Goal: Task Accomplishment & Management: Manage account settings

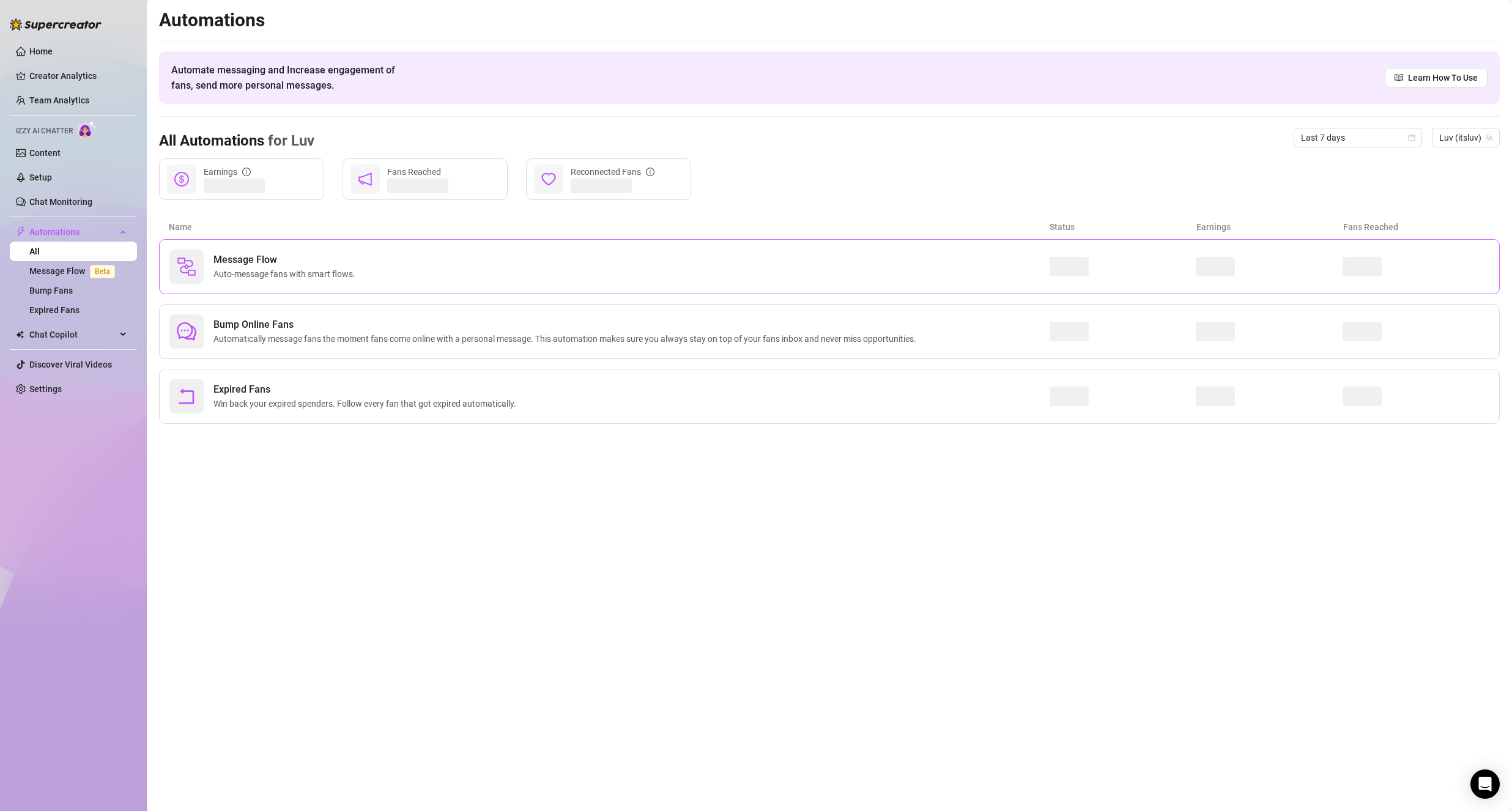
click at [511, 285] on div "Message Flow Auto-message fans with smart flows." at bounding box center [829, 266] width 1340 height 55
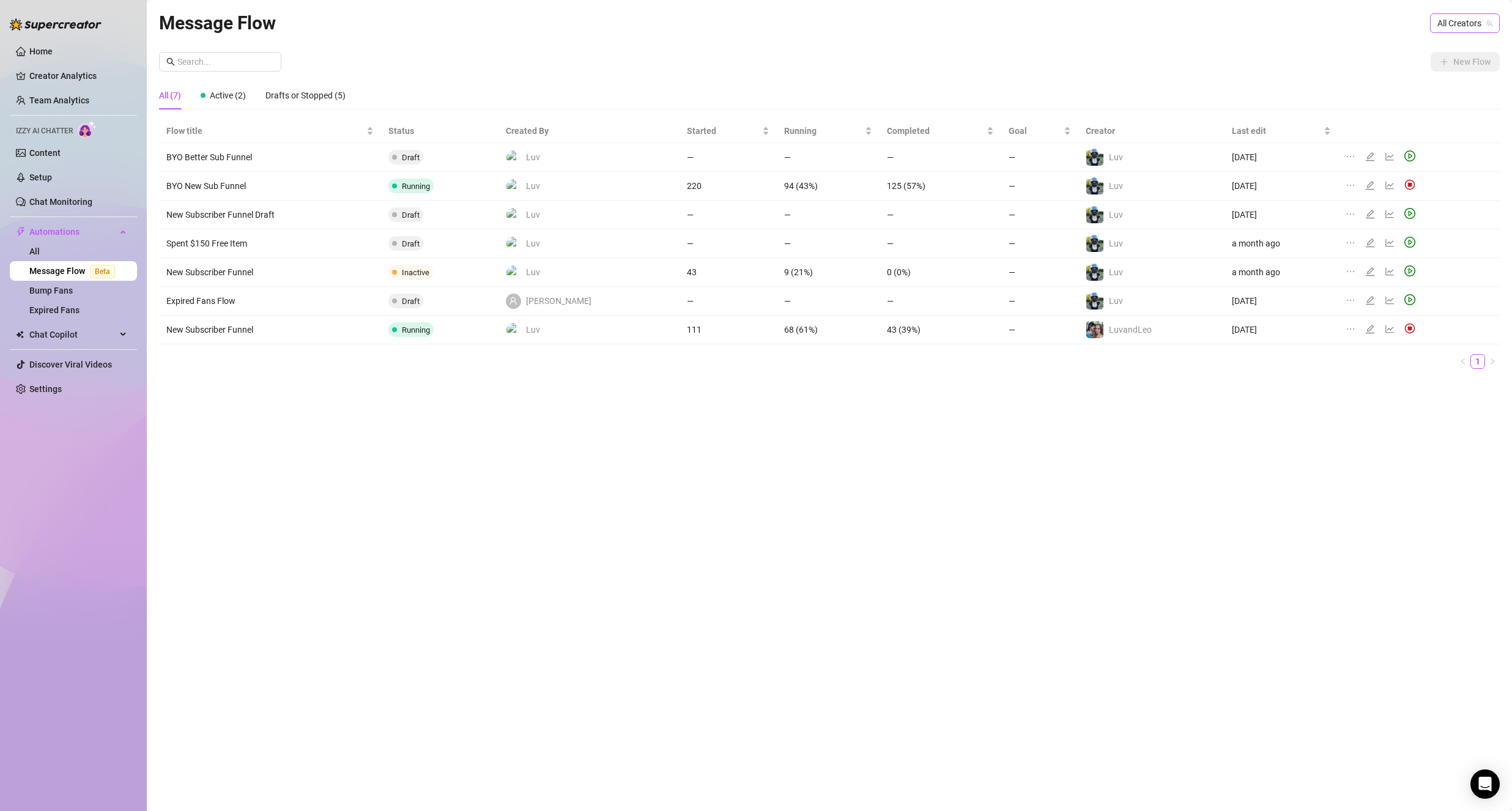
click at [1459, 16] on span "All Creators" at bounding box center [1464, 23] width 55 height 18
click at [1429, 91] on span "( itsluv )" at bounding box center [1431, 88] width 27 height 14
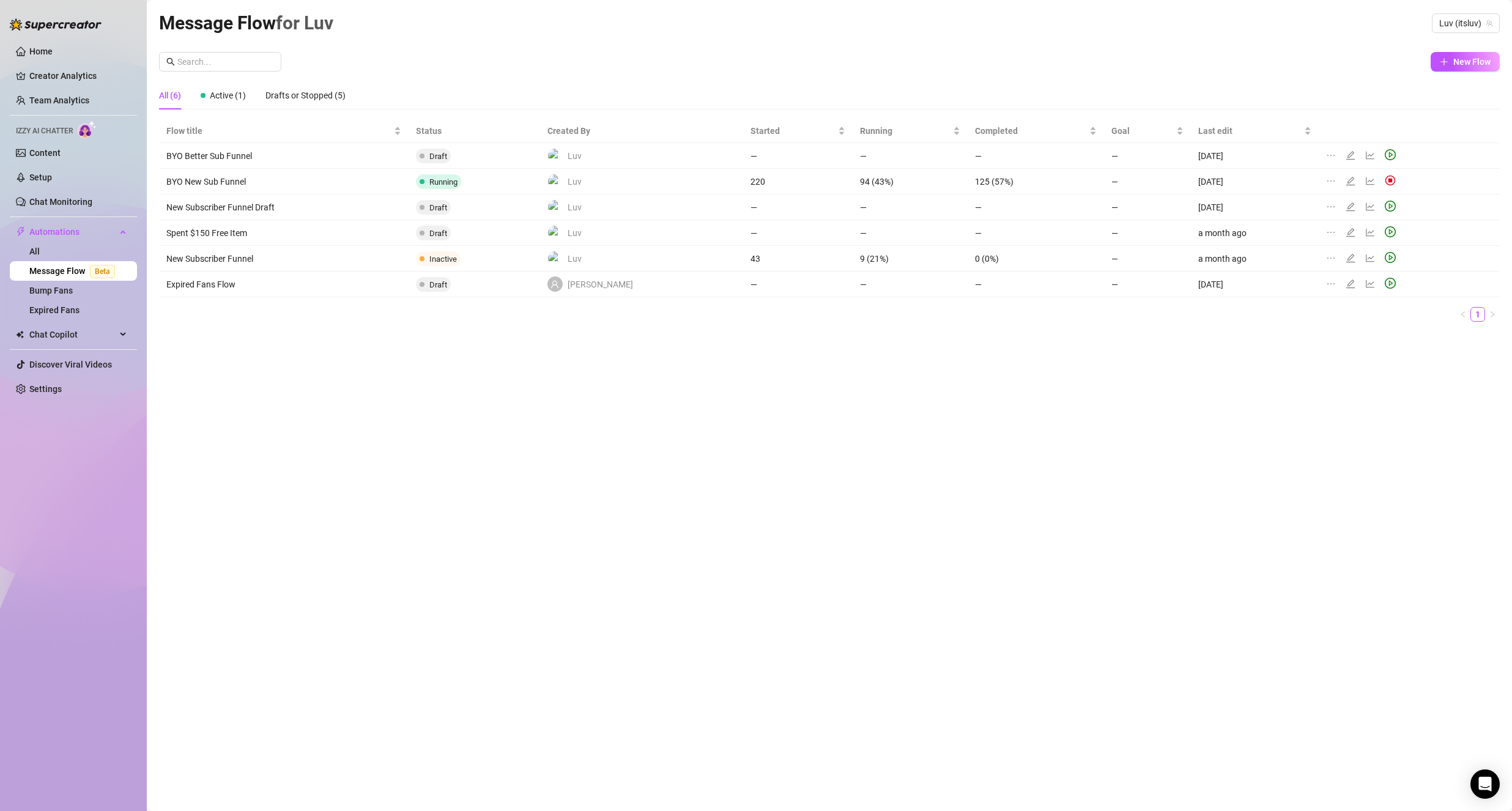
click at [1322, 59] on div "New Flow" at bounding box center [829, 62] width 1340 height 19
click at [1347, 156] on icon "edit" at bounding box center [1350, 155] width 10 height 10
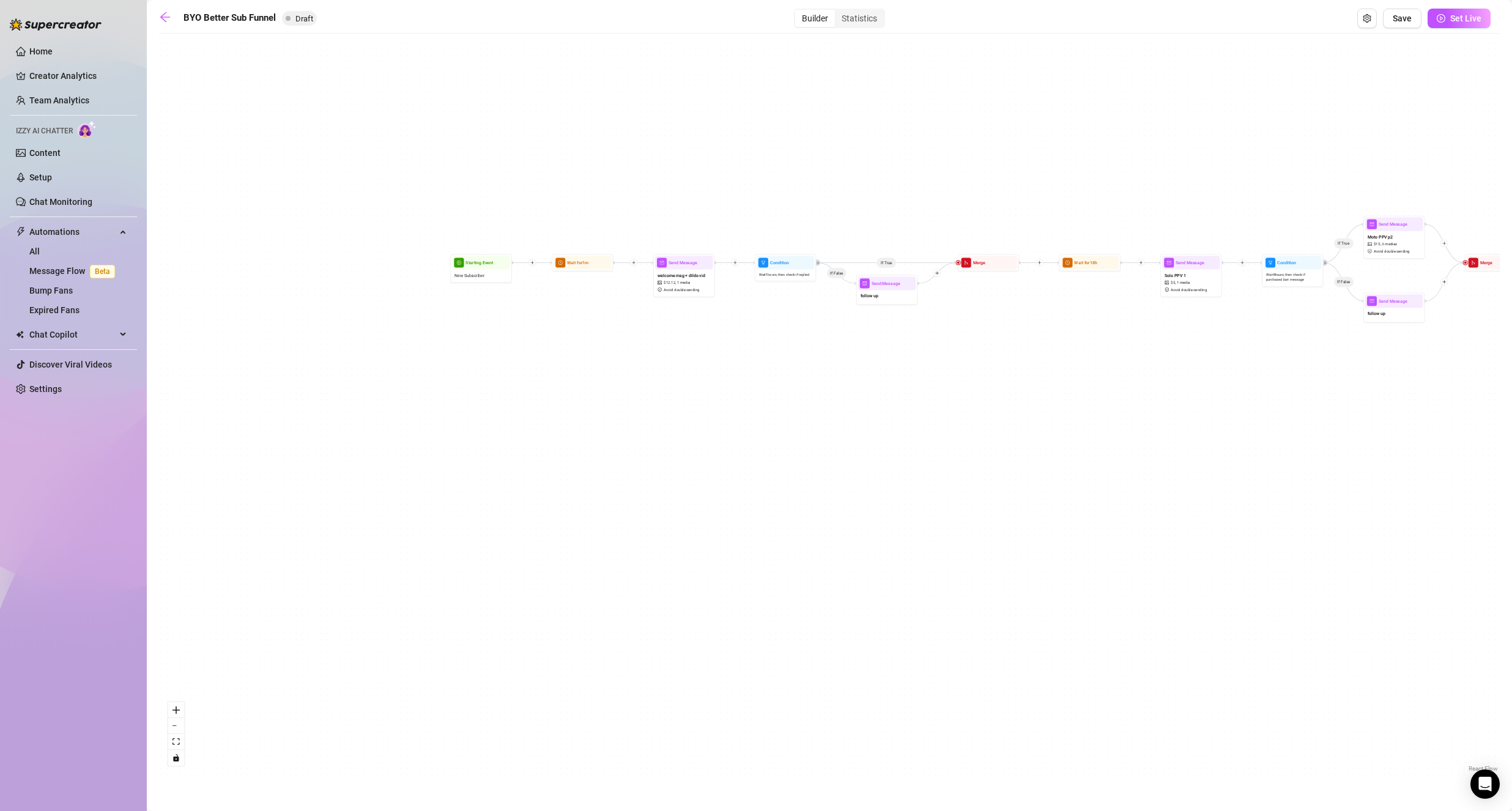
drag, startPoint x: 597, startPoint y: 357, endPoint x: 1329, endPoint y: 65, distance: 788.1
click at [1329, 65] on div "If True If False If True If False If True If False Wait for 1d 2h Send Message …" at bounding box center [829, 407] width 1340 height 735
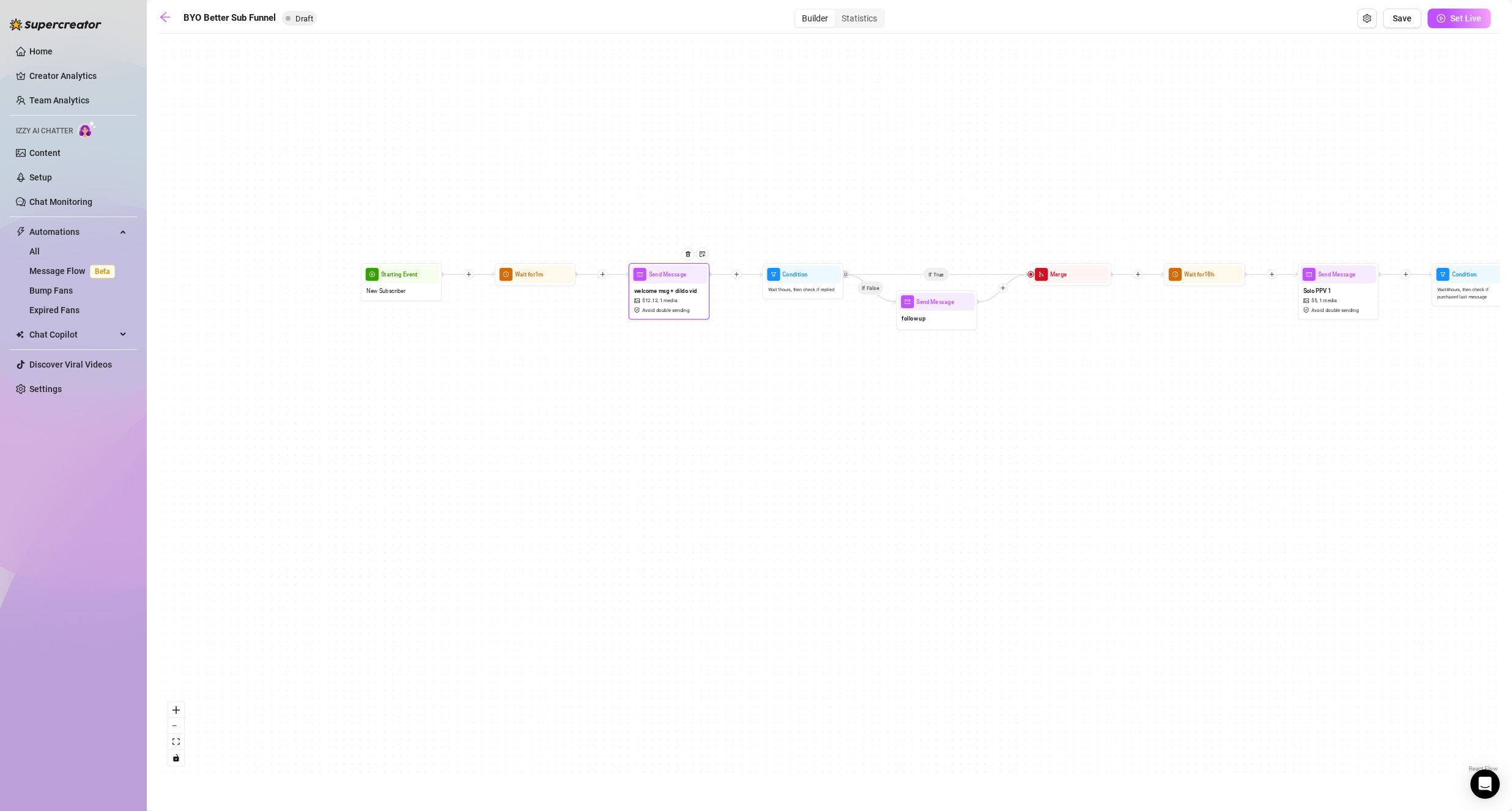
click at [676, 294] on span "welcome msg + dildo vid" at bounding box center [665, 290] width 63 height 9
type textarea "thank you for subbing<3 I run the OF myself, so if I don't respond right away o…"
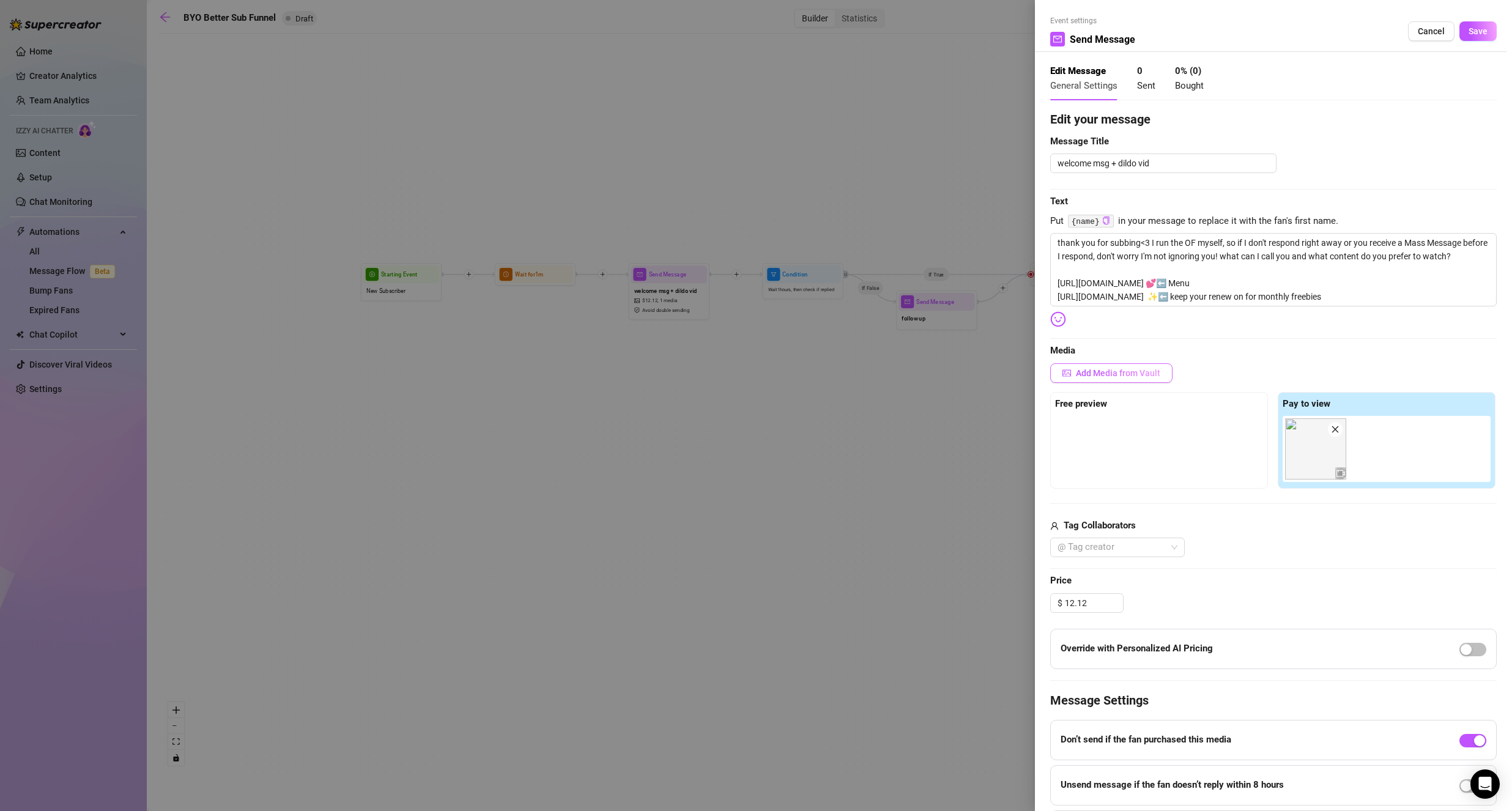
click at [1111, 373] on span "Add Media from Vault" at bounding box center [1118, 373] width 84 height 10
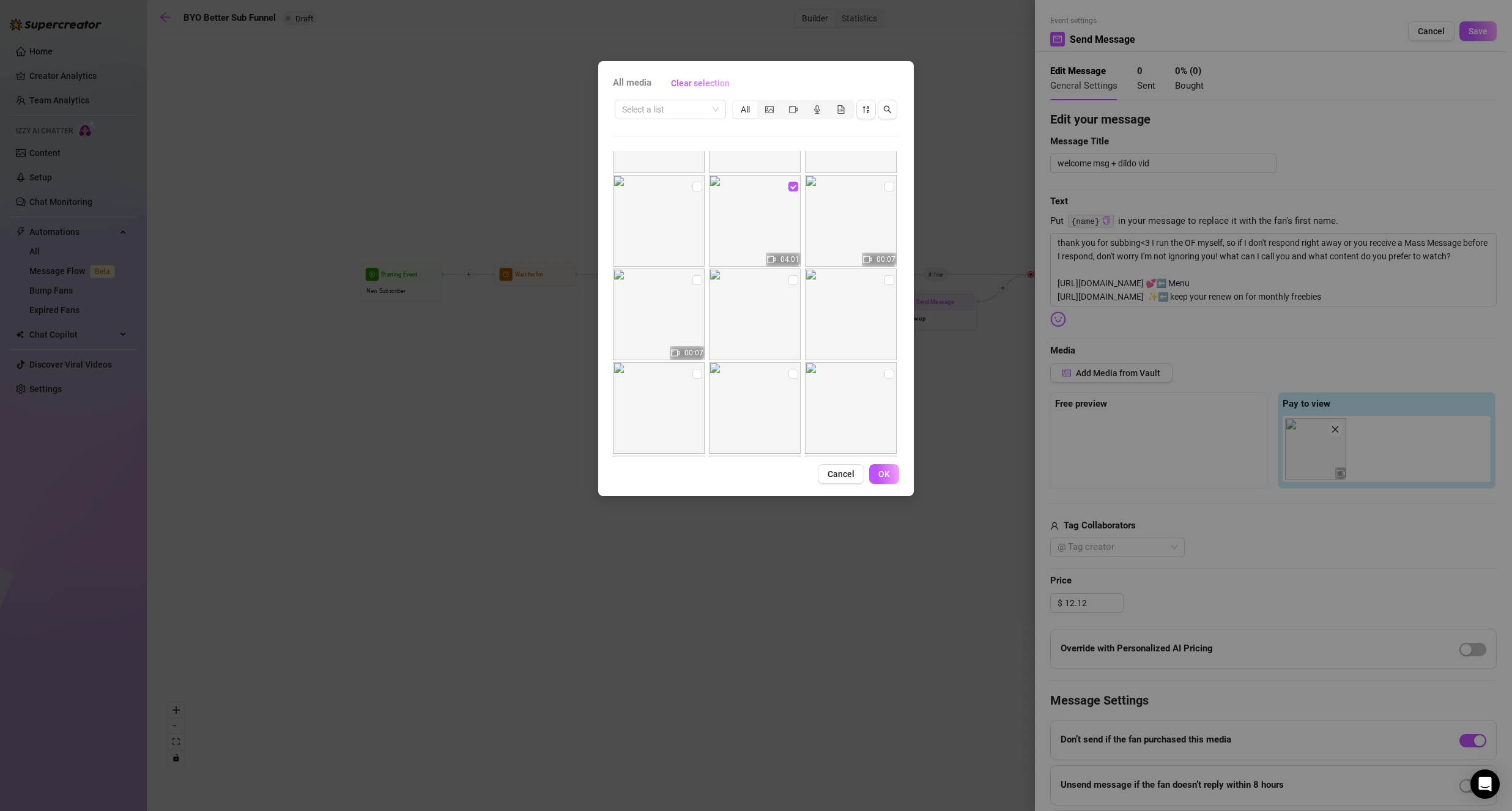
scroll to position [1134, 0]
click at [689, 250] on img at bounding box center [658, 279] width 91 height 91
click at [692, 247] on input "checkbox" at bounding box center [697, 245] width 10 height 10
checkbox input "true"
click at [887, 470] on span "OK" at bounding box center [884, 473] width 12 height 10
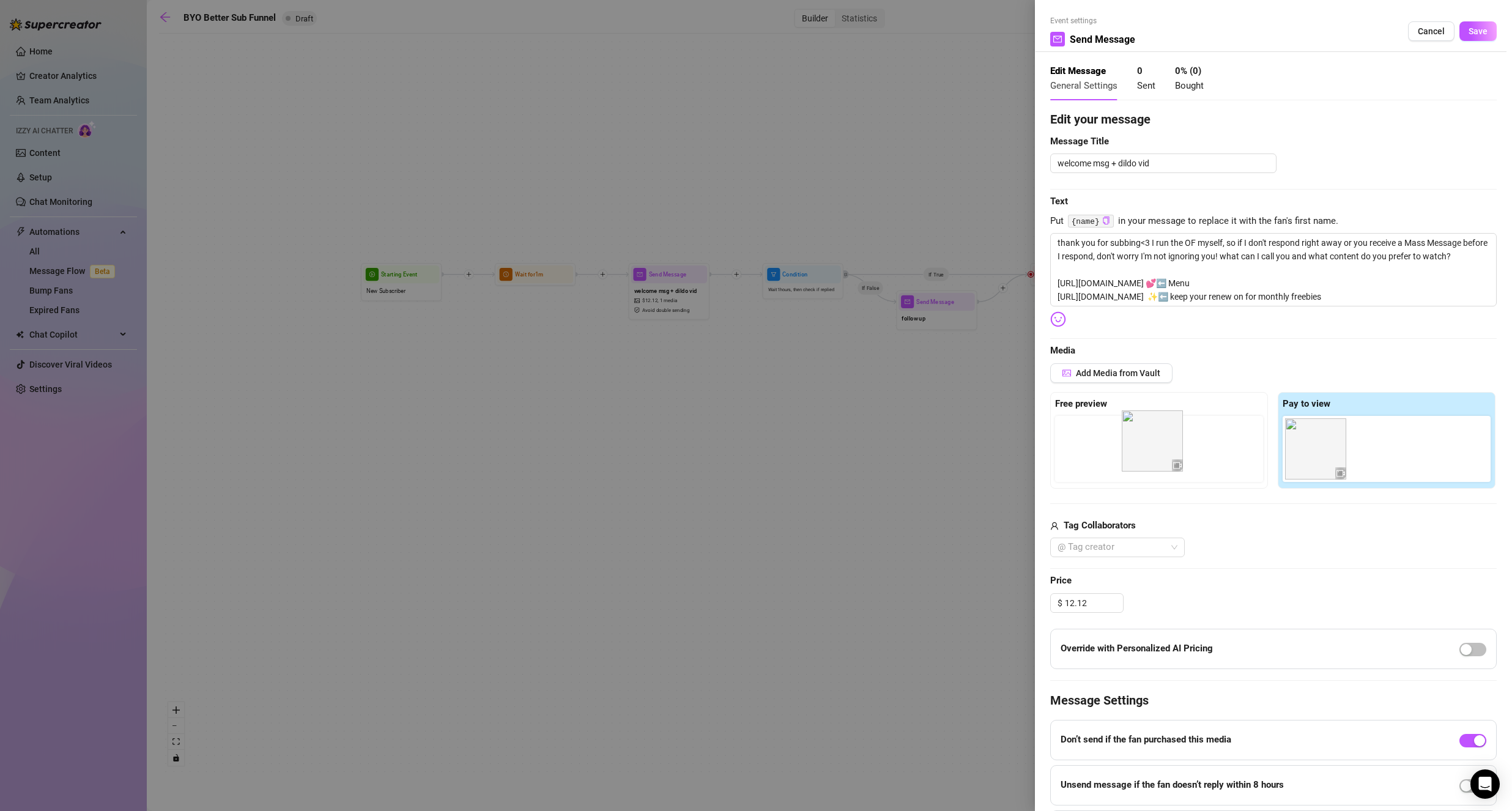
drag, startPoint x: 1380, startPoint y: 458, endPoint x: 1151, endPoint y: 454, distance: 229.0
click at [1151, 454] on div "Free preview Pay to view" at bounding box center [1273, 440] width 447 height 97
click at [1469, 35] on span "Save" at bounding box center [1478, 31] width 19 height 10
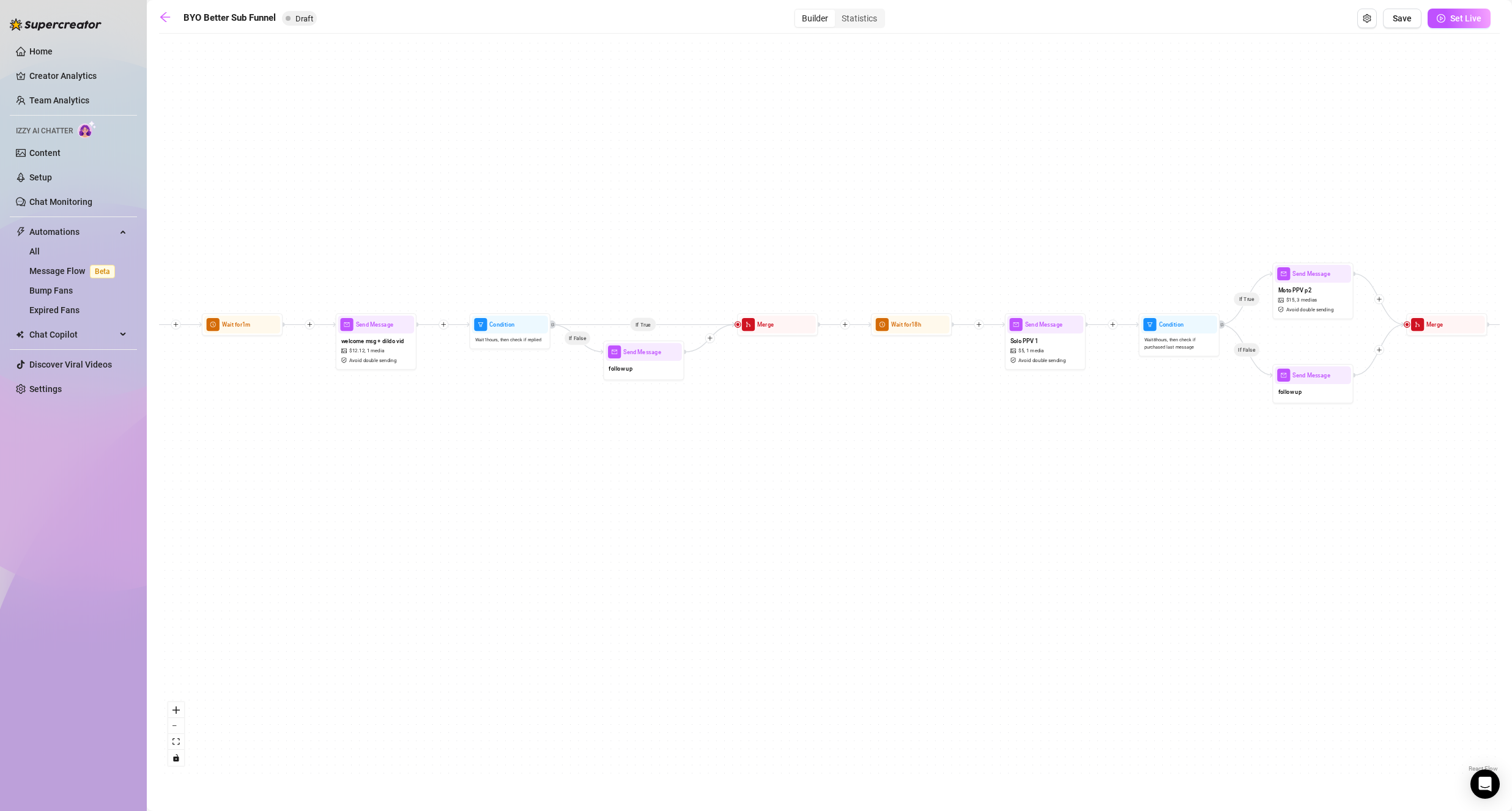
drag, startPoint x: 750, startPoint y: 416, endPoint x: 530, endPoint y: 443, distance: 221.7
click at [530, 443] on div "If True If False If True If False If True If False Wait for 1d 2h Send Message …" at bounding box center [829, 407] width 1340 height 735
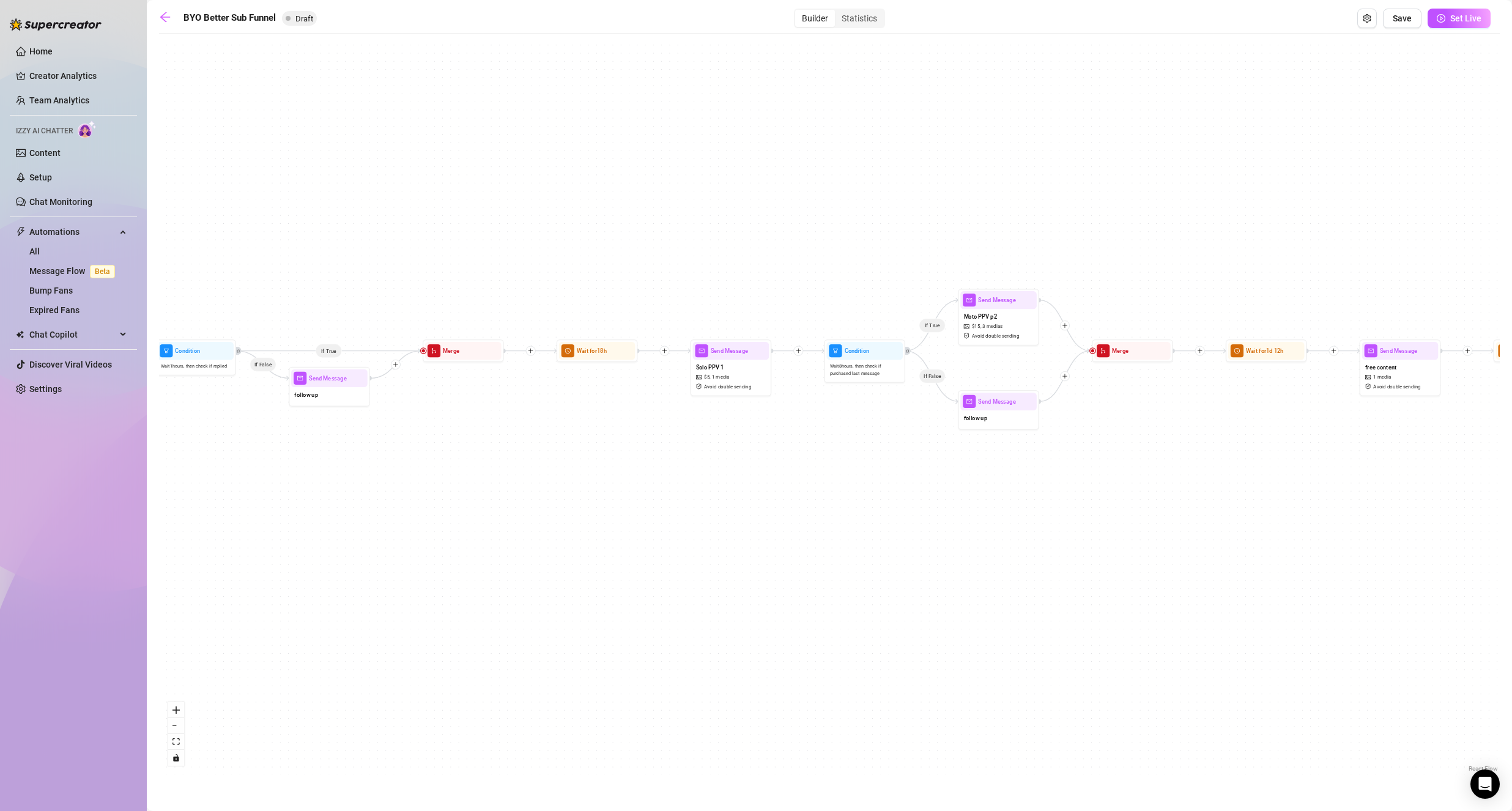
drag, startPoint x: 993, startPoint y: 382, endPoint x: 688, endPoint y: 406, distance: 305.9
click at [688, 406] on div "If True If False If True If False If True If False Wait for 1d 2h Send Message …" at bounding box center [829, 407] width 1340 height 735
click at [722, 375] on span "1 media" at bounding box center [720, 377] width 18 height 7
type textarea "getting naughty on my motorcycle..🍆"
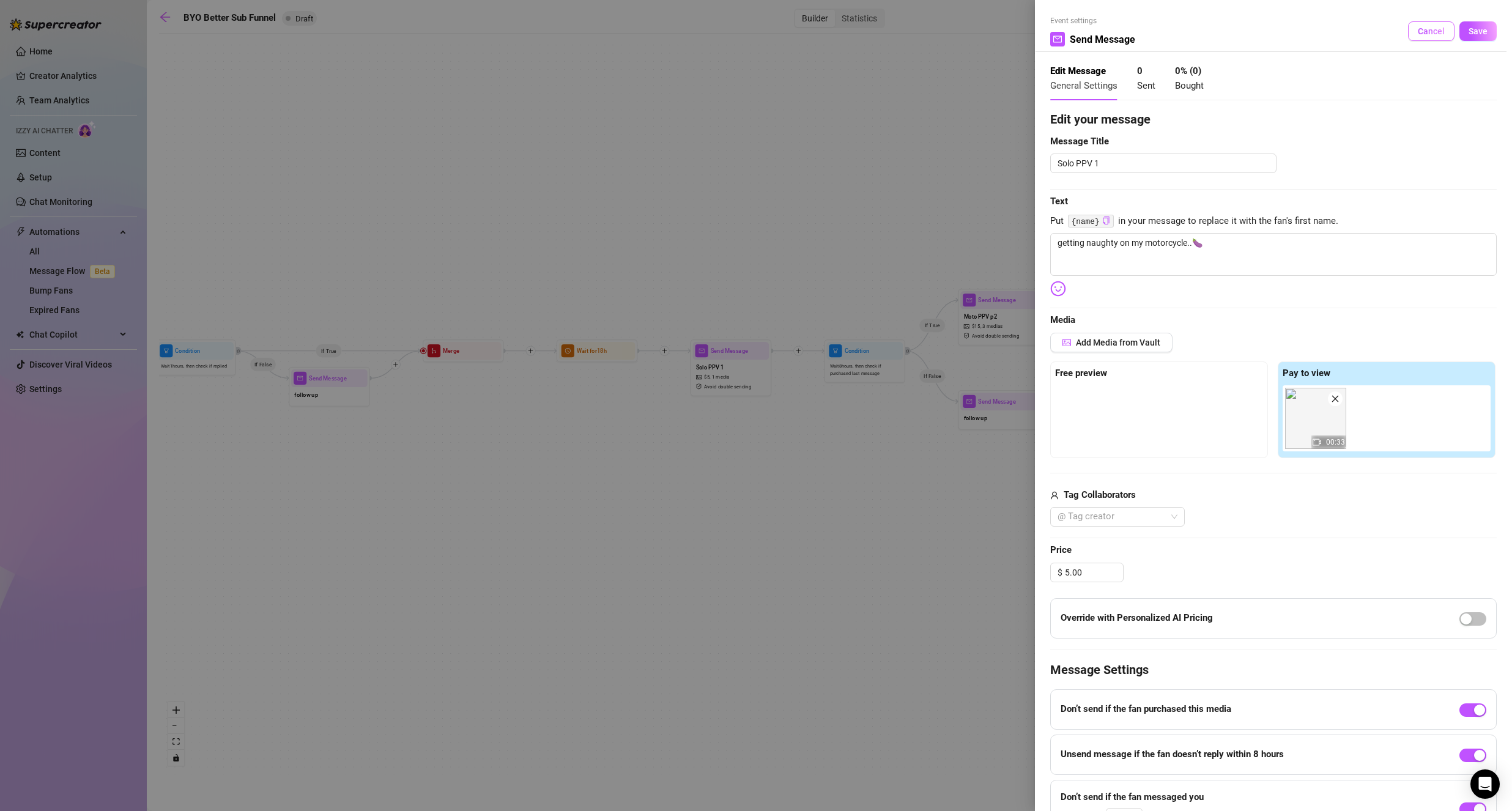
click at [1411, 40] on button "Cancel" at bounding box center [1431, 31] width 47 height 19
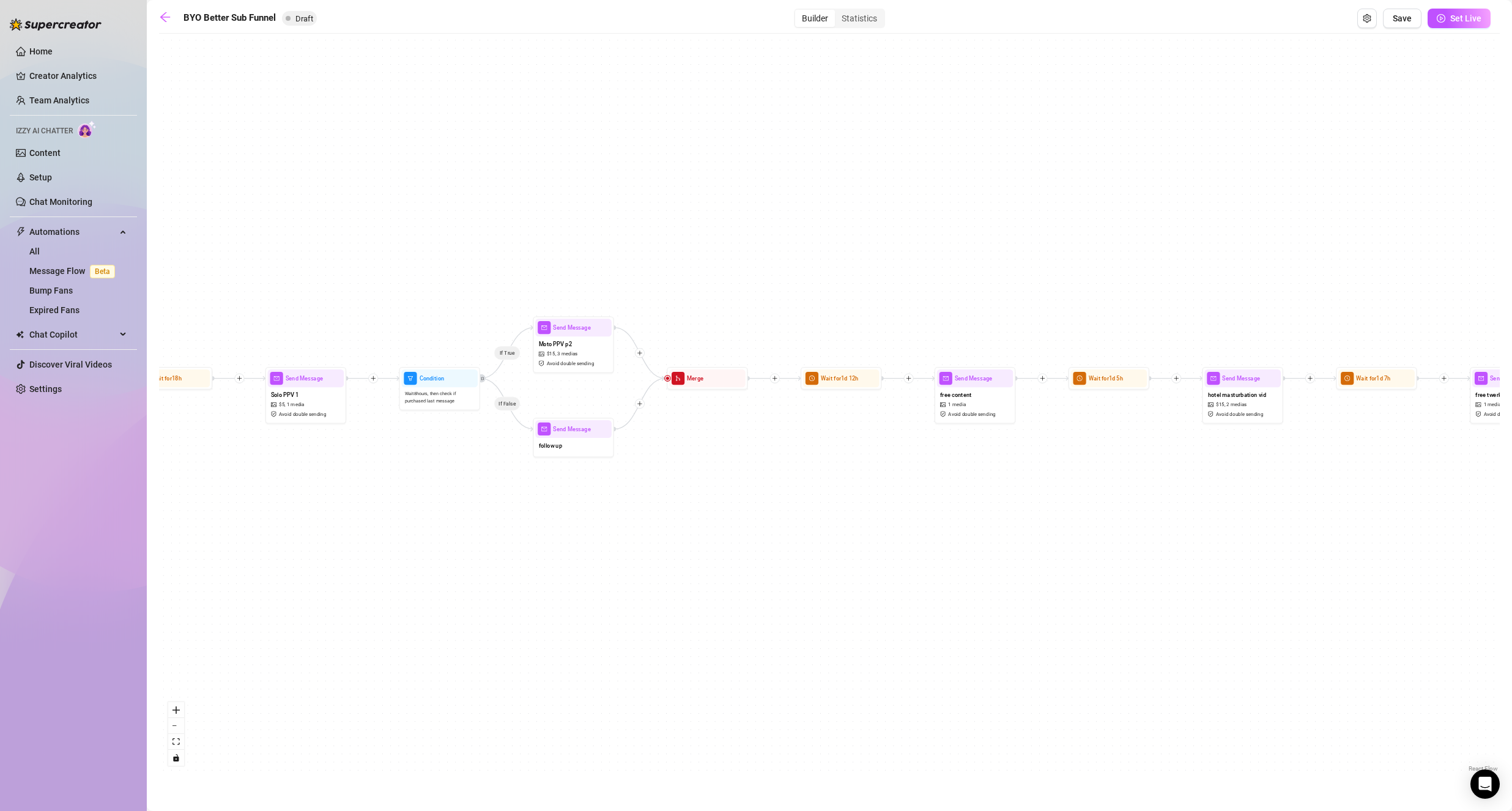
drag, startPoint x: 1032, startPoint y: 303, endPoint x: 850, endPoint y: 370, distance: 193.9
click at [683, 318] on div "If True If False If True If False If True If False Wait for 1d 2h Send Message …" at bounding box center [829, 407] width 1340 height 735
click at [958, 403] on span "1 media" at bounding box center [956, 406] width 18 height 7
click at [985, 392] on div "free content 1 media Avoid double sending" at bounding box center [975, 405] width 77 height 34
type textarea "what's your favorite part of my body?😈"
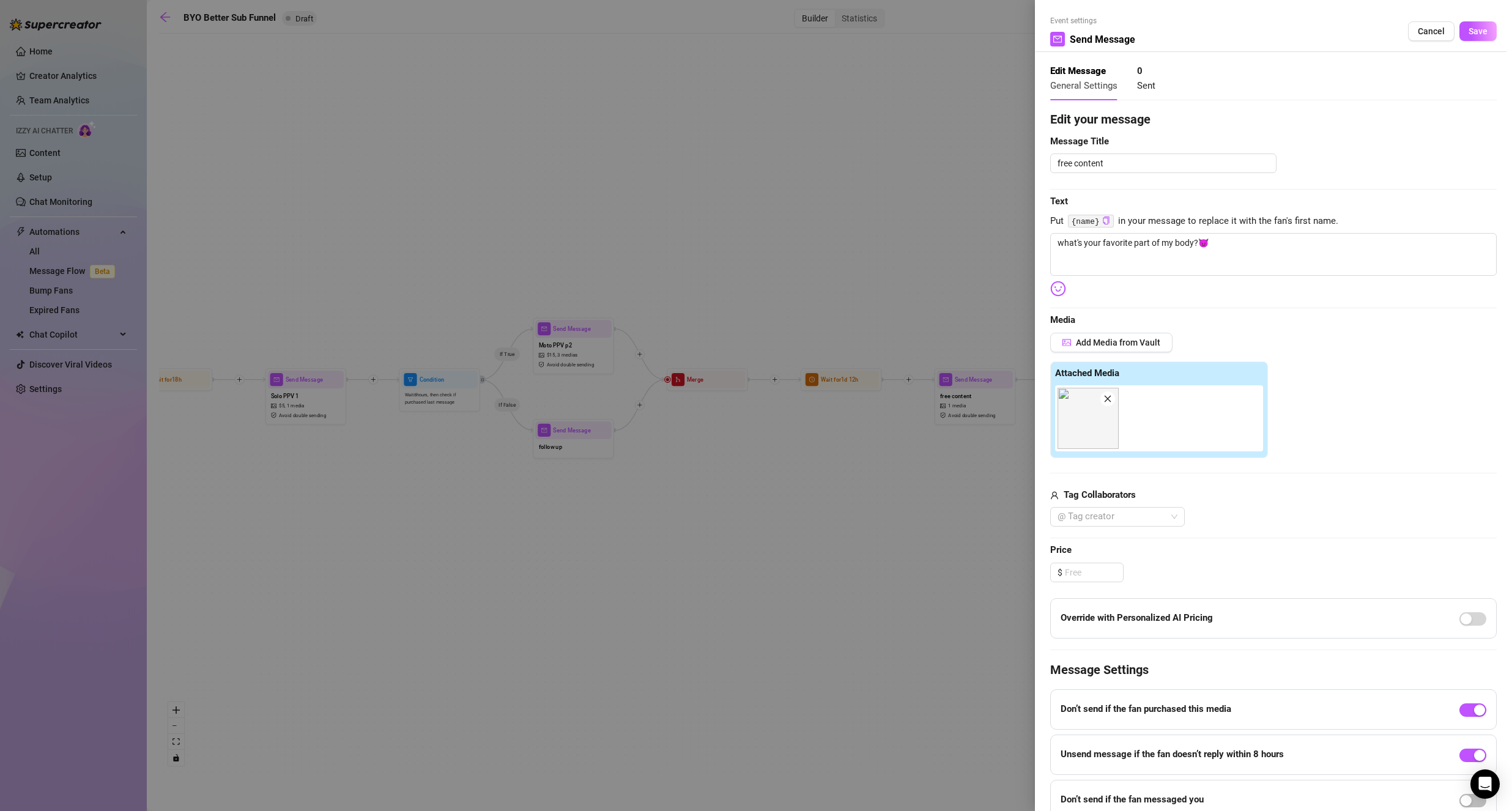
click at [1417, 33] on span "Cancel" at bounding box center [1430, 31] width 27 height 10
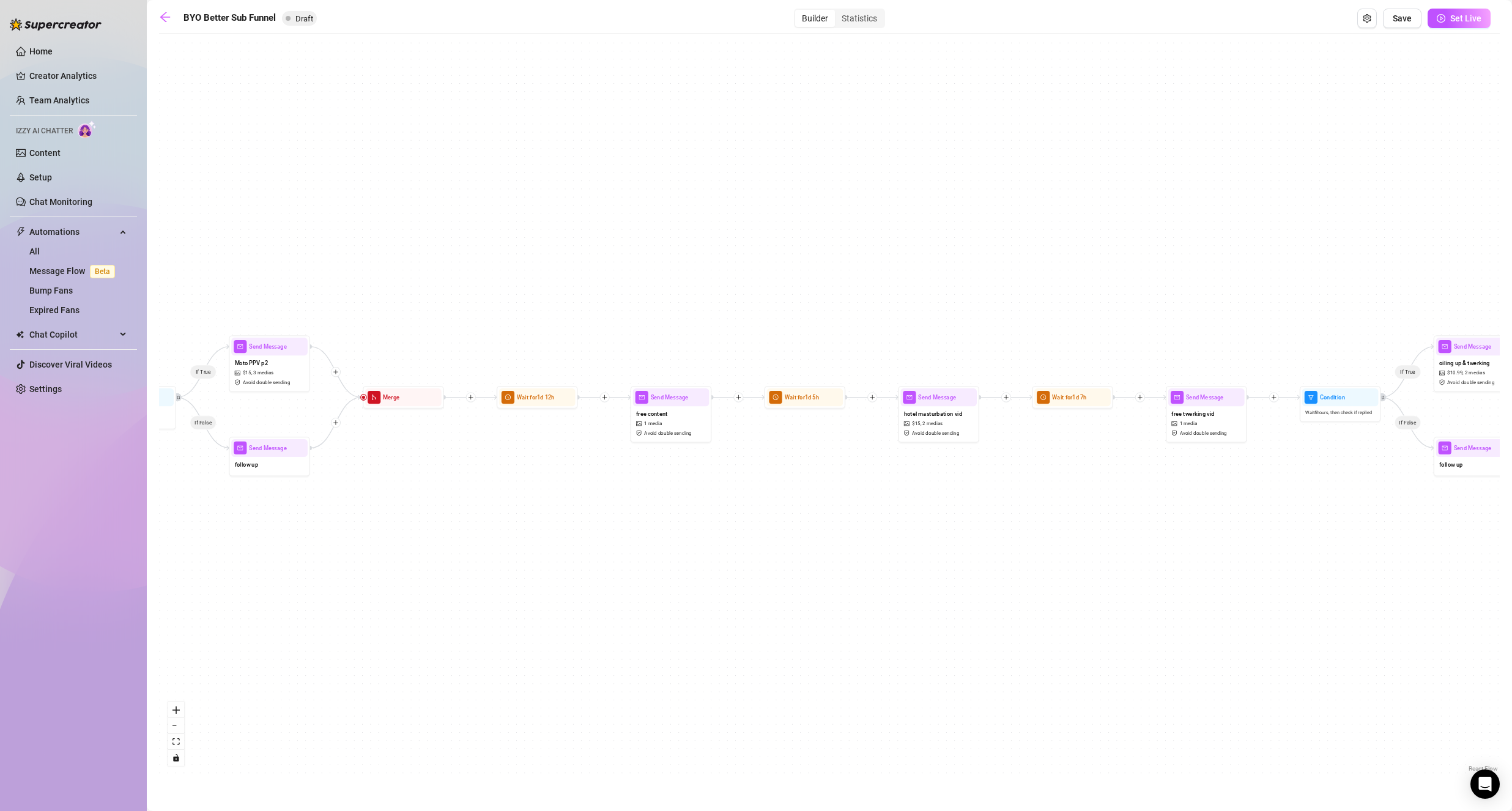
drag, startPoint x: 945, startPoint y: 264, endPoint x: 907, endPoint y: 261, distance: 38.1
click at [907, 261] on div "If True If False If True If False If True If False Wait for 1d 2h Send Message …" at bounding box center [829, 407] width 1340 height 735
click at [973, 421] on div "hotel masturbation vid $ 15 , 2 medias Avoid double sending" at bounding box center [938, 423] width 77 height 34
click at [971, 421] on div "hotel masturbation vid $ 15 , 2 medias Avoid double sending" at bounding box center [939, 423] width 77 height 34
click at [962, 425] on div "hotel masturbation vid $ 15 , 2 medias Avoid double sending" at bounding box center [938, 423] width 77 height 34
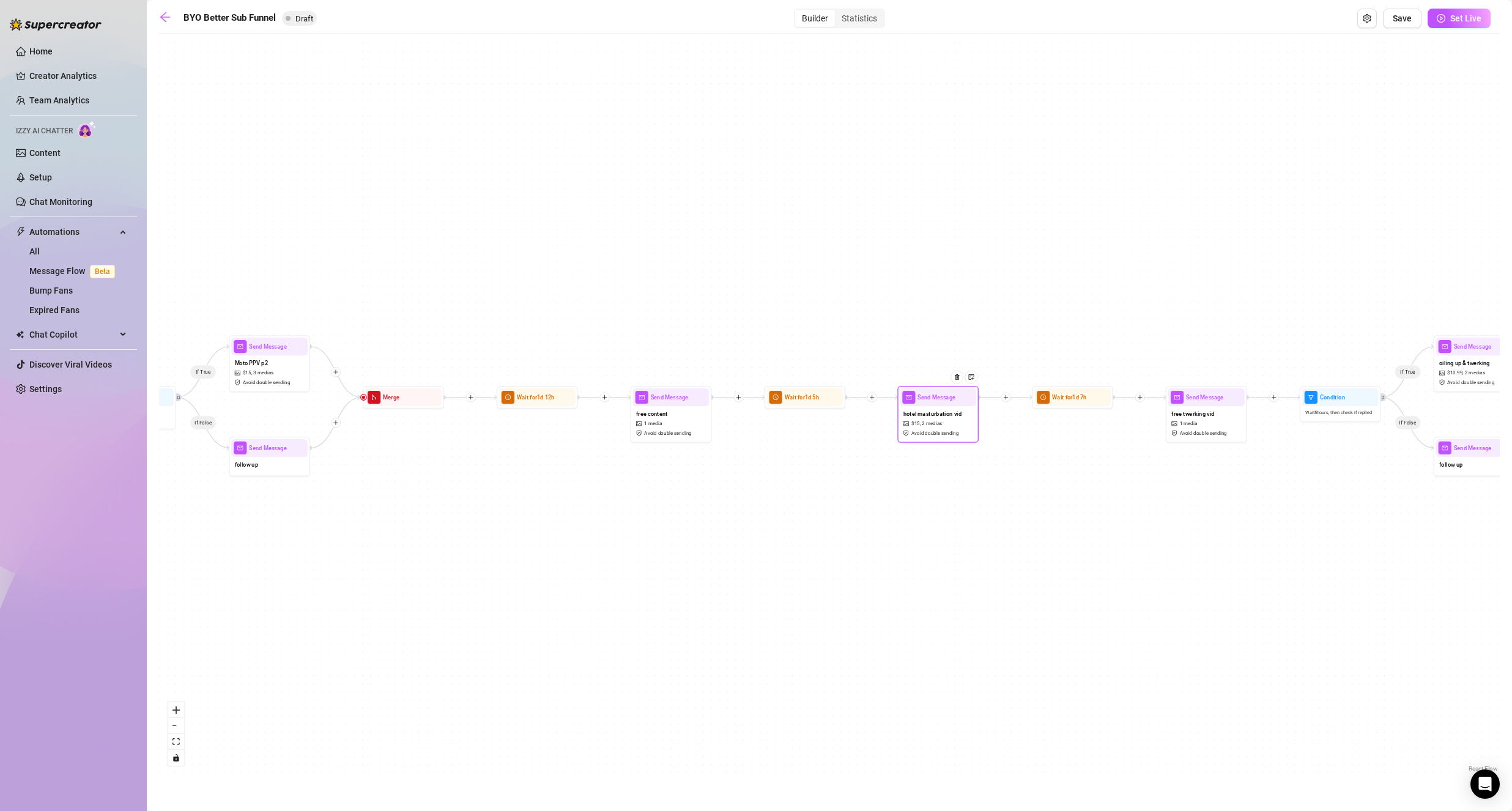
type textarea "had to hurry up before my friends got back to the hotel..🫢 I love making myself…"
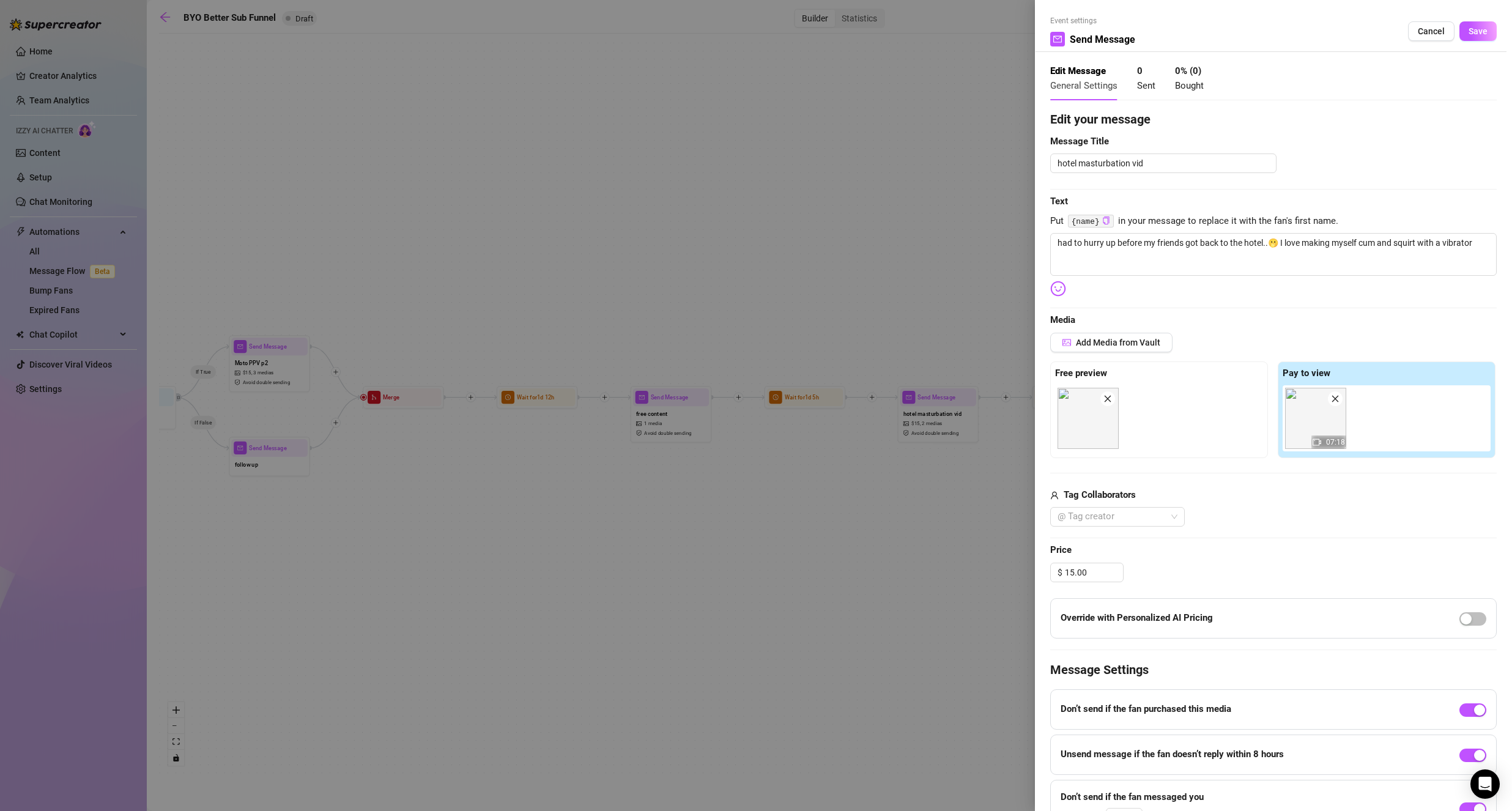
click at [1422, 34] on span "Cancel" at bounding box center [1430, 31] width 27 height 10
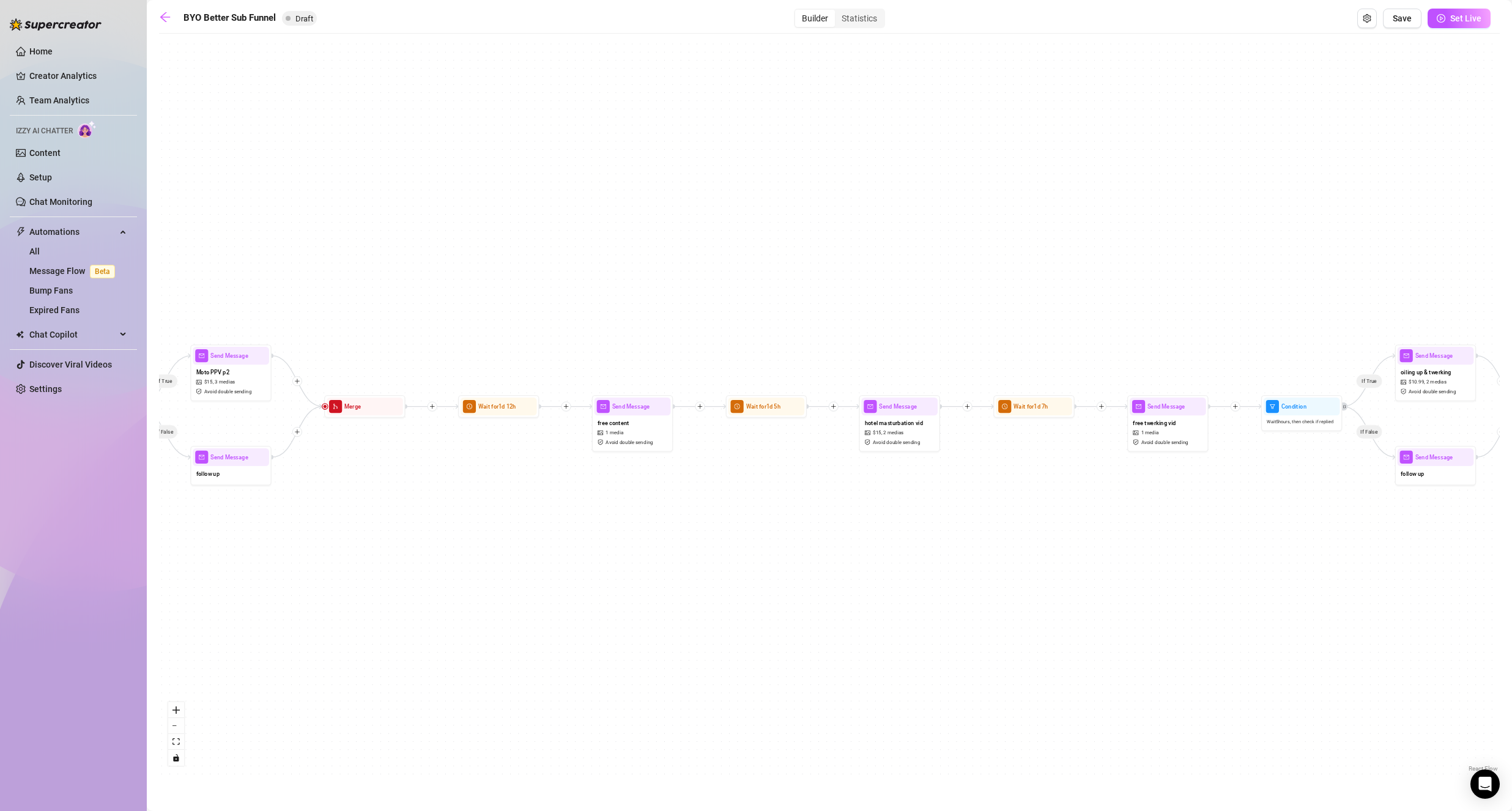
drag, startPoint x: 1082, startPoint y: 328, endPoint x: 1026, endPoint y: 328, distance: 56.0
click at [1026, 328] on div "If True If False If True If False If True If False Wait for 1d 2h Send Message …" at bounding box center [829, 407] width 1340 height 735
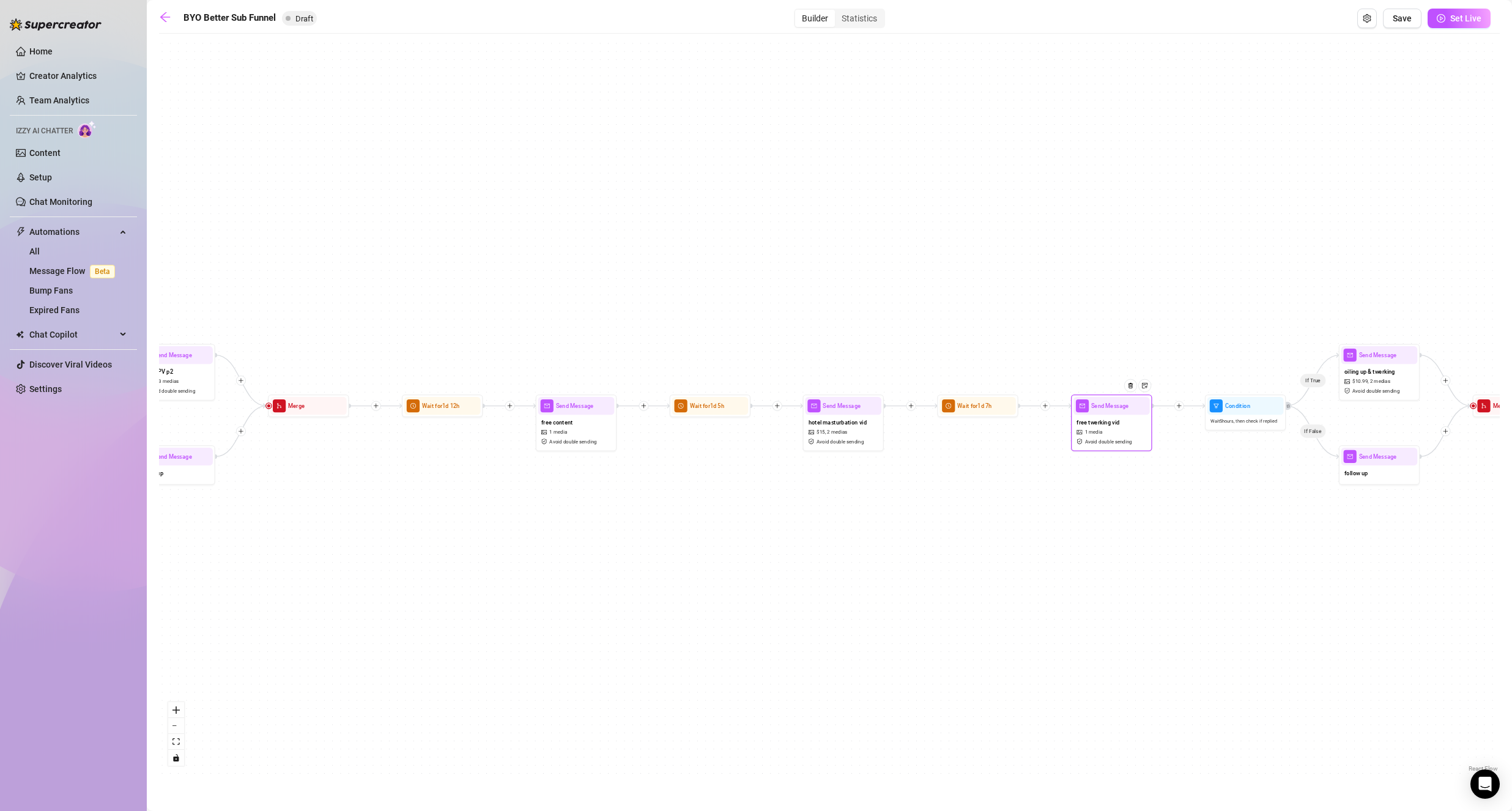
click at [1125, 421] on div "free twerking vid 1 media Avoid double sending" at bounding box center [1111, 431] width 77 height 34
drag, startPoint x: 1128, startPoint y: 421, endPoint x: 1139, endPoint y: 419, distance: 11.2
click at [1130, 421] on div "free twerking vid 1 media Avoid double sending" at bounding box center [1111, 431] width 77 height 34
click at [1141, 416] on div "free twerking vid 1 media Avoid double sending" at bounding box center [1111, 431] width 77 height 34
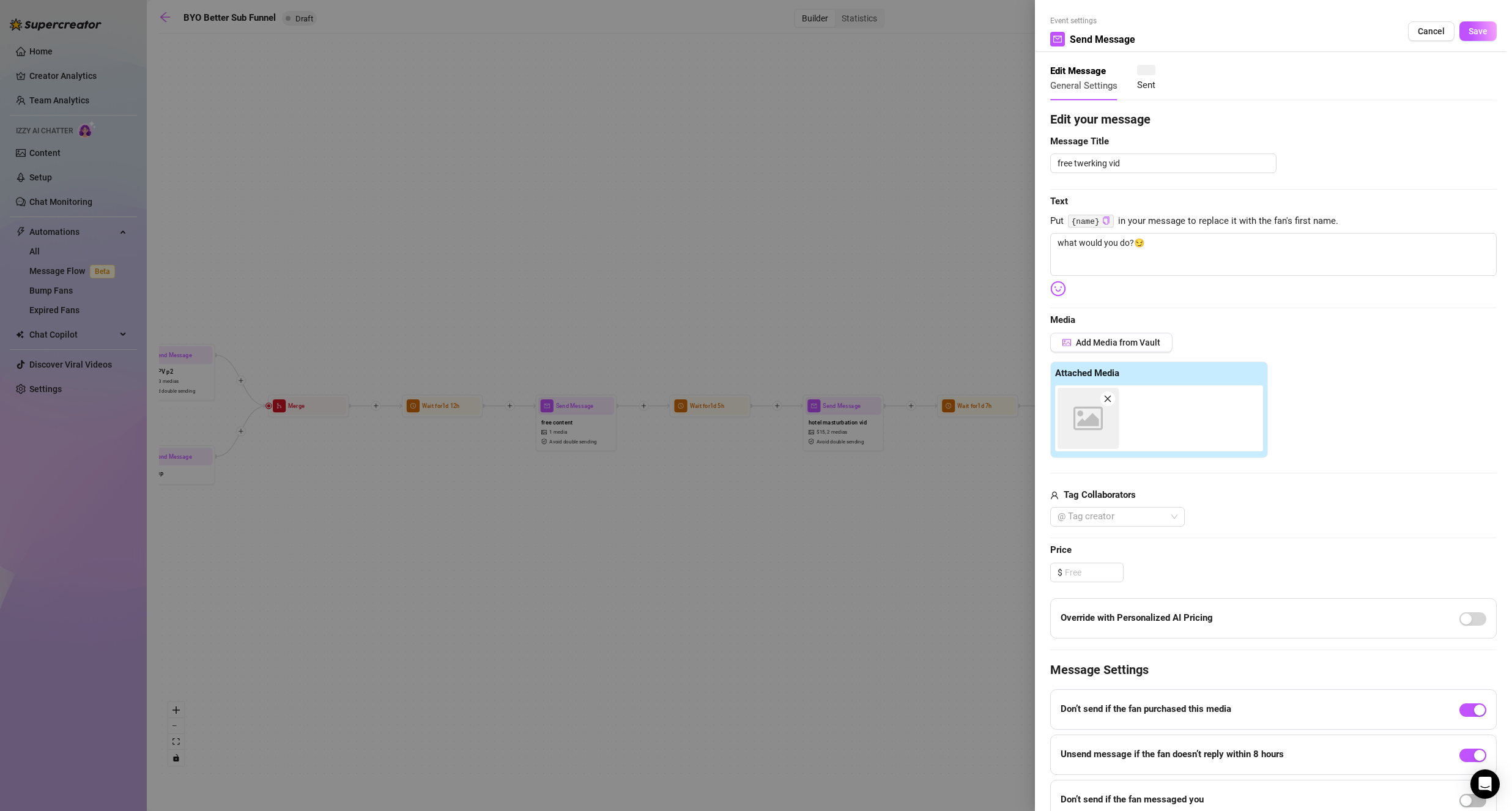
type textarea "what would you do?😏"
drag, startPoint x: 1428, startPoint y: 36, endPoint x: 1266, endPoint y: 116, distance: 180.7
click at [1428, 36] on span "Cancel" at bounding box center [1430, 31] width 27 height 10
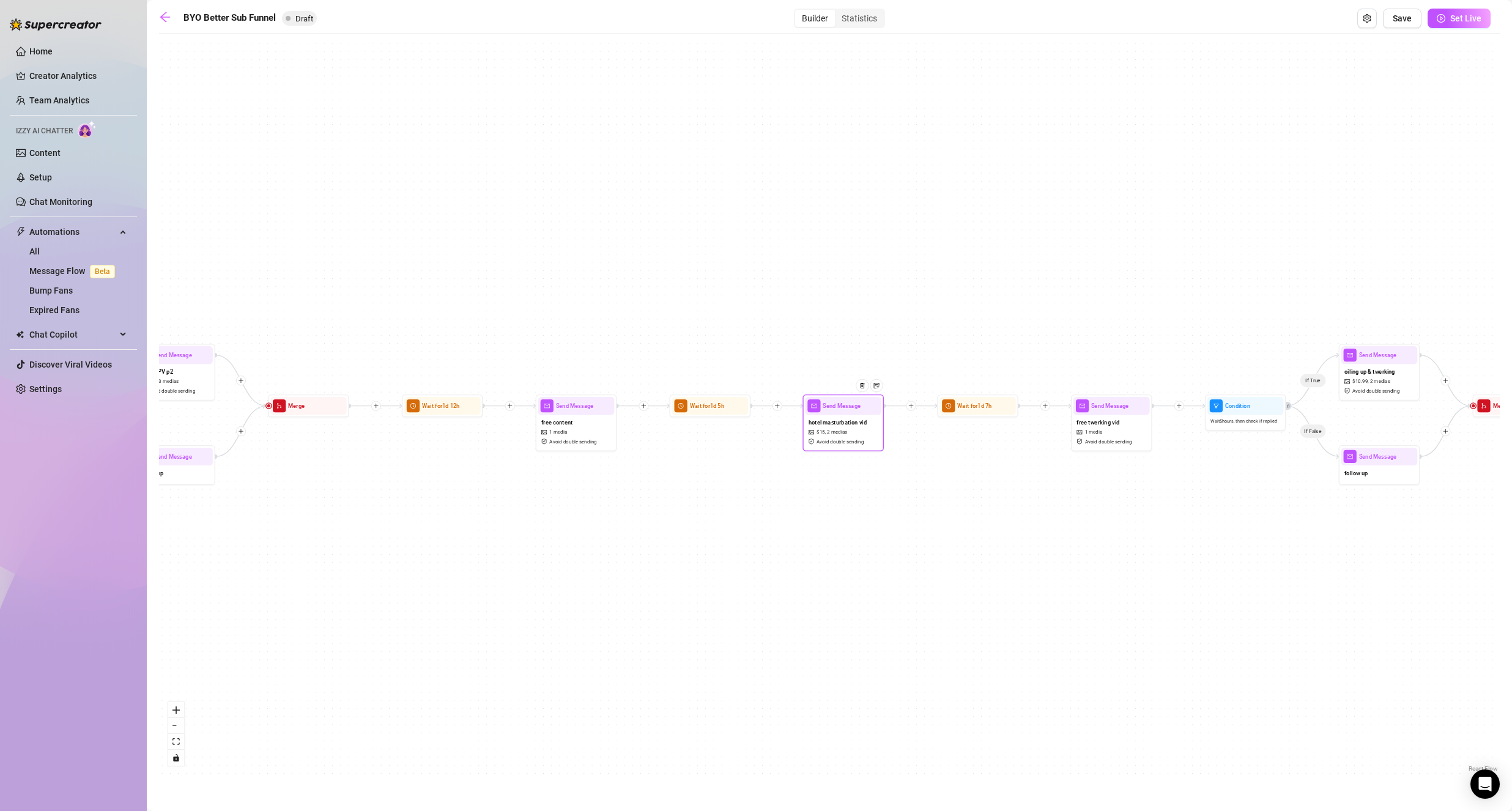
click at [833, 443] on span "Avoid double sending" at bounding box center [840, 441] width 48 height 7
type textarea "had to hurry up before my friends got back to the hotel..🫢 I love making myself…"
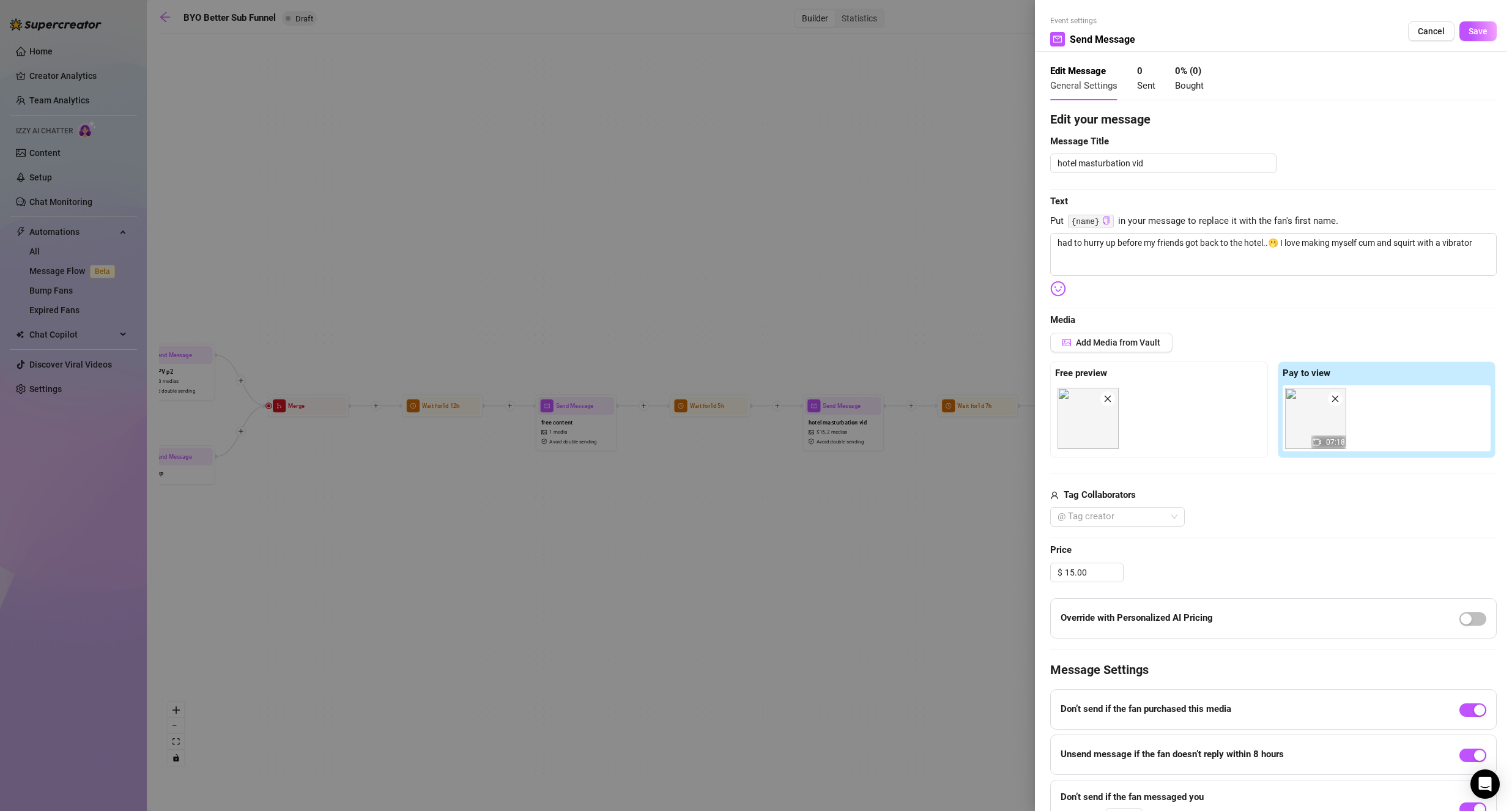
click at [1113, 400] on span at bounding box center [1107, 399] width 15 height 15
click at [1330, 402] on icon "close" at bounding box center [1334, 398] width 8 height 8
type textarea "had to hurry up before my friends got back to the hotel..🫢 I love making myself…"
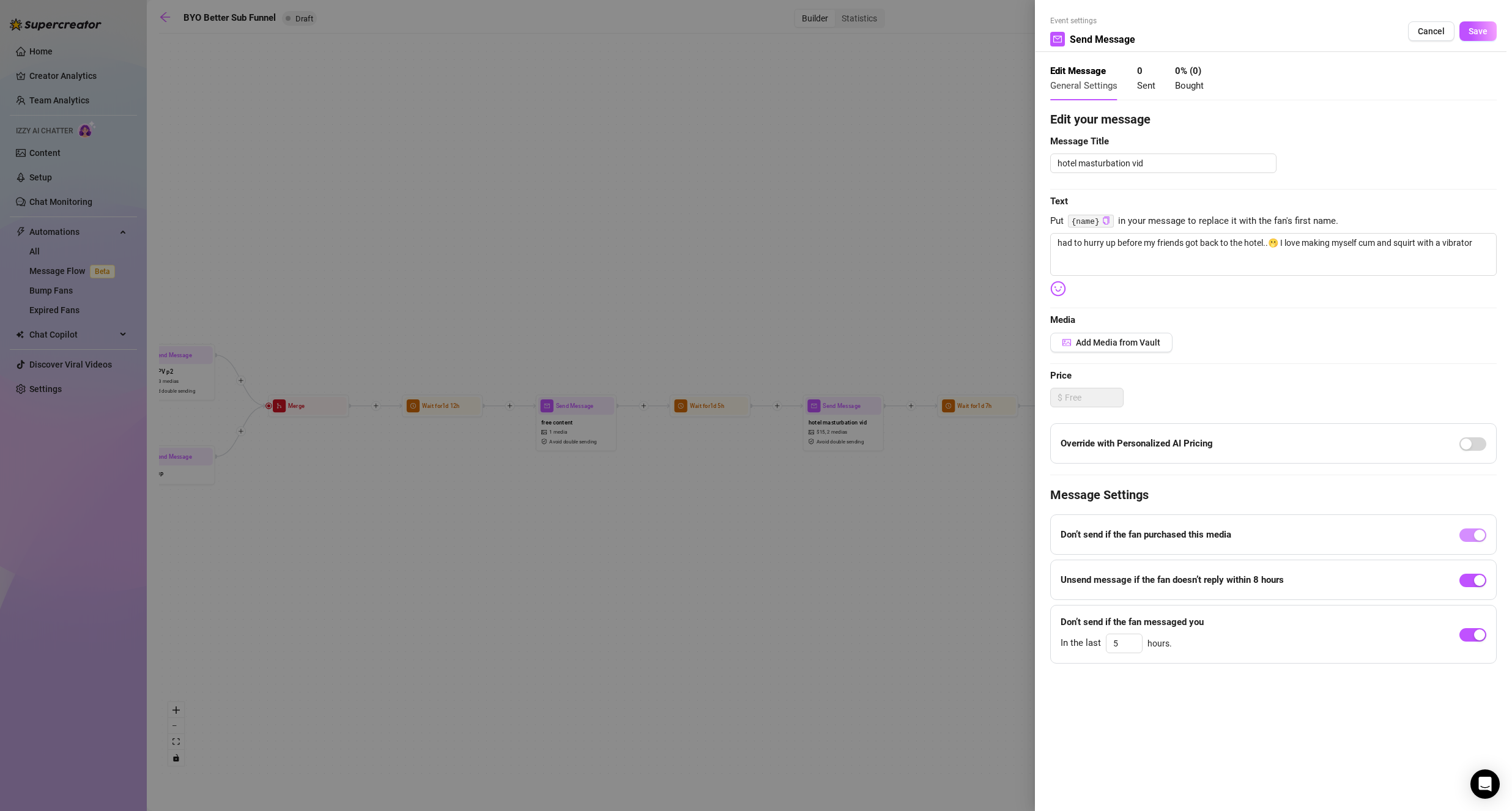
click at [1100, 352] on div "Edit your message Message Title hotel masturbation vid Text Put {name} in your …" at bounding box center [1273, 387] width 447 height 554
click at [1105, 342] on span "Add Media from Vault" at bounding box center [1118, 342] width 84 height 10
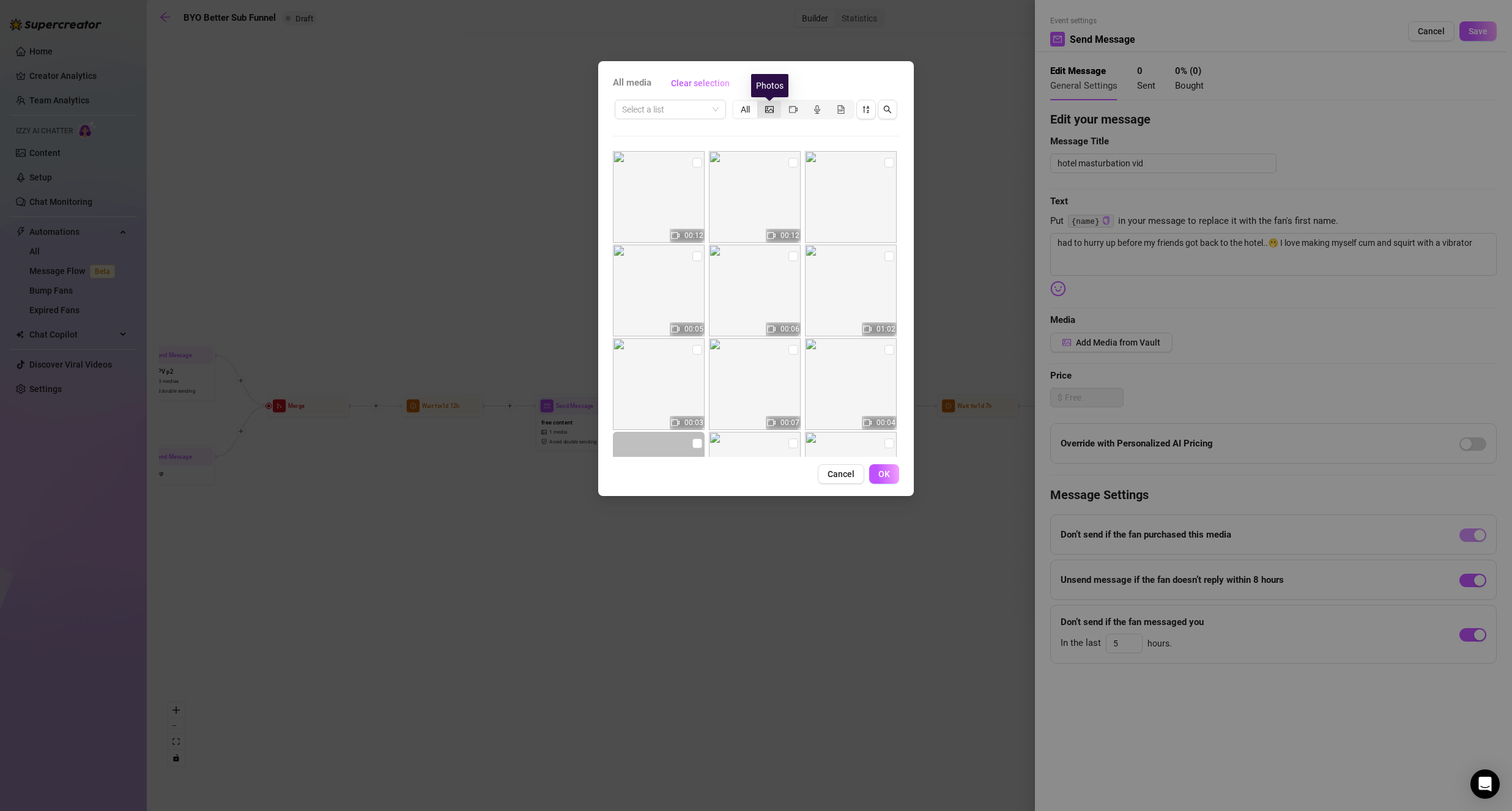
click at [771, 108] on icon "picture" at bounding box center [769, 109] width 8 height 8
click at [760, 102] on input "segmented control" at bounding box center [760, 102] width 0 height 0
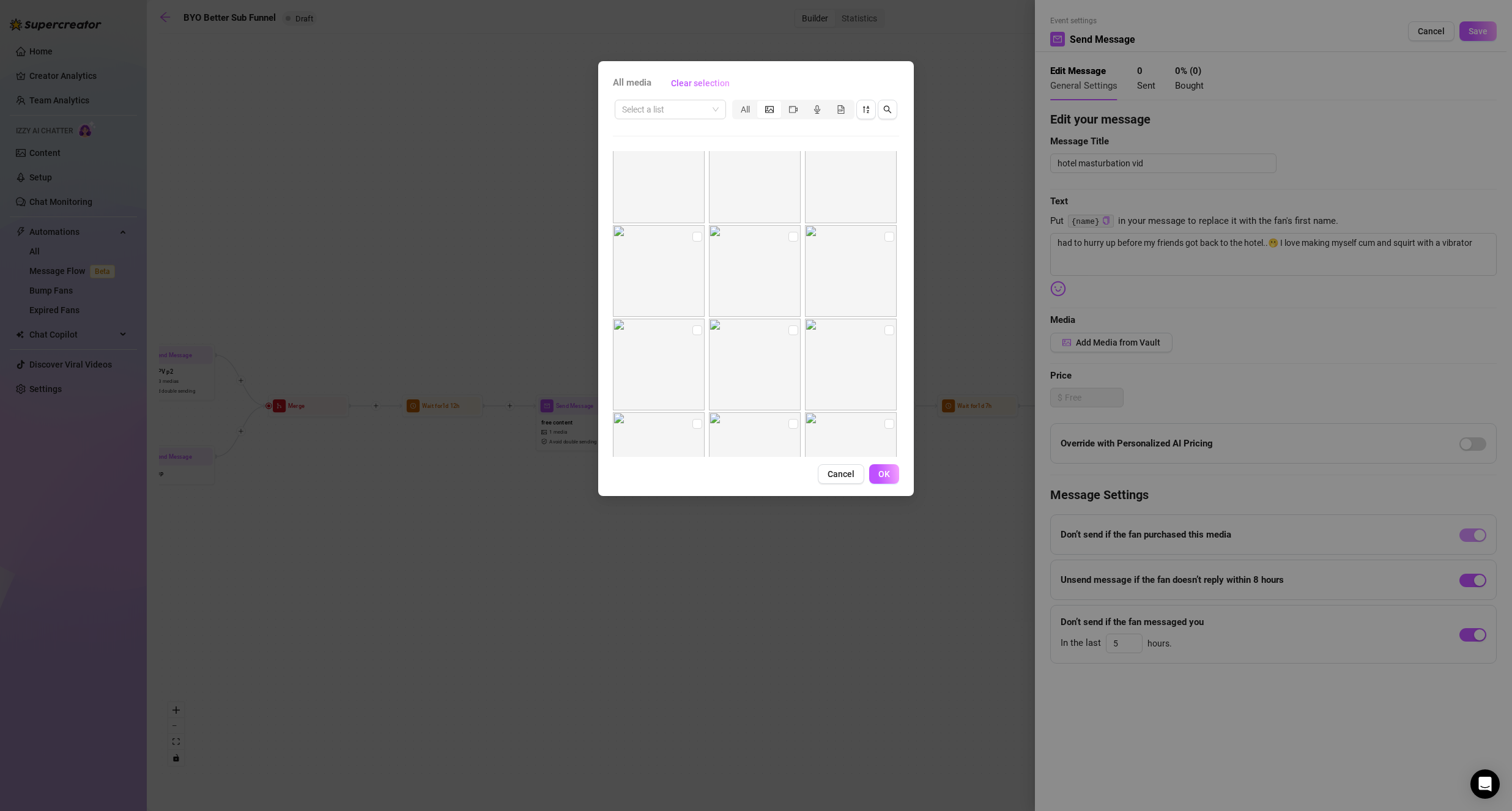
scroll to position [461, 0]
click at [694, 262] on input "checkbox" at bounding box center [697, 263] width 10 height 10
checkbox input "true"
click at [884, 234] on input "checkbox" at bounding box center [889, 230] width 10 height 10
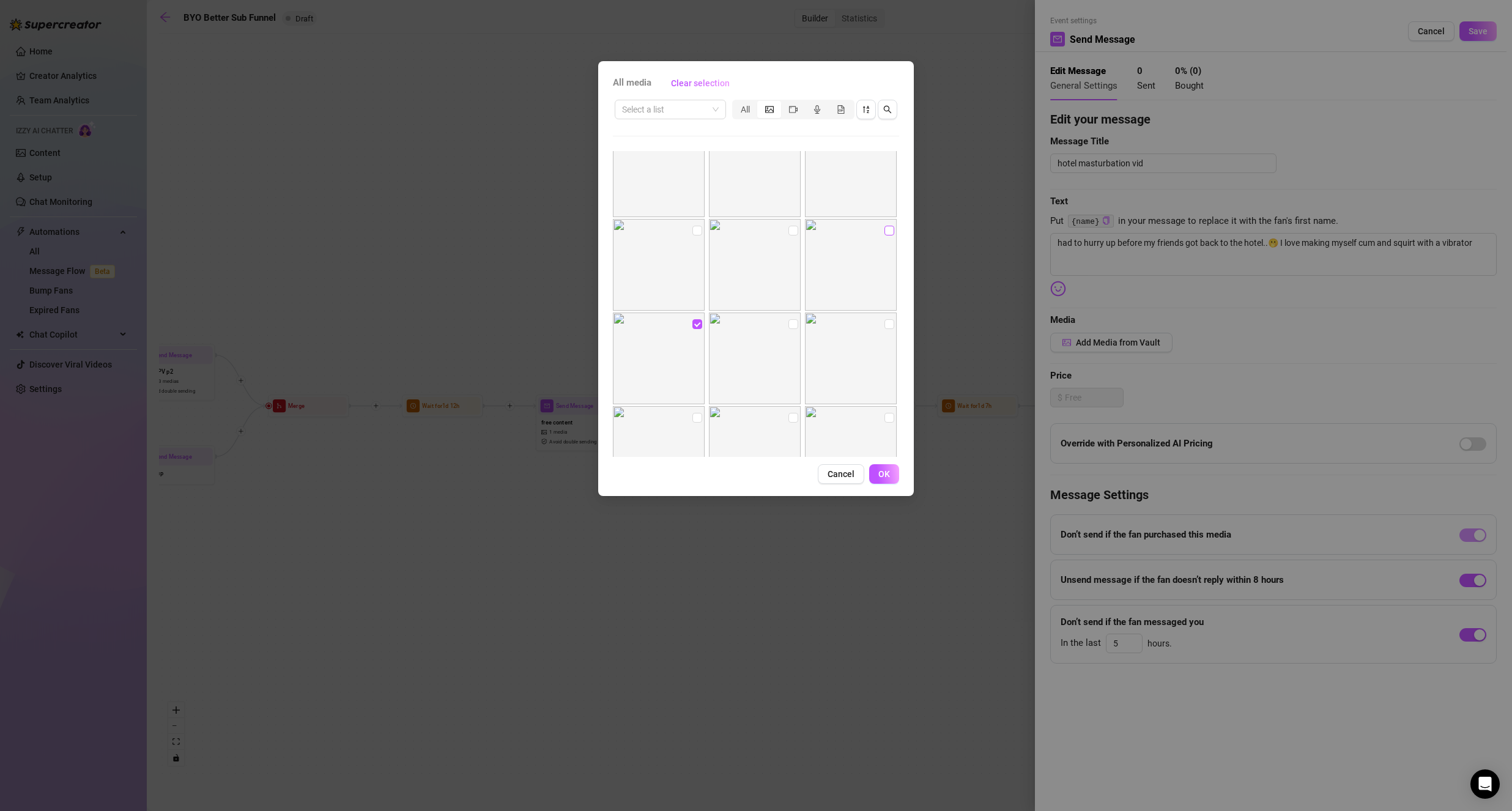
checkbox input "true"
click at [788, 231] on input "checkbox" at bounding box center [793, 230] width 10 height 10
checkbox input "true"
click at [689, 233] on img at bounding box center [658, 264] width 91 height 91
click at [696, 231] on input "checkbox" at bounding box center [697, 230] width 10 height 10
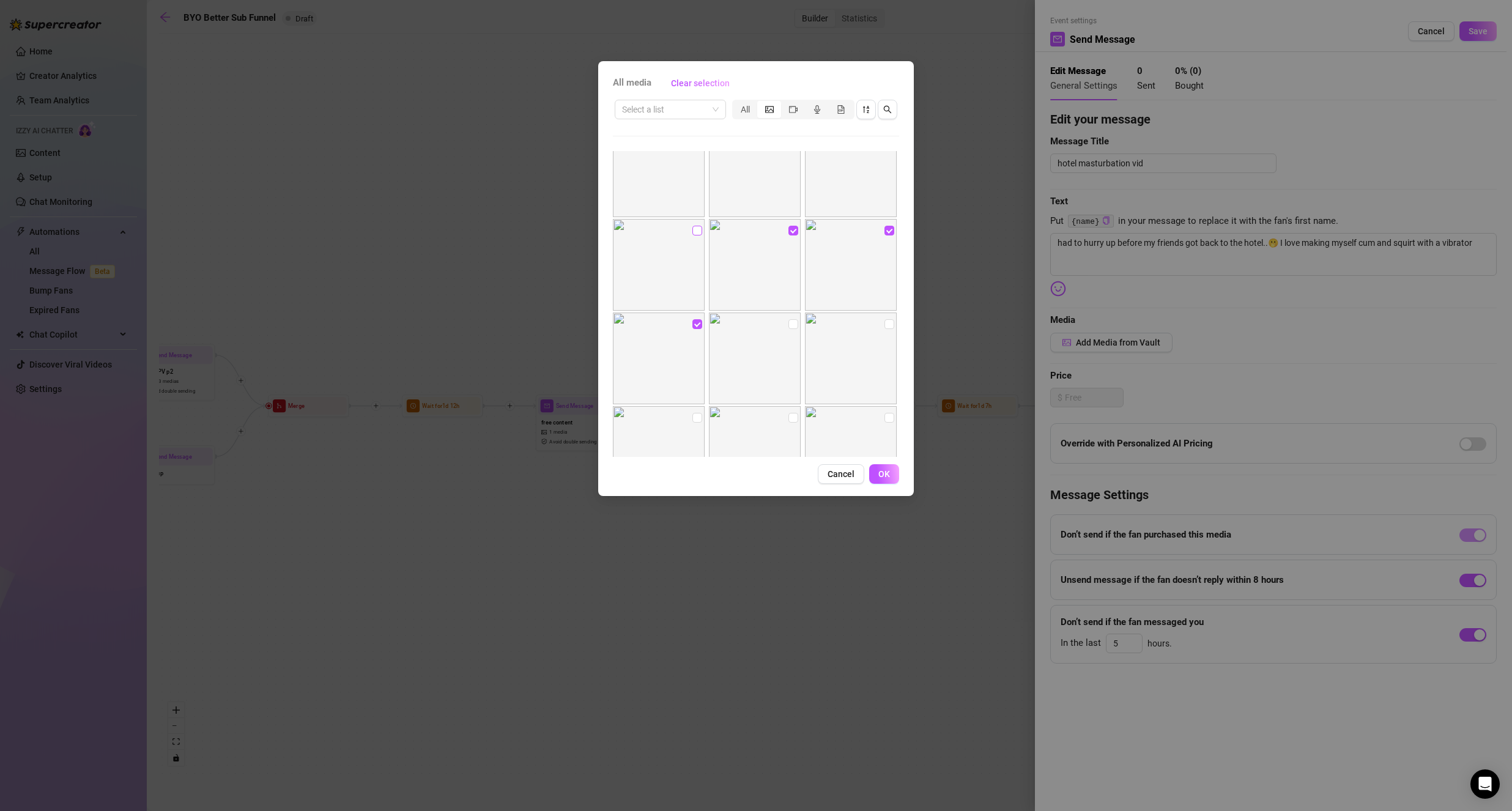
checkbox input "true"
click at [884, 386] on label at bounding box center [889, 381] width 10 height 14
click at [884, 386] on input "checkbox" at bounding box center [889, 381] width 10 height 10
checkbox input "true"
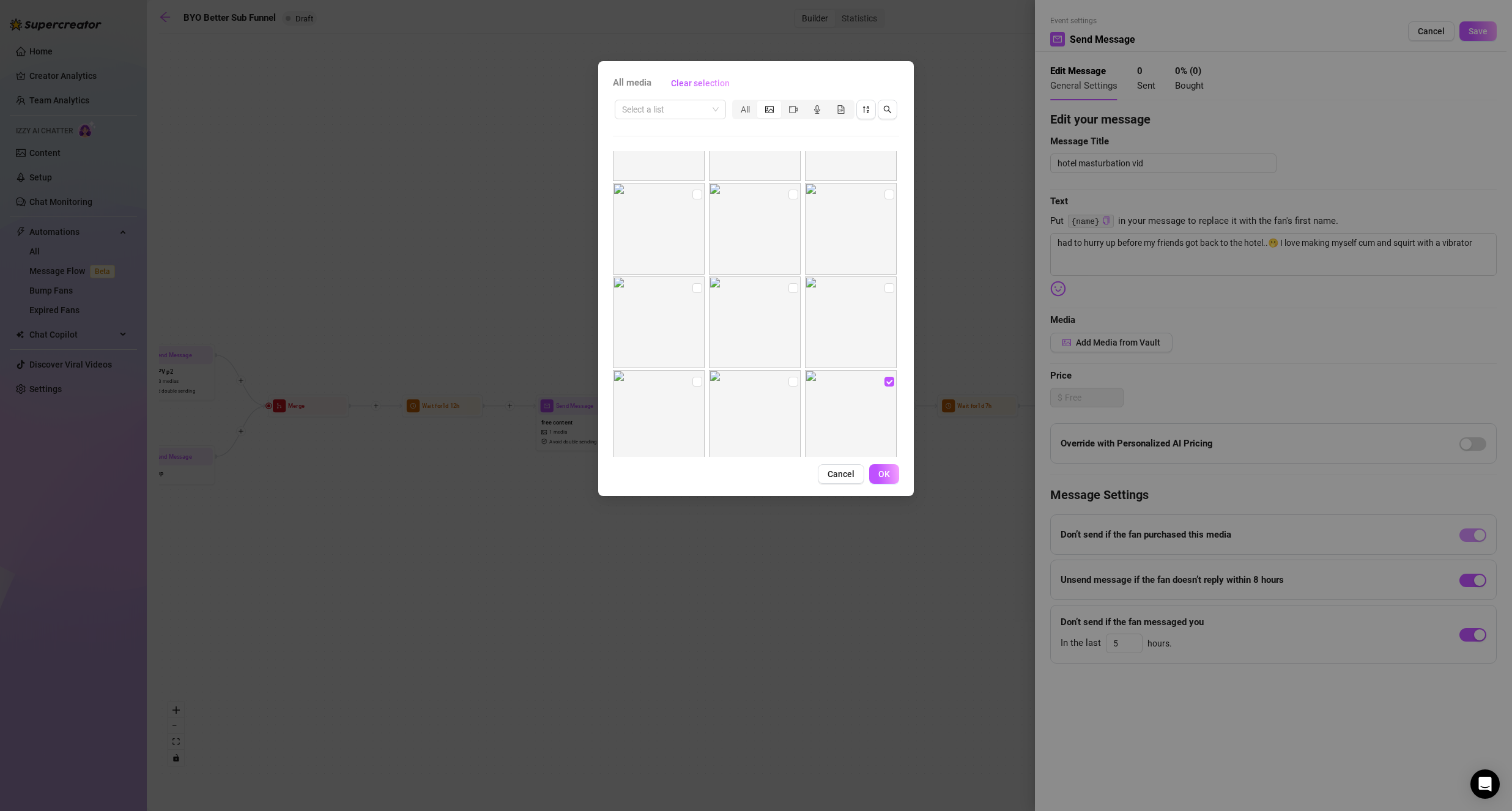
drag, startPoint x: 787, startPoint y: 382, endPoint x: 759, endPoint y: 393, distance: 30.1
click at [788, 384] on input "checkbox" at bounding box center [793, 381] width 10 height 10
checkbox input "true"
drag, startPoint x: 694, startPoint y: 380, endPoint x: 766, endPoint y: 348, distance: 78.8
click at [694, 382] on input "checkbox" at bounding box center [697, 381] width 10 height 10
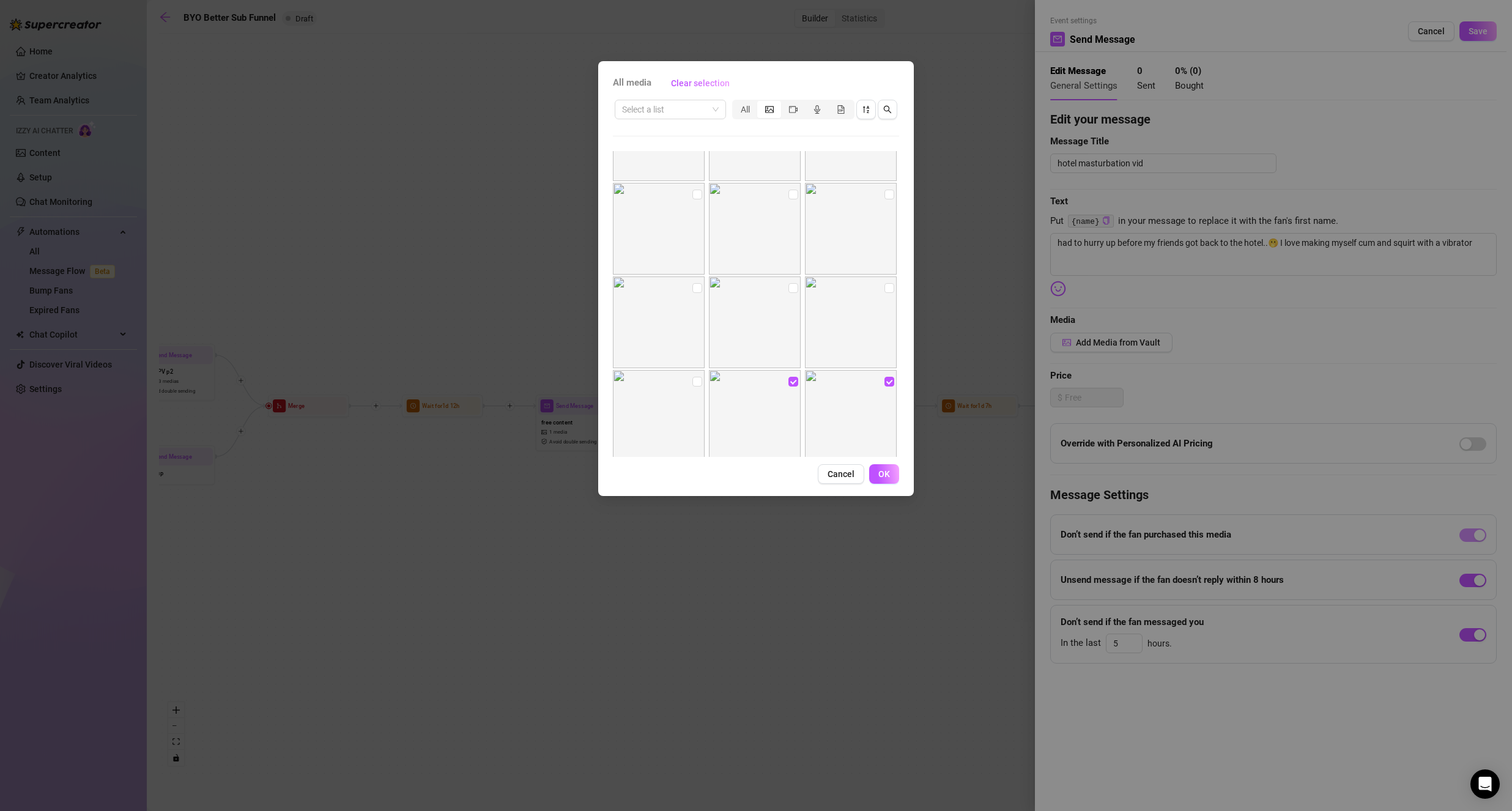
checkbox input "true"
drag, startPoint x: 884, startPoint y: 288, endPoint x: 877, endPoint y: 293, distance: 8.6
click at [884, 288] on input "checkbox" at bounding box center [889, 288] width 10 height 10
checkbox input "true"
click at [788, 290] on input "checkbox" at bounding box center [793, 288] width 10 height 10
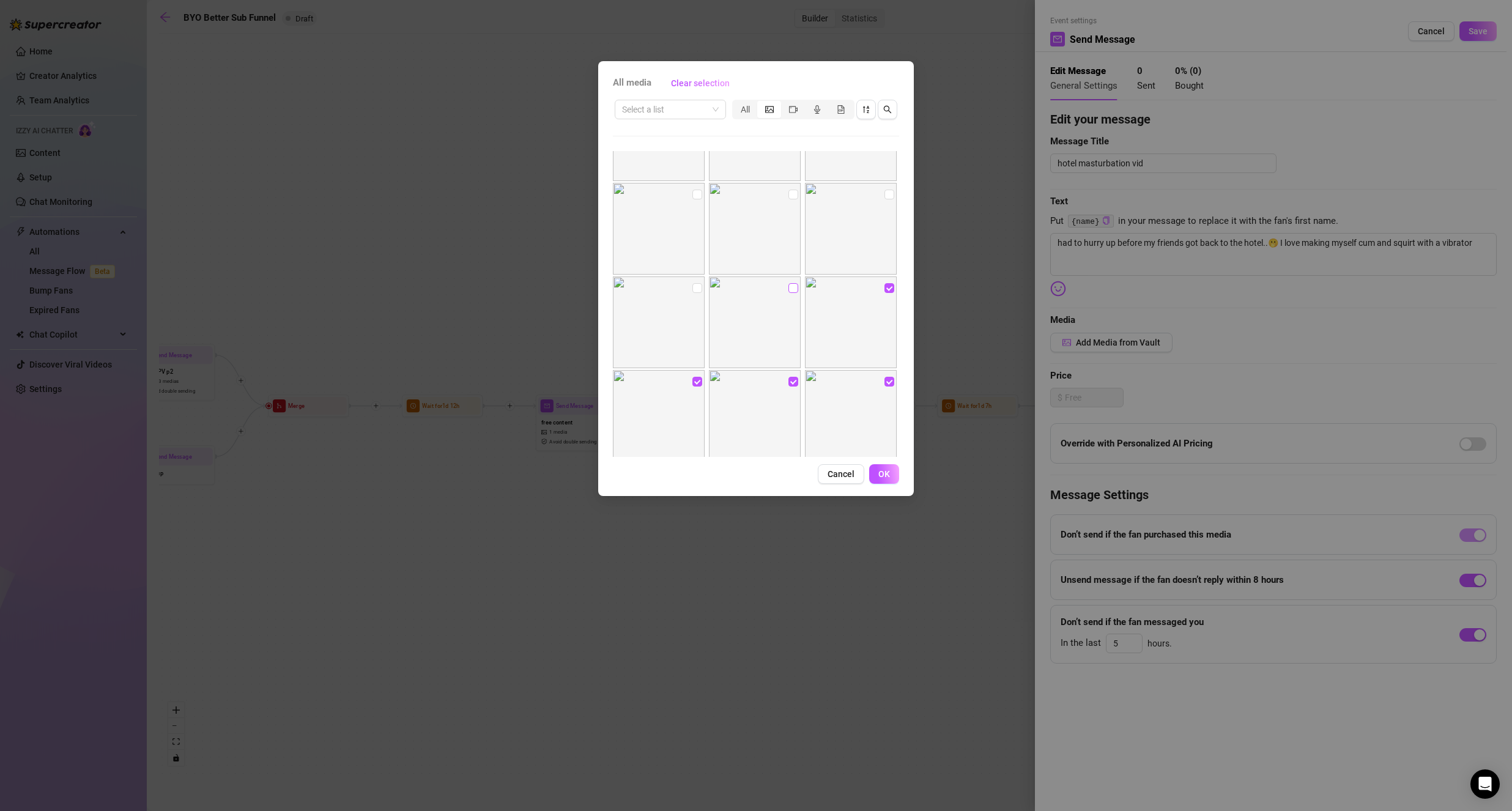
checkbox input "true"
click at [694, 290] on input "checkbox" at bounding box center [697, 288] width 10 height 10
checkbox input "true"
click at [884, 254] on input "checkbox" at bounding box center [889, 255] width 10 height 10
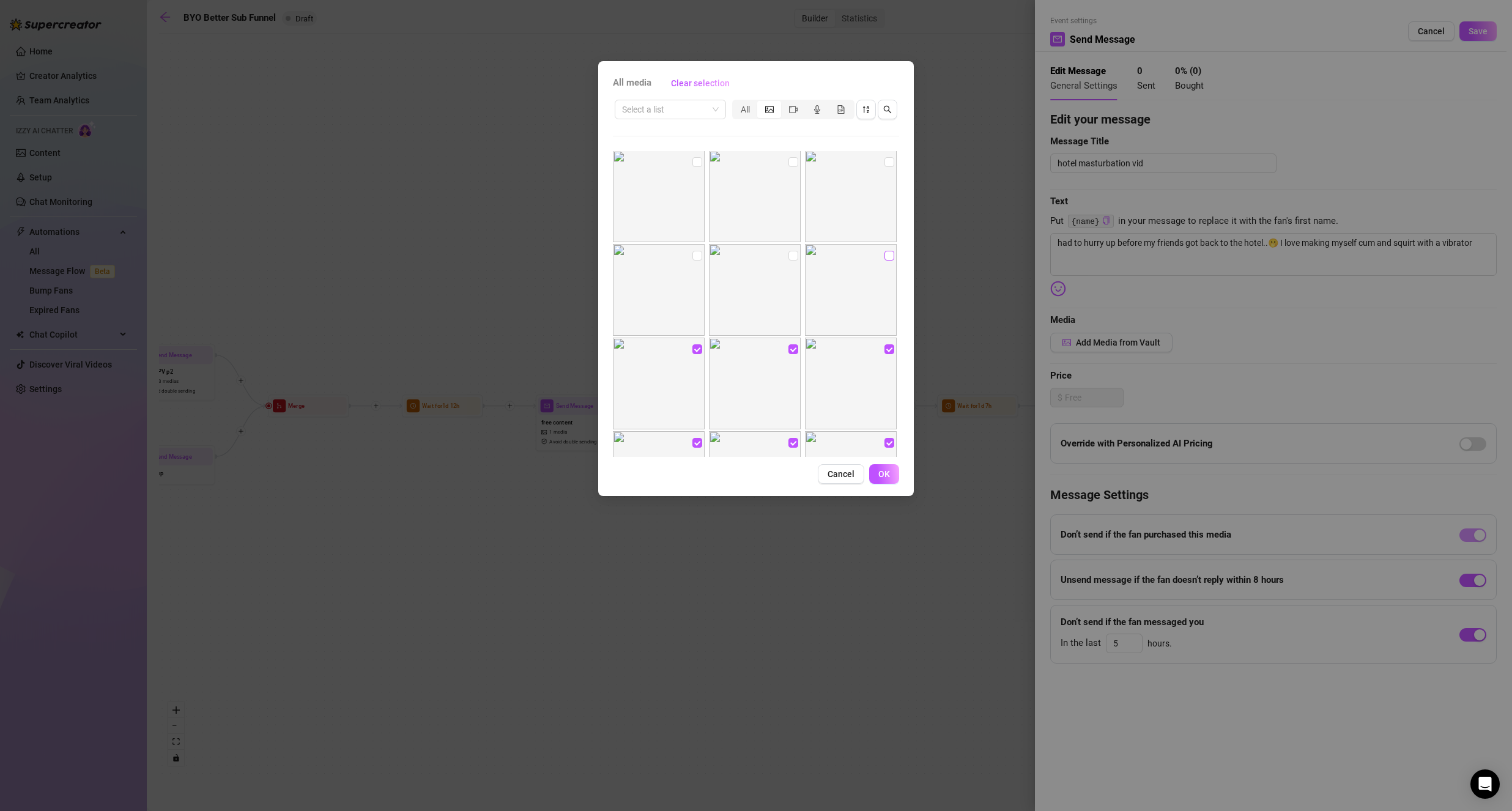
checkbox input "true"
click at [790, 259] on input "checkbox" at bounding box center [793, 255] width 10 height 10
checkbox input "true"
drag, startPoint x: 694, startPoint y: 252, endPoint x: 716, endPoint y: 245, distance: 23.1
click at [694, 253] on input "checkbox" at bounding box center [697, 255] width 10 height 10
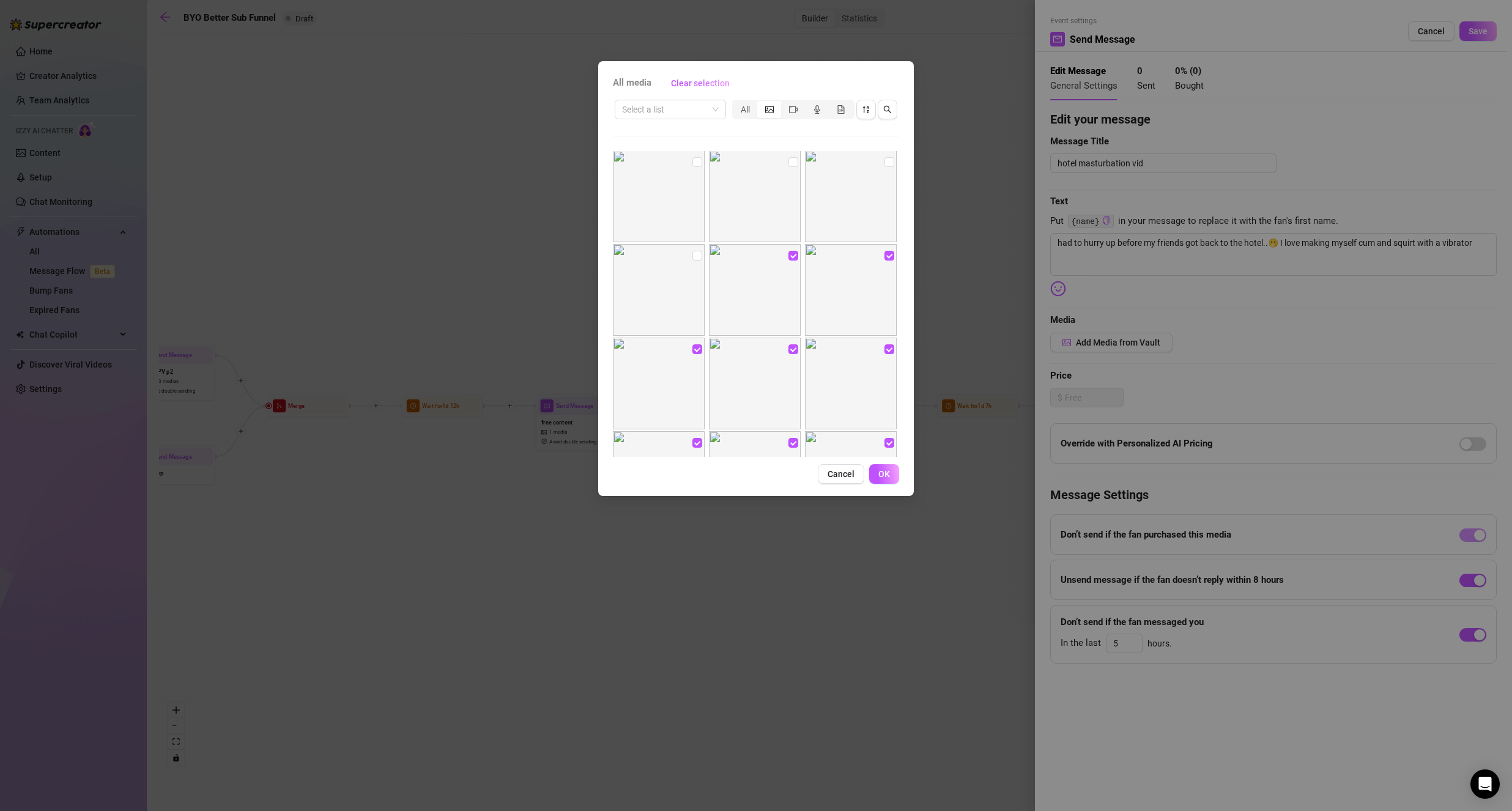
checkbox input "true"
drag, startPoint x: 880, startPoint y: 160, endPoint x: 811, endPoint y: 178, distance: 71.3
click at [884, 161] on input "checkbox" at bounding box center [889, 161] width 10 height 10
checkbox input "true"
click at [791, 167] on label at bounding box center [793, 162] width 10 height 14
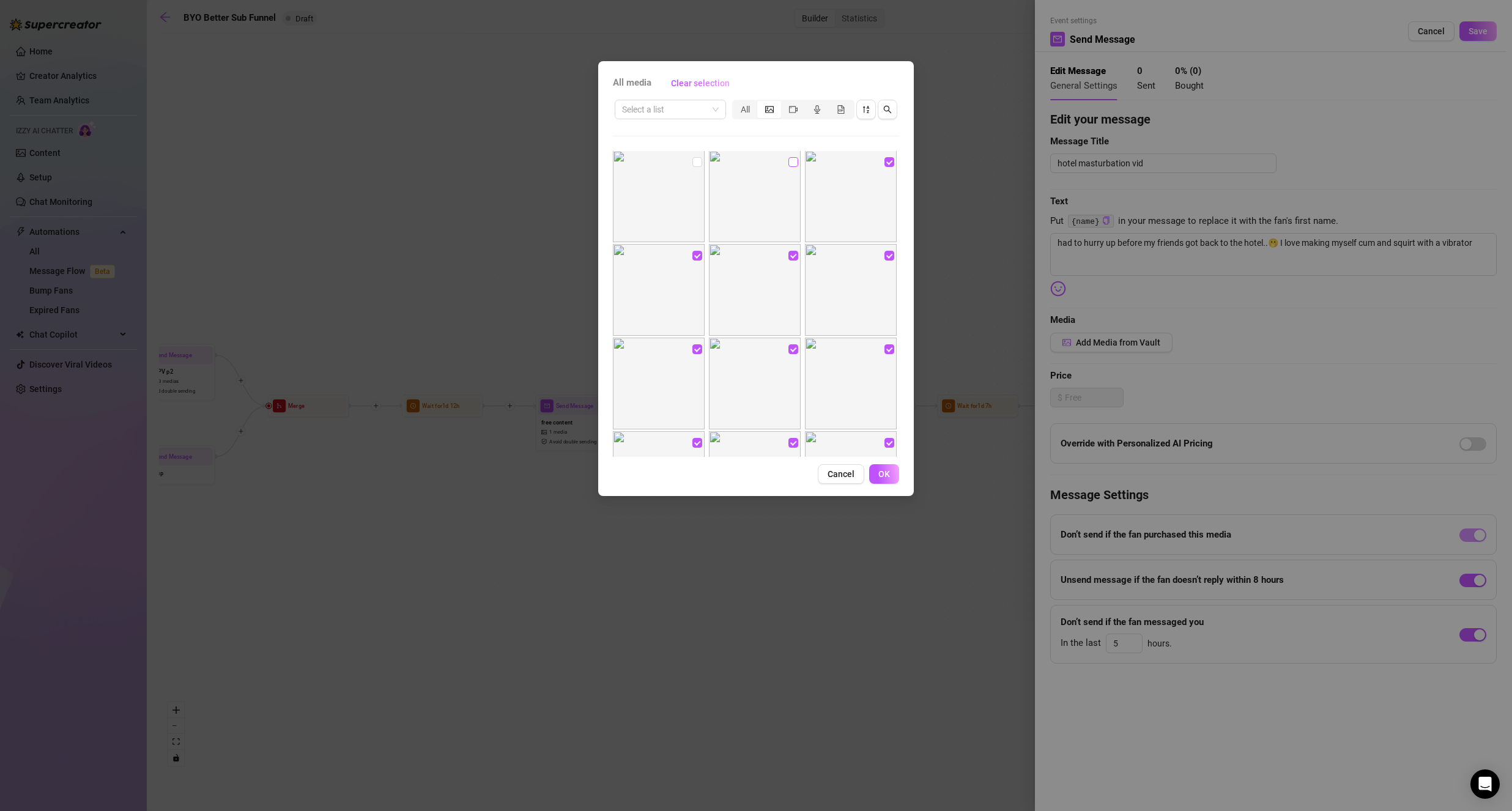
click at [791, 167] on input "checkbox" at bounding box center [793, 161] width 10 height 10
checkbox input "true"
click at [875, 485] on div "All media Clear selection Select a list All Cancel OK" at bounding box center [755, 278] width 316 height 435
click at [894, 468] on button "OK" at bounding box center [884, 474] width 30 height 19
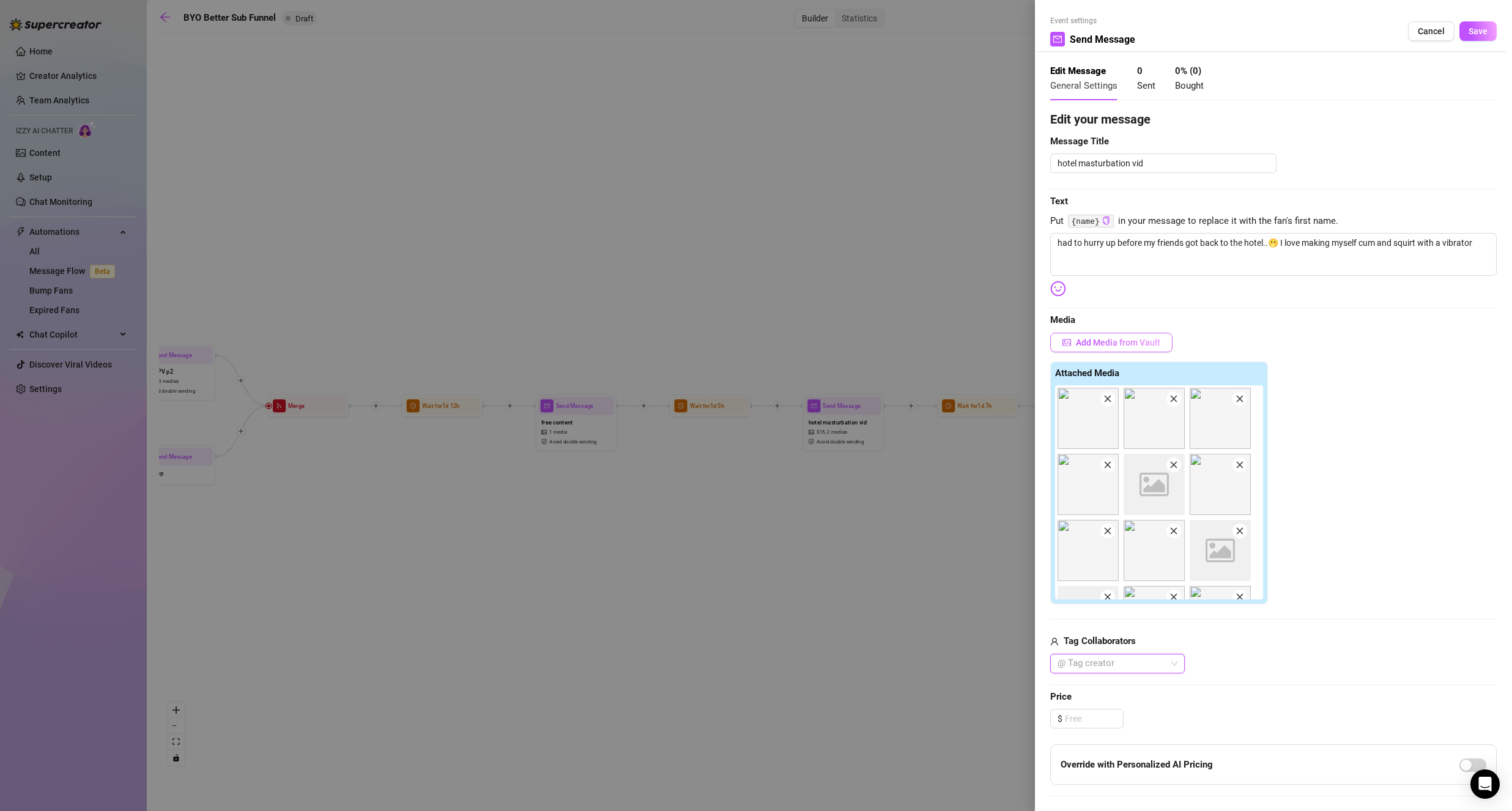
click at [1103, 338] on button "Add Media from Vault" at bounding box center [1111, 342] width 123 height 19
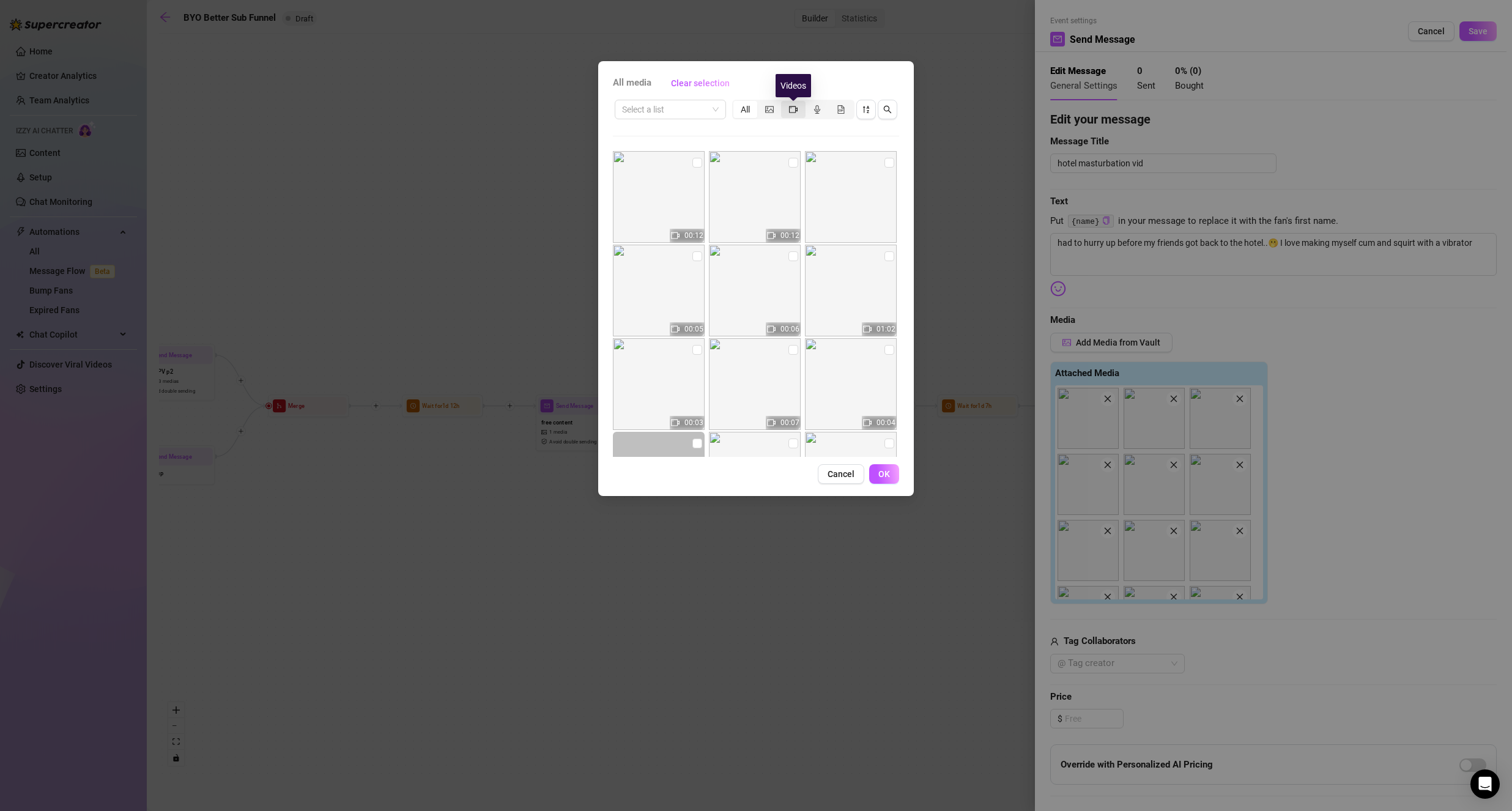
click at [792, 109] on icon "video-camera" at bounding box center [793, 109] width 8 height 8
click at [784, 102] on input "segmented control" at bounding box center [784, 102] width 0 height 0
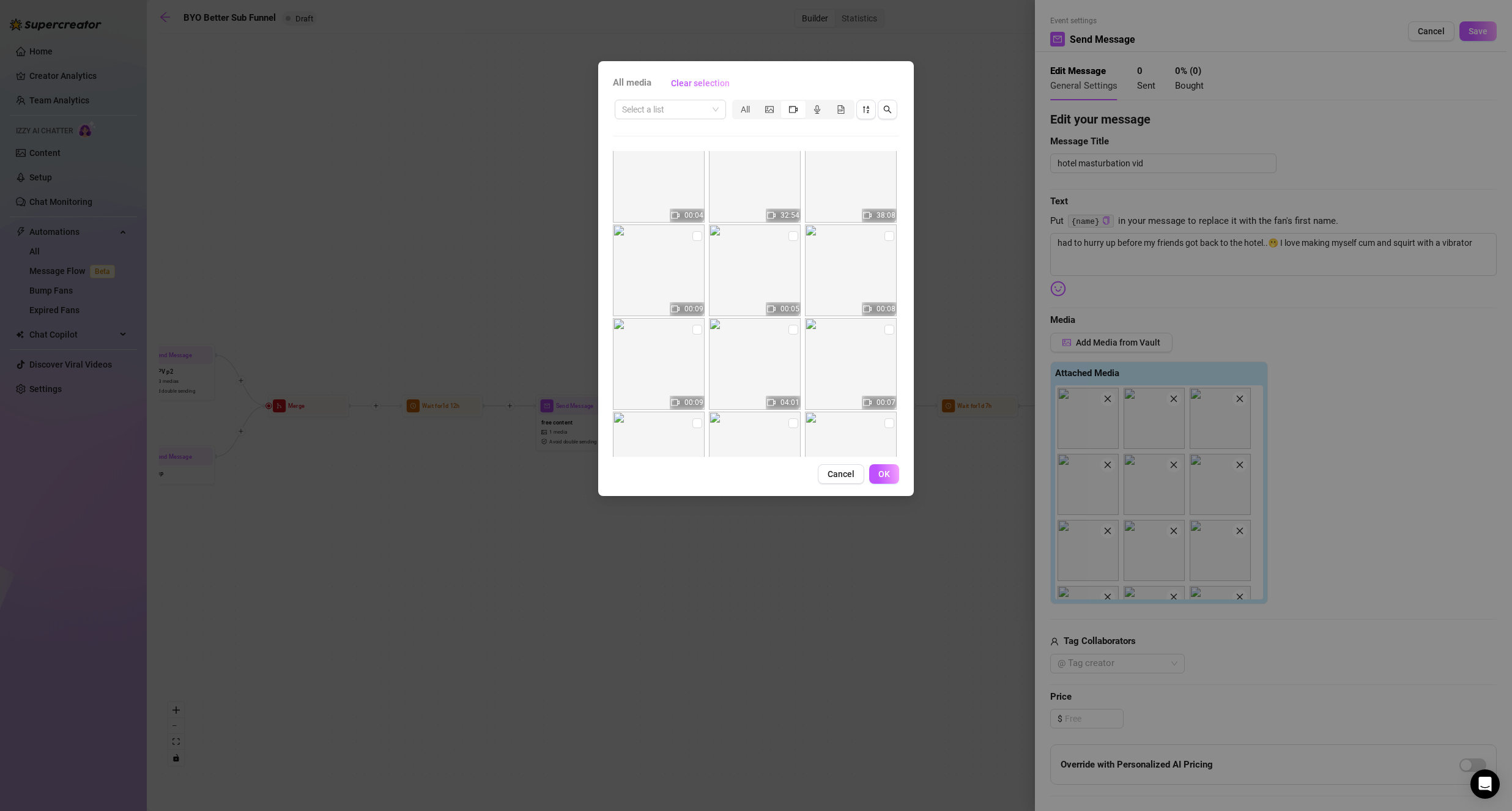
scroll to position [306, 0]
click at [698, 325] on input "checkbox" at bounding box center [697, 324] width 10 height 10
checkbox input "true"
click at [884, 229] on input "checkbox" at bounding box center [889, 231] width 10 height 10
checkbox input "true"
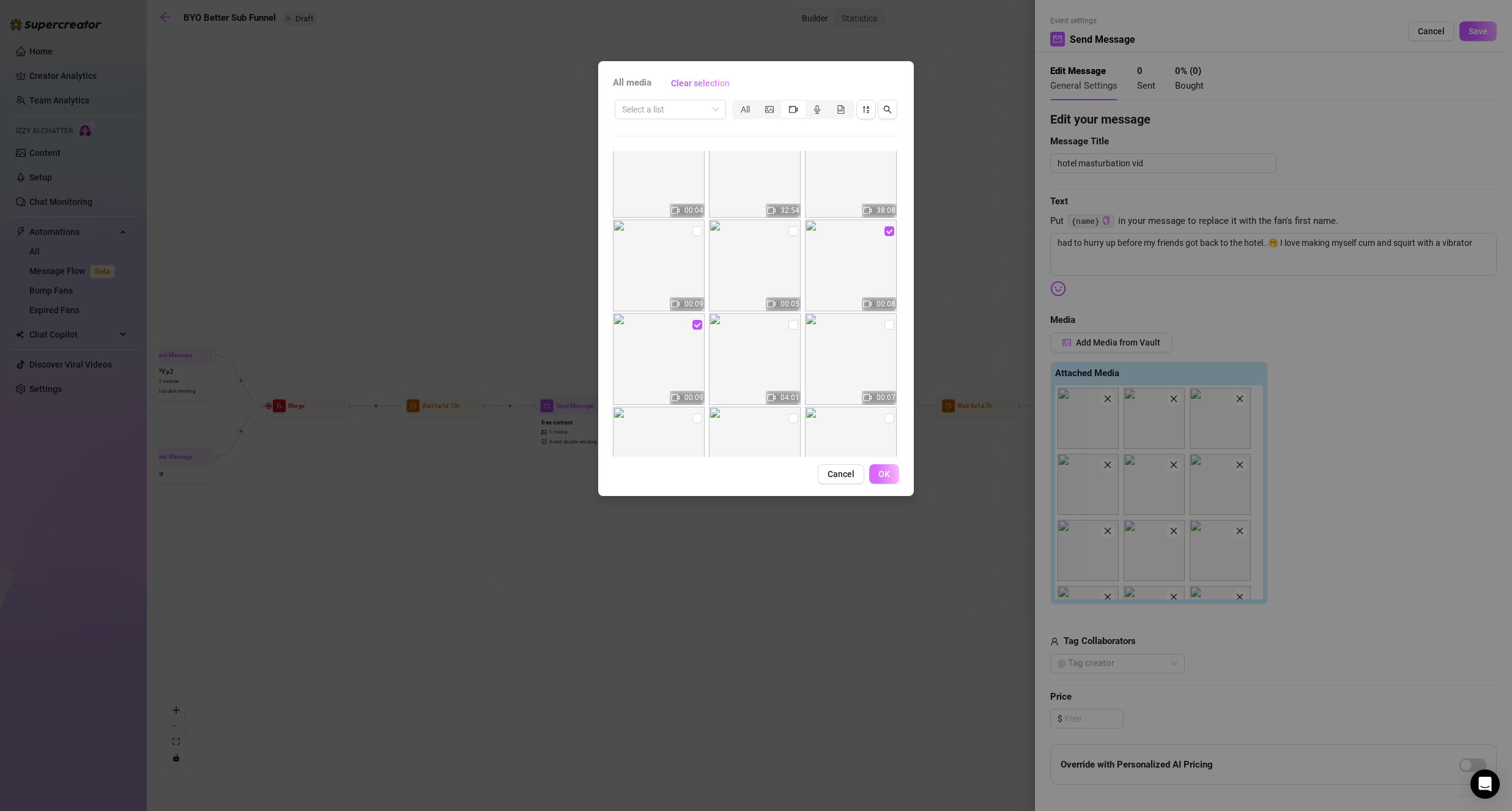
click at [893, 469] on button "OK" at bounding box center [884, 474] width 30 height 19
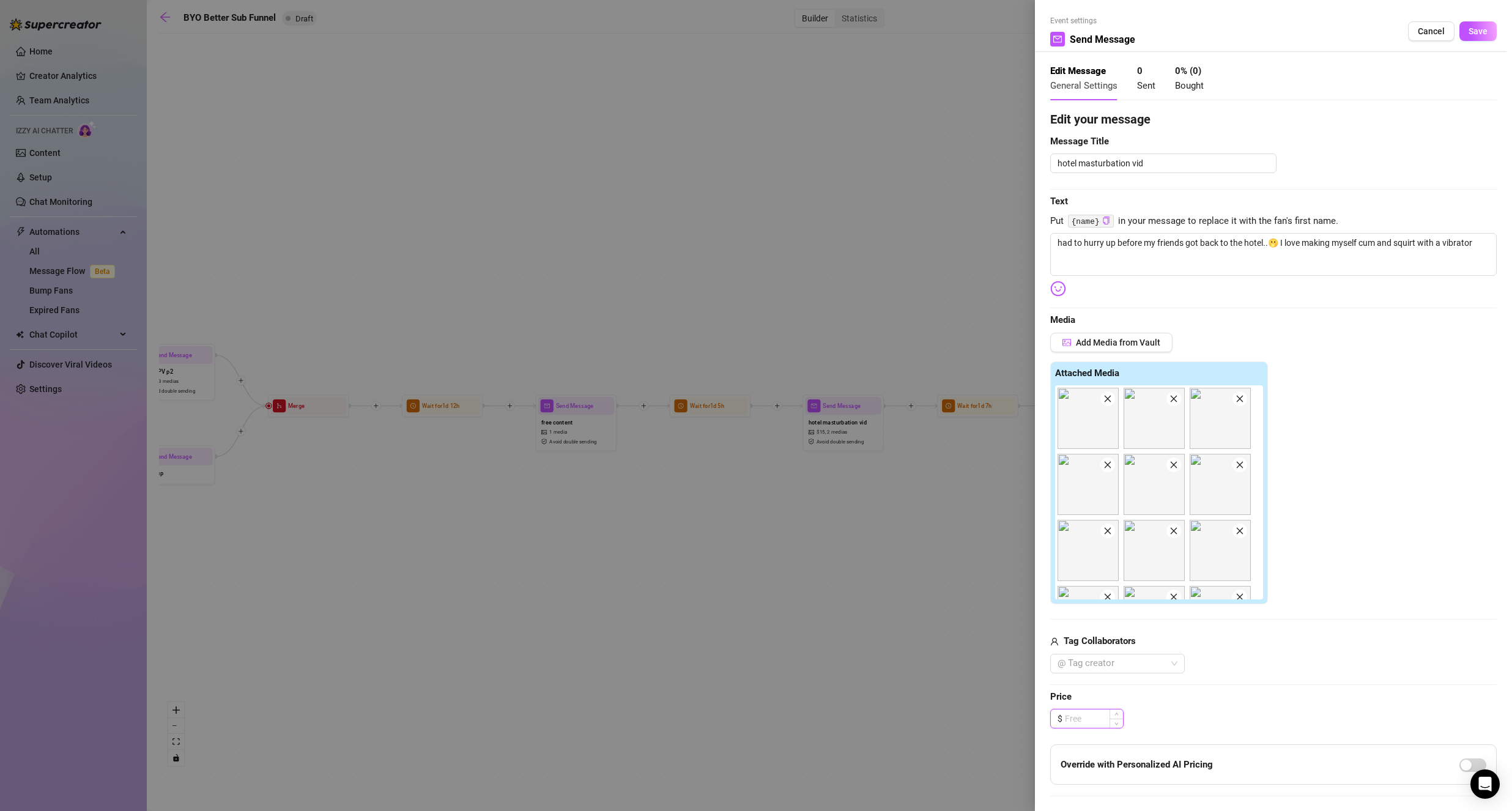
click at [1078, 714] on input at bounding box center [1094, 718] width 58 height 18
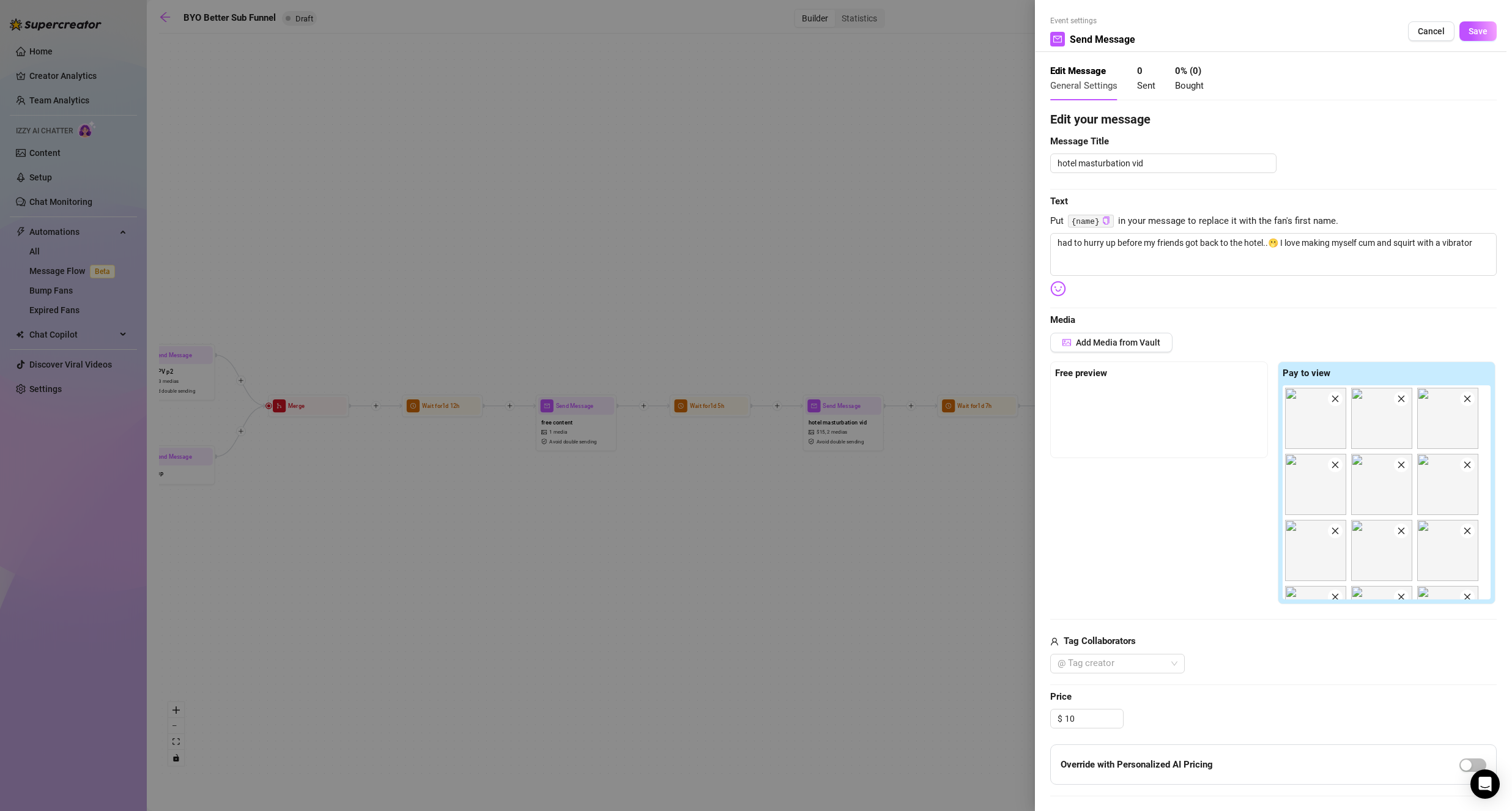
type input "10.00"
click at [1268, 692] on span "Price" at bounding box center [1273, 697] width 447 height 15
drag, startPoint x: 1305, startPoint y: 444, endPoint x: 1181, endPoint y: 436, distance: 124.3
click at [1181, 437] on div "Free preview Pay to view" at bounding box center [1273, 482] width 447 height 243
click at [1117, 240] on textarea "had to hurry up before my friends got back to the hotel..🫢 I love making myself…" at bounding box center [1273, 254] width 447 height 43
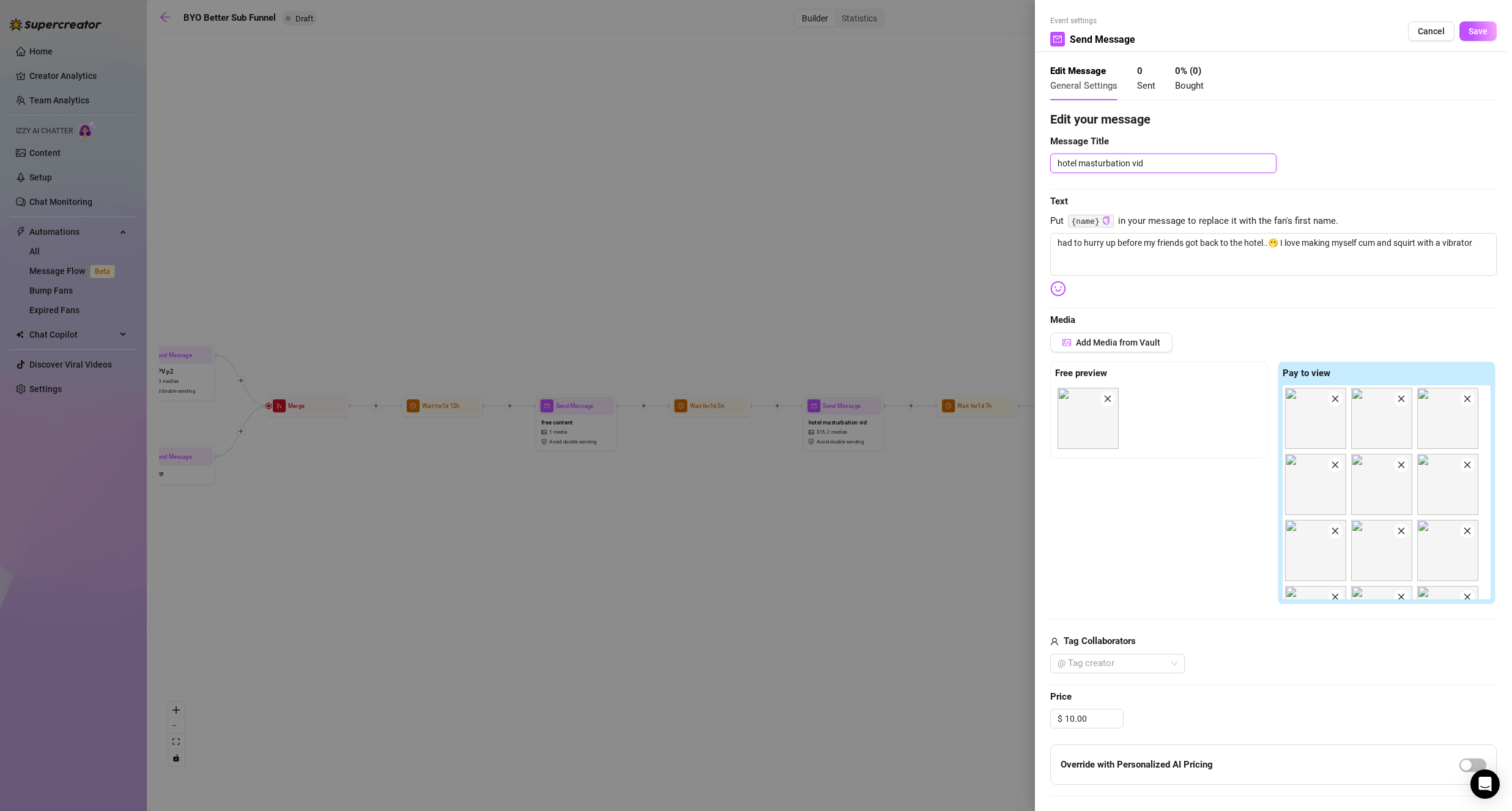
click at [1164, 157] on textarea "hotel masturbation vid" at bounding box center [1163, 163] width 226 height 19
type textarea "p"
type textarea "pi"
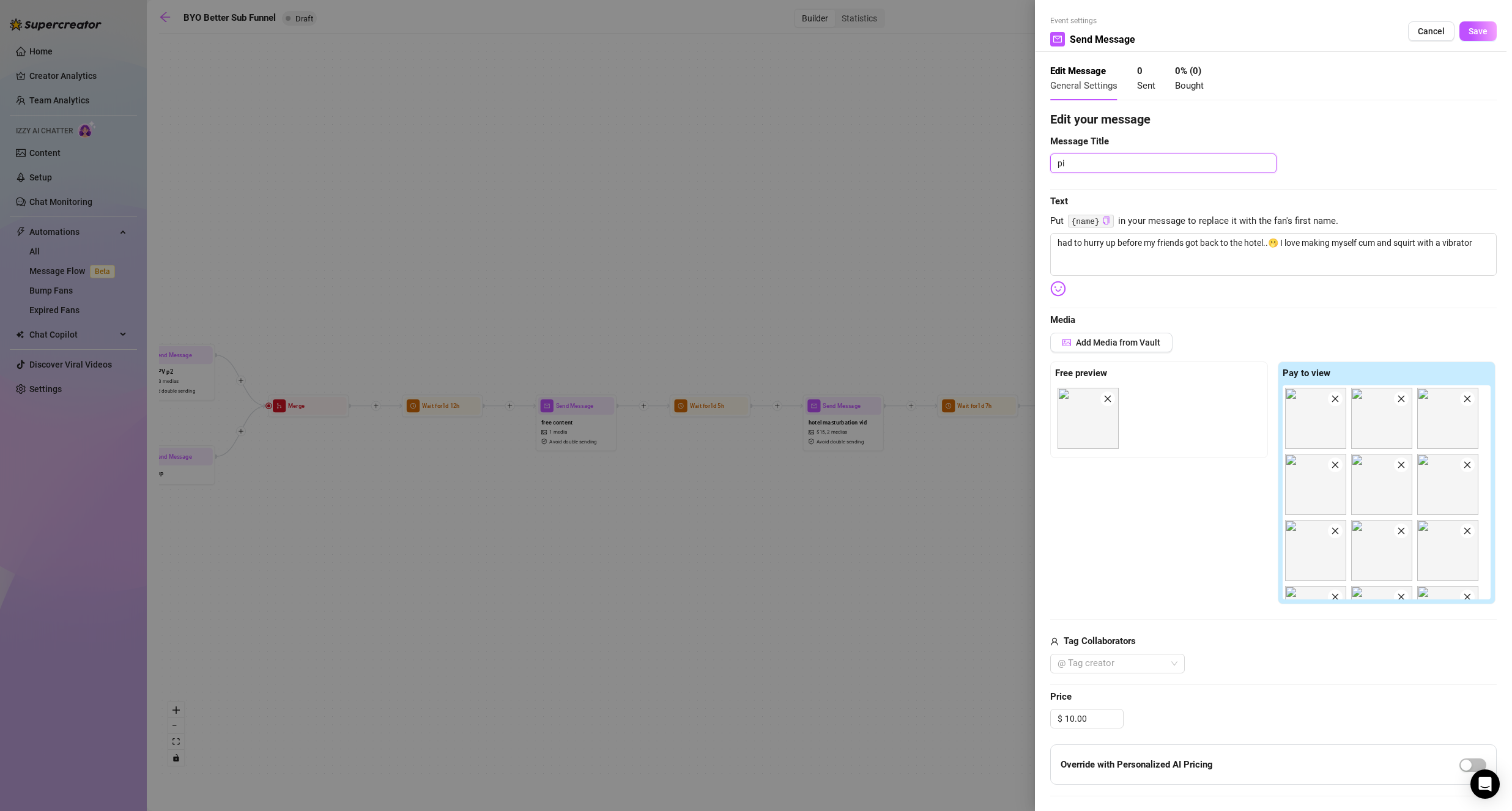
type textarea "pin"
type textarea "pink"
type textarea "pink t"
type textarea "pink ti"
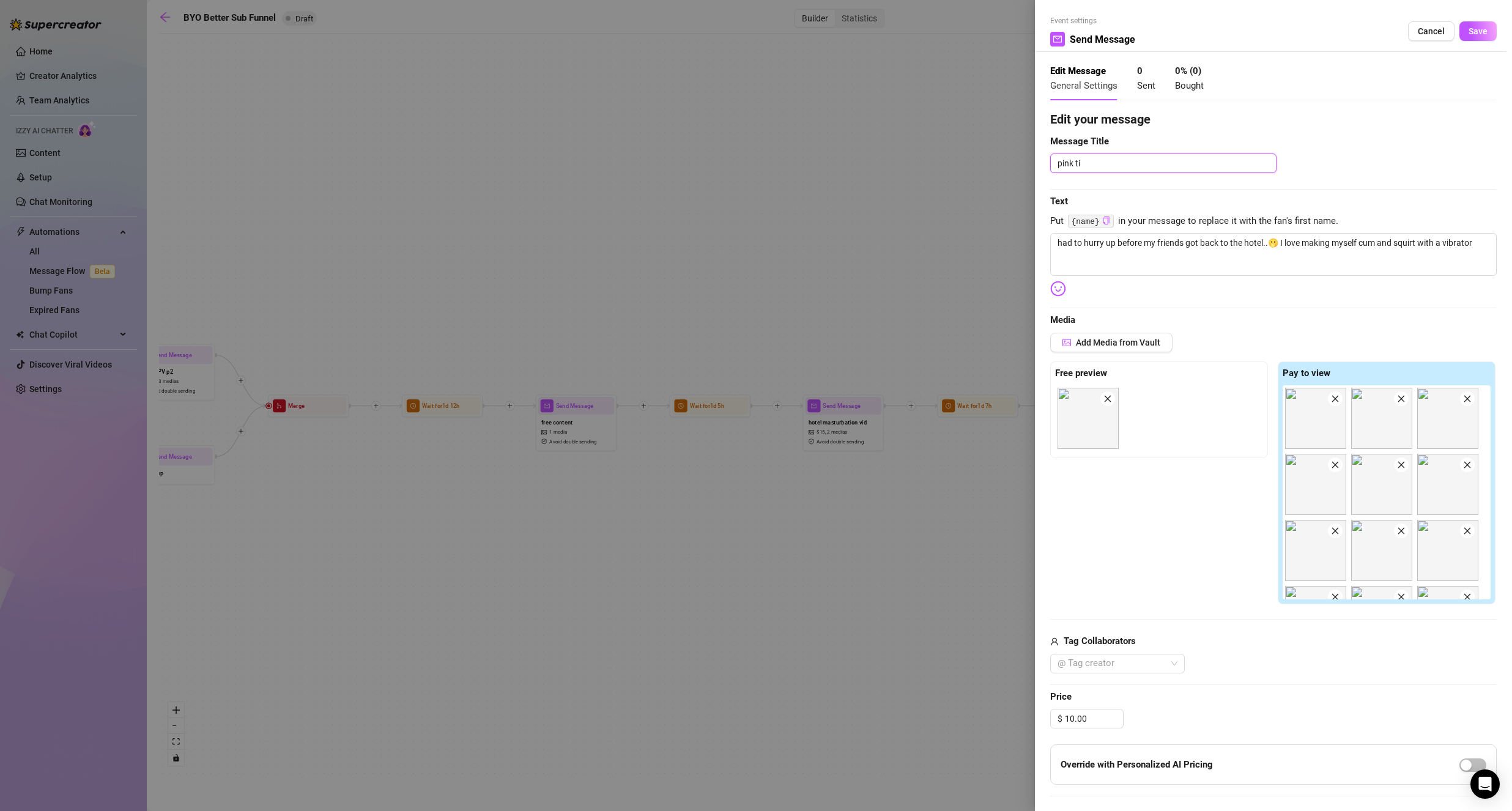
type textarea "pink tig"
type textarea "pink tigh"
type textarea "pink tight"
type textarea "pink tights"
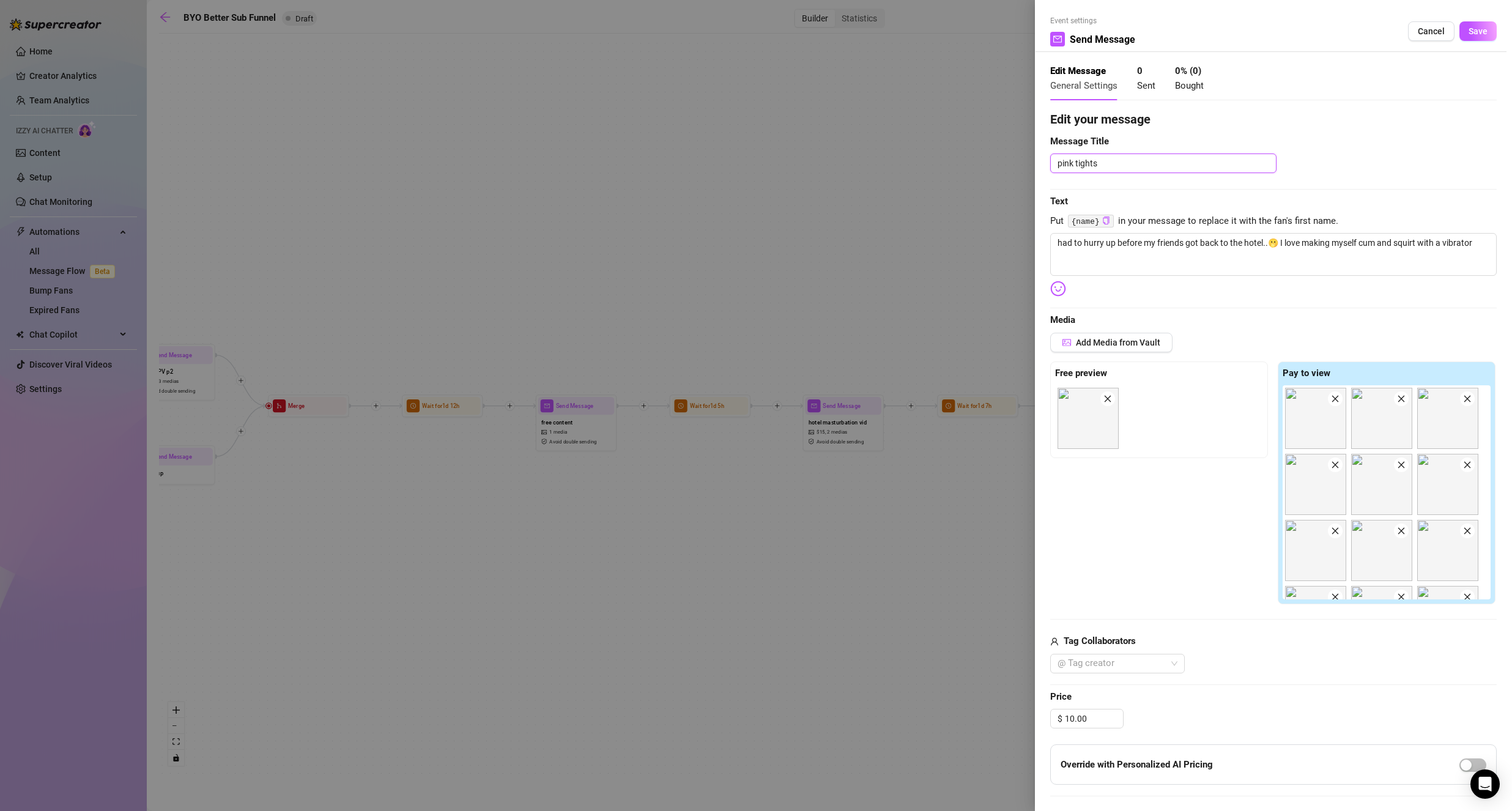
type textarea "pink tights p"
type textarea "pink tights ph"
type textarea "pink tights pho"
type textarea "pink tights phot"
type textarea "pink tights photo"
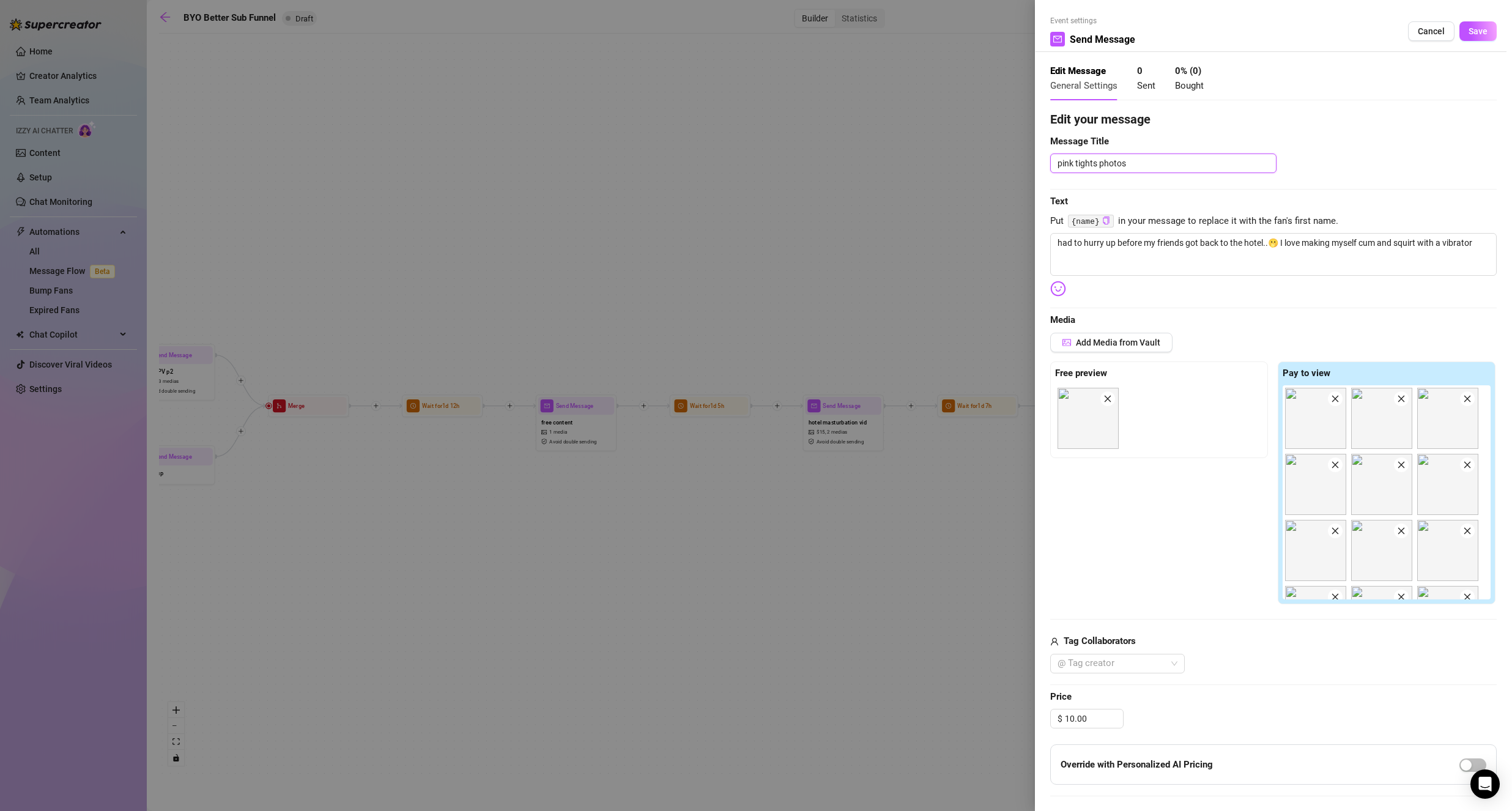
type textarea "pink tights photos"
click at [1123, 307] on div "Edit your message Message Title pink tights photos Text Put {name} in your mess…" at bounding box center [1273, 547] width 447 height 875
drag, startPoint x: 1056, startPoint y: 244, endPoint x: 1498, endPoint y: 250, distance: 442.0
click at [1498, 249] on div "Event settings Send Message Cancel Save Edit Message General Settings 0 Sent 0 …" at bounding box center [1273, 405] width 477 height 811
type textarea "Write your message here"
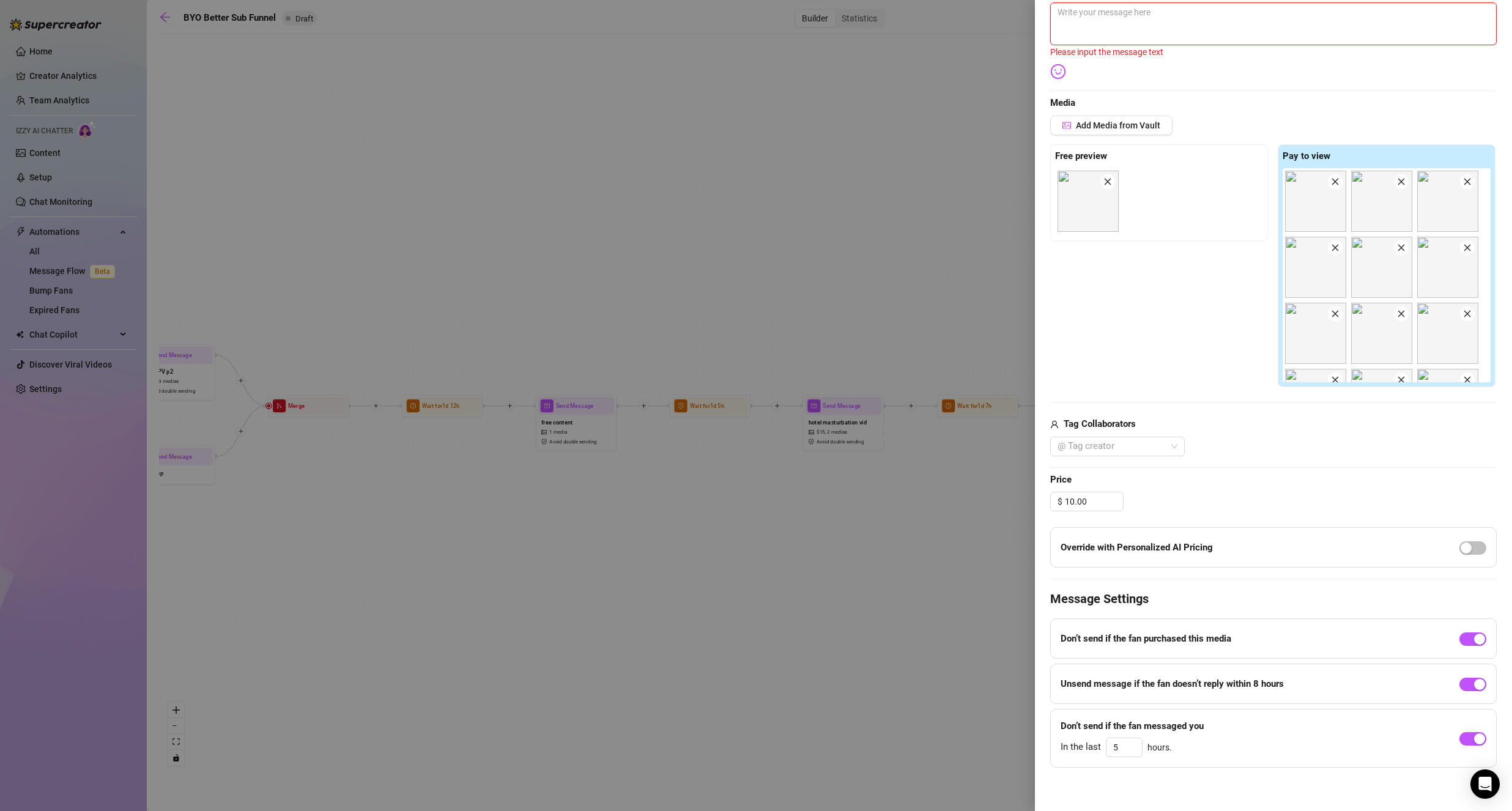
scroll to position [233, 0]
click at [1132, 748] on span "Decrease Value" at bounding box center [1135, 748] width 14 height 11
type input "3"
click at [1135, 751] on icon "down" at bounding box center [1135, 749] width 5 height 5
click at [1168, 766] on div "Event settings Send Message Cancel Save Edit Message General Settings 0 Sent 0 …" at bounding box center [1273, 405] width 477 height 811
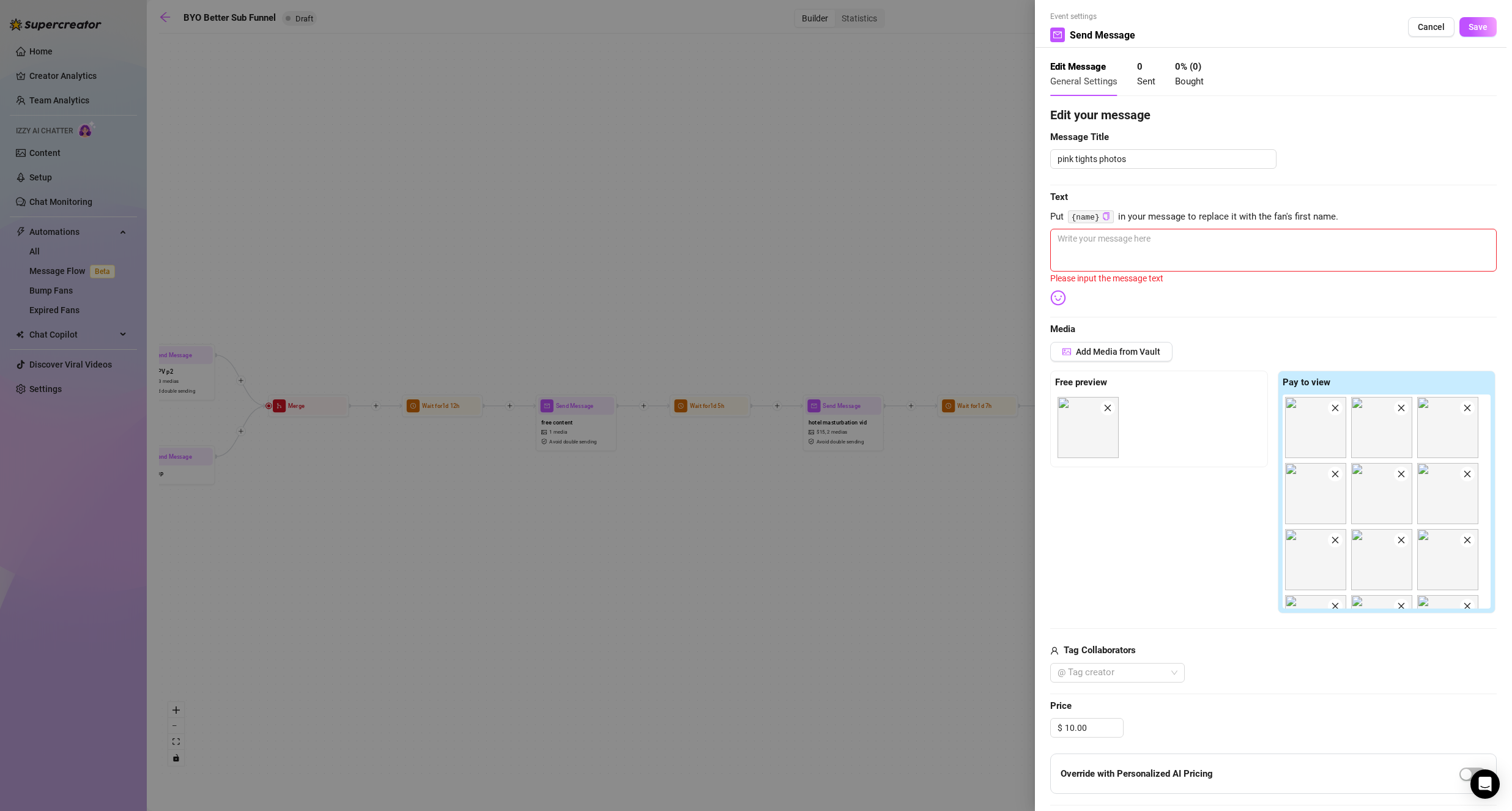
scroll to position [0, 0]
click at [1091, 262] on textarea at bounding box center [1273, 254] width 447 height 43
click at [1346, 525] on img at bounding box center [1316, 498] width 61 height 61
drag, startPoint x: 1385, startPoint y: 511, endPoint x: 1166, endPoint y: 458, distance: 225.3
click at [1168, 459] on div "Free preview Pay to view" at bounding box center [1273, 496] width 447 height 243
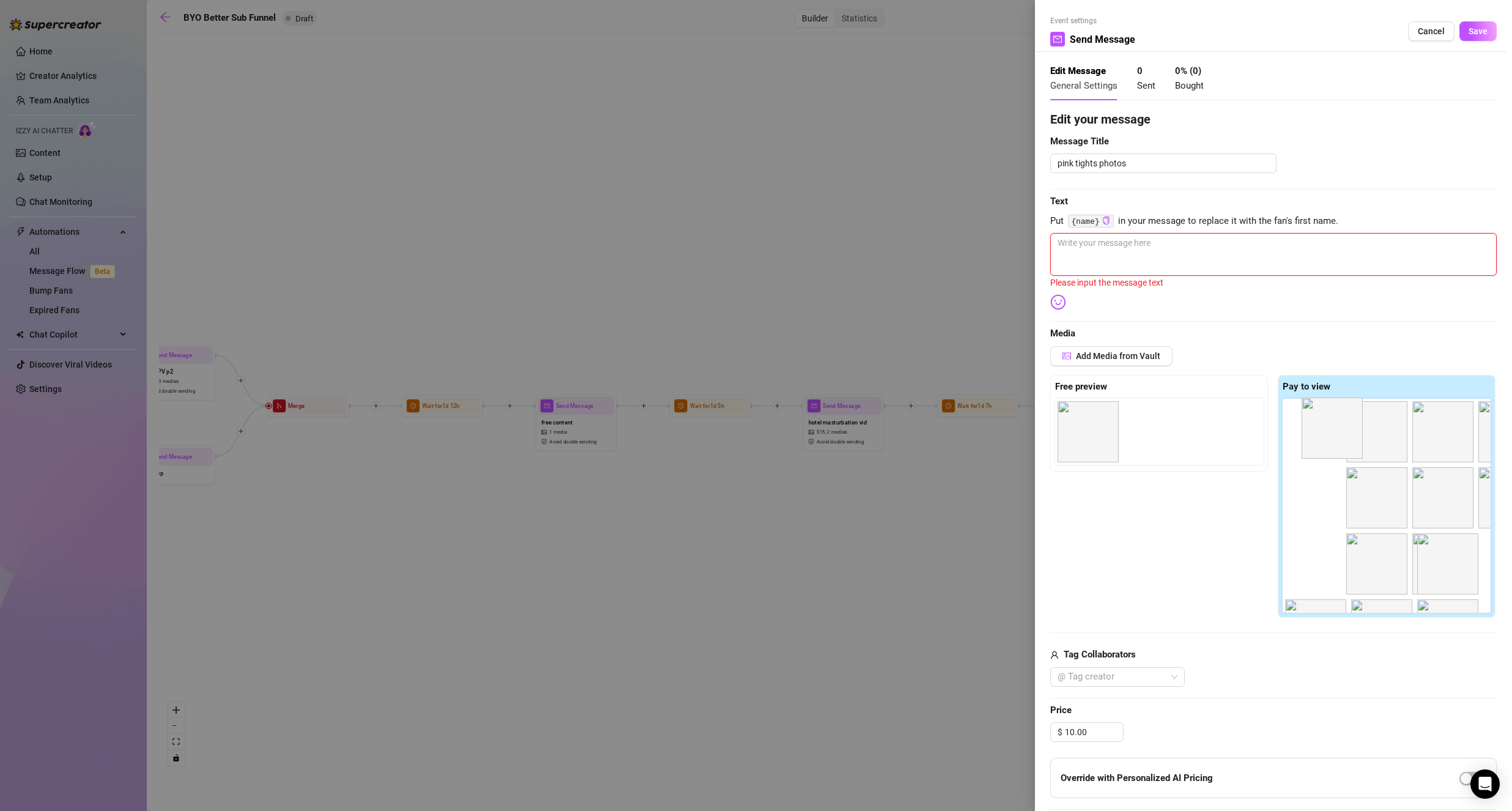
drag, startPoint x: 1077, startPoint y: 436, endPoint x: 1325, endPoint y: 433, distance: 248.0
click at [1325, 433] on div "Free preview Pay to view" at bounding box center [1273, 496] width 447 height 243
click at [1191, 261] on textarea at bounding box center [1273, 254] width 447 height 43
type textarea "p"
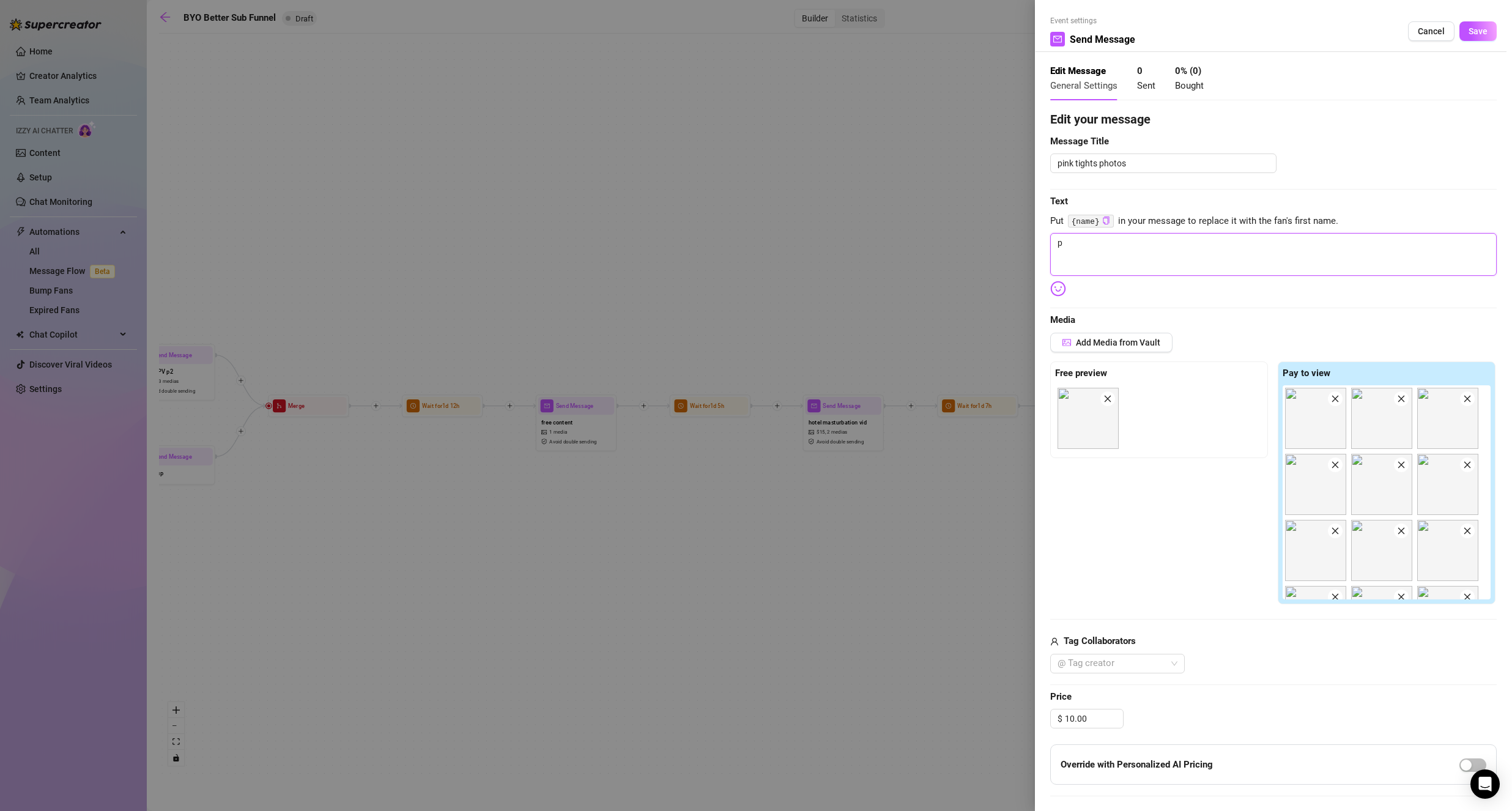
type textarea "pi"
type textarea "pic"
type textarea "pics"
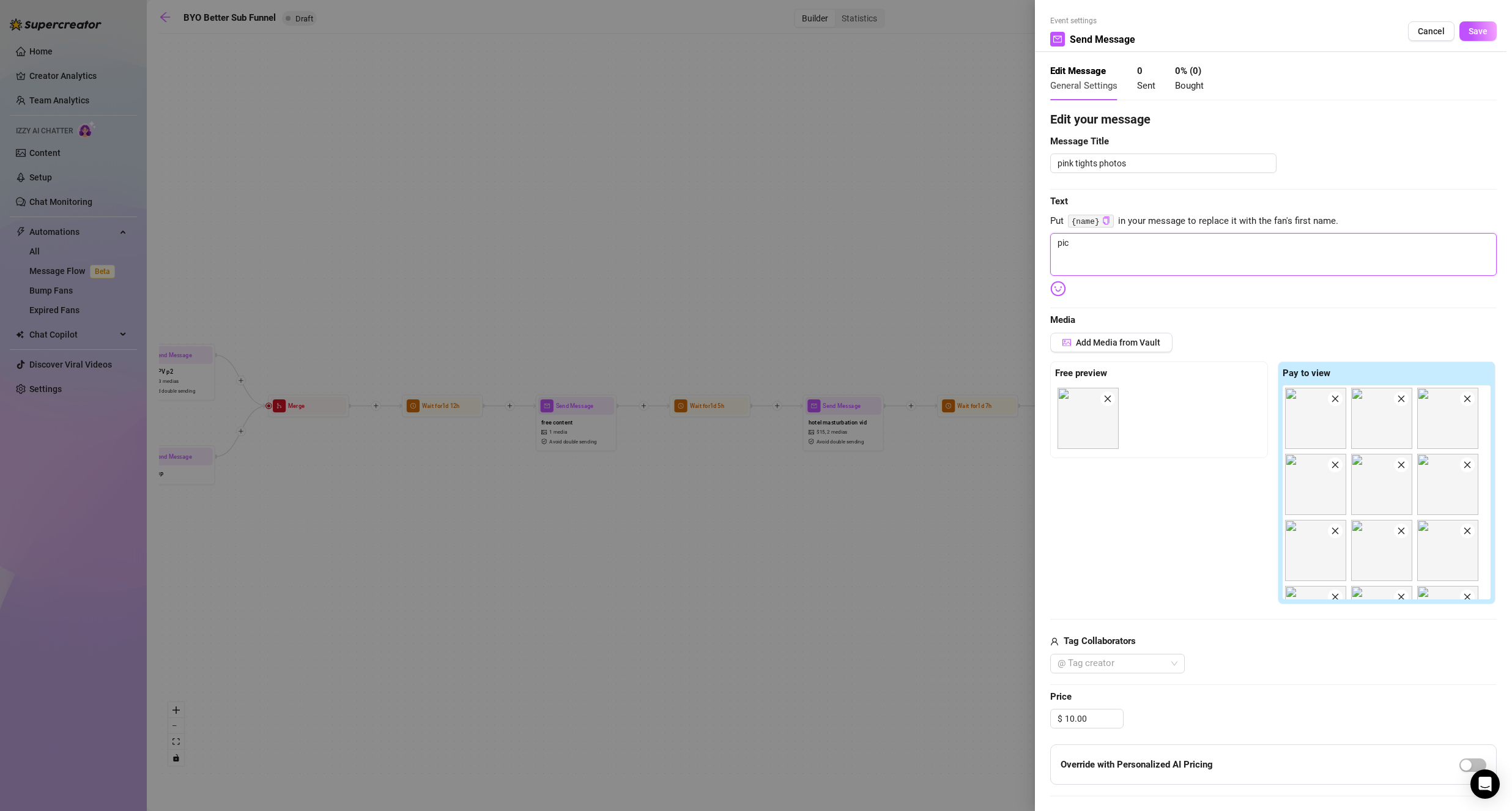
type textarea "pics"
type textarea "pic"
type textarea "pi"
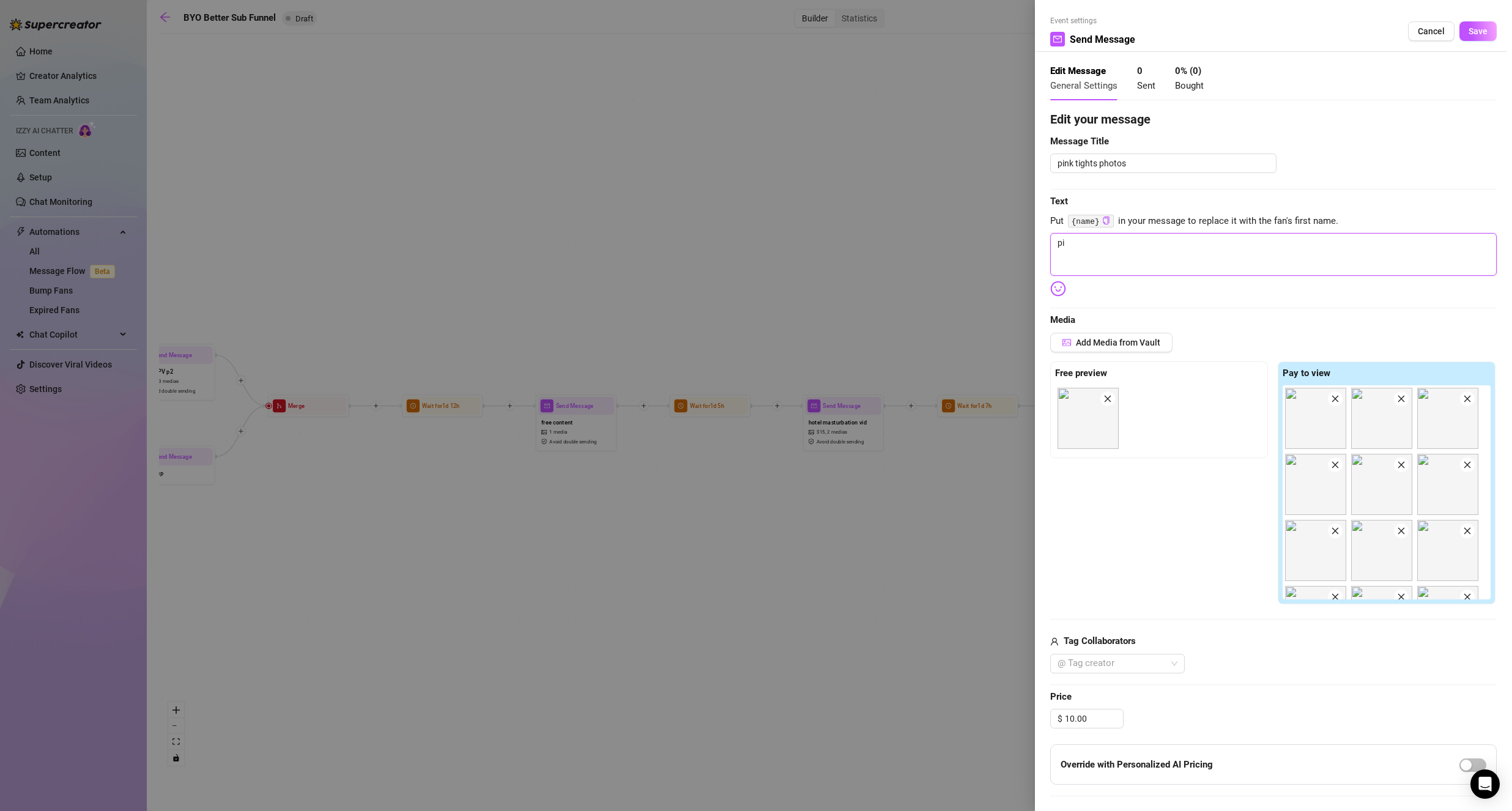
type textarea "p"
type textarea "Write your message here"
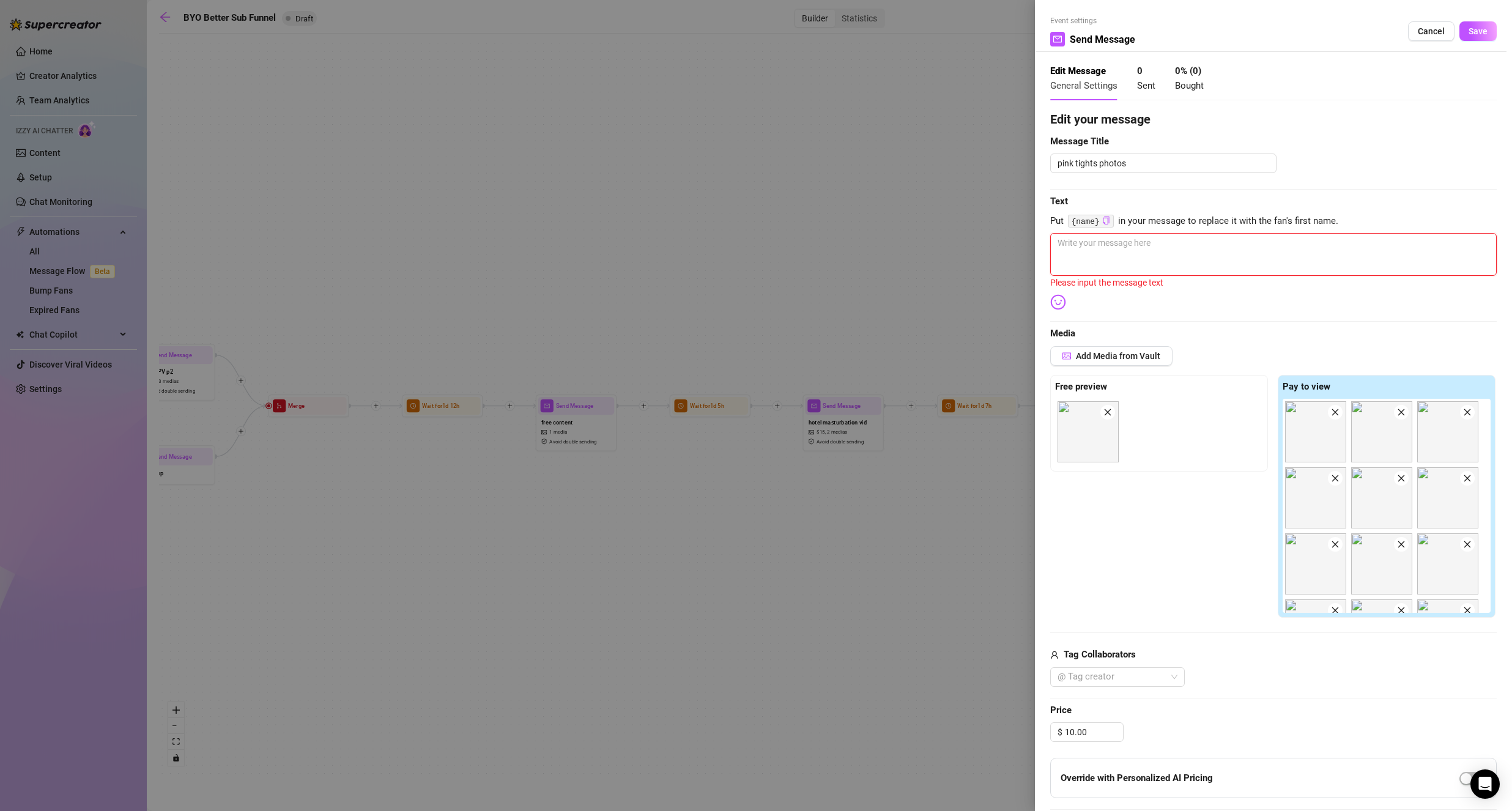
type textarea "i"
type textarea "if"
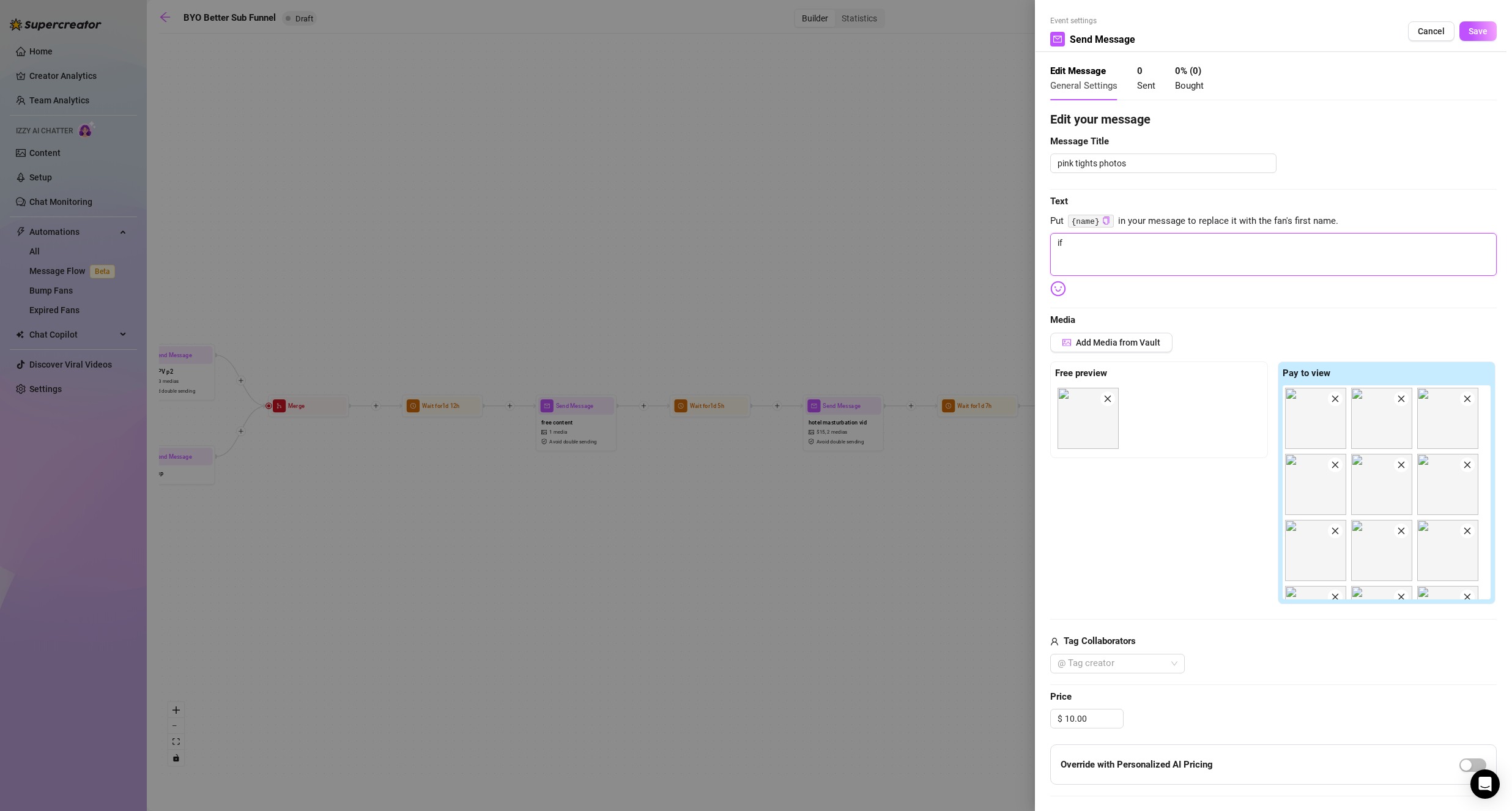
type textarea "if"
type textarea "if y"
type textarea "if yo"
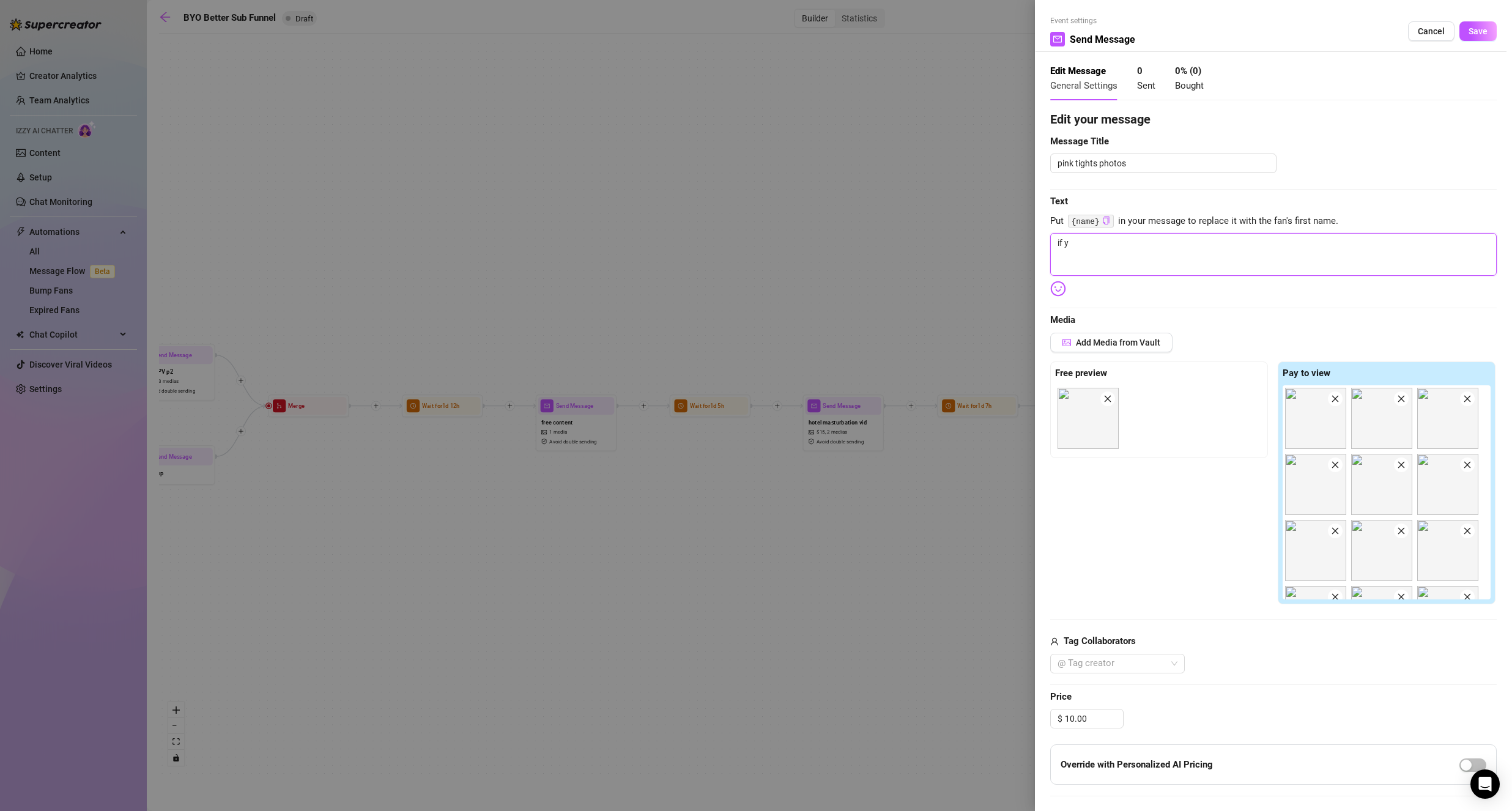
type textarea "if yo"
type textarea "if you"
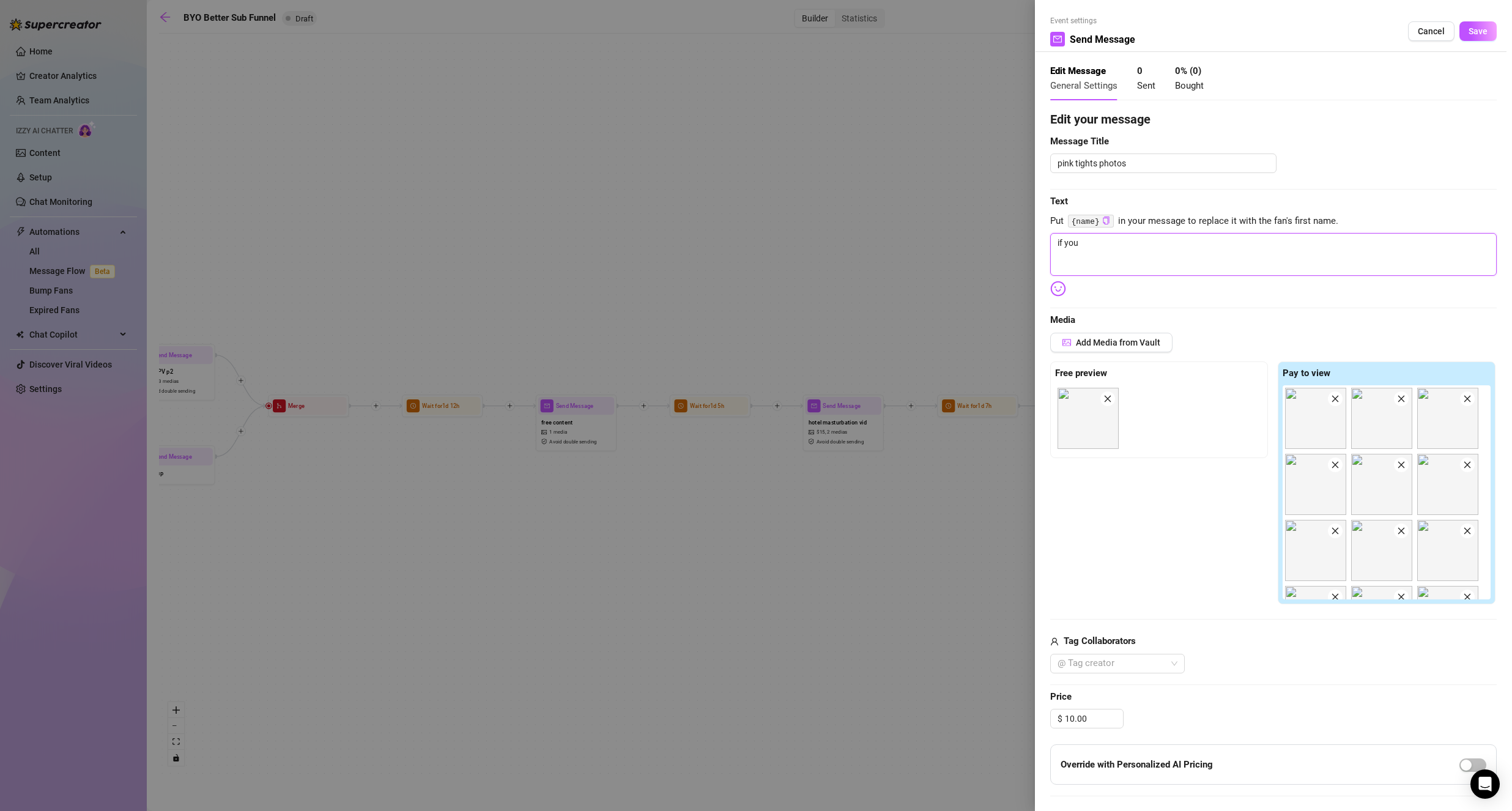
type textarea "if you c"
type textarea "if you ca"
type textarea "if you can"
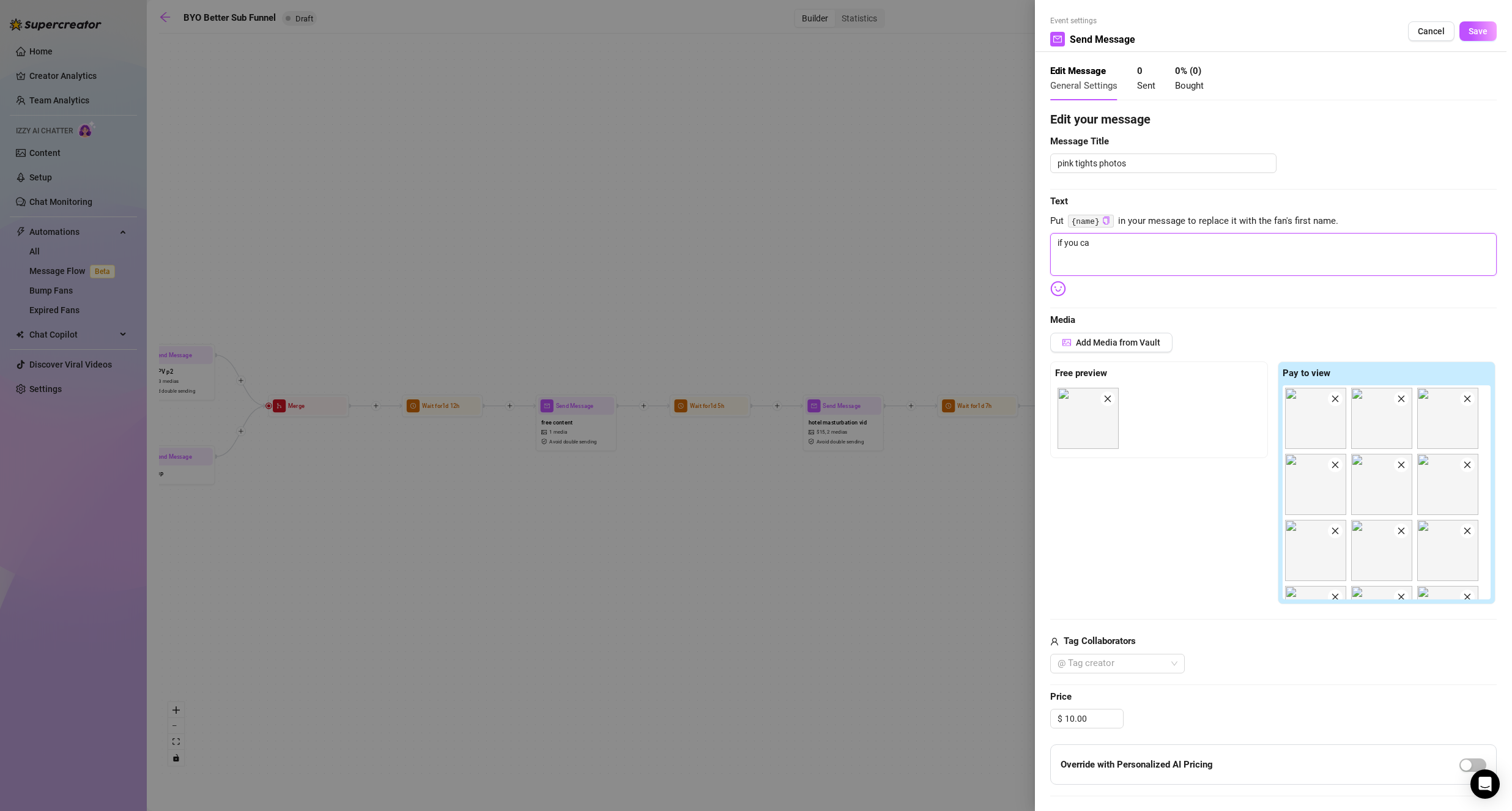
type textarea "if you can"
type textarea "if you can'"
type textarea "if you can't"
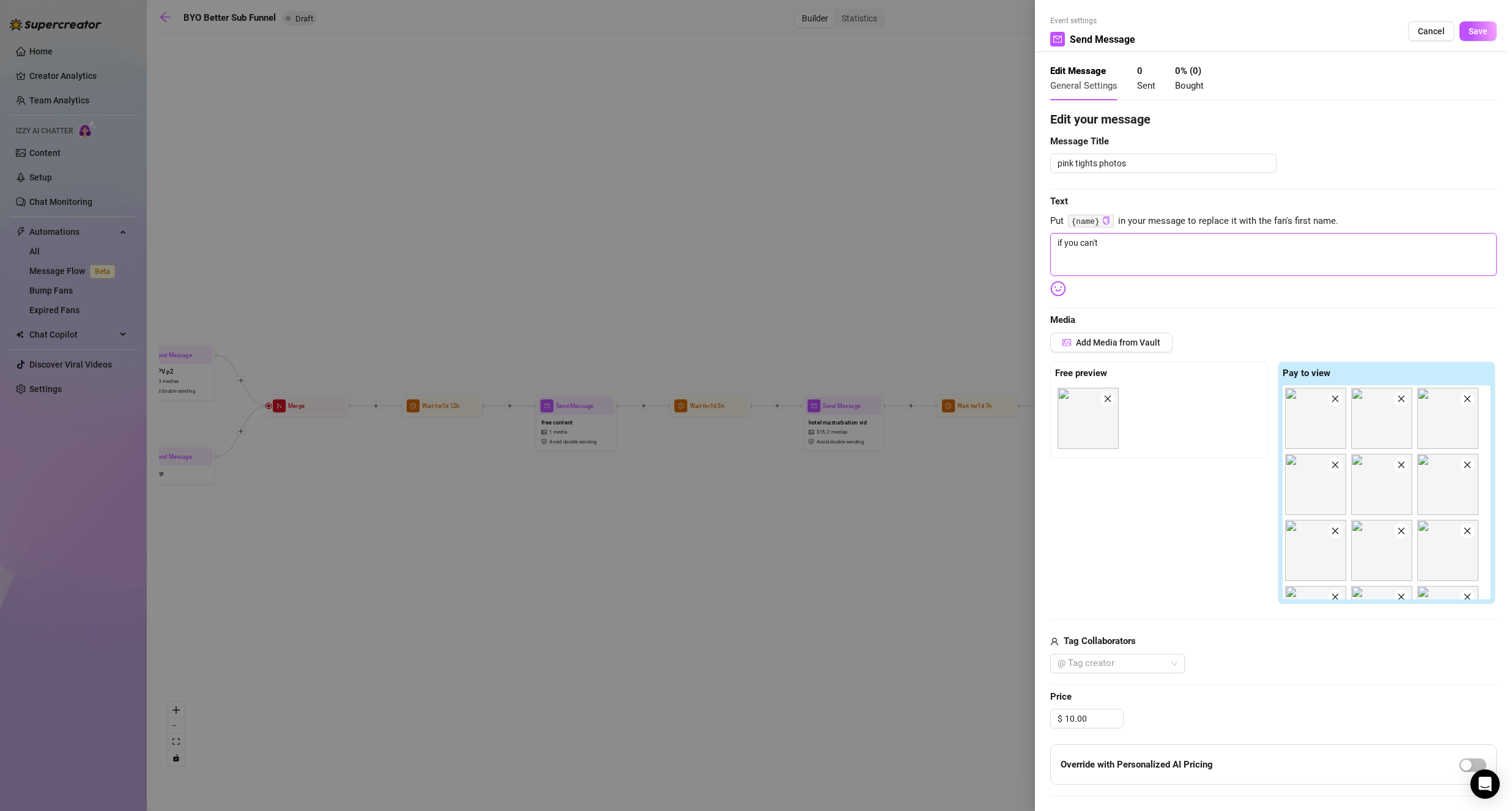
type textarea "if you can't"
type textarea "if you can't u"
type textarea "if you can't"
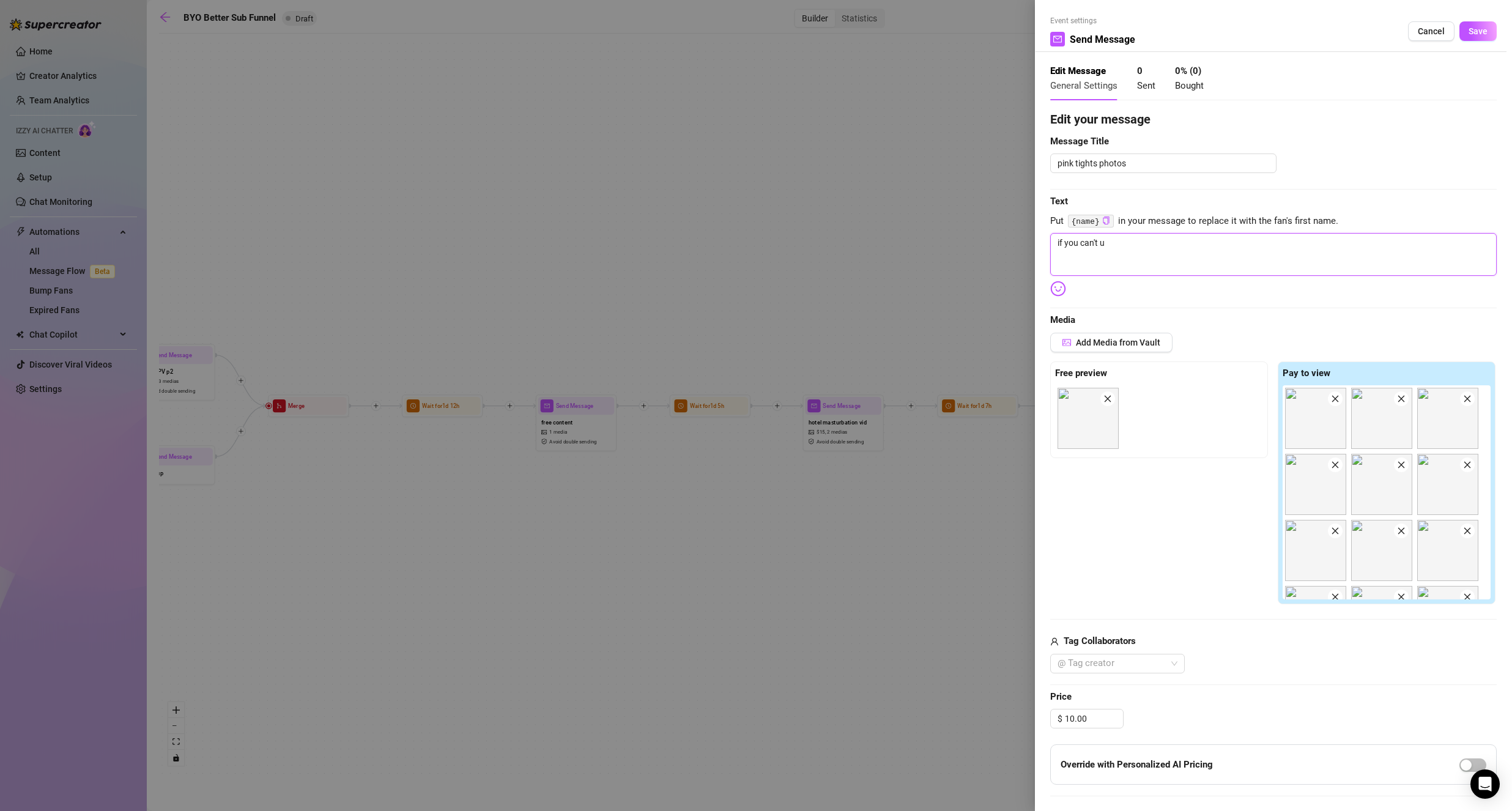
type textarea "if you can't"
type textarea "if you can't c"
type textarea "if you can't cu"
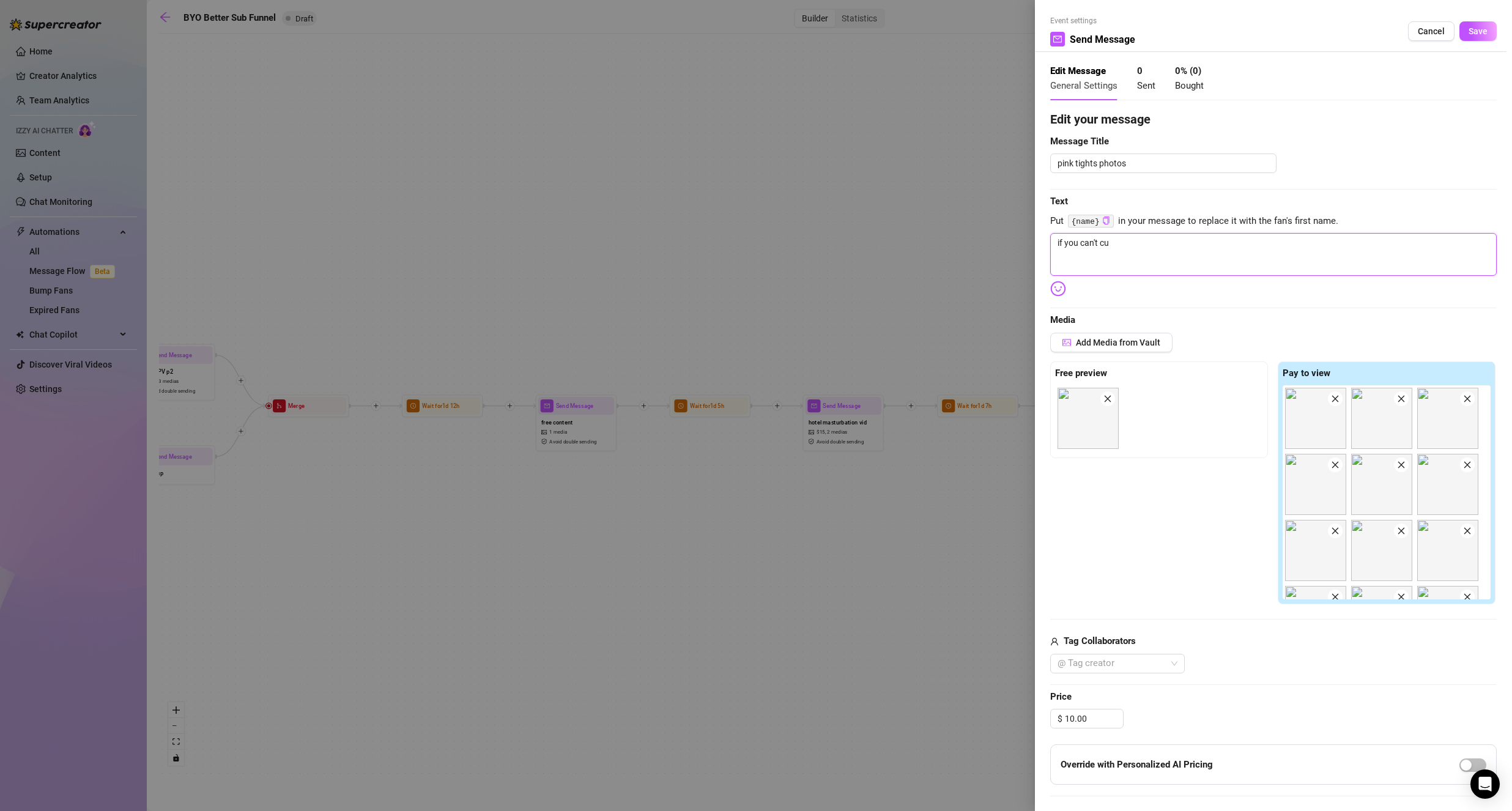
type textarea "if you can't cum"
type textarea "if you can't cum t"
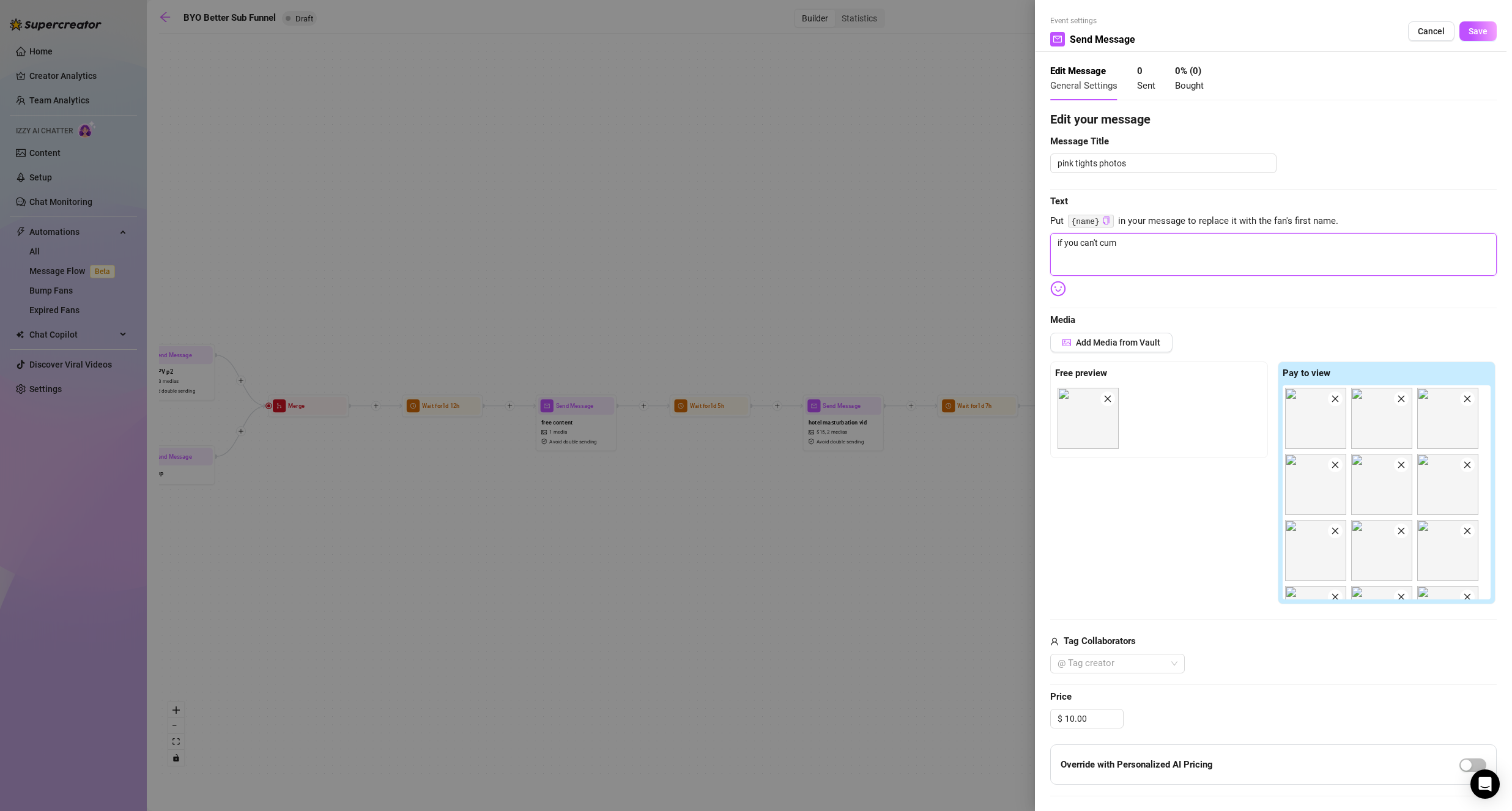
type textarea "if you can't cum t"
type textarea "if you can't cum to"
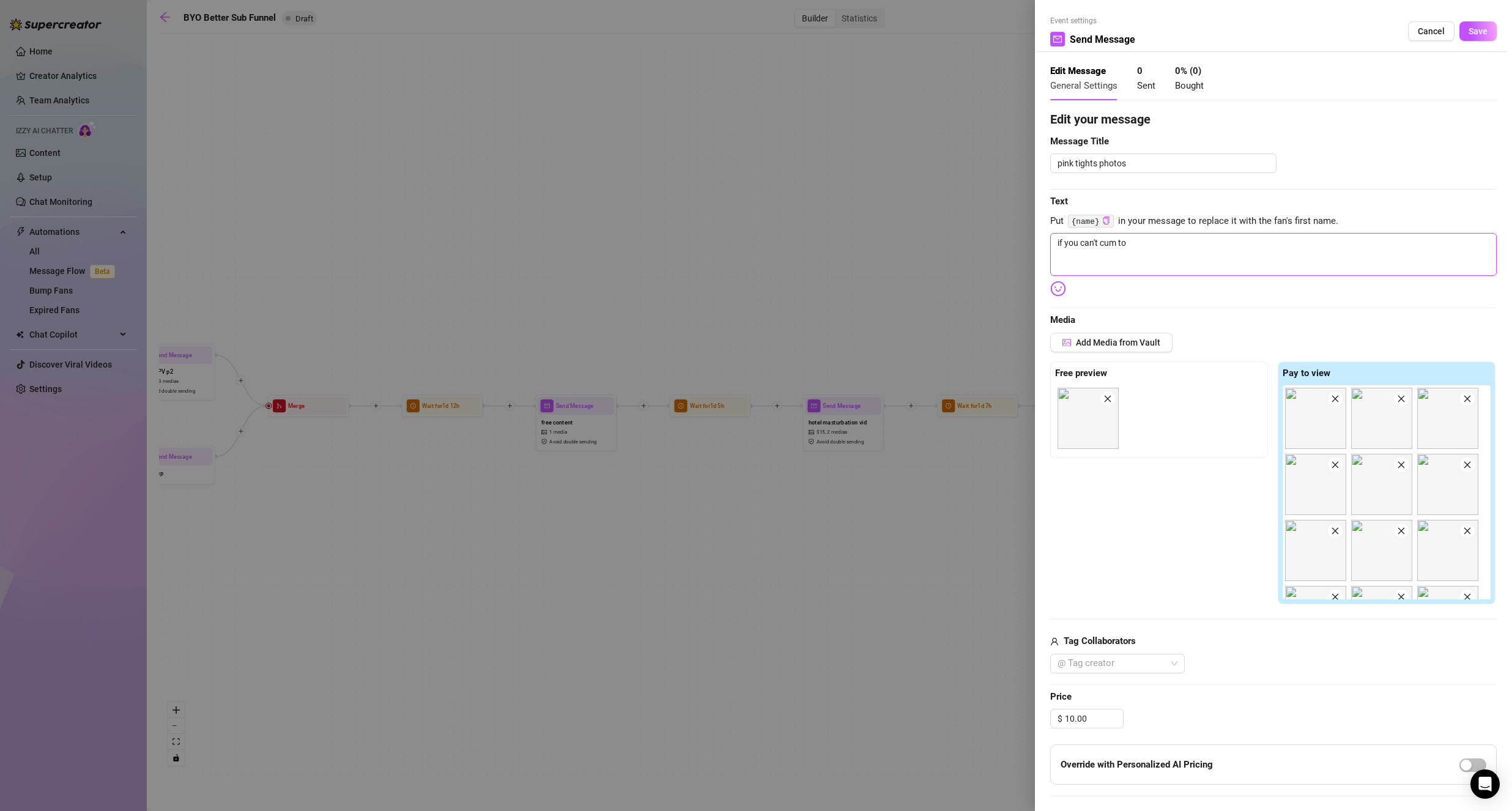
type textarea "if you can't cum to t"
type textarea "if you can't cum to th"
type textarea "if you can't cum to t"
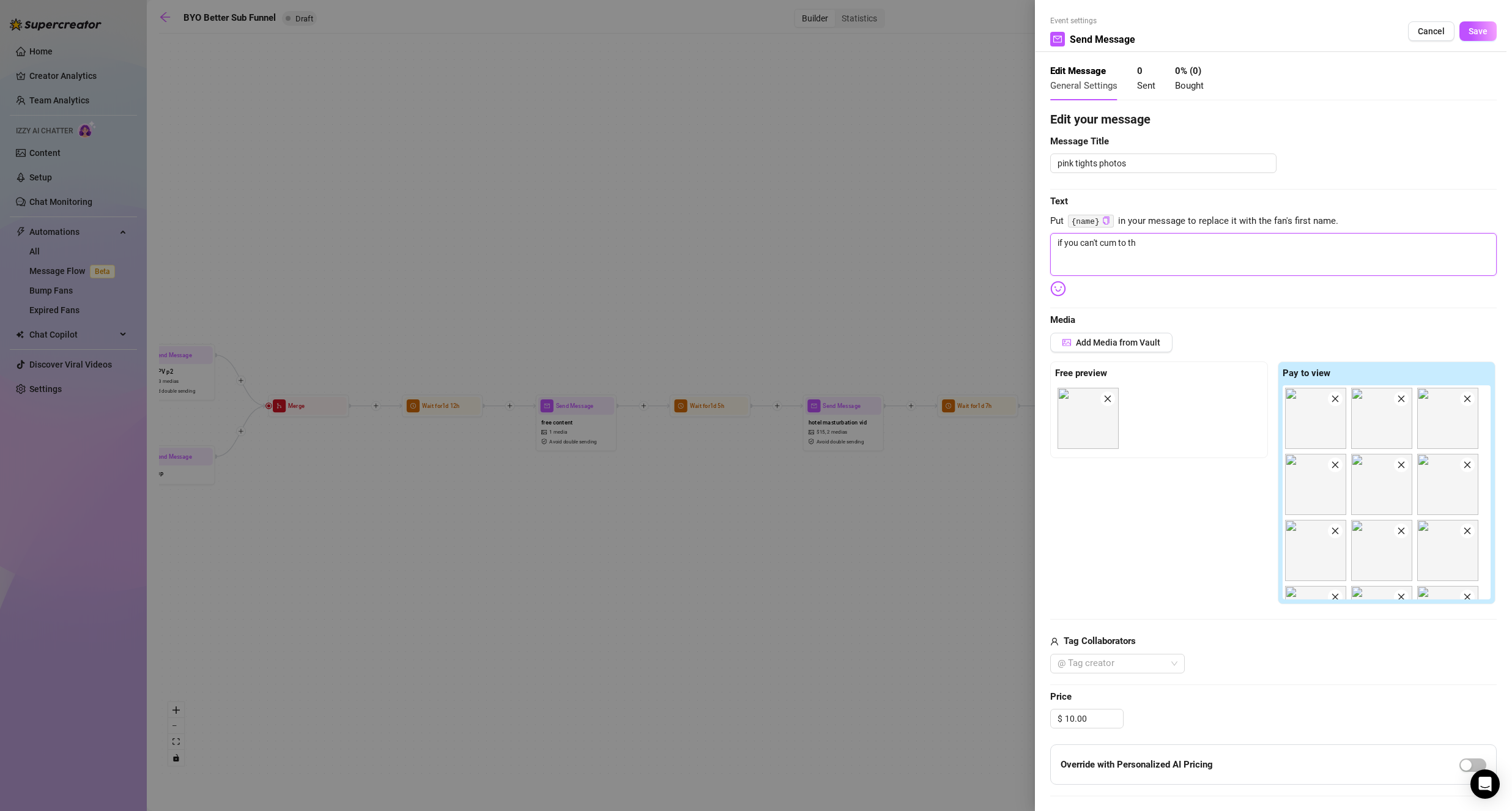
type textarea "if you can't cum to t"
type textarea "if you can't cum to"
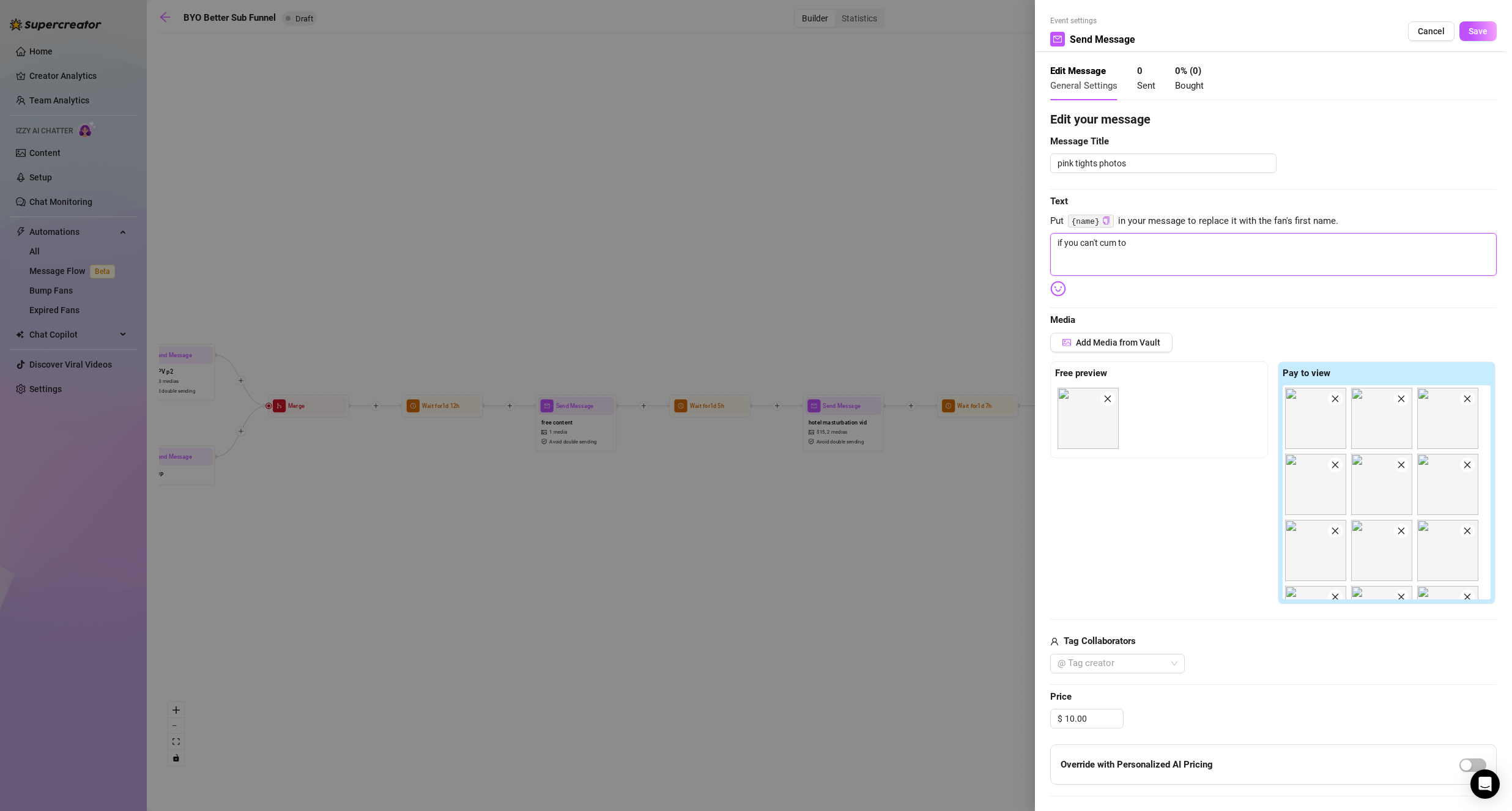
type textarea "if you can't cum t"
type textarea "if you can't cum"
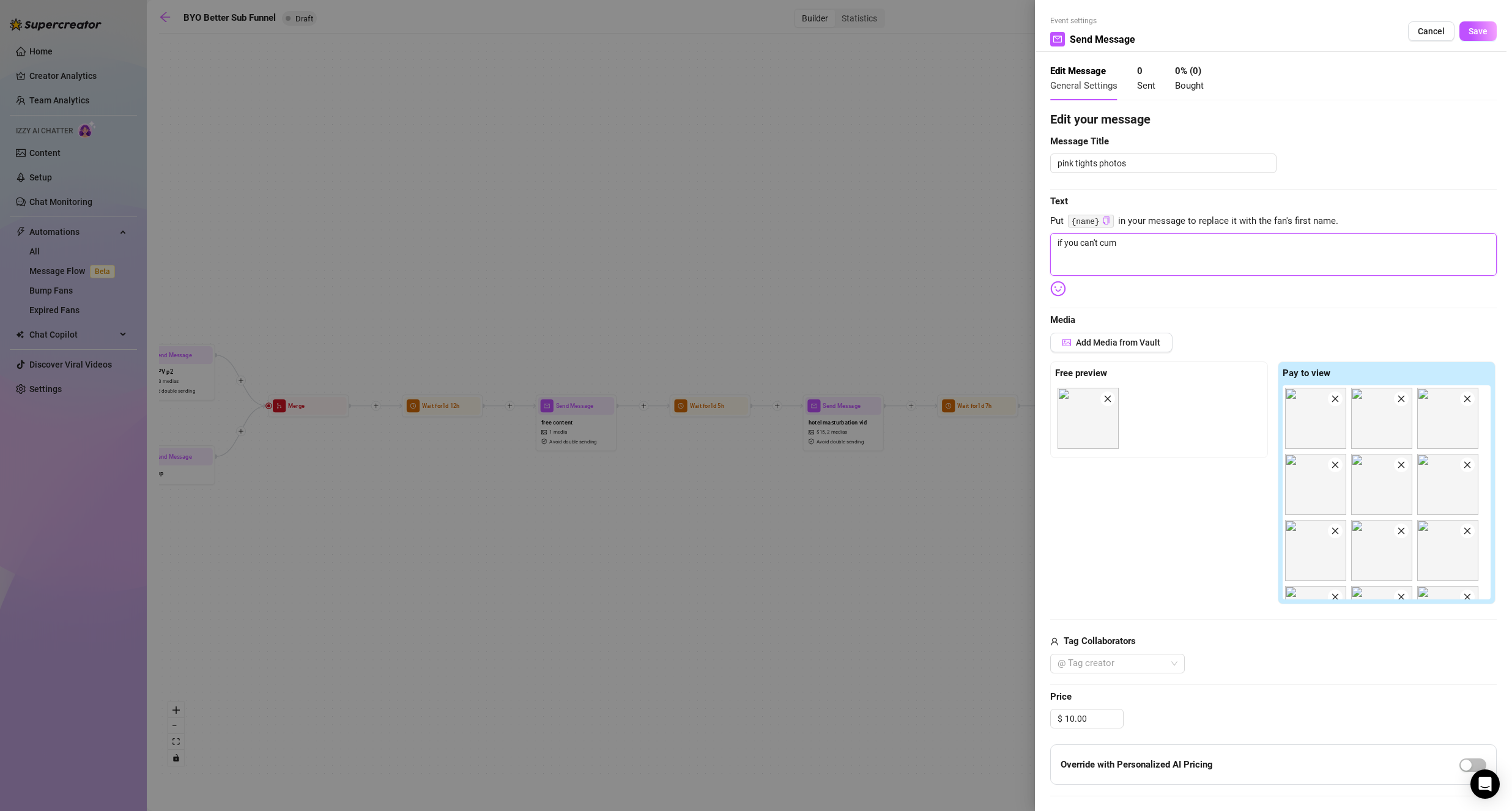
type textarea "if you can't cum"
type textarea "if you can't cu"
type textarea "if you can't c"
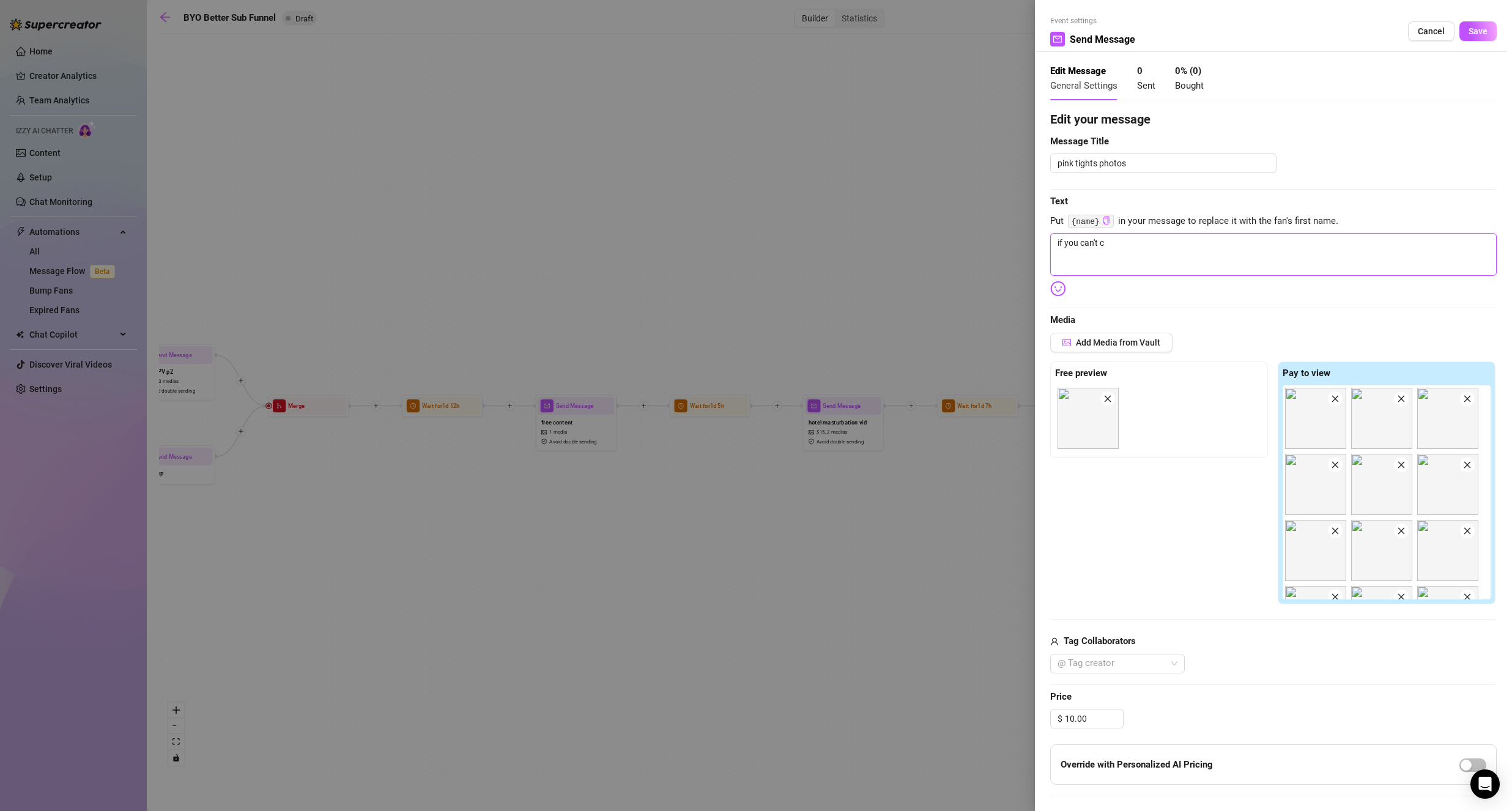
type textarea "if you can't"
type textarea "if you can'"
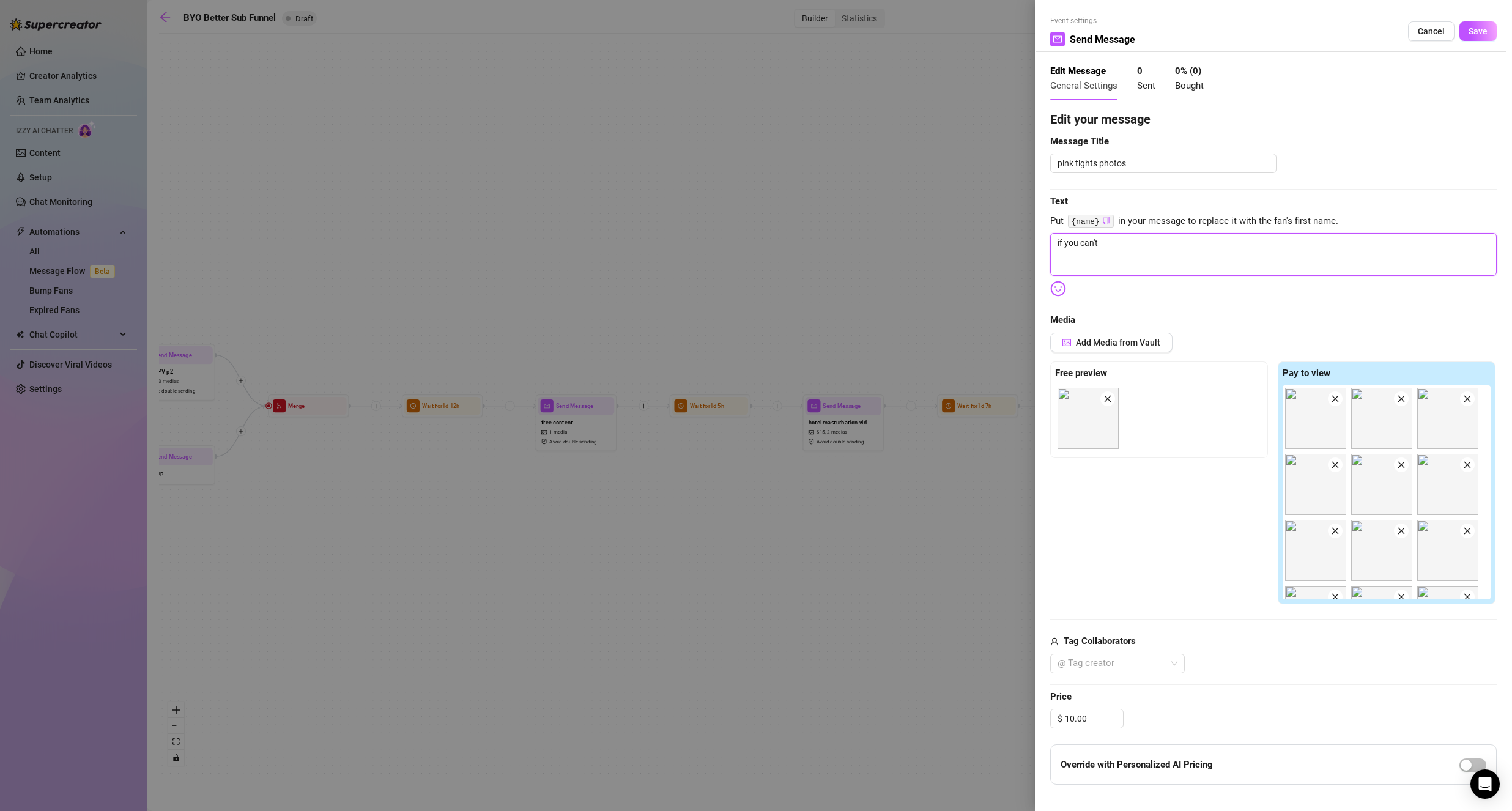
type textarea "if you can'"
type textarea "if you can"
type textarea "if you ca"
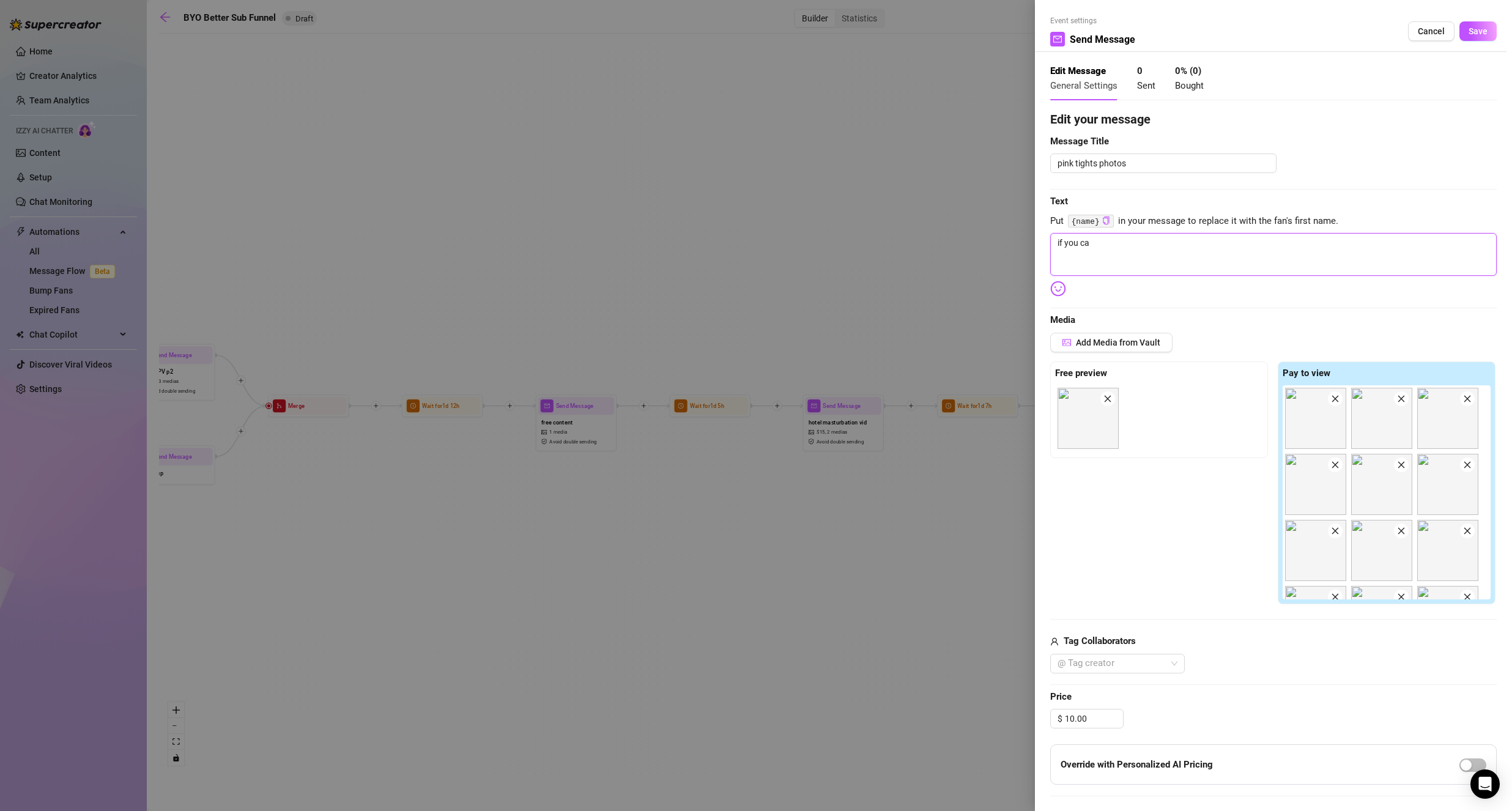
type textarea "if you c"
type textarea "if you"
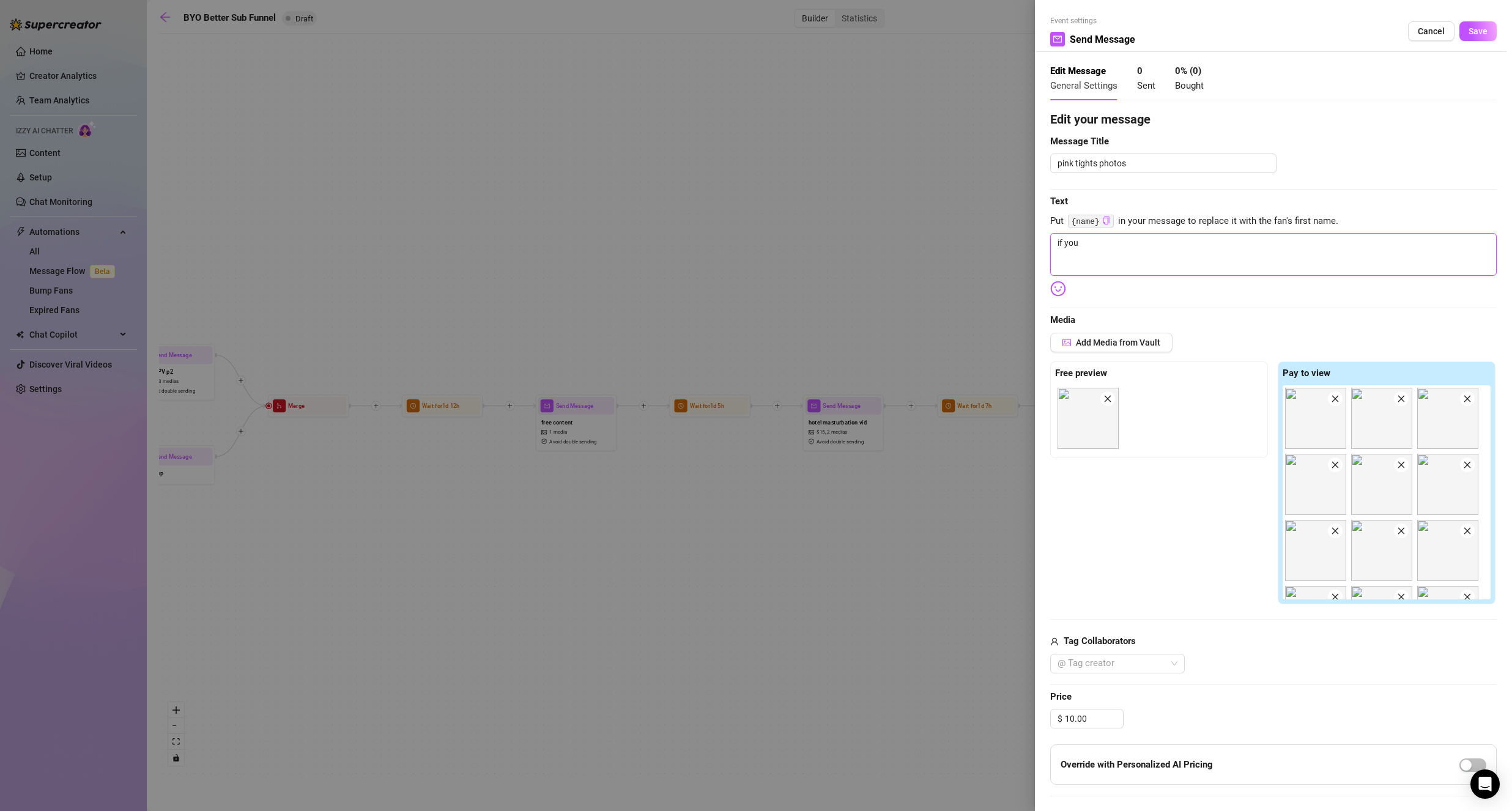
type textarea "if you"
type textarea "if yo"
type textarea "if y"
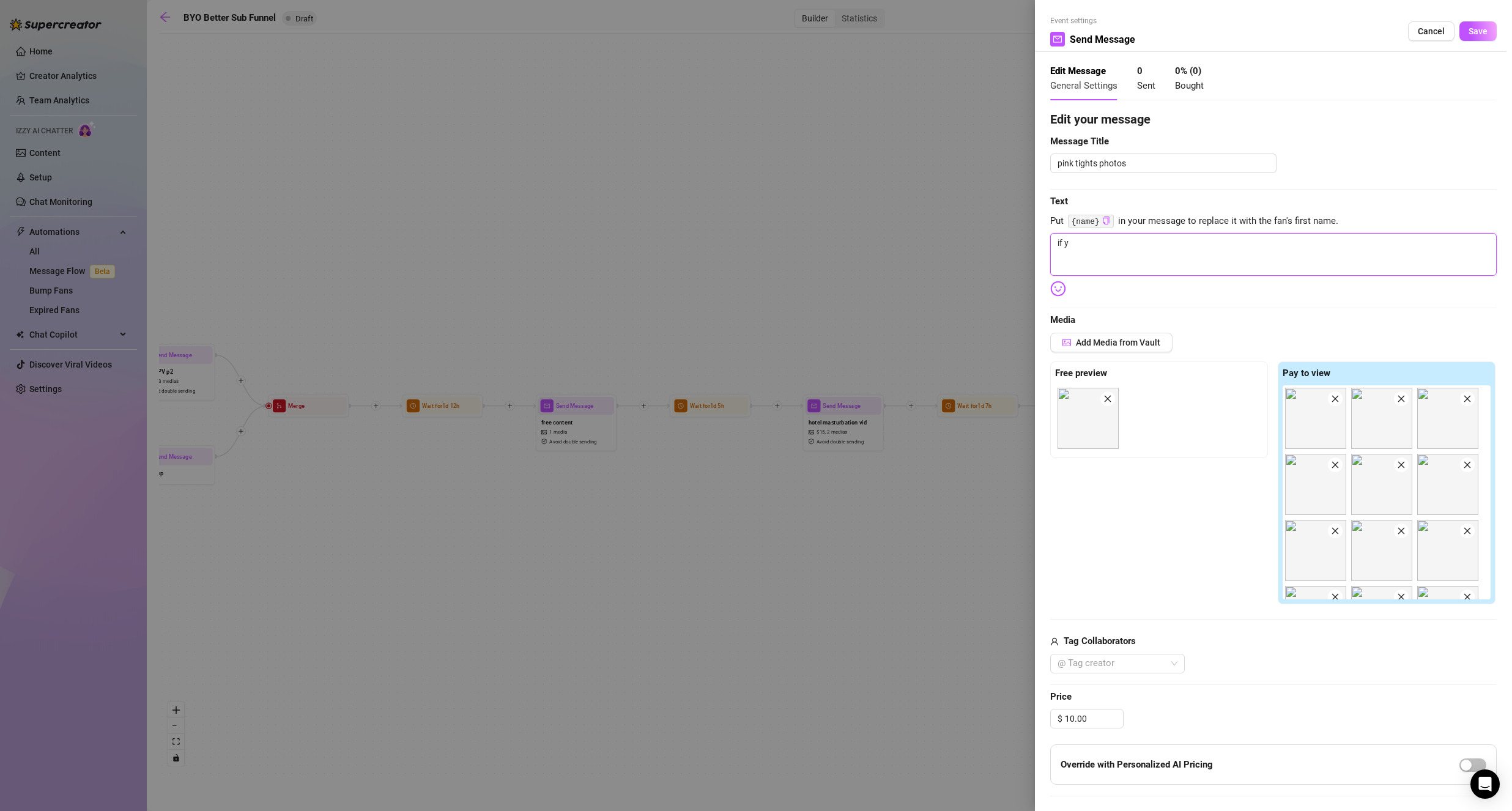
type textarea "if"
type textarea "i"
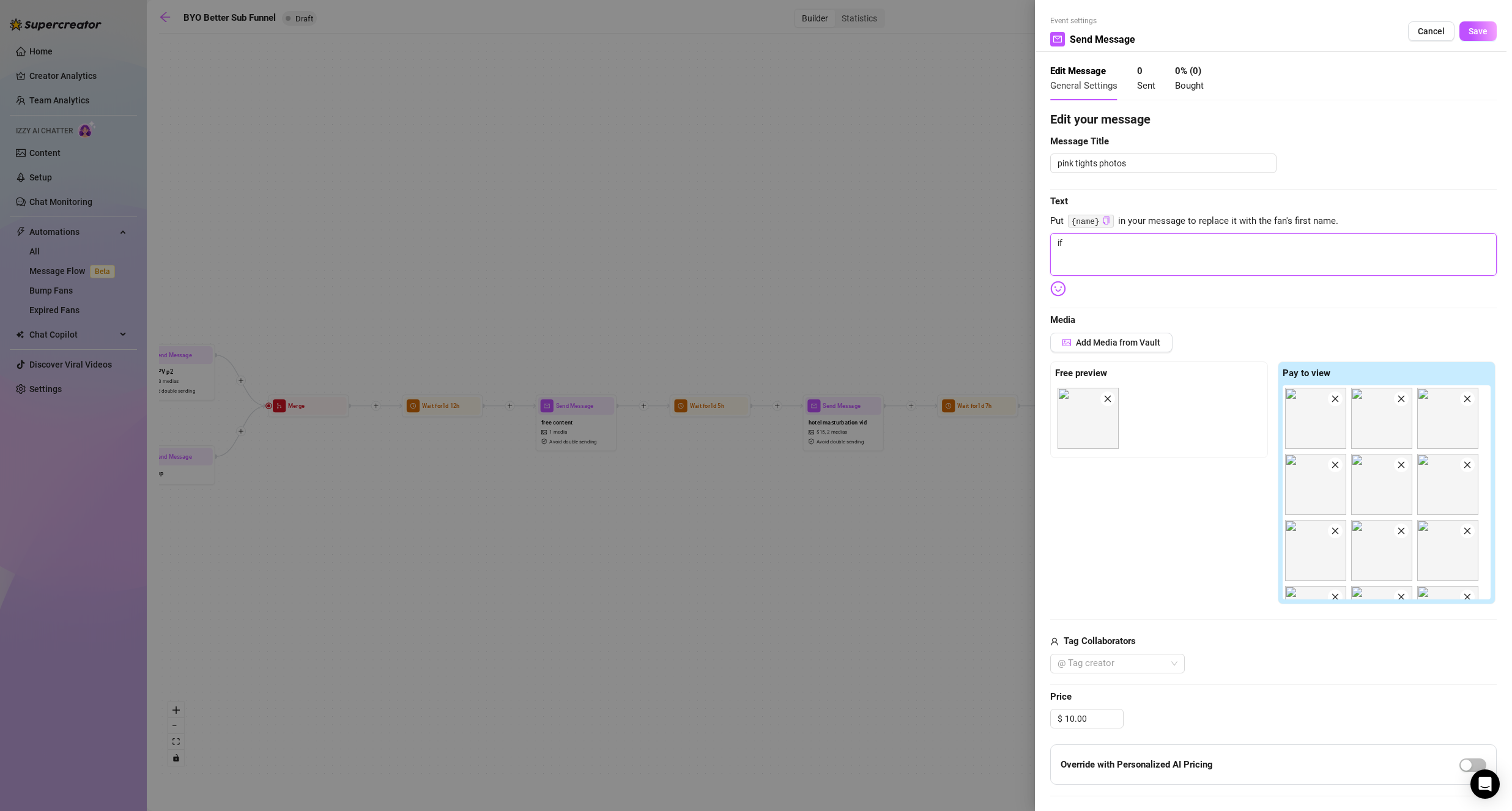
type textarea "i"
type textarea "Write your message here"
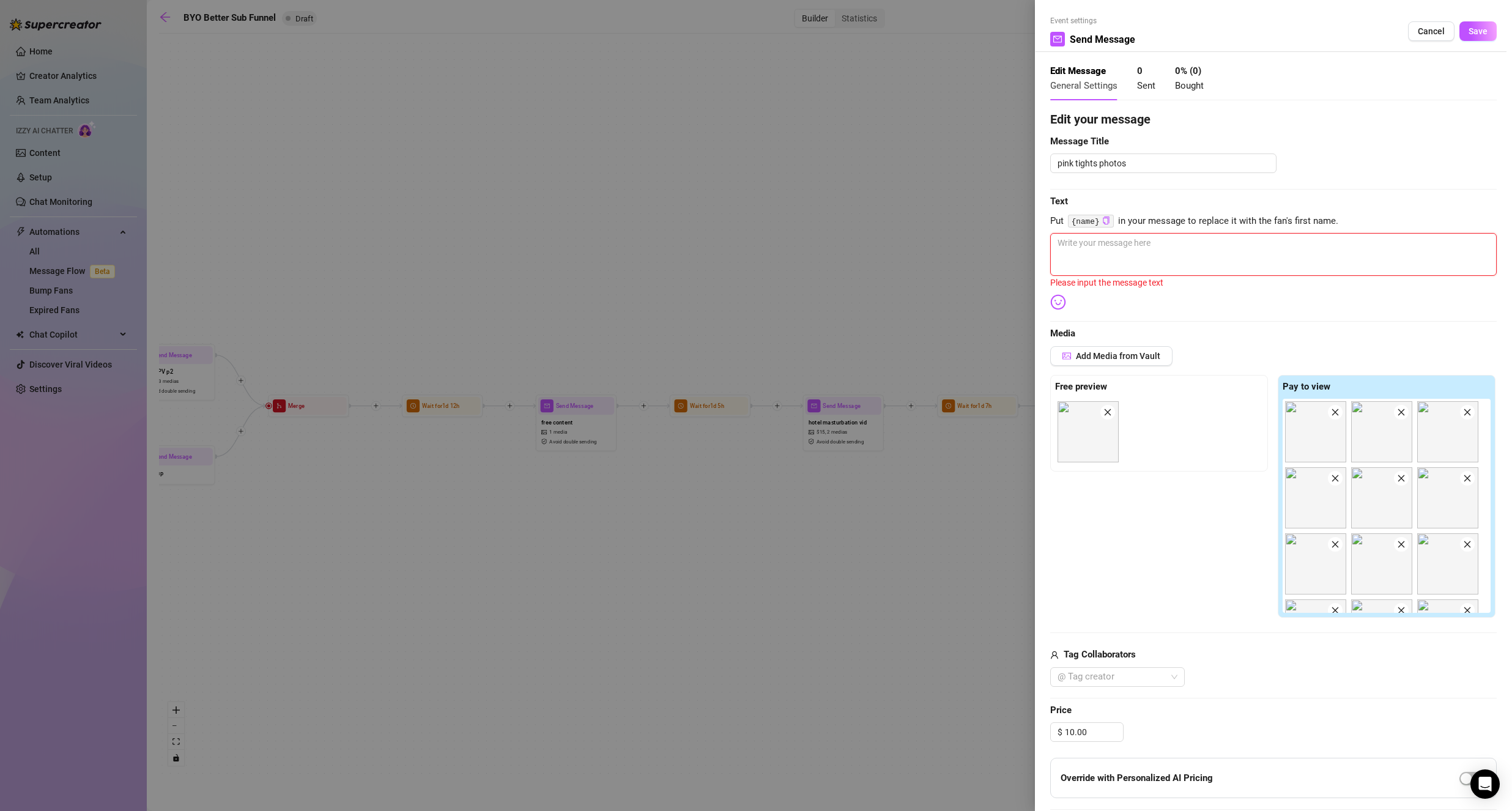
type textarea "y"
type textarea "yo"
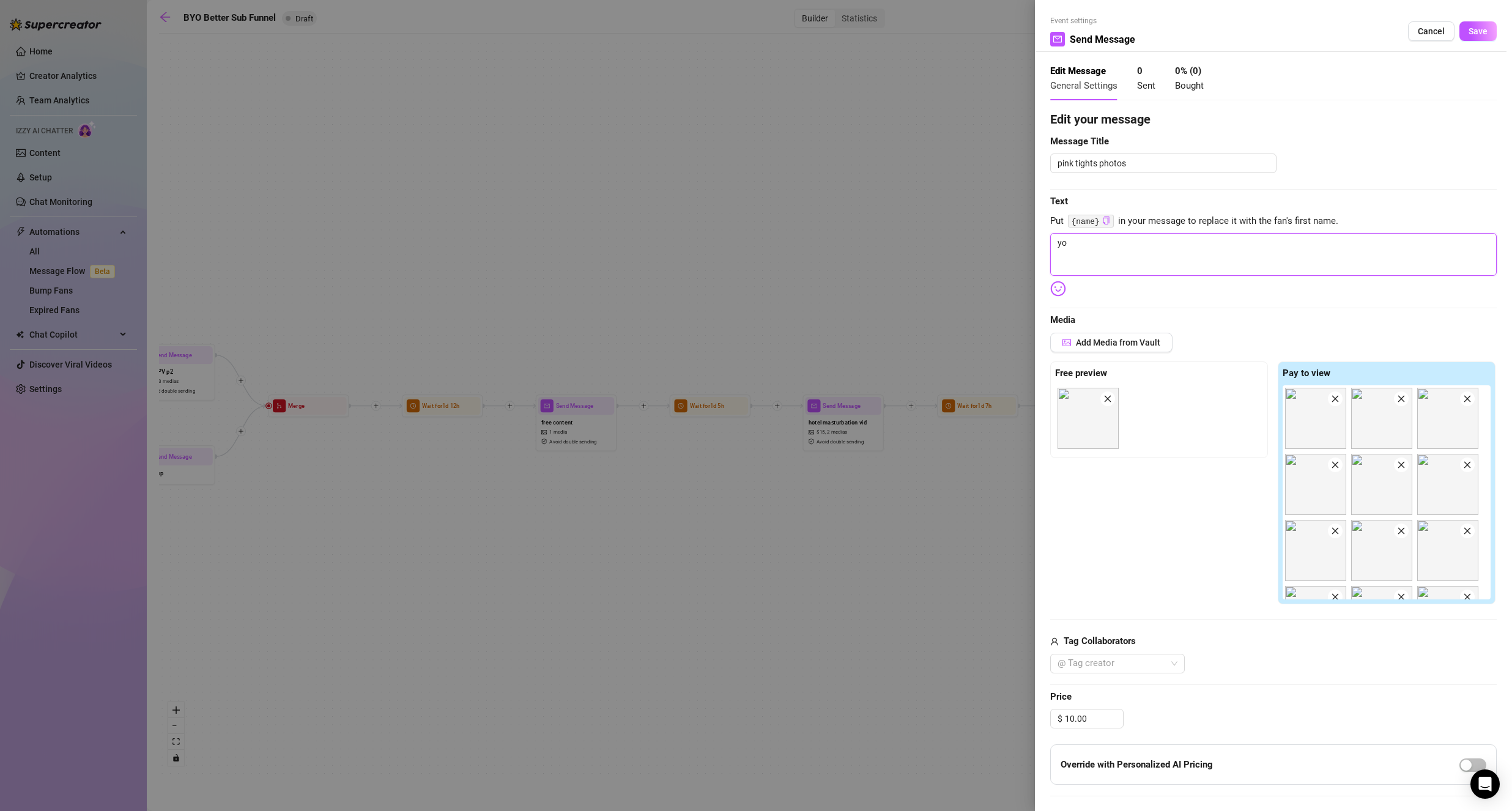
type textarea "you"
type textarea "you b"
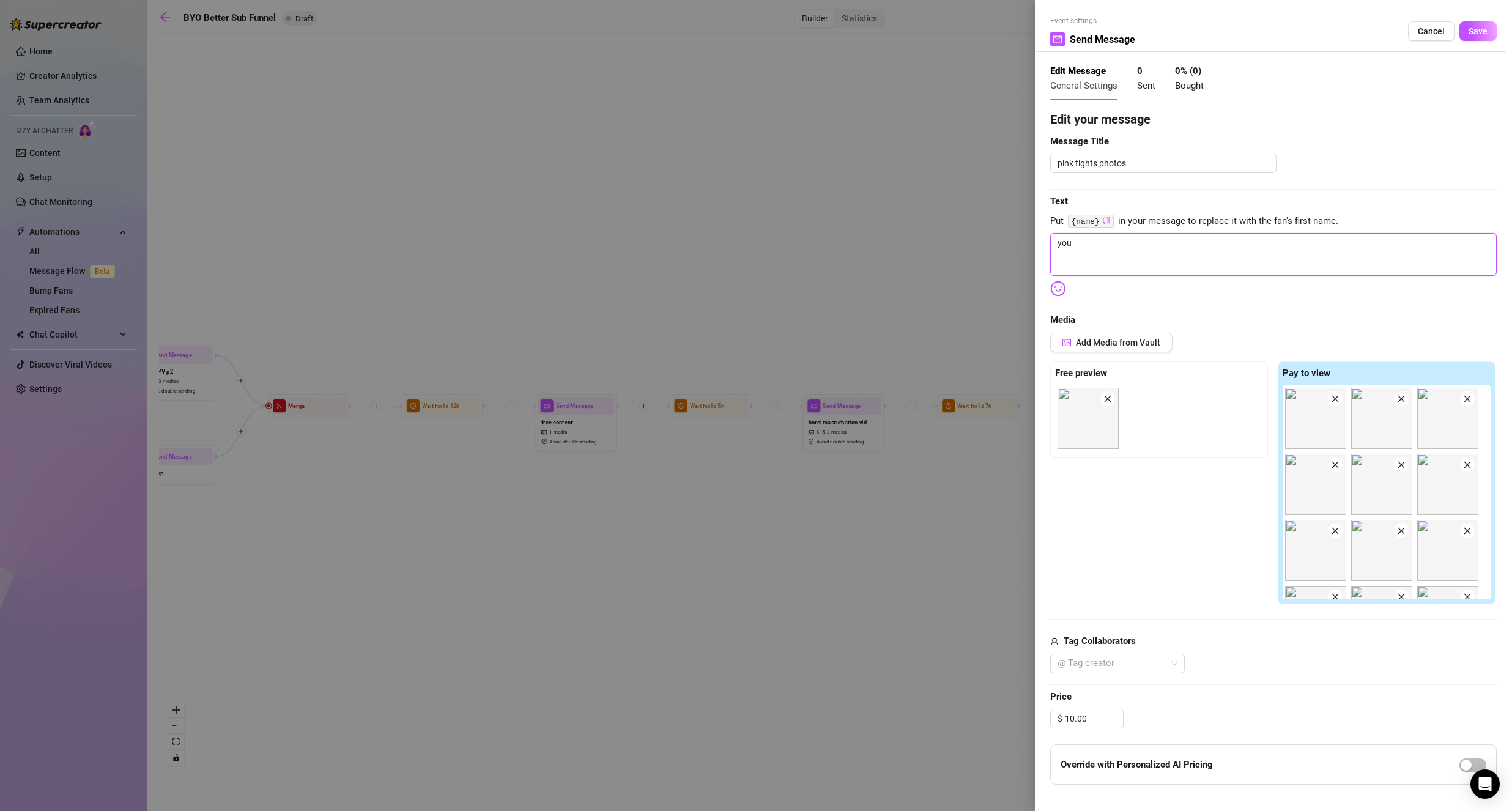
type textarea "you b"
type textarea "you be"
type textarea "you bet"
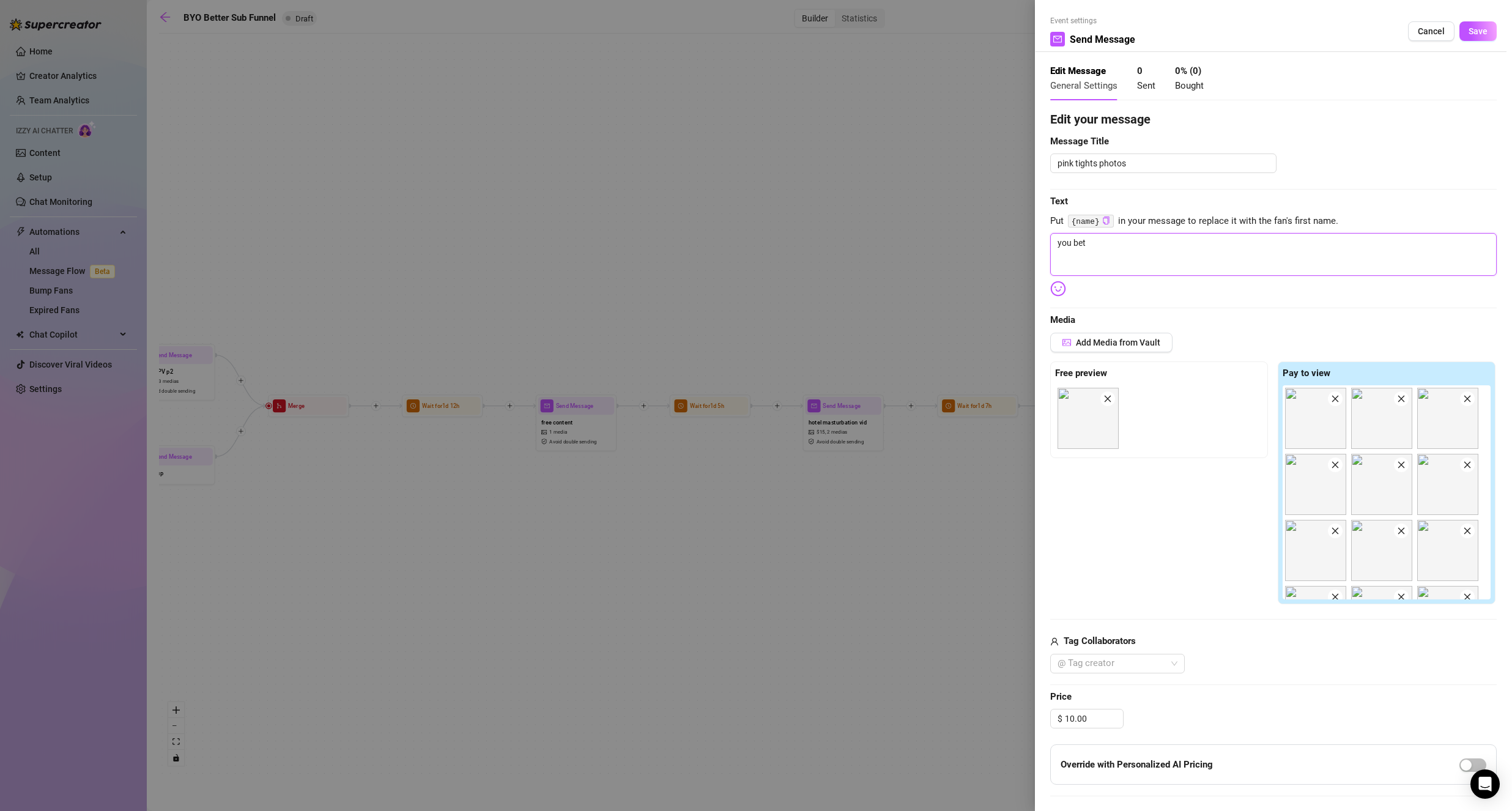
type textarea "you bett"
type textarea "you [PERSON_NAME]"
type textarea "you better"
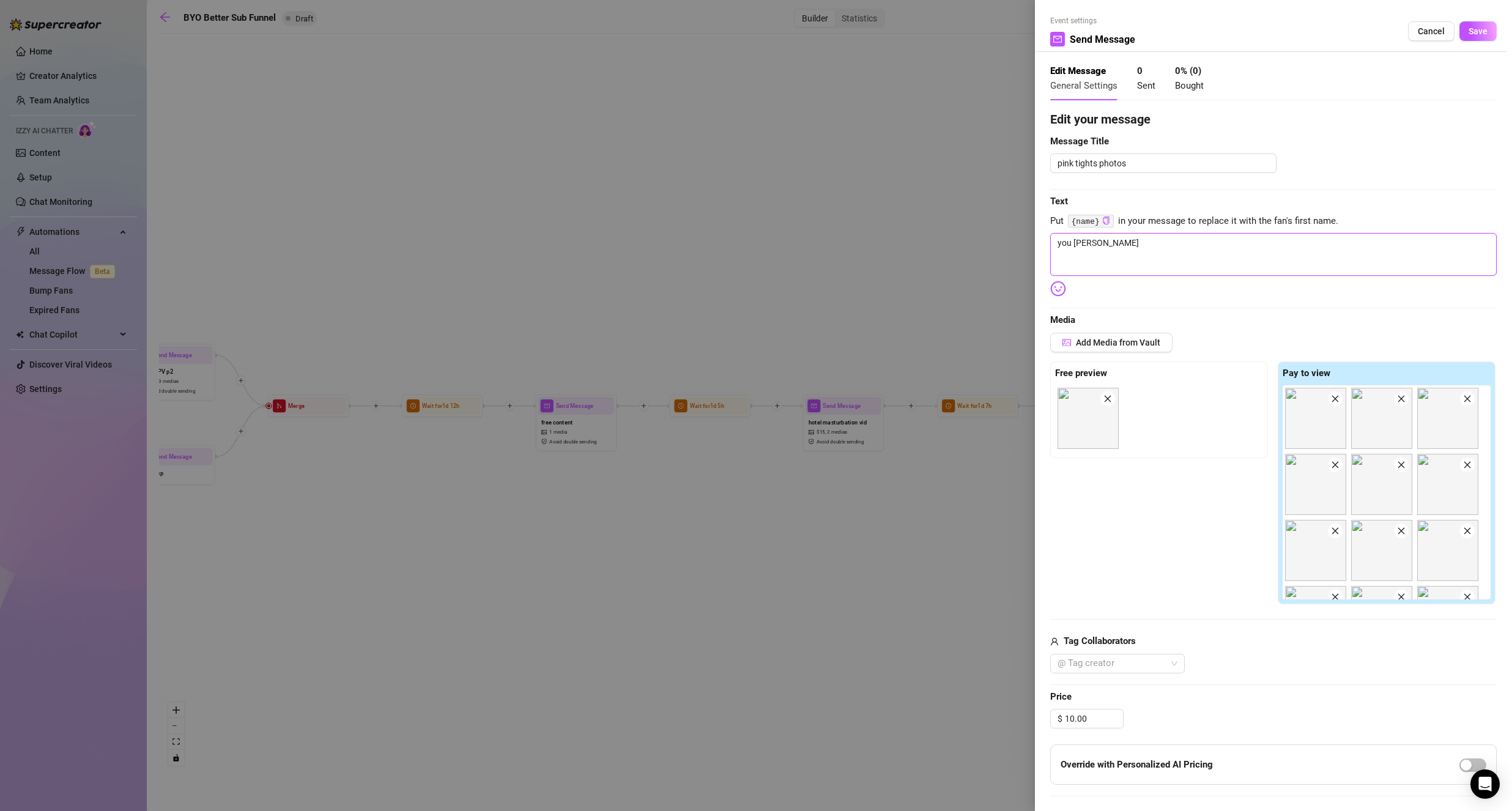
type textarea "you better"
type textarea "you better c"
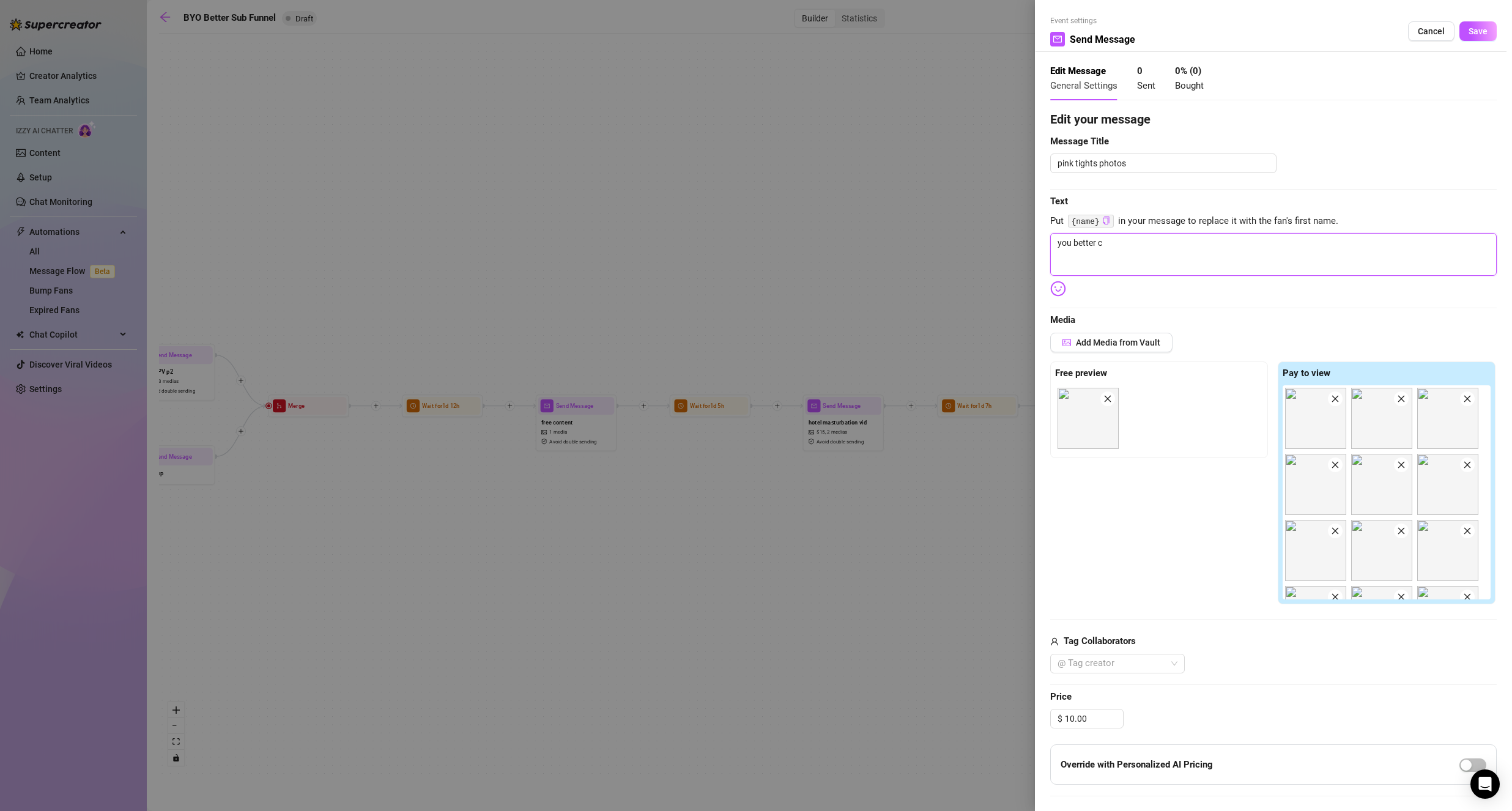
type textarea "you better cu"
click at [1152, 247] on textarea "you better cum to these [ics" at bounding box center [1273, 254] width 447 height 43
click at [1194, 250] on textarea "you better cum to these pics" at bounding box center [1273, 254] width 447 height 43
click at [1181, 255] on textarea "you better cum to these pics" at bounding box center [1273, 254] width 447 height 43
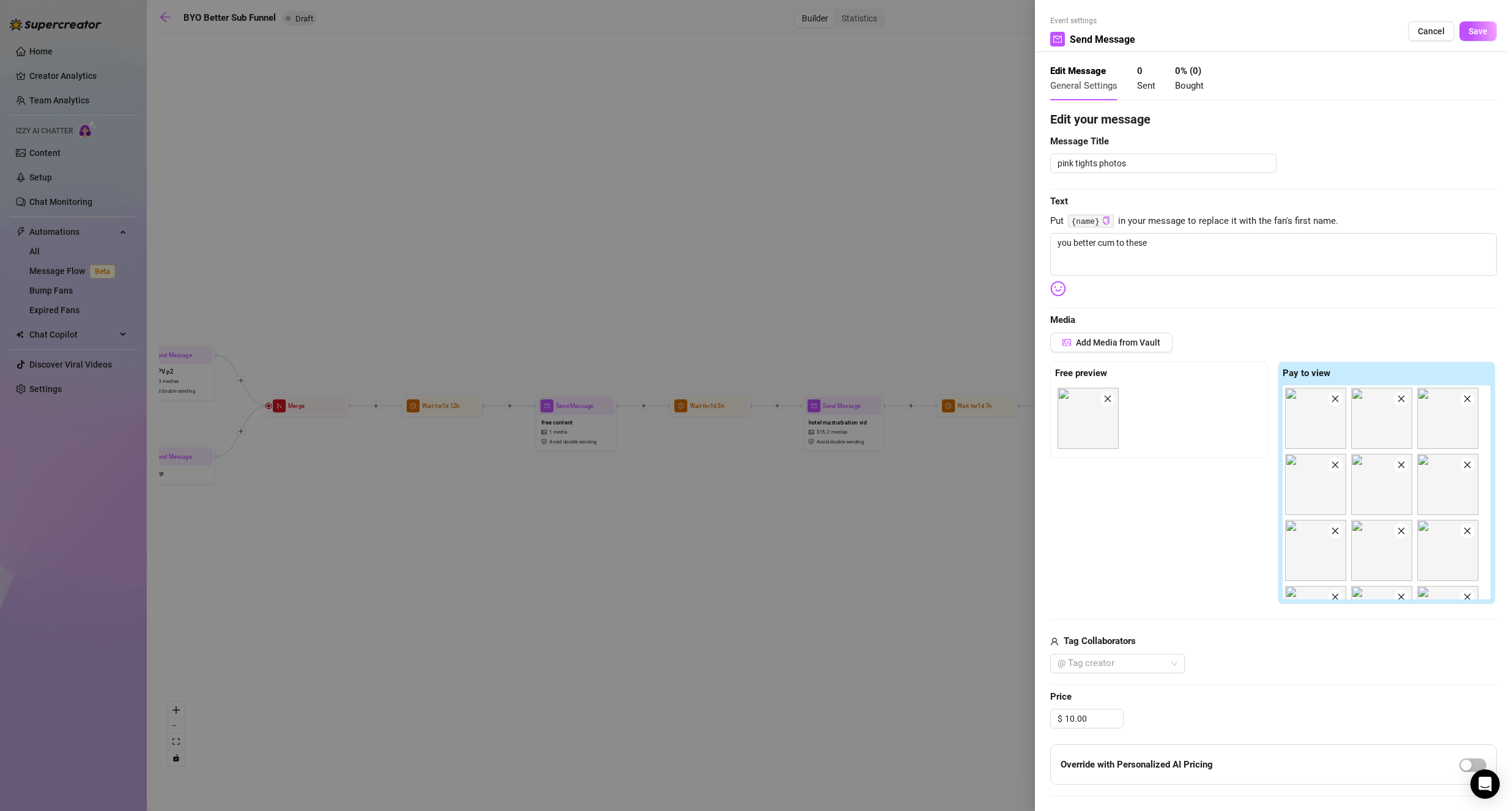
click at [1058, 295] on img at bounding box center [1057, 288] width 16 height 16
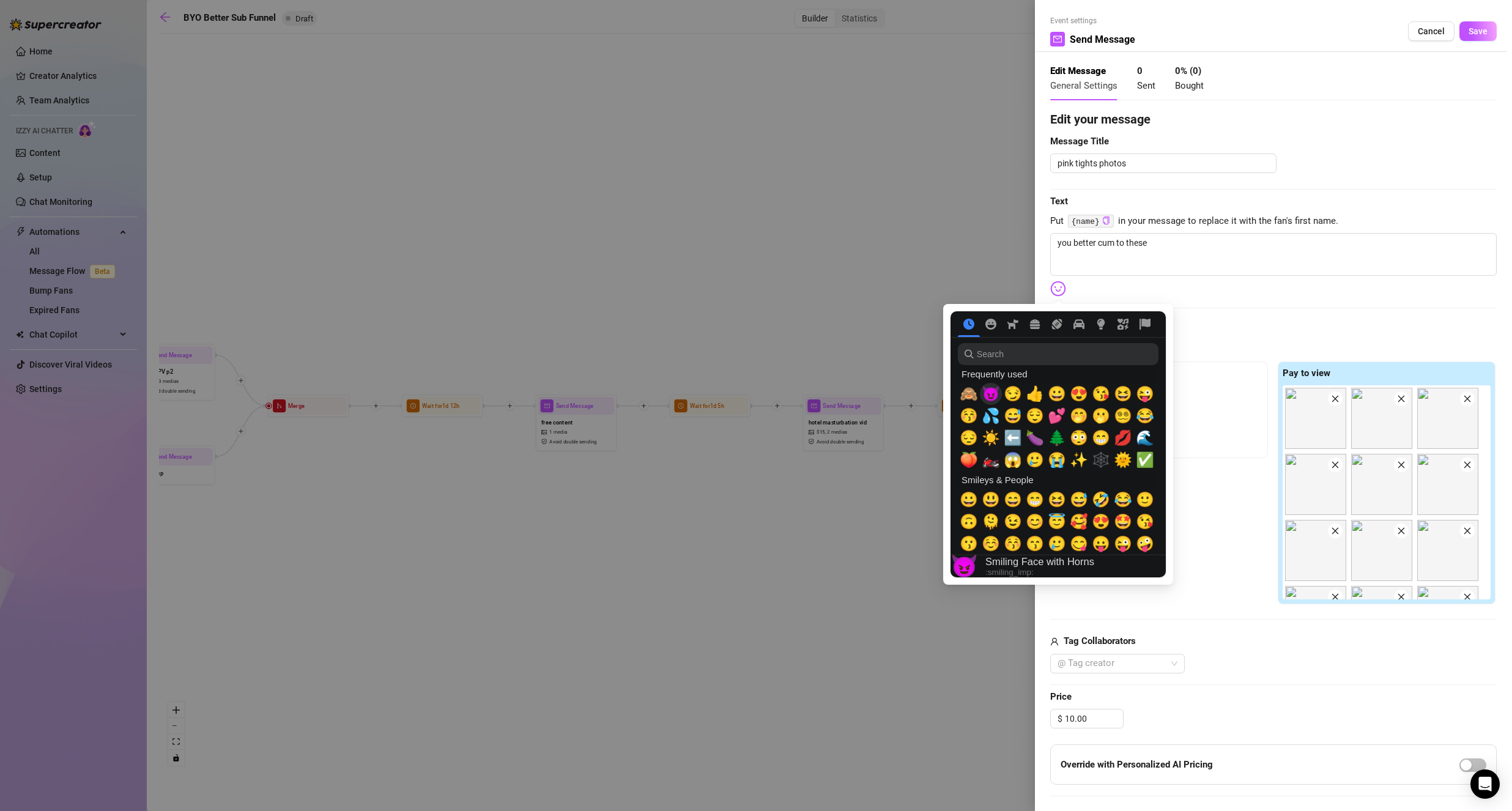
drag, startPoint x: 984, startPoint y: 396, endPoint x: 1309, endPoint y: 311, distance: 335.9
click at [984, 397] on span "😈" at bounding box center [991, 394] width 18 height 17
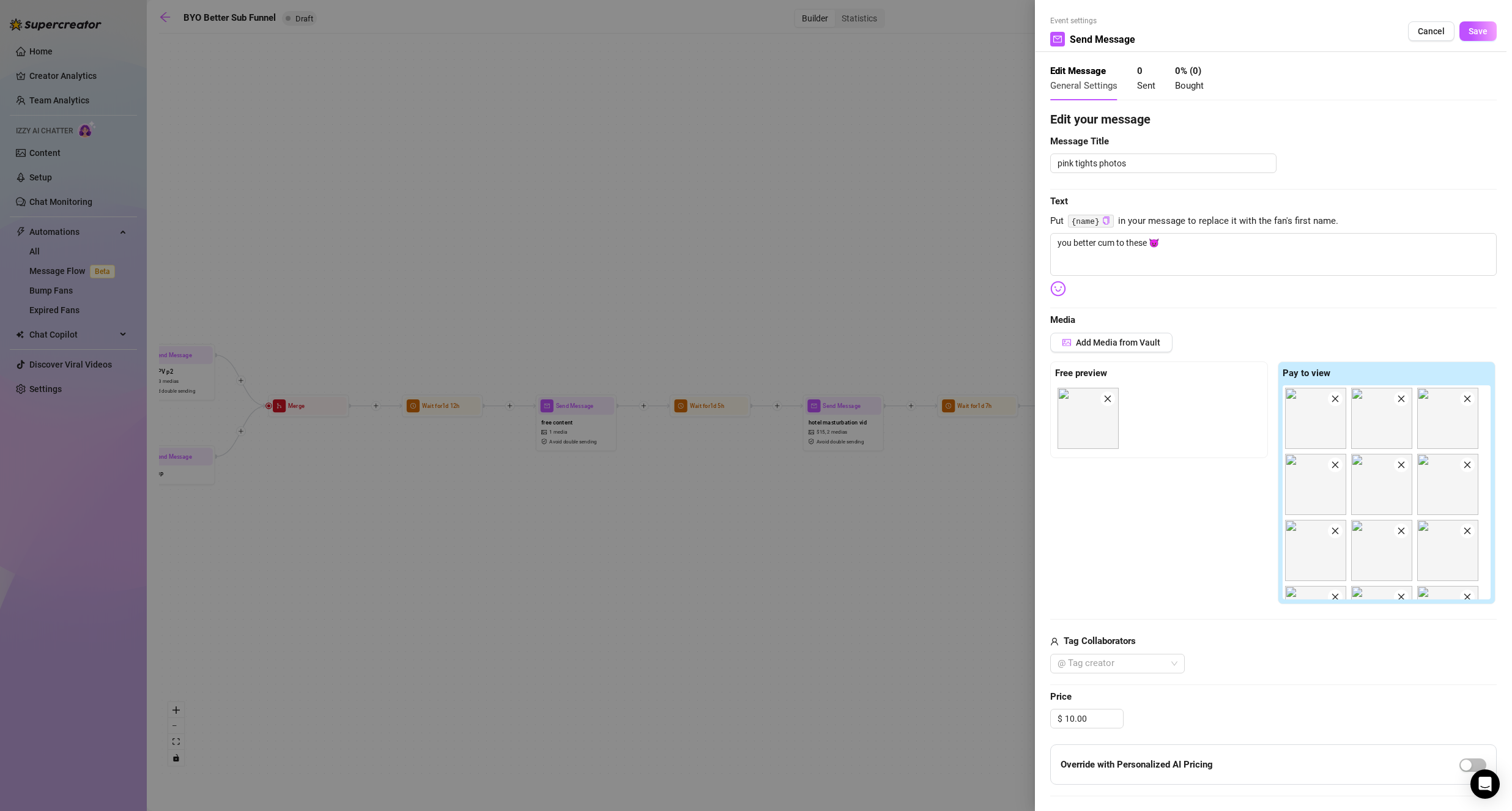
drag, startPoint x: 1317, startPoint y: 311, endPoint x: 1308, endPoint y: 309, distance: 9.2
click at [1316, 312] on div "Edit your message Message Title pink tights photos Text Put {name} in your mess…" at bounding box center [1273, 547] width 447 height 875
click at [1469, 30] on span "Save" at bounding box center [1478, 31] width 19 height 10
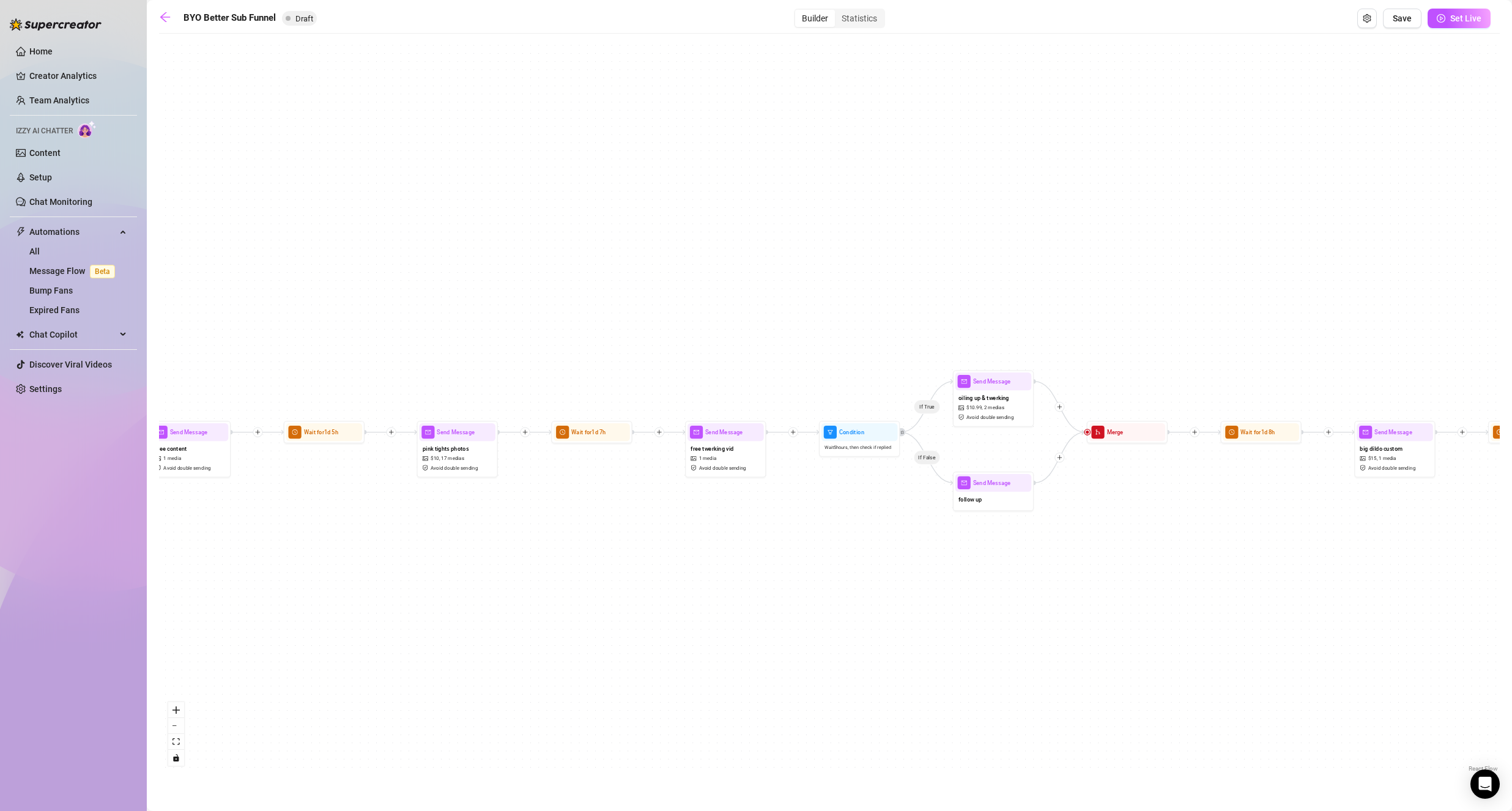
drag, startPoint x: 708, startPoint y: 255, endPoint x: 618, endPoint y: 268, distance: 90.9
click at [605, 247] on div "If True If False If True If False If True If False Wait for 1d 2h Send Message …" at bounding box center [829, 407] width 1340 height 735
click at [694, 478] on div "Send Message free twerking vid 1 media Avoid double sending" at bounding box center [725, 450] width 81 height 57
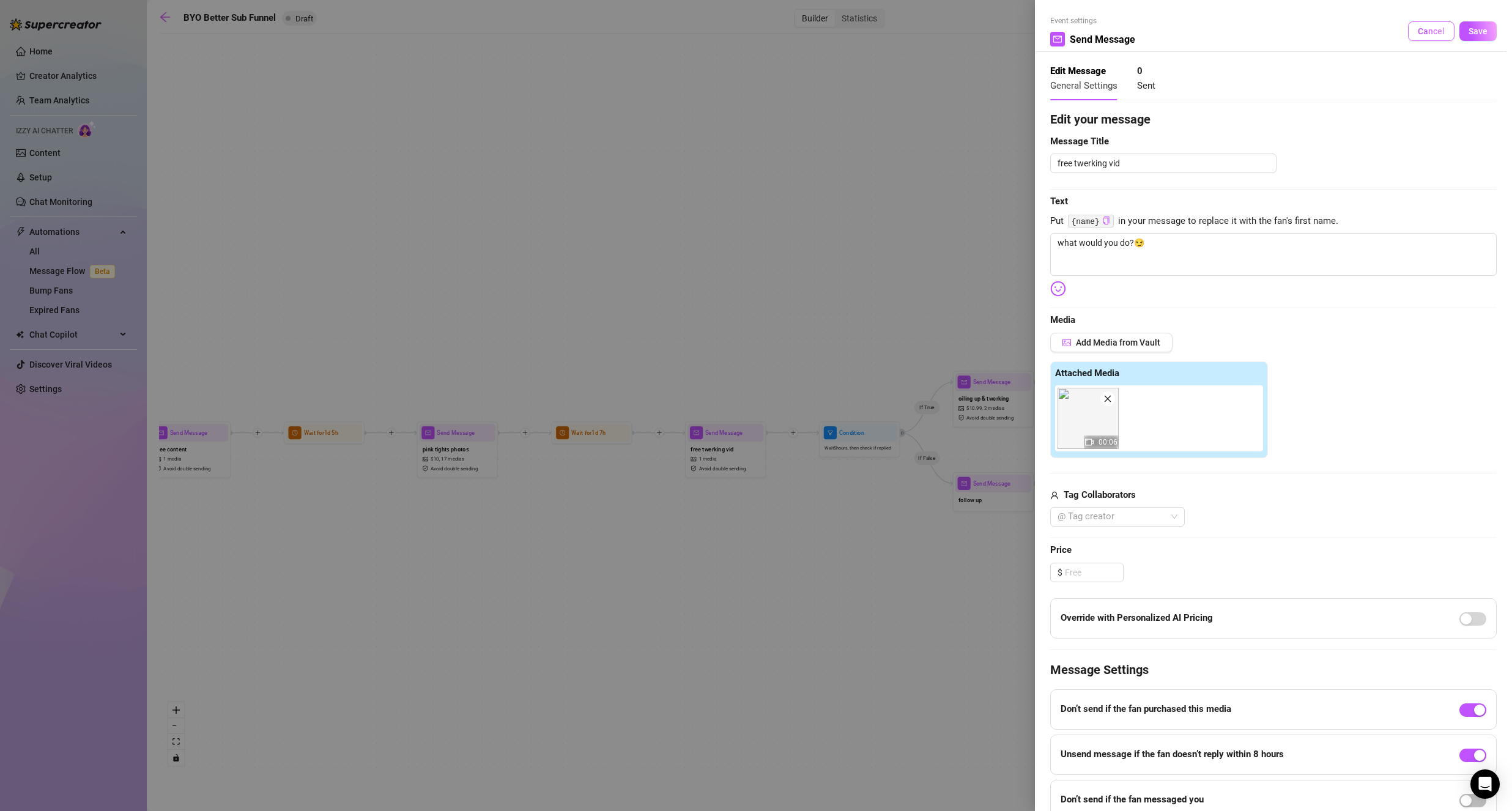
click at [1415, 22] on button "Cancel" at bounding box center [1431, 31] width 47 height 19
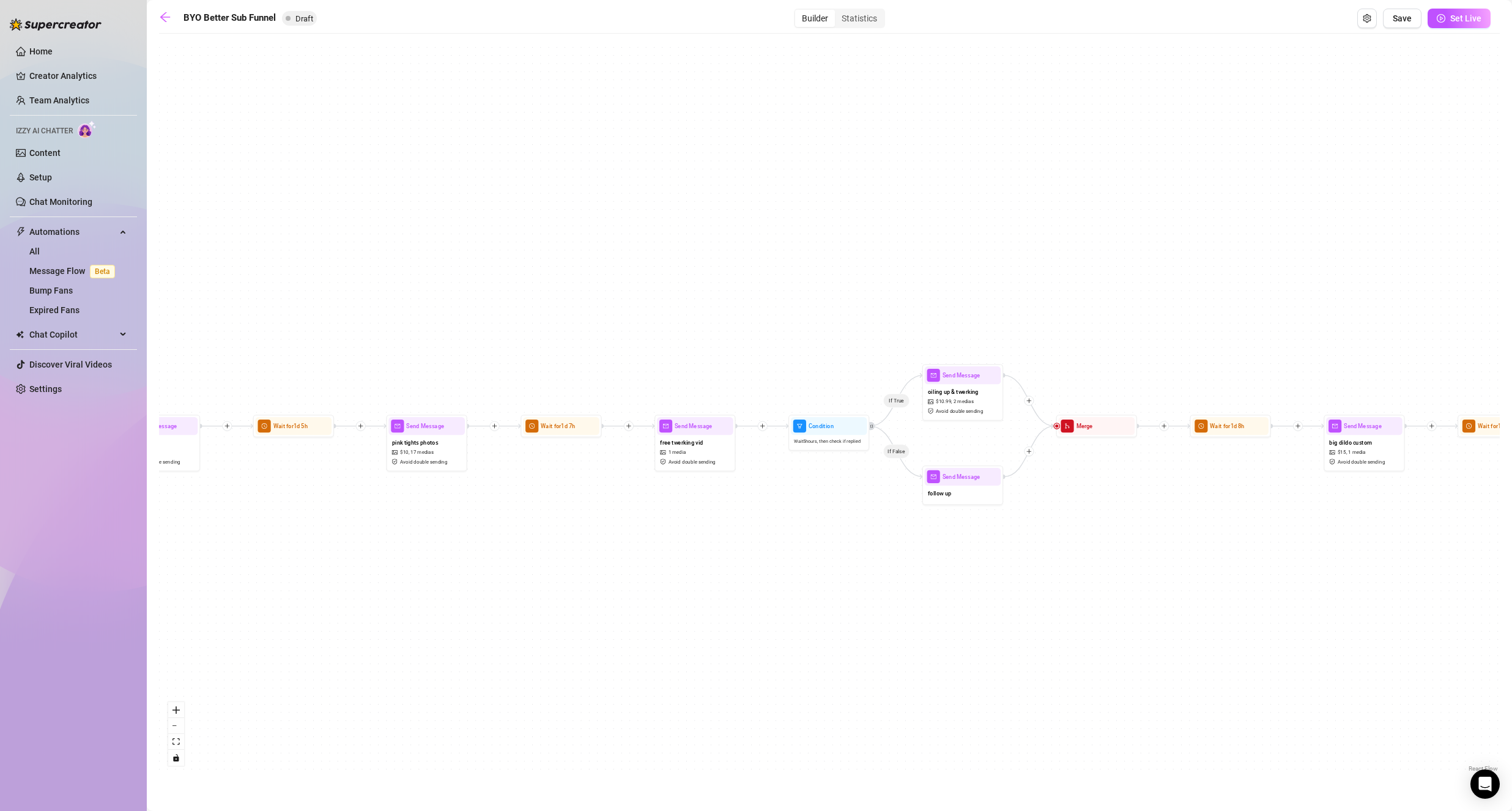
drag, startPoint x: 1054, startPoint y: 259, endPoint x: 935, endPoint y: 283, distance: 121.4
click at [987, 234] on div "If True If False If True If False If True If False Wait for 1d 2h Send Message …" at bounding box center [829, 407] width 1340 height 735
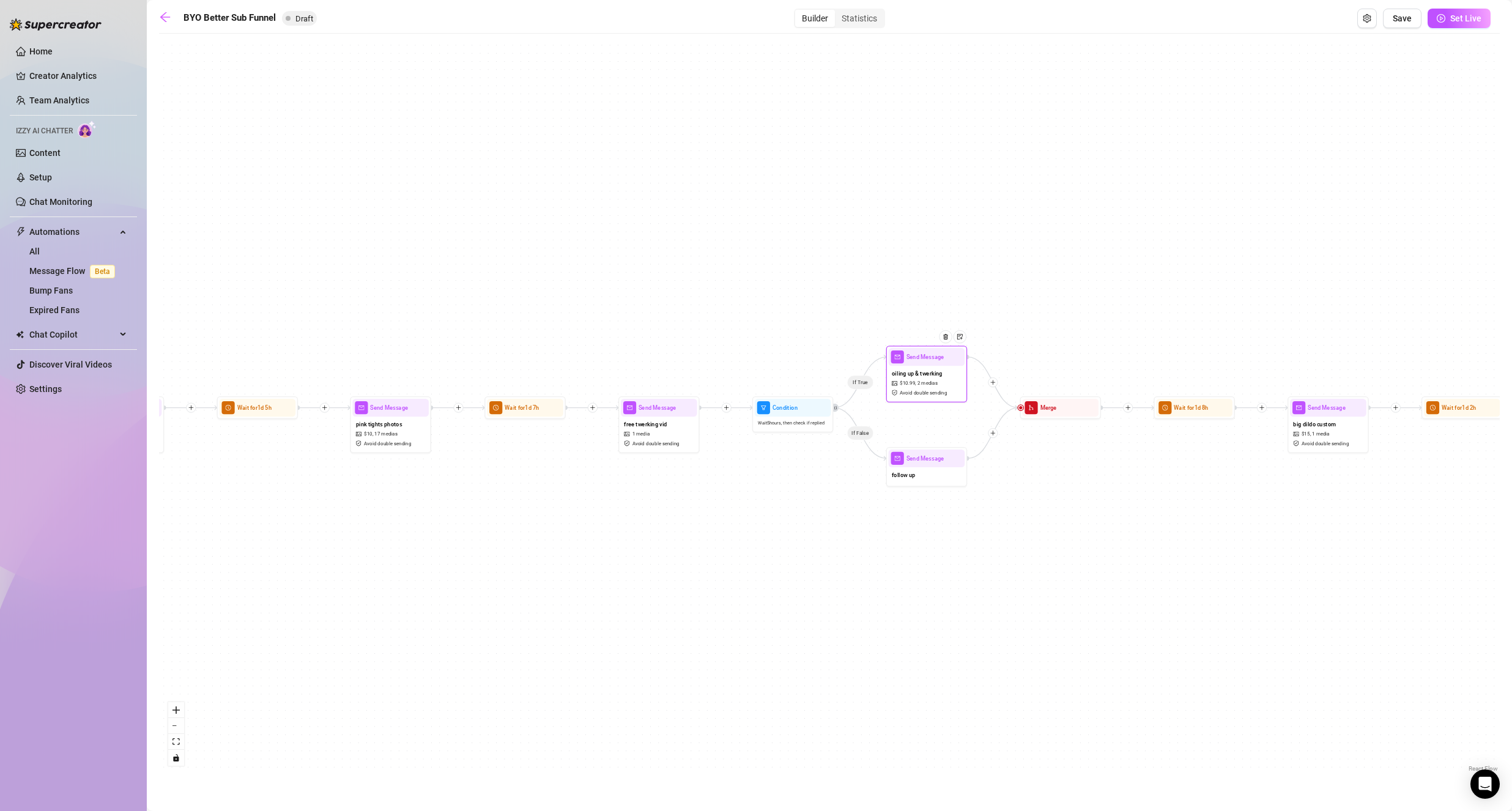
click at [915, 370] on span "oiling up & twerking" at bounding box center [917, 374] width 51 height 9
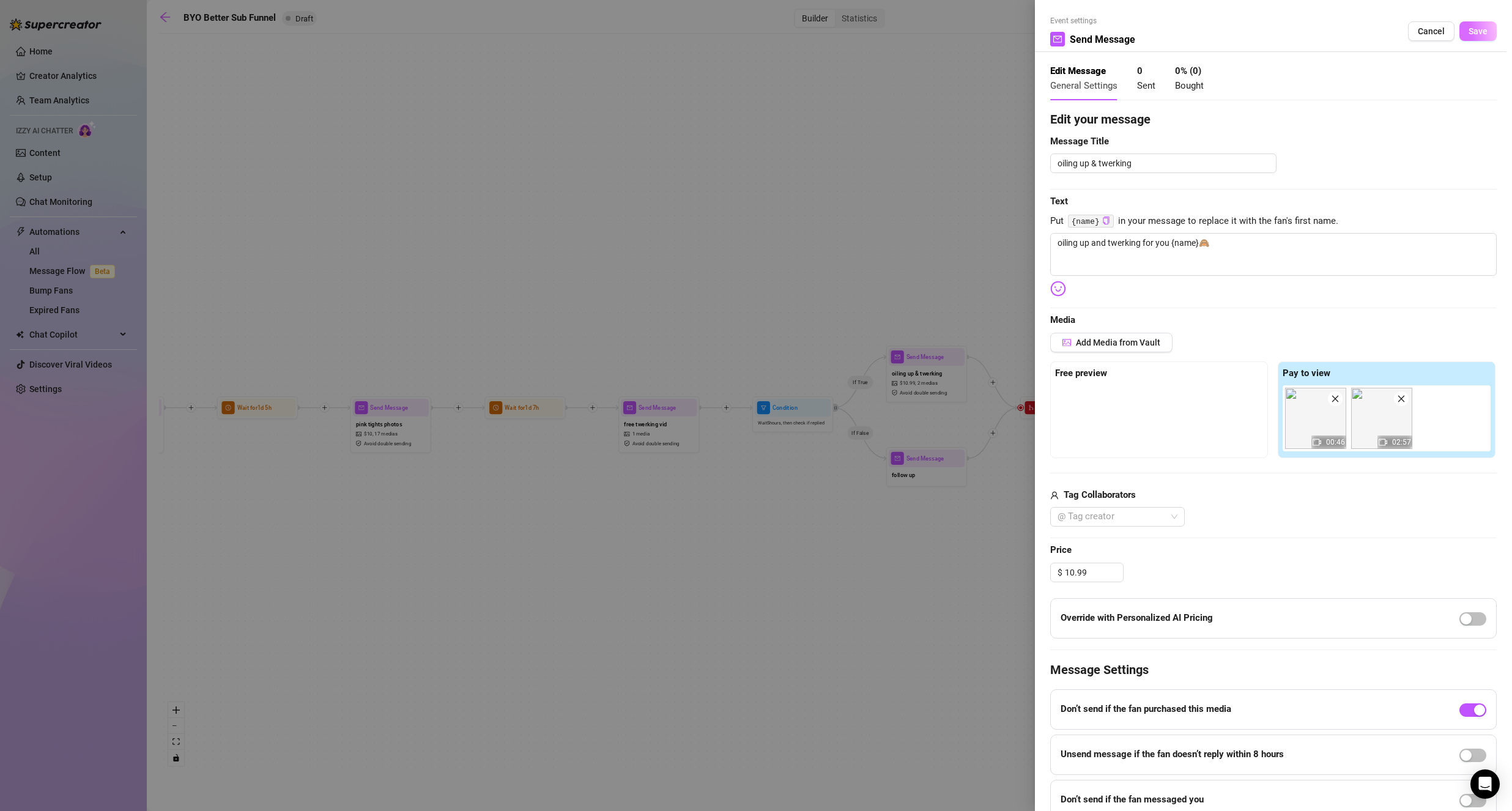
click at [1469, 29] on span "Save" at bounding box center [1478, 31] width 19 height 10
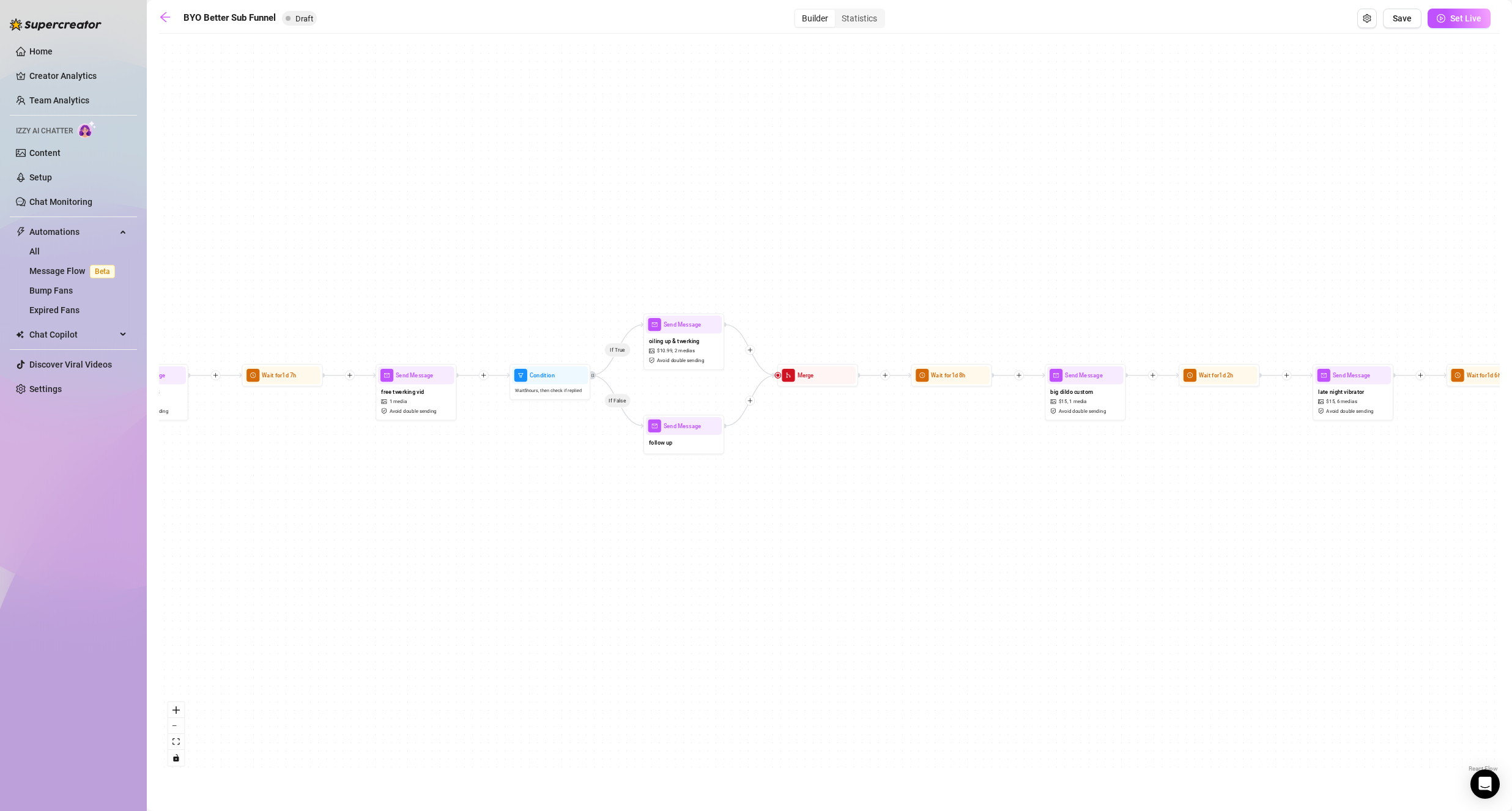
drag, startPoint x: 906, startPoint y: 174, endPoint x: 936, endPoint y: 301, distance: 130.5
click at [895, 173] on div "If True If False If True If False If True If False Wait for 1d 2h Send Message …" at bounding box center [829, 407] width 1340 height 735
click at [724, 436] on div "If True If False If True If False If True If False Wait for 1d 2h Send Message …" at bounding box center [829, 407] width 1340 height 735
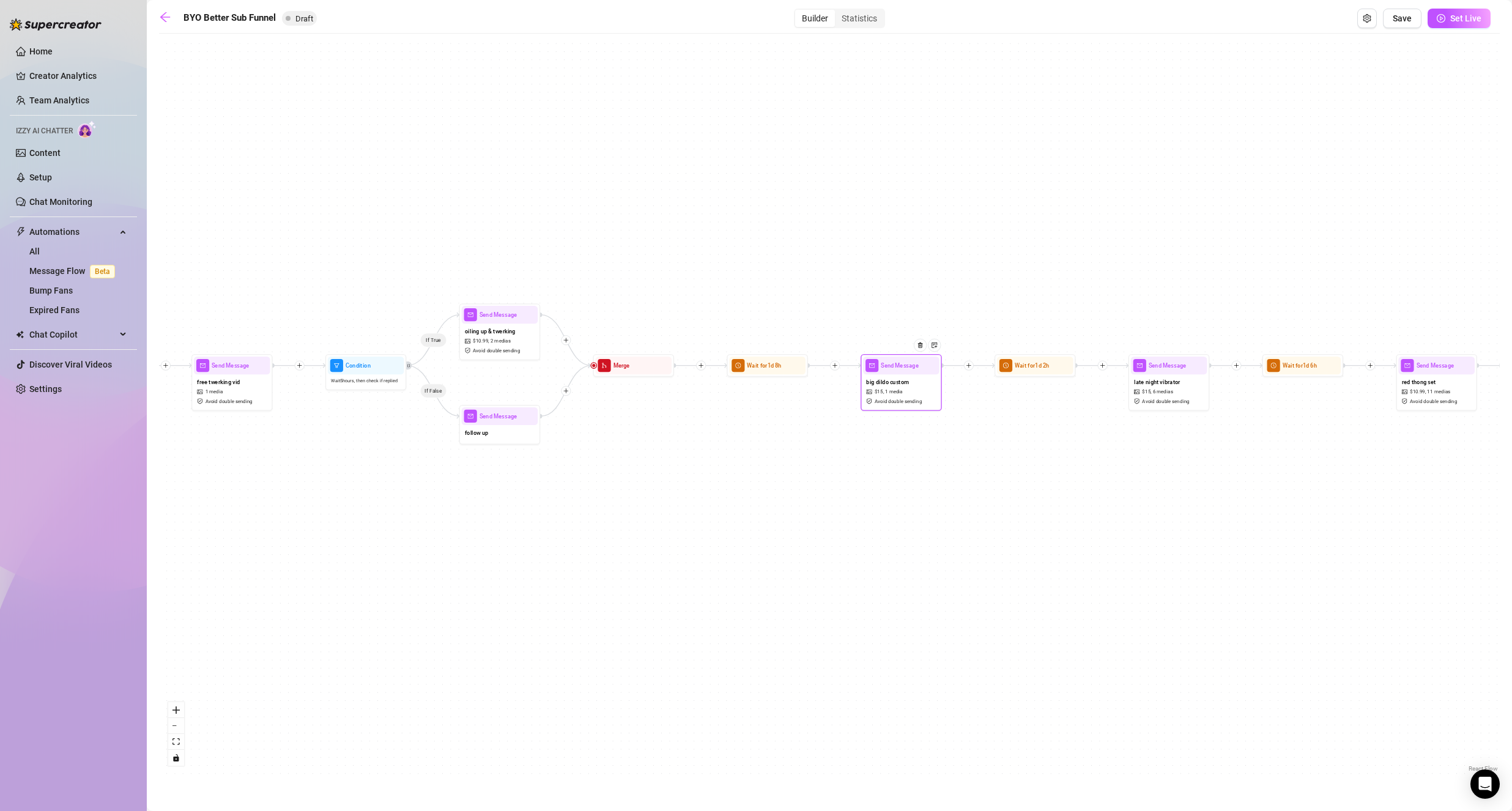
click at [904, 401] on span "Avoid double sending" at bounding box center [899, 401] width 48 height 7
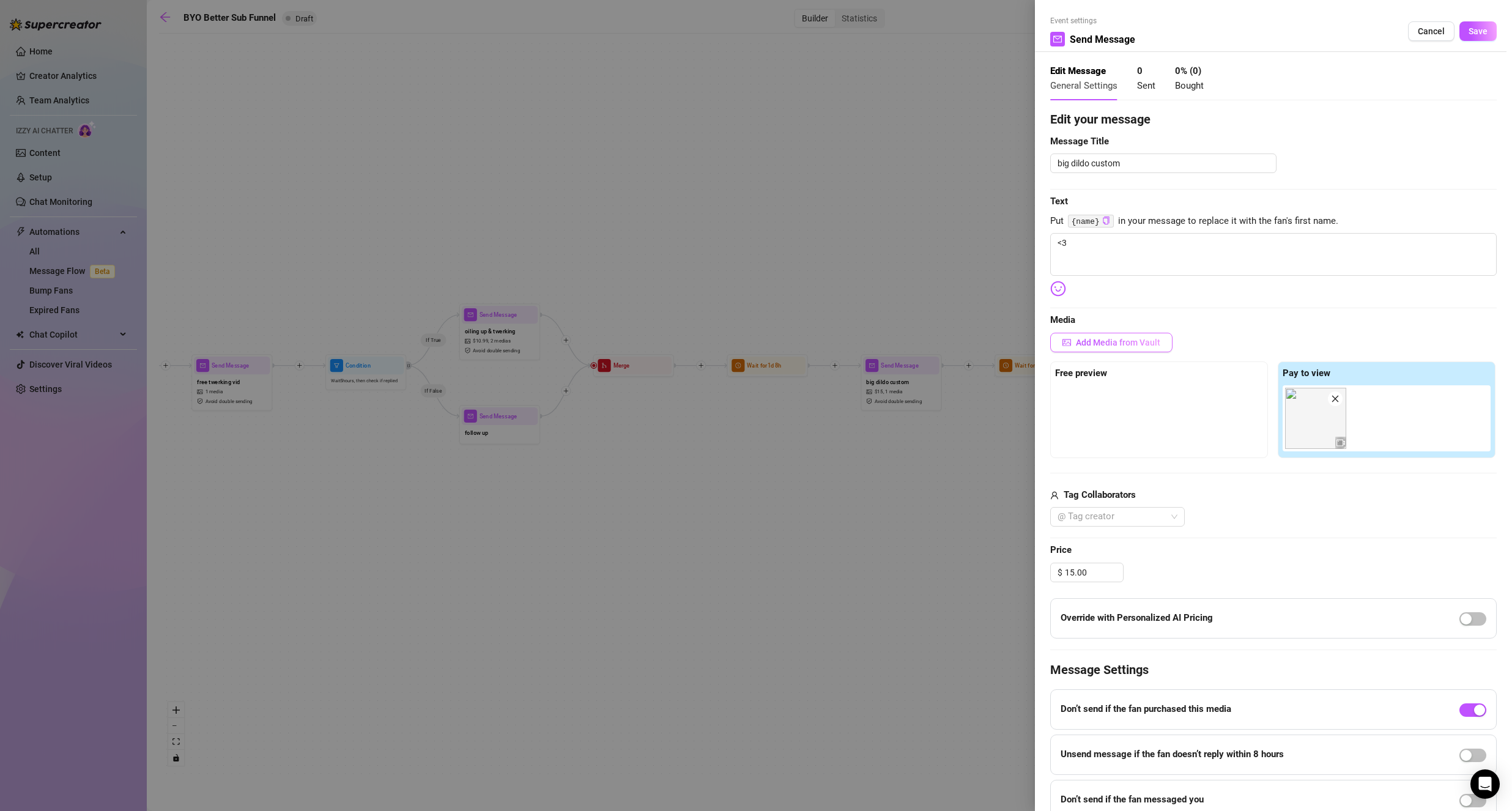
click at [1104, 338] on span "Add Media from Vault" at bounding box center [1118, 342] width 84 height 10
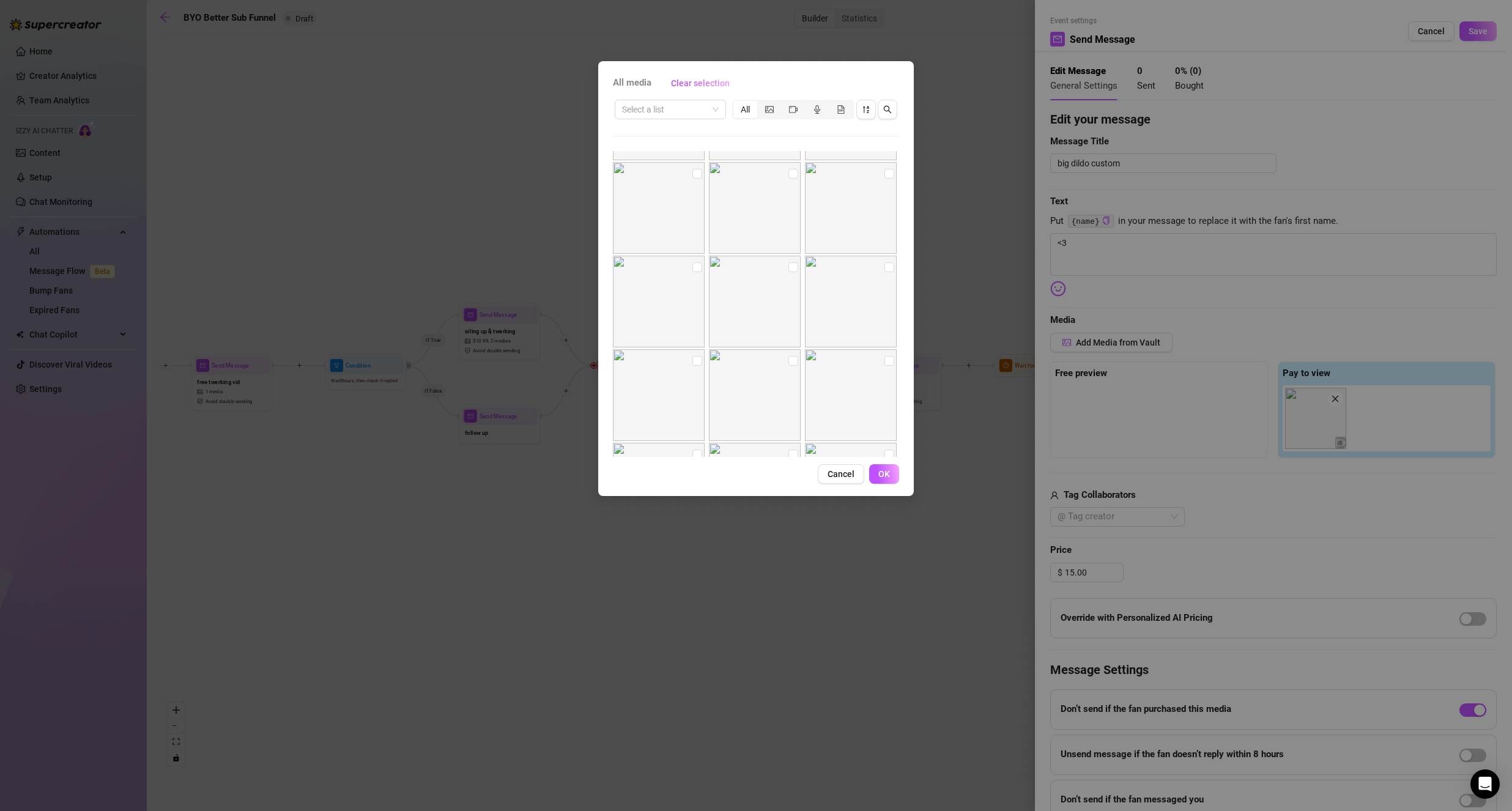
scroll to position [856, 0]
click at [772, 110] on icon "picture" at bounding box center [769, 109] width 8 height 8
click at [760, 102] on input "segmented control" at bounding box center [760, 102] width 0 height 0
click at [829, 469] on span "Cancel" at bounding box center [840, 473] width 27 height 10
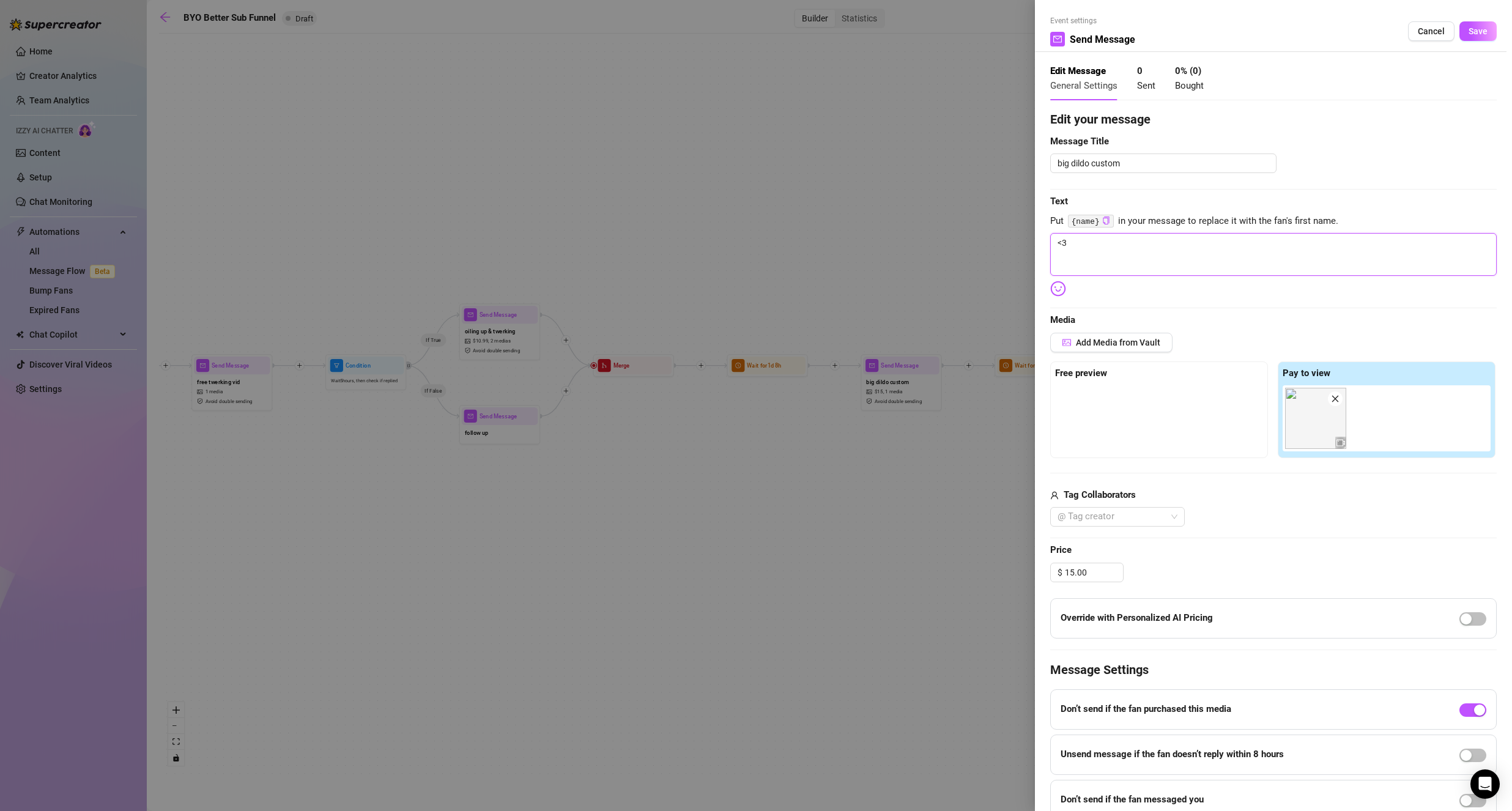
click at [1081, 247] on textarea "<3" at bounding box center [1273, 254] width 447 height 43
click at [1081, 246] on textarea "<3" at bounding box center [1273, 254] width 447 height 43
click at [1081, 245] on textarea "<3" at bounding box center [1273, 254] width 447 height 43
click at [1081, 244] on textarea "<3" at bounding box center [1273, 254] width 447 height 43
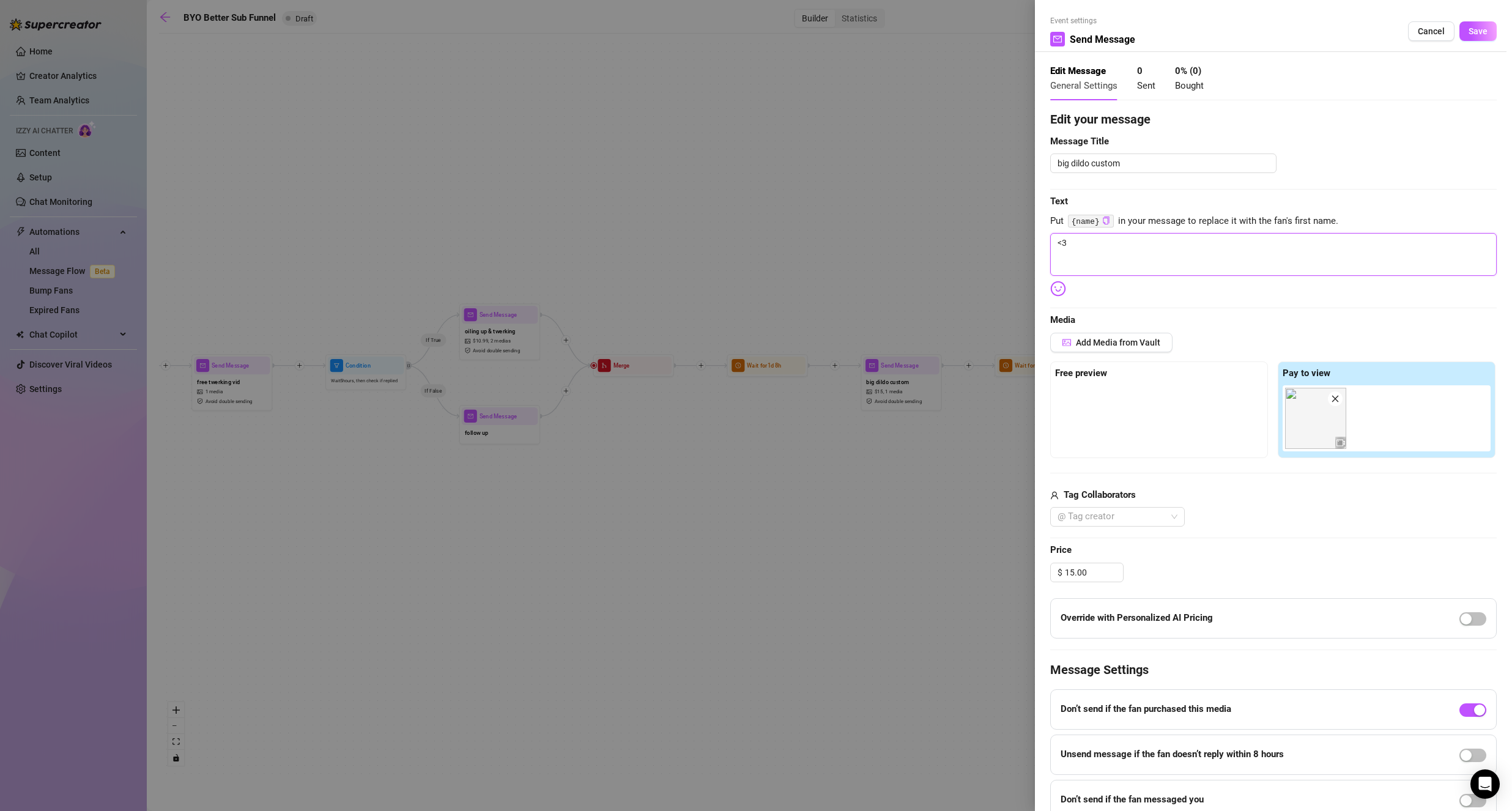
click at [1081, 244] on textarea "<3" at bounding box center [1273, 254] width 447 height 43
click at [1045, 283] on div "Event settings Send Message Cancel Save Edit Message General Settings 0 Sent 0 …" at bounding box center [1273, 405] width 477 height 811
click at [1057, 287] on img at bounding box center [1057, 288] width 16 height 16
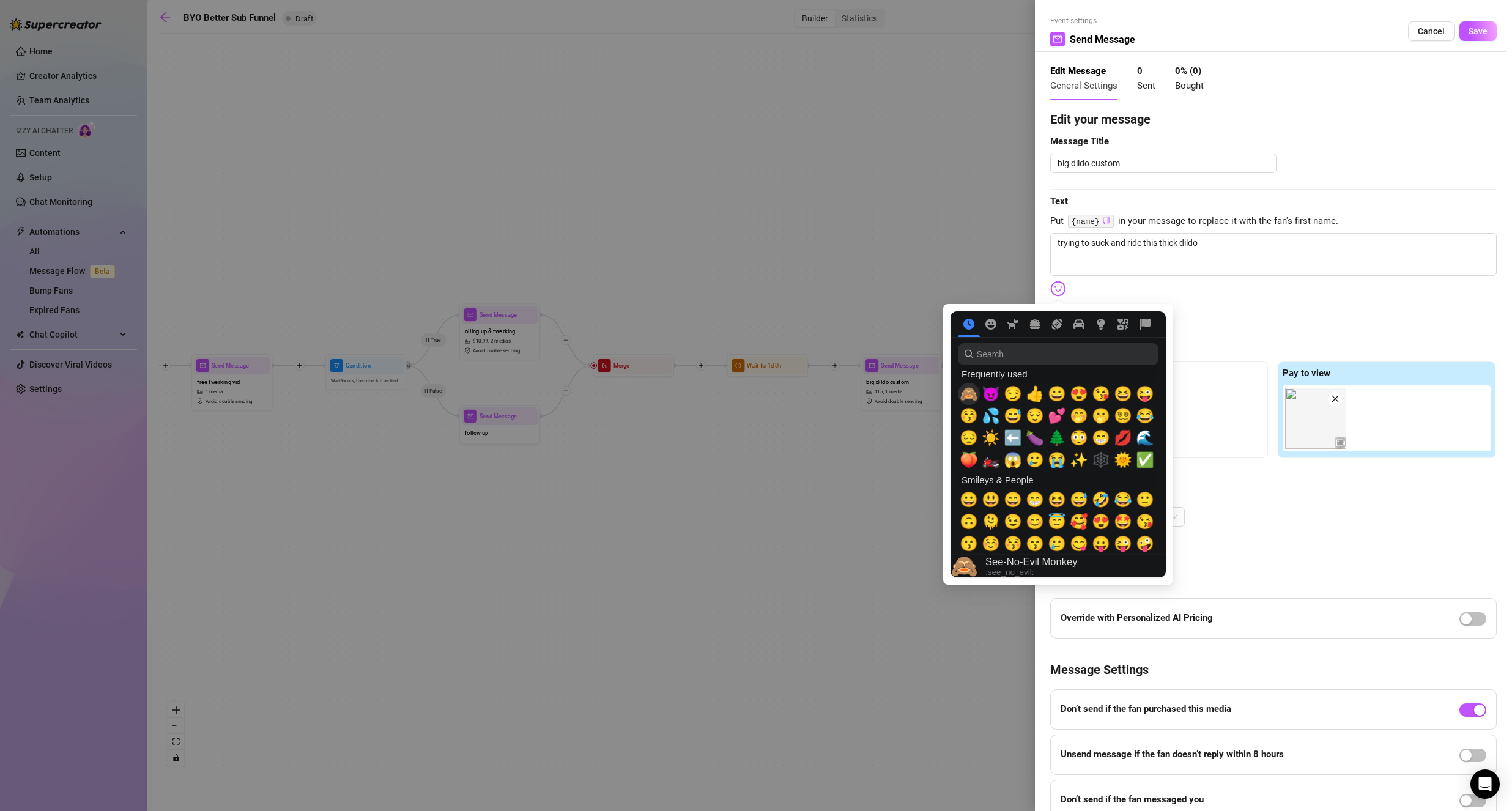
drag, startPoint x: 963, startPoint y: 395, endPoint x: 1138, endPoint y: 311, distance: 194.1
click at [963, 395] on span "🙈" at bounding box center [969, 394] width 18 height 17
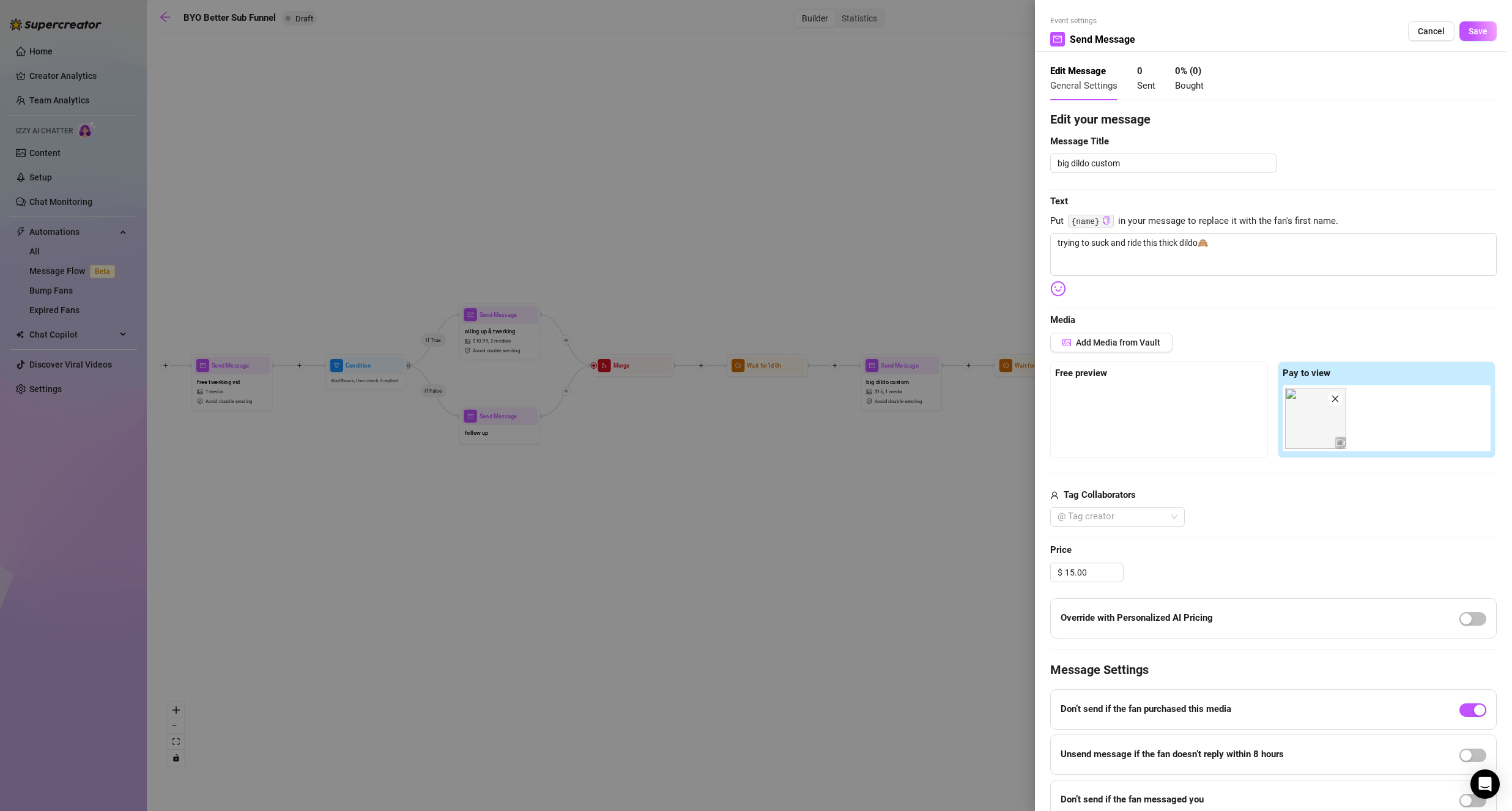
click at [1243, 288] on div "Edit your message Message Title big dildo custom Text Put {name} in your messag…" at bounding box center [1273, 465] width 447 height 710
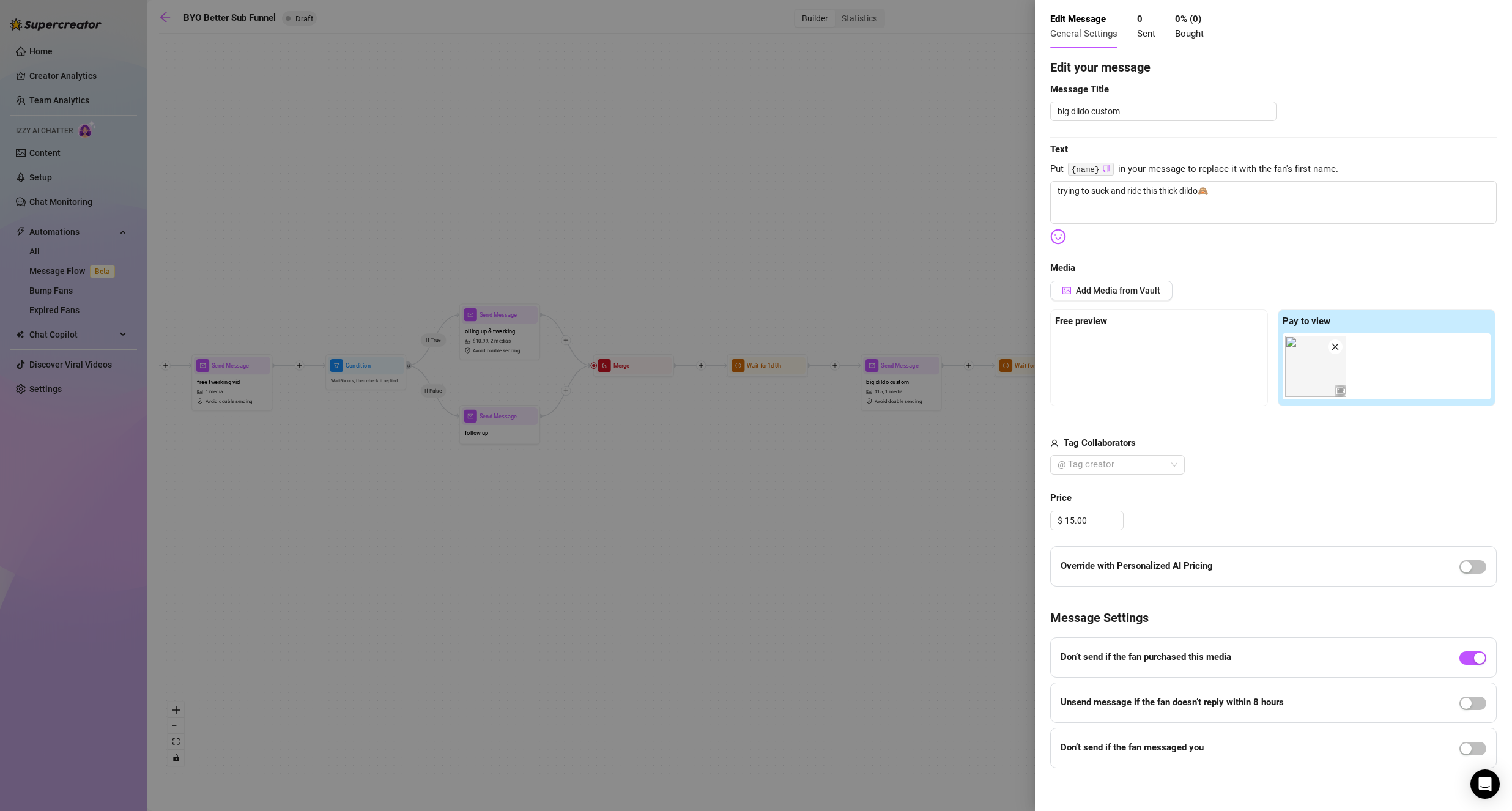
scroll to position [55, 0]
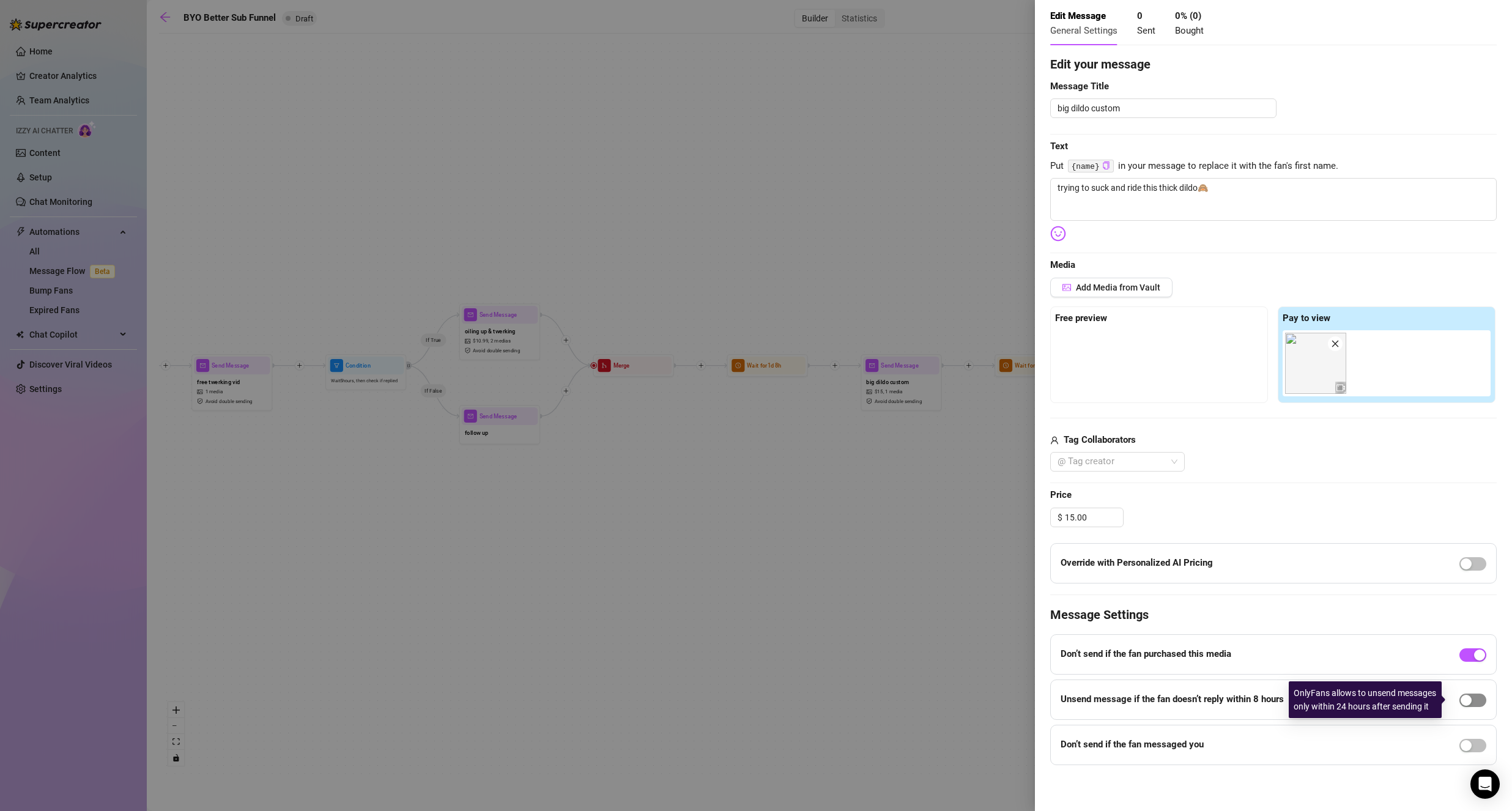
click at [1468, 703] on span "button" at bounding box center [1472, 700] width 27 height 14
click at [1474, 703] on div "button" at bounding box center [1479, 699] width 11 height 11
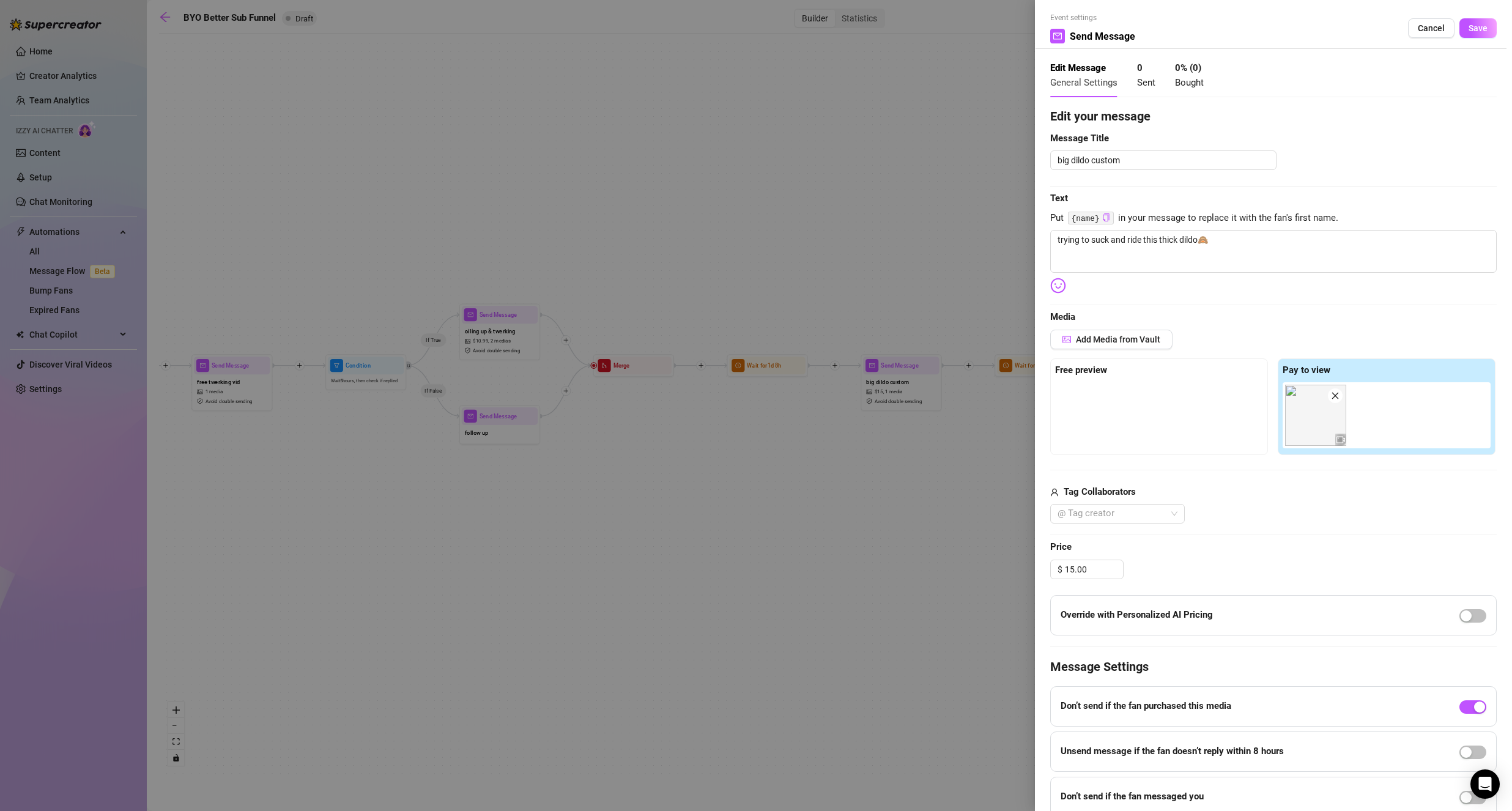
scroll to position [0, 0]
click at [1481, 29] on button "Save" at bounding box center [1478, 31] width 38 height 19
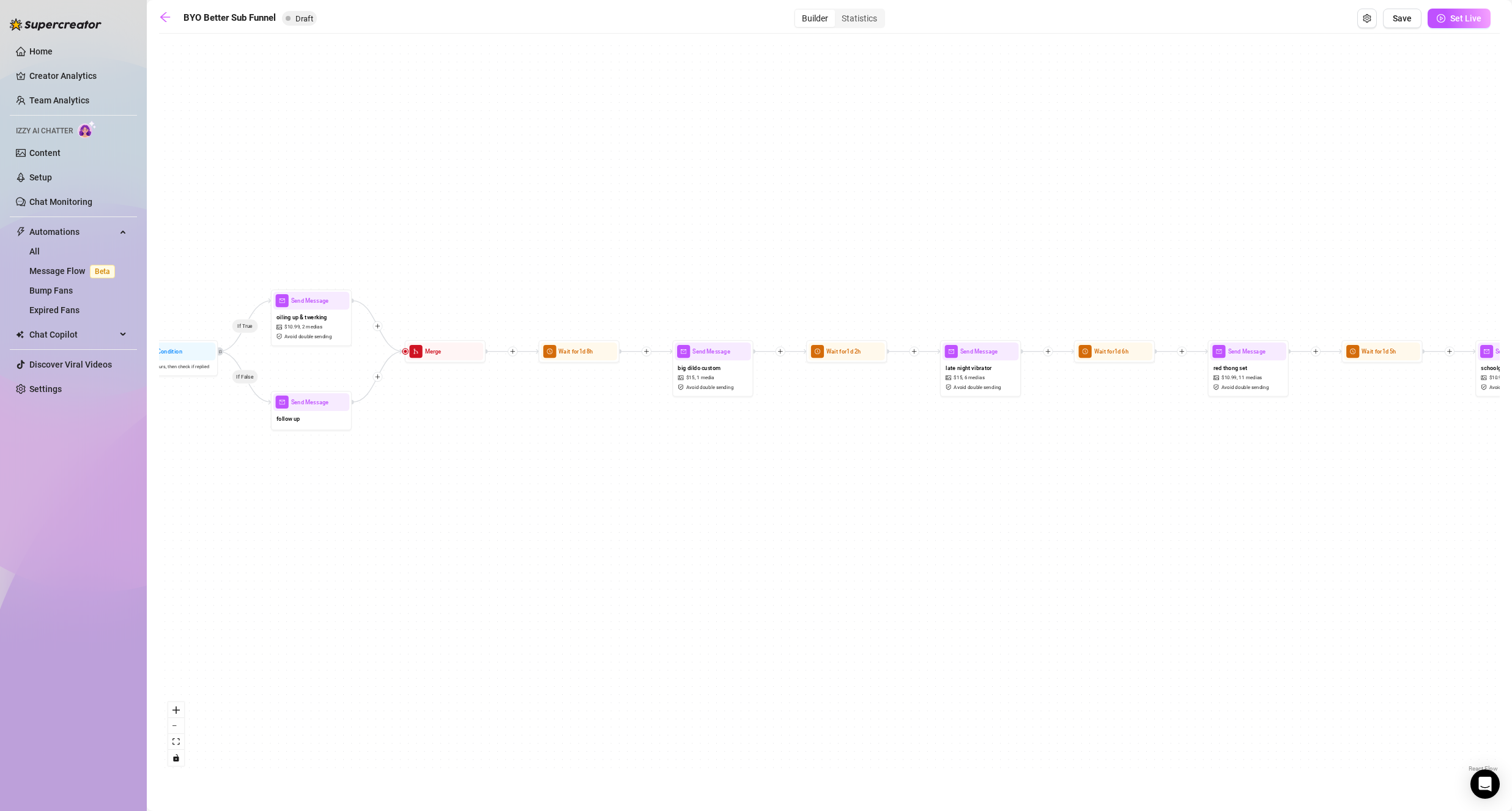
drag, startPoint x: 825, startPoint y: 246, endPoint x: 668, endPoint y: 220, distance: 159.1
click at [668, 220] on div "If True If False If True If False If True If False Wait for 1d 2h Send Message …" at bounding box center [829, 407] width 1340 height 735
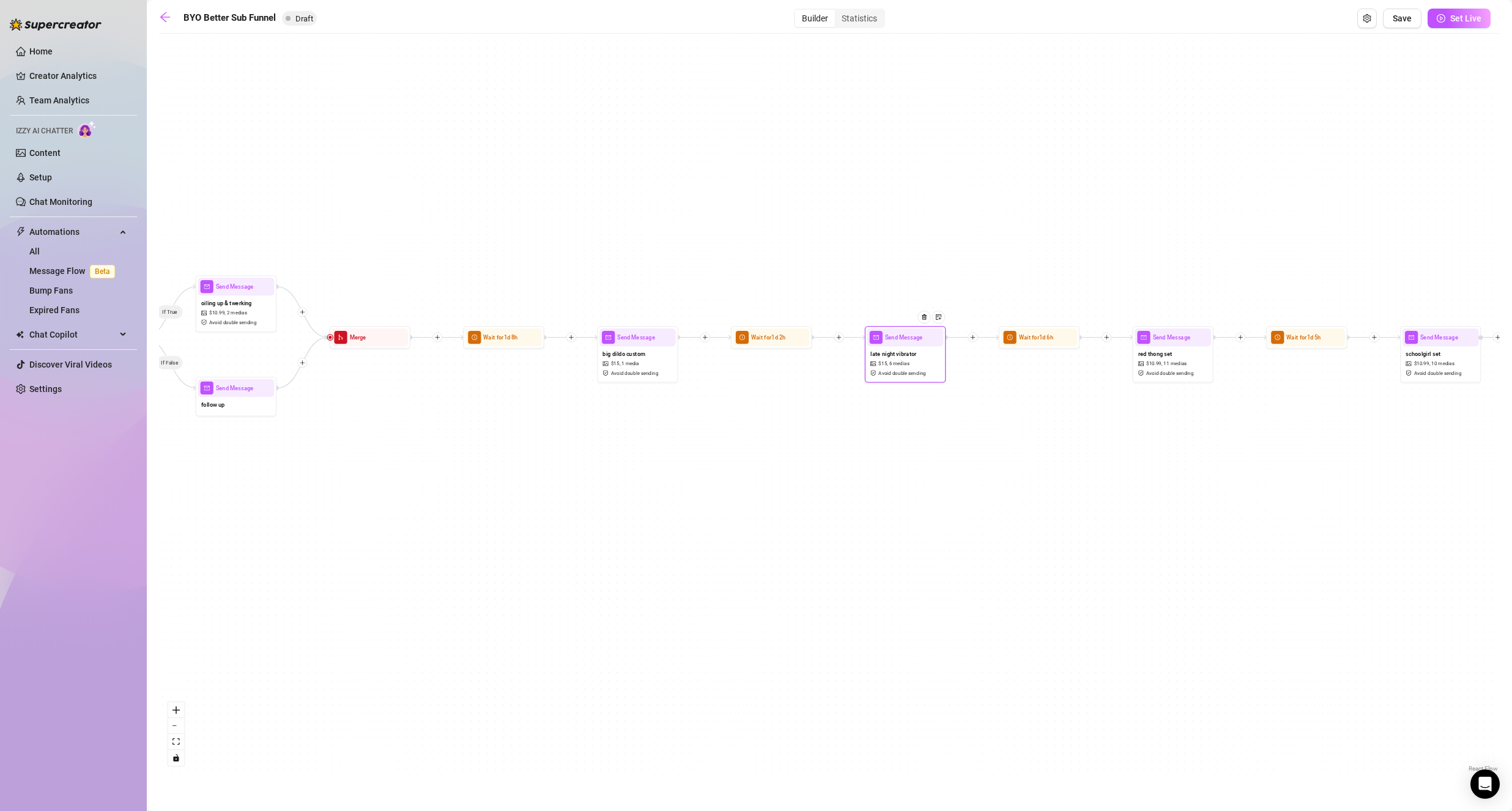
click at [889, 362] on span "6 medias" at bounding box center [899, 364] width 20 height 7
click at [880, 357] on span "late night vibrator" at bounding box center [893, 354] width 47 height 9
click at [879, 355] on span "late night vibrator" at bounding box center [893, 353] width 47 height 9
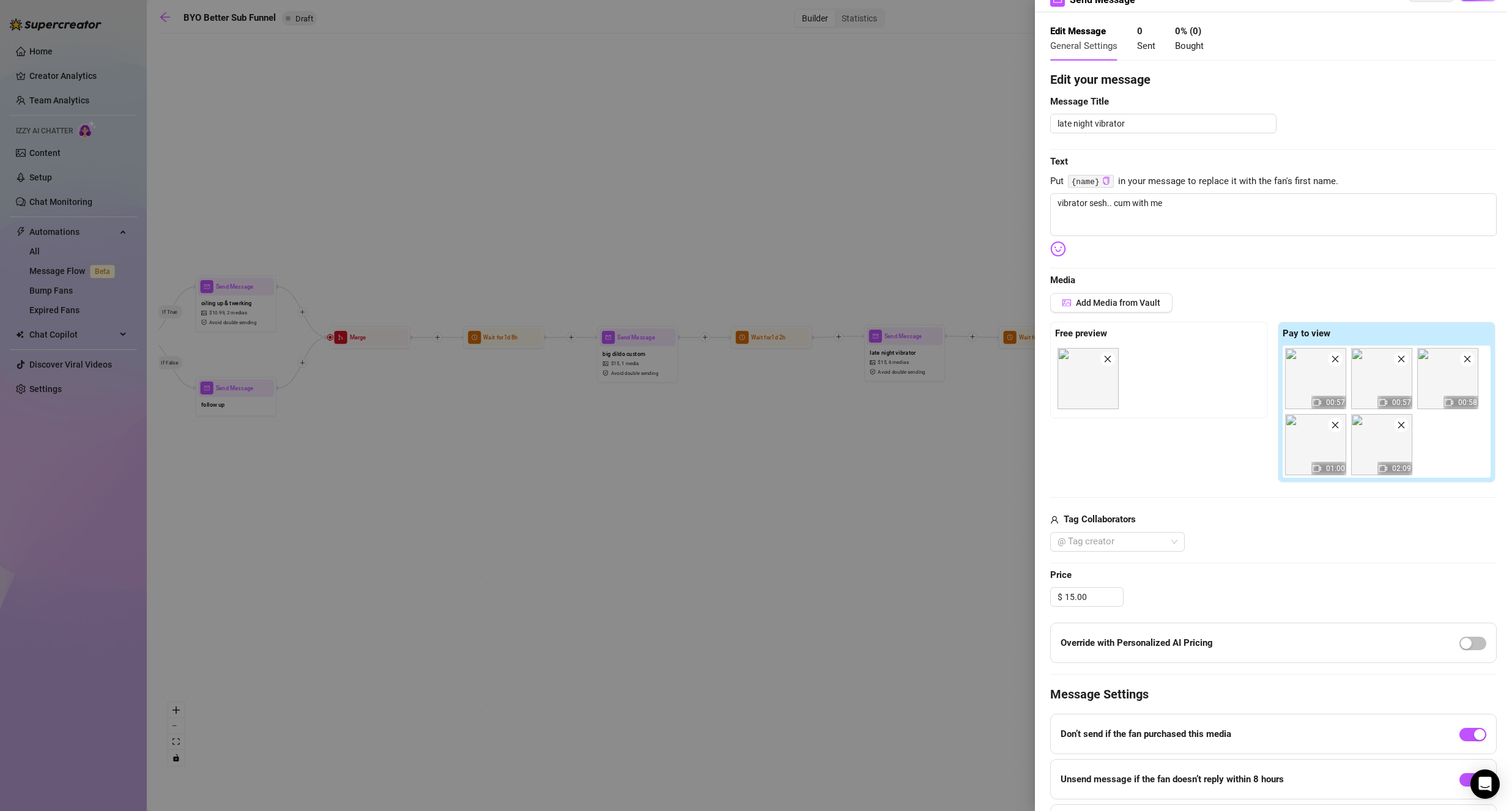
scroll to position [16, 0]
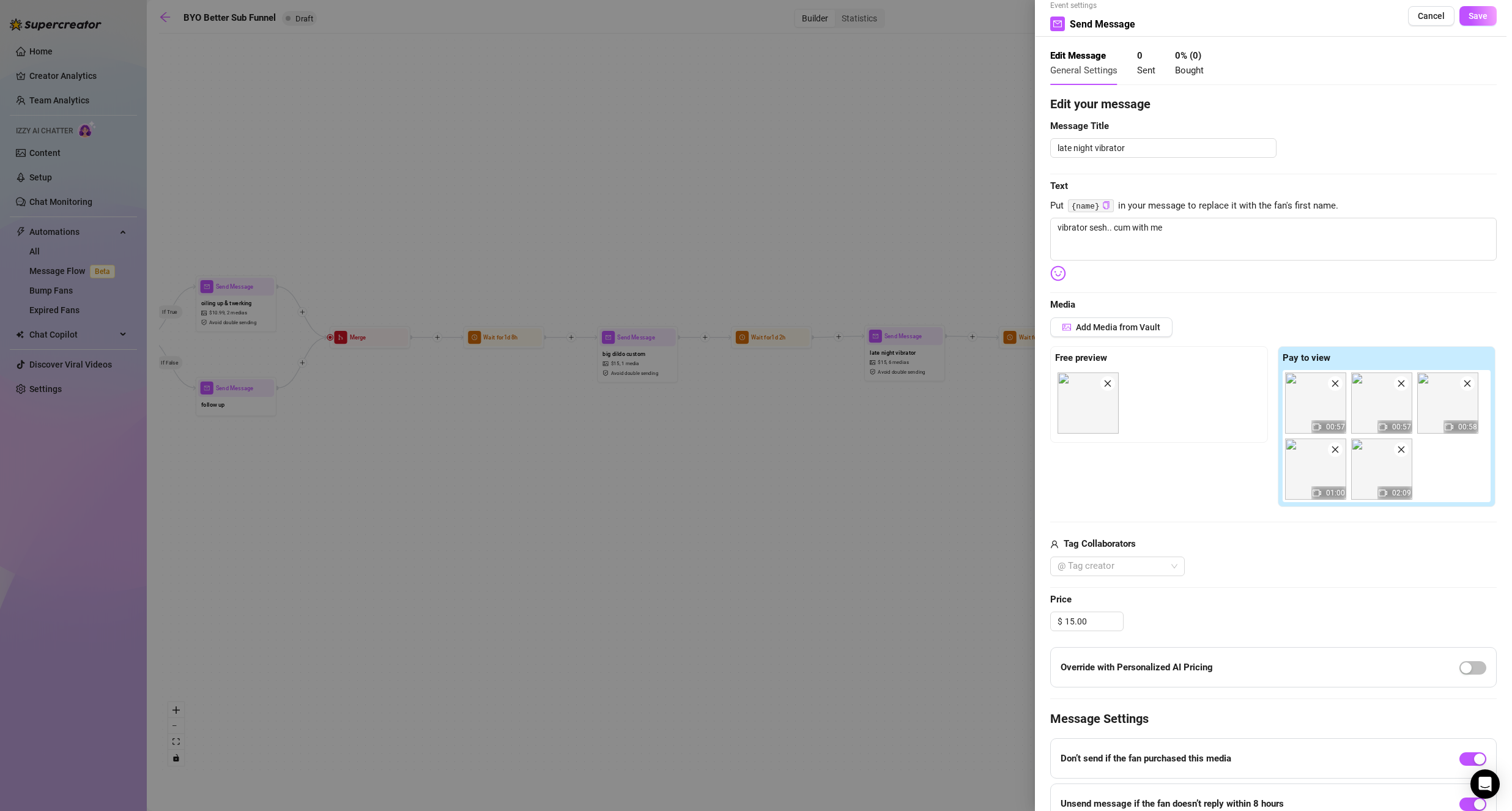
drag, startPoint x: 1429, startPoint y: 19, endPoint x: 1425, endPoint y: 25, distance: 7.2
click at [1429, 20] on span "Cancel" at bounding box center [1430, 16] width 27 height 10
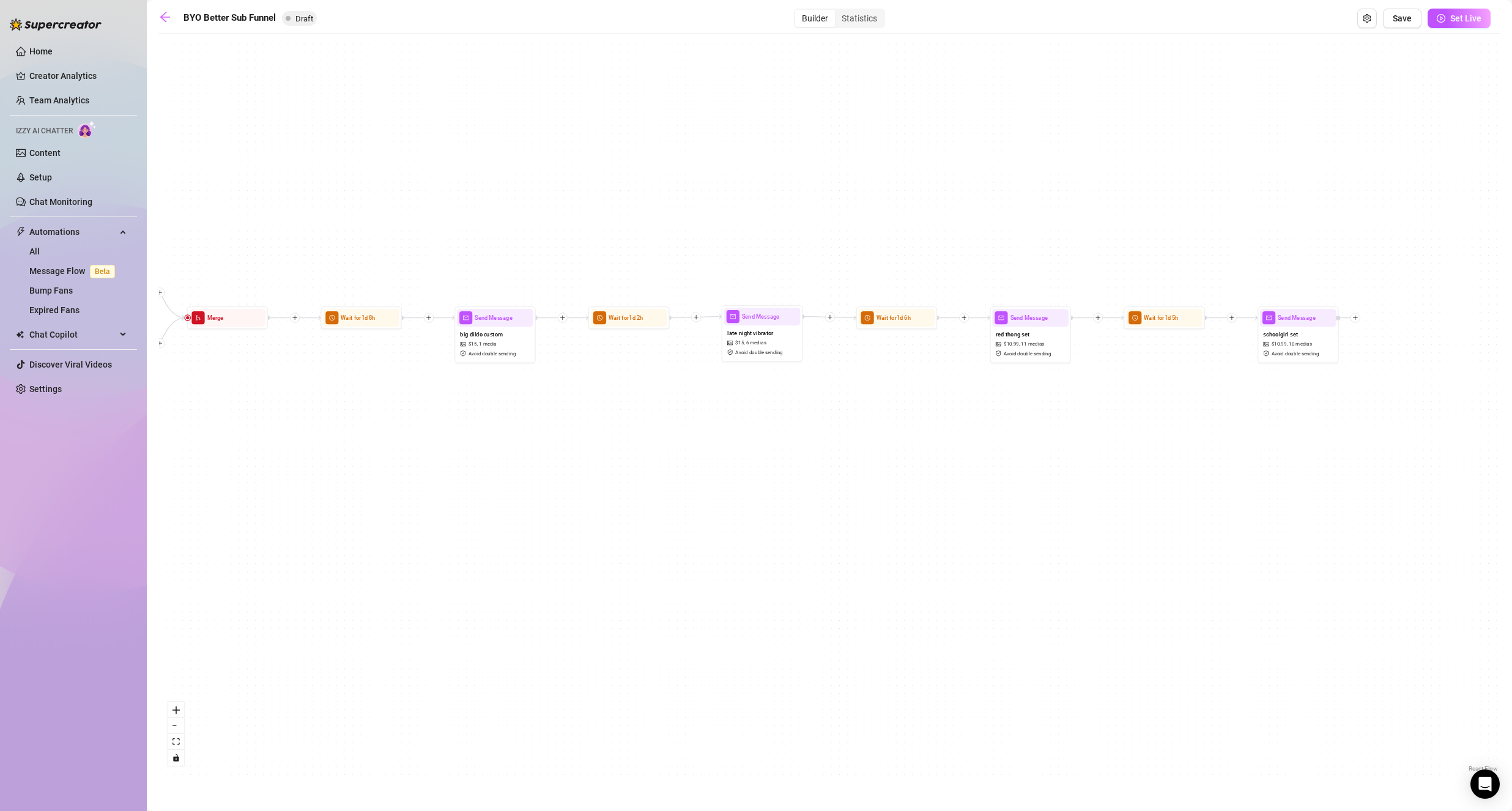
drag, startPoint x: 1039, startPoint y: 220, endPoint x: 868, endPoint y: 202, distance: 171.9
click at [867, 202] on div "If True If False If True If False If True If False Wait for 1d 2h Send Message …" at bounding box center [829, 407] width 1340 height 735
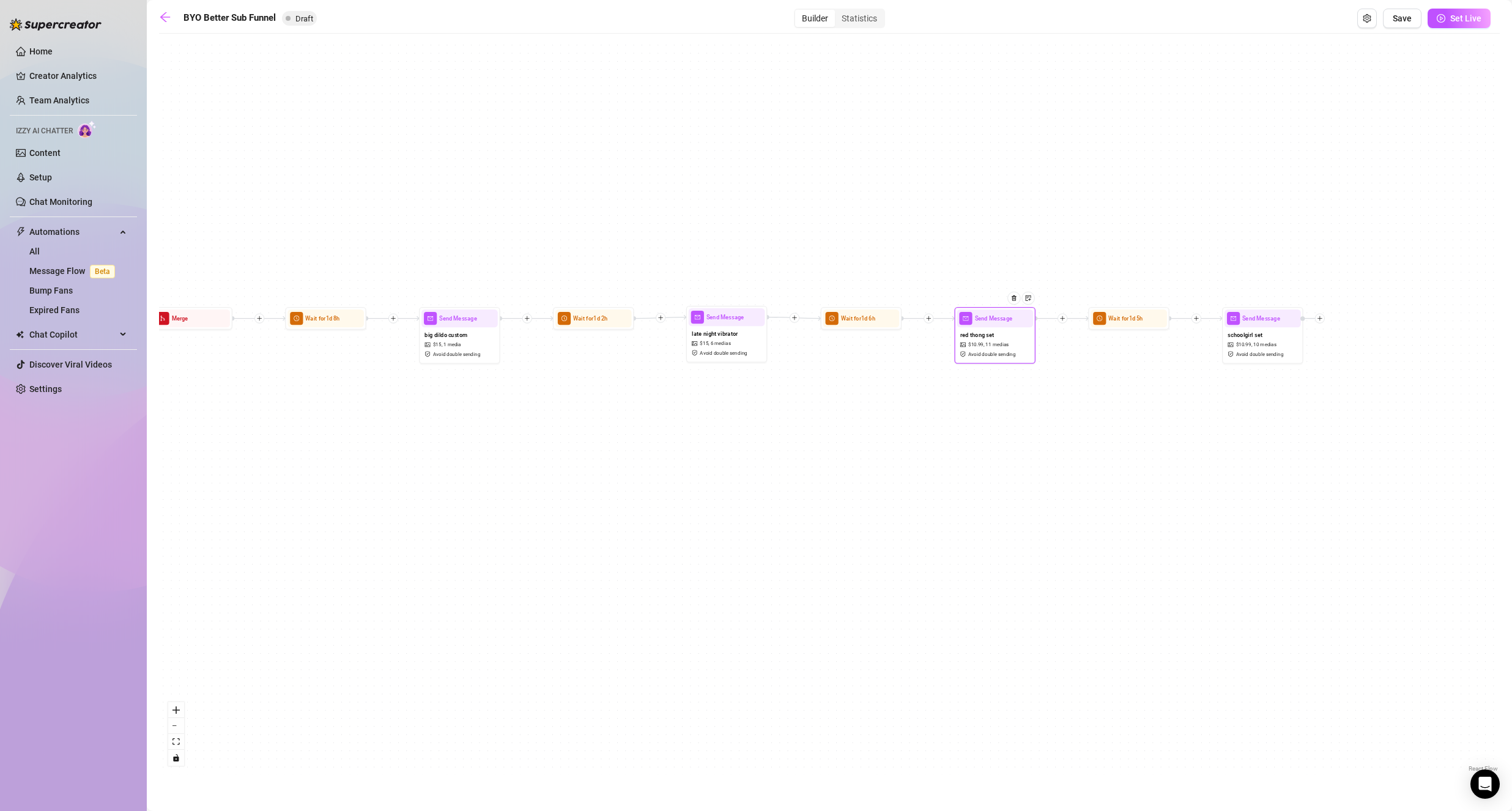
click at [998, 335] on div "red thong set $ 10.99 , 11 medias Avoid double sending" at bounding box center [995, 344] width 77 height 34
click at [1000, 334] on div "red thong set $ 10.99 , 11 medias Avoid double sending" at bounding box center [995, 344] width 77 height 34
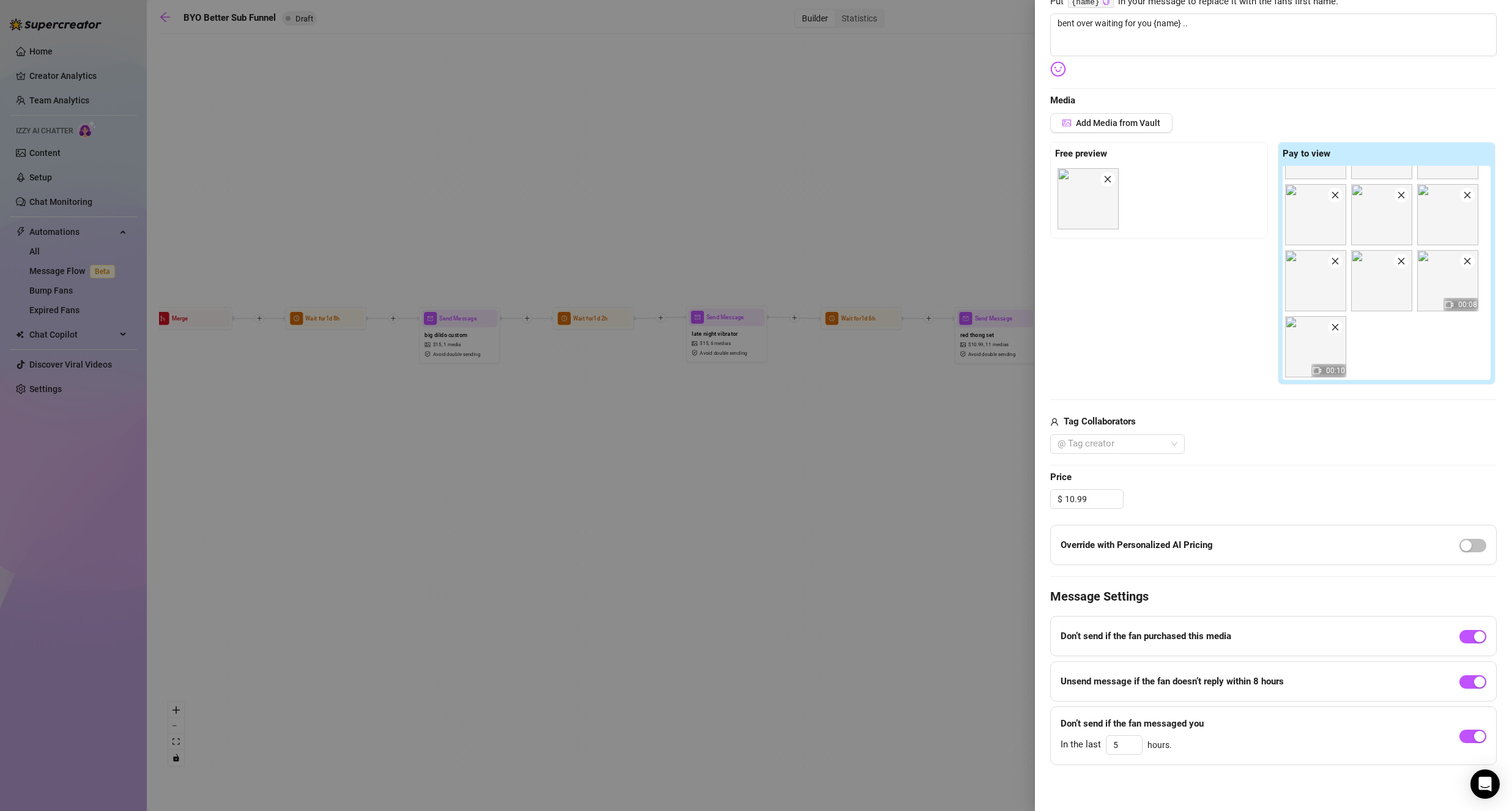
scroll to position [116, 0]
click at [1093, 500] on input "10.99" at bounding box center [1094, 499] width 58 height 18
click at [1072, 491] on input "10.99" at bounding box center [1094, 499] width 58 height 18
click at [1234, 488] on div "Edit your message Message Title red thong set Text Put {name} in your message t…" at bounding box center [1273, 327] width 447 height 875
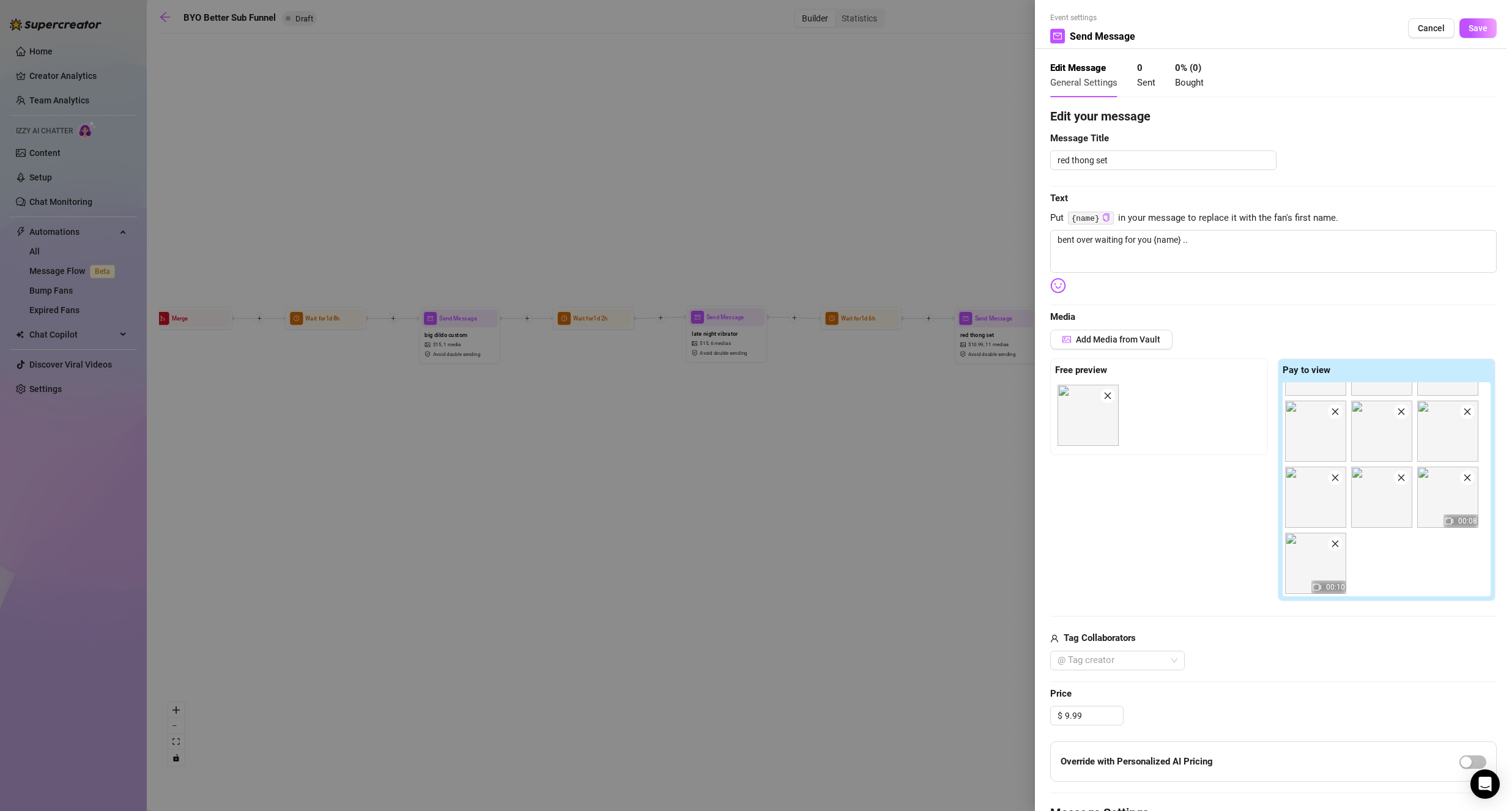
scroll to position [0, 0]
click at [1459, 27] on button "Save" at bounding box center [1478, 31] width 38 height 19
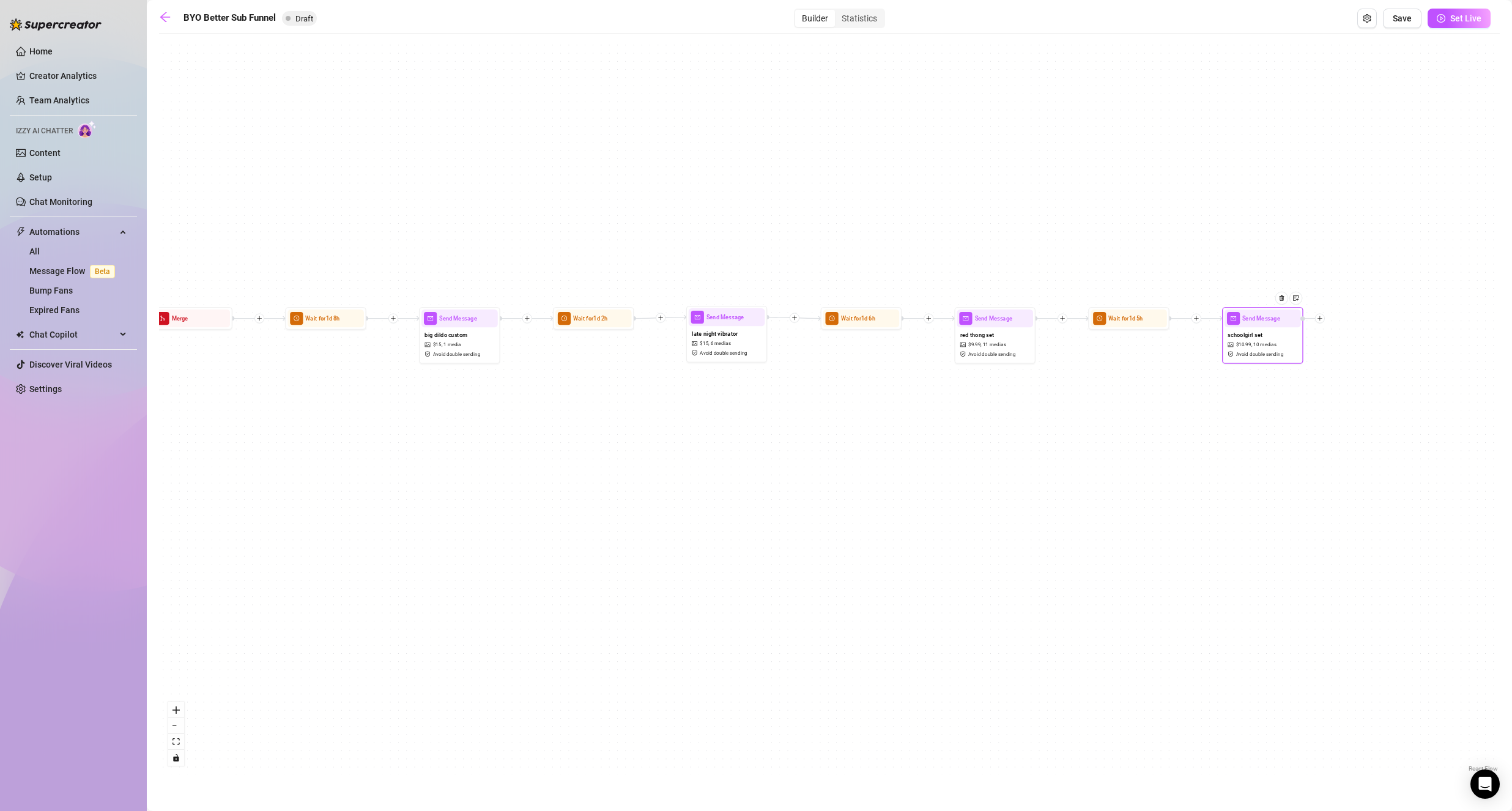
click at [1263, 344] on span "10 medias" at bounding box center [1265, 344] width 23 height 7
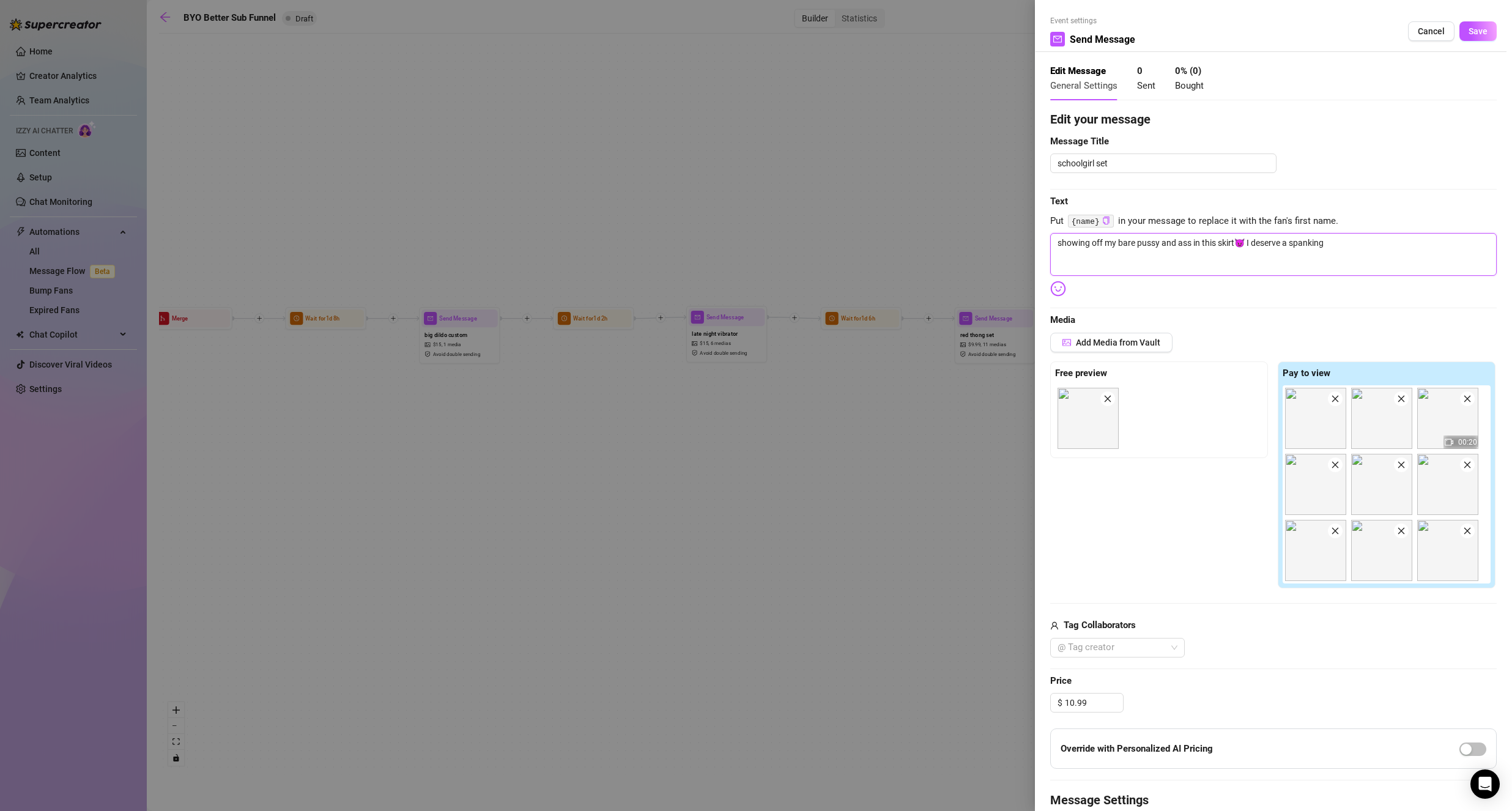
click at [1395, 267] on textarea "showing off my bare pussy and ass in this skirt😈 I deserve a spanking" at bounding box center [1273, 254] width 447 height 43
click at [1334, 320] on span "Media" at bounding box center [1273, 320] width 447 height 15
click at [1471, 29] on span "Save" at bounding box center [1478, 31] width 19 height 10
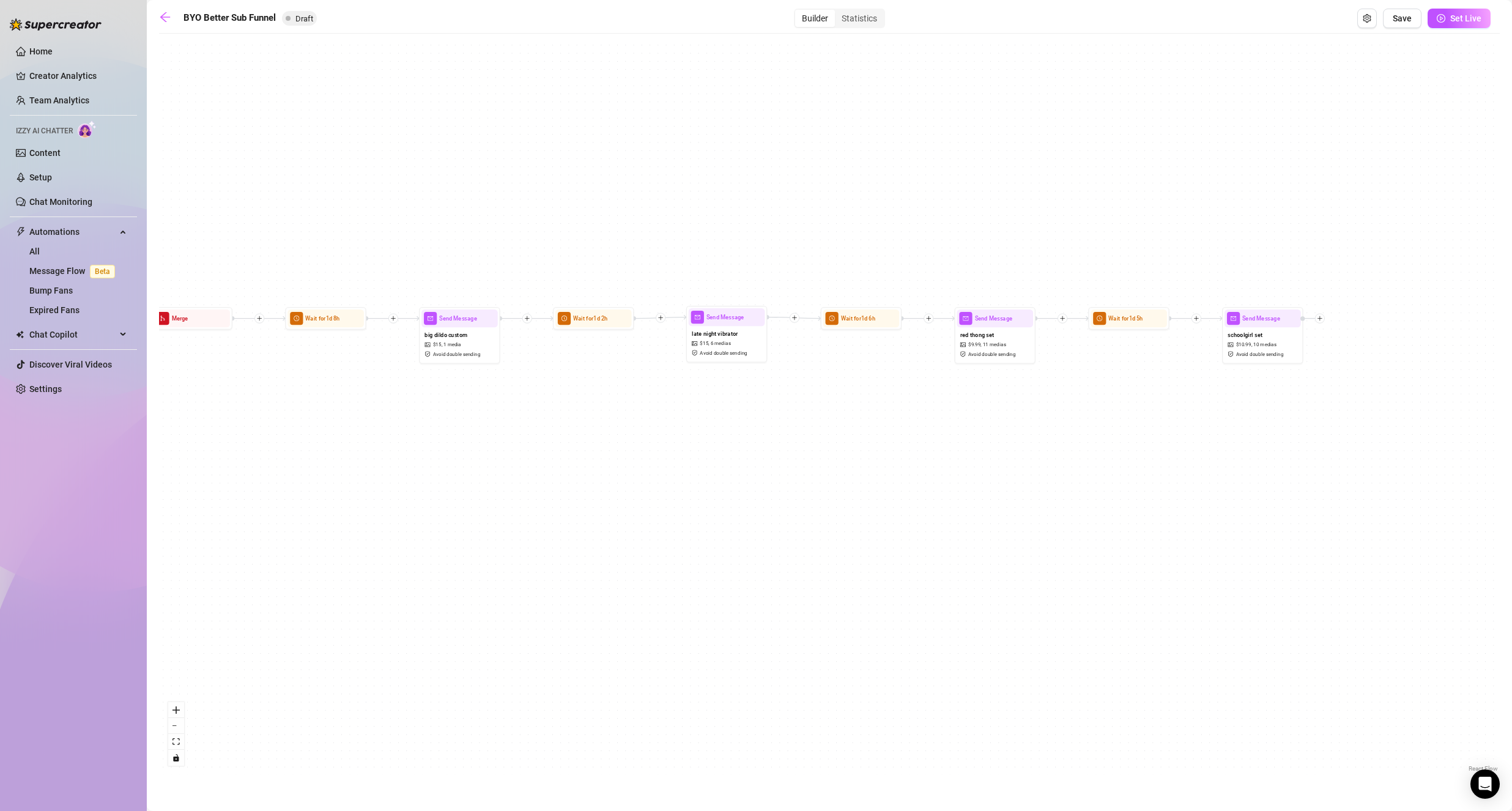
click at [1412, 29] on div "BYO Better Sub Funnel Draft Builder Statistics Save Set Live If True If False I…" at bounding box center [829, 391] width 1340 height 766
click at [1412, 14] on span "Save" at bounding box center [1402, 18] width 19 height 10
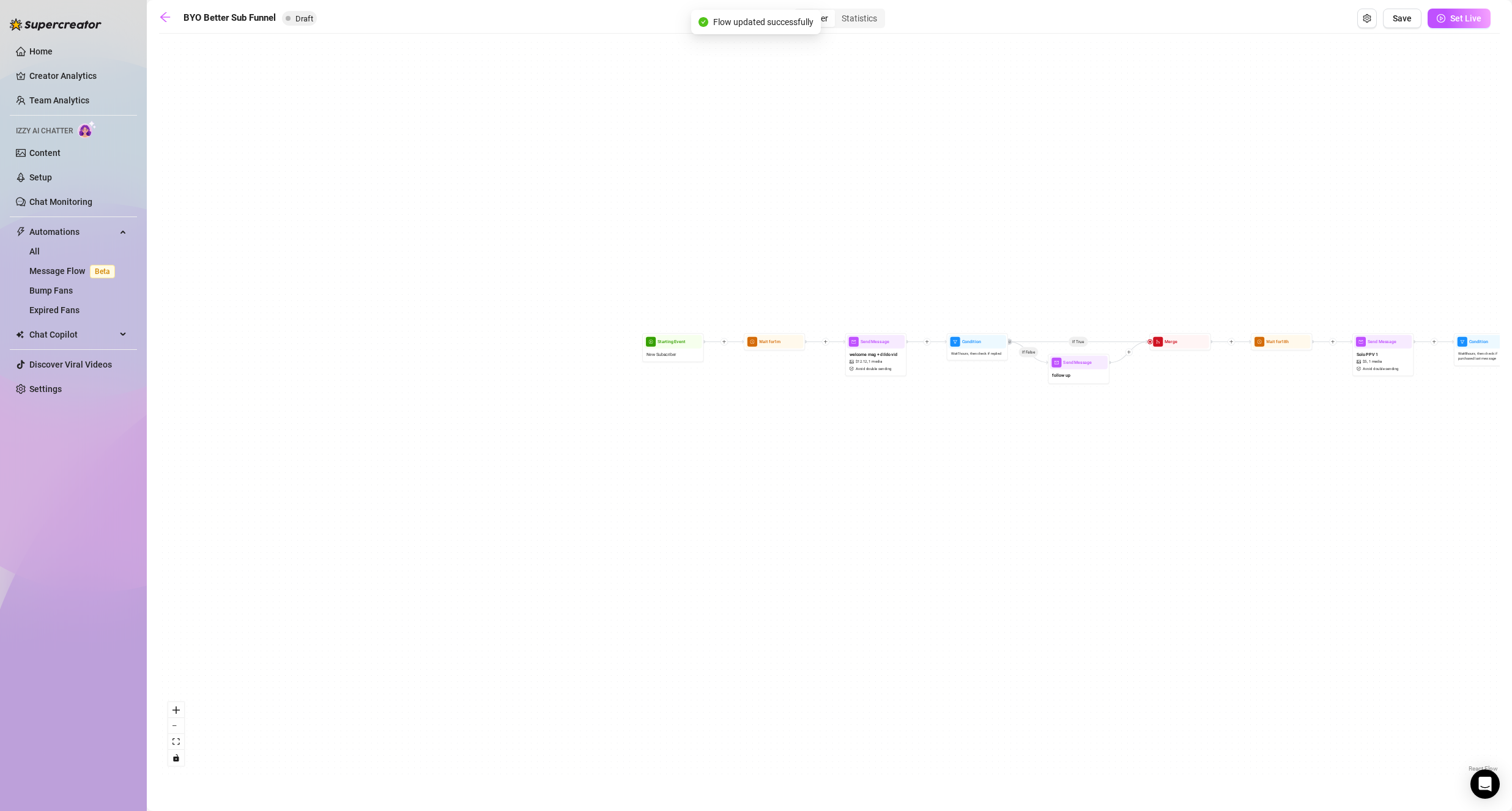
drag, startPoint x: 1462, startPoint y: 255, endPoint x: 1493, endPoint y: 257, distance: 31.1
click at [1493, 257] on div "If True If False If True If False If True If False Wait for 1d 2h Send Message …" at bounding box center [829, 407] width 1340 height 735
click at [895, 371] on div "welcome msg + dildo vid $ 12.12 , 1 media Avoid double sending" at bounding box center [880, 364] width 58 height 26
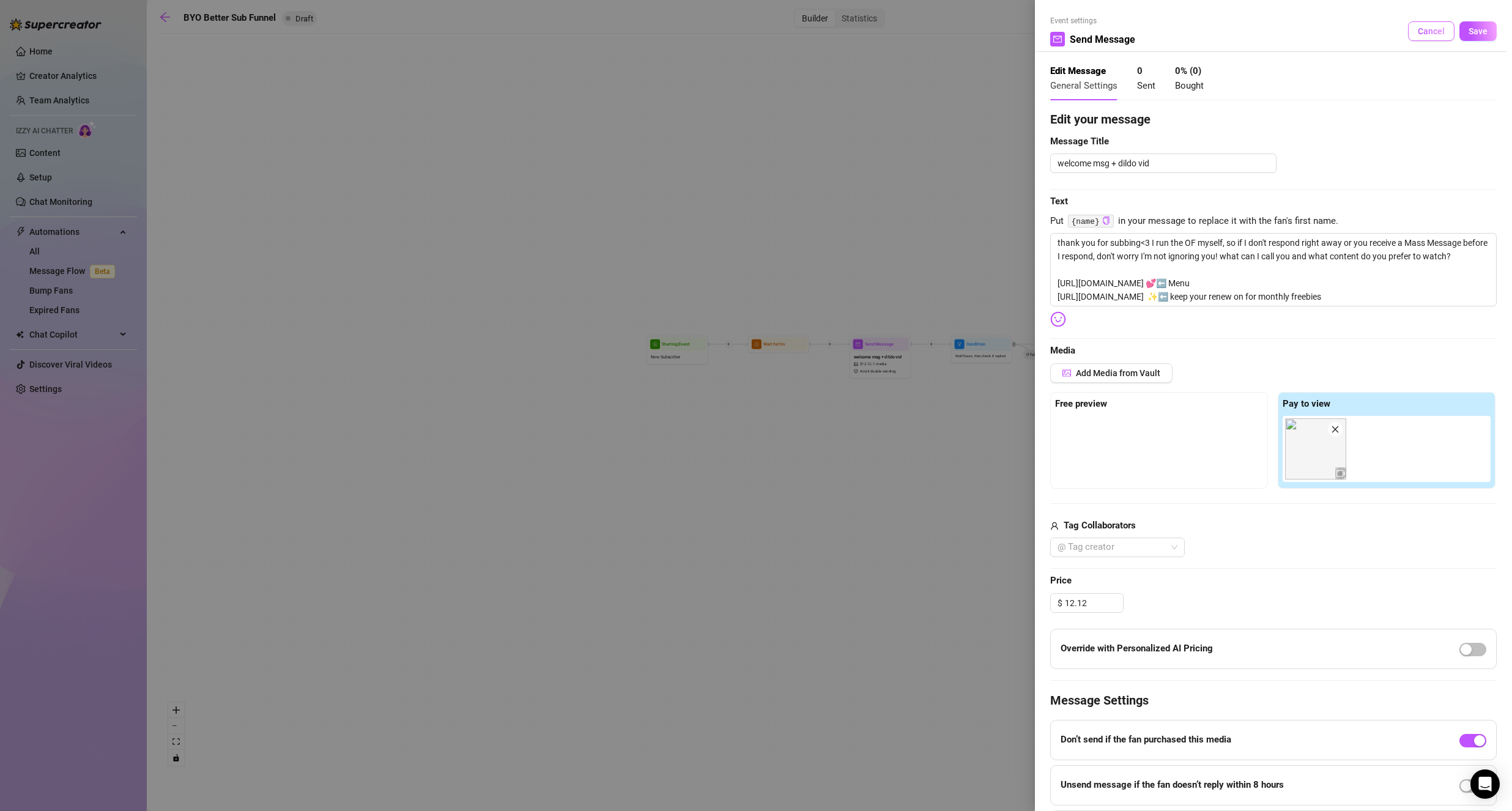
click at [1421, 33] on span "Cancel" at bounding box center [1430, 31] width 27 height 10
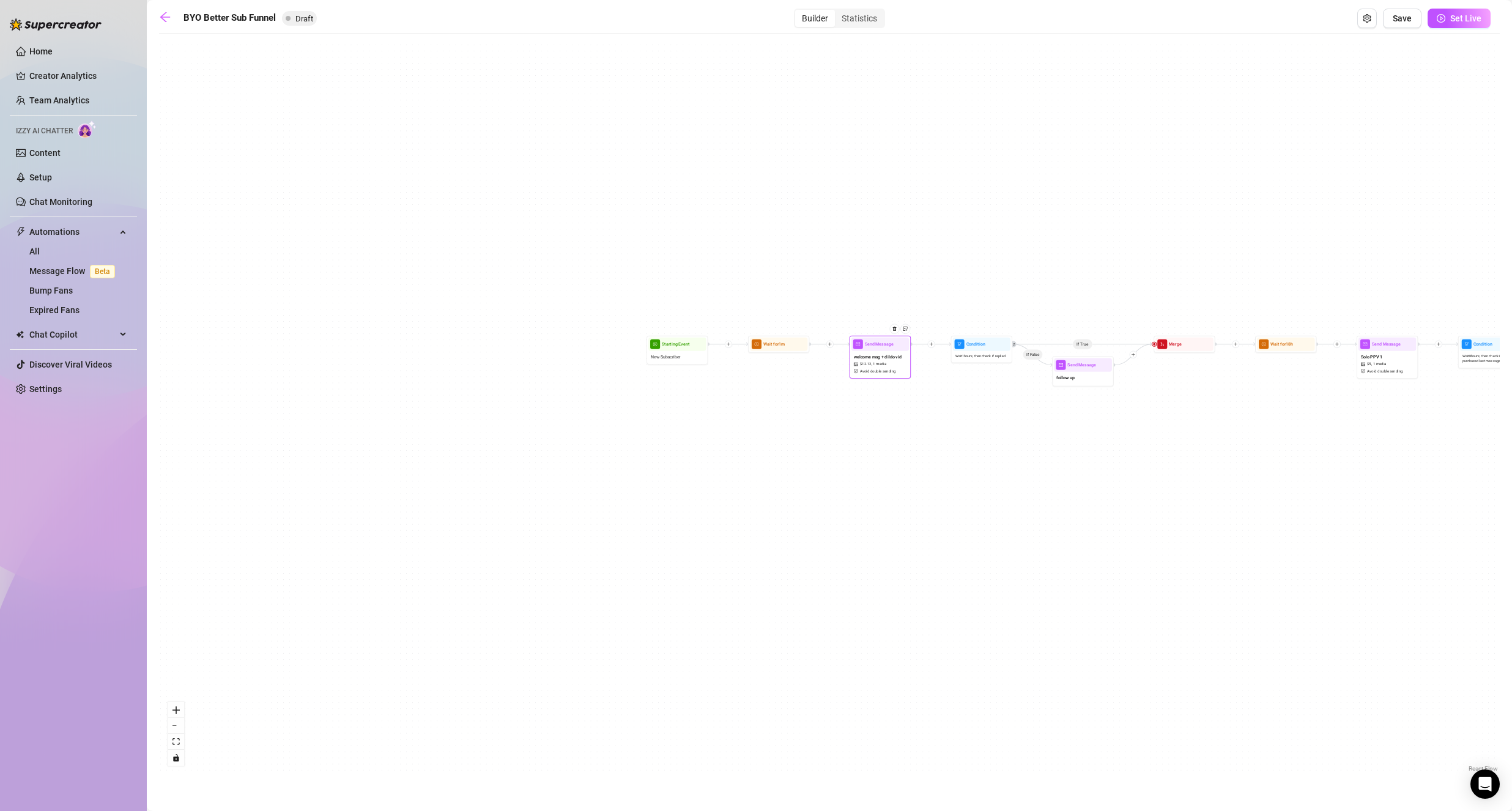
click at [889, 361] on div "welcome msg + dildo vid $ 12.12 , 1 media Avoid double sending" at bounding box center [880, 364] width 58 height 26
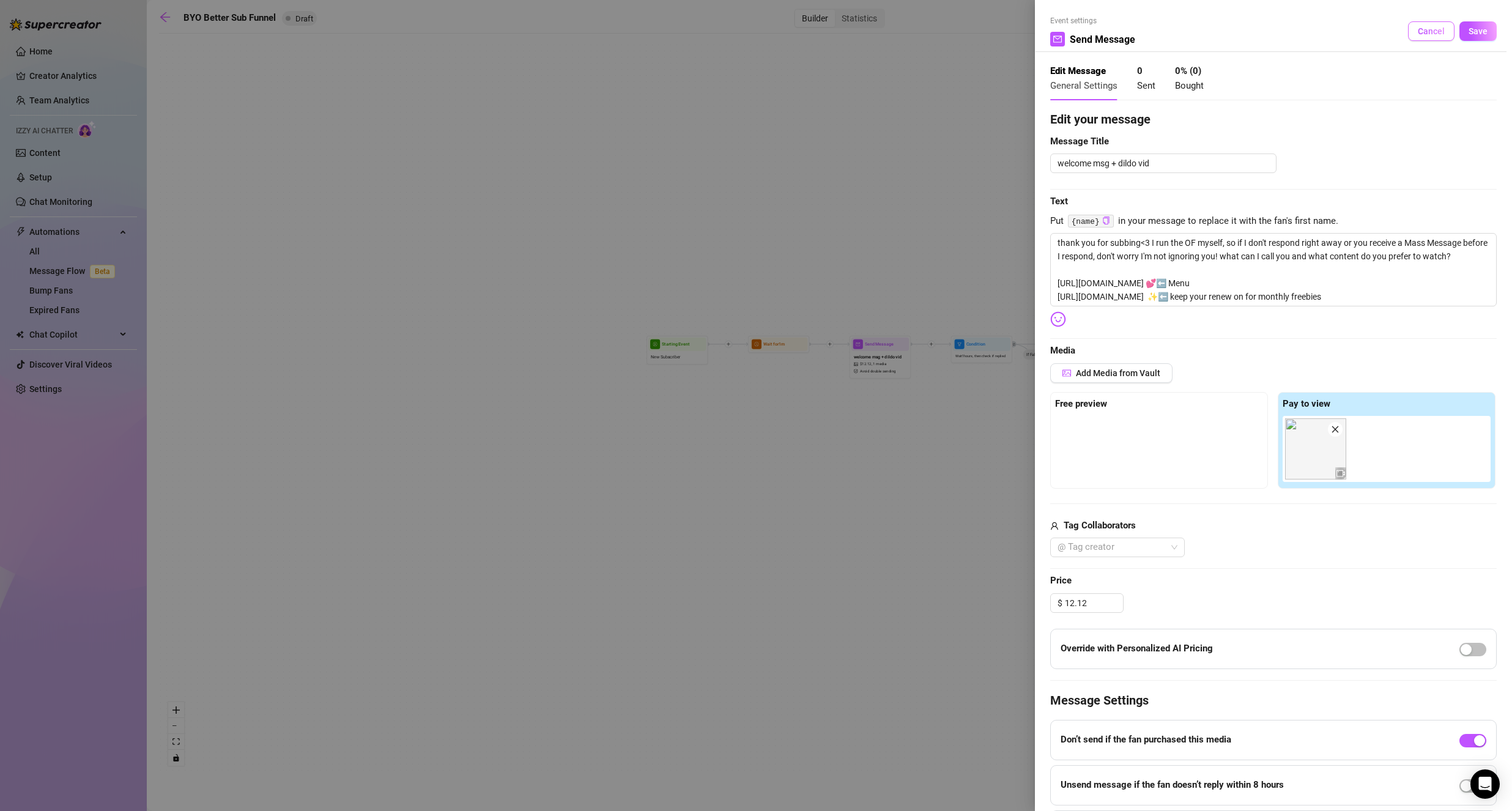
click at [1428, 27] on span "Cancel" at bounding box center [1430, 31] width 27 height 10
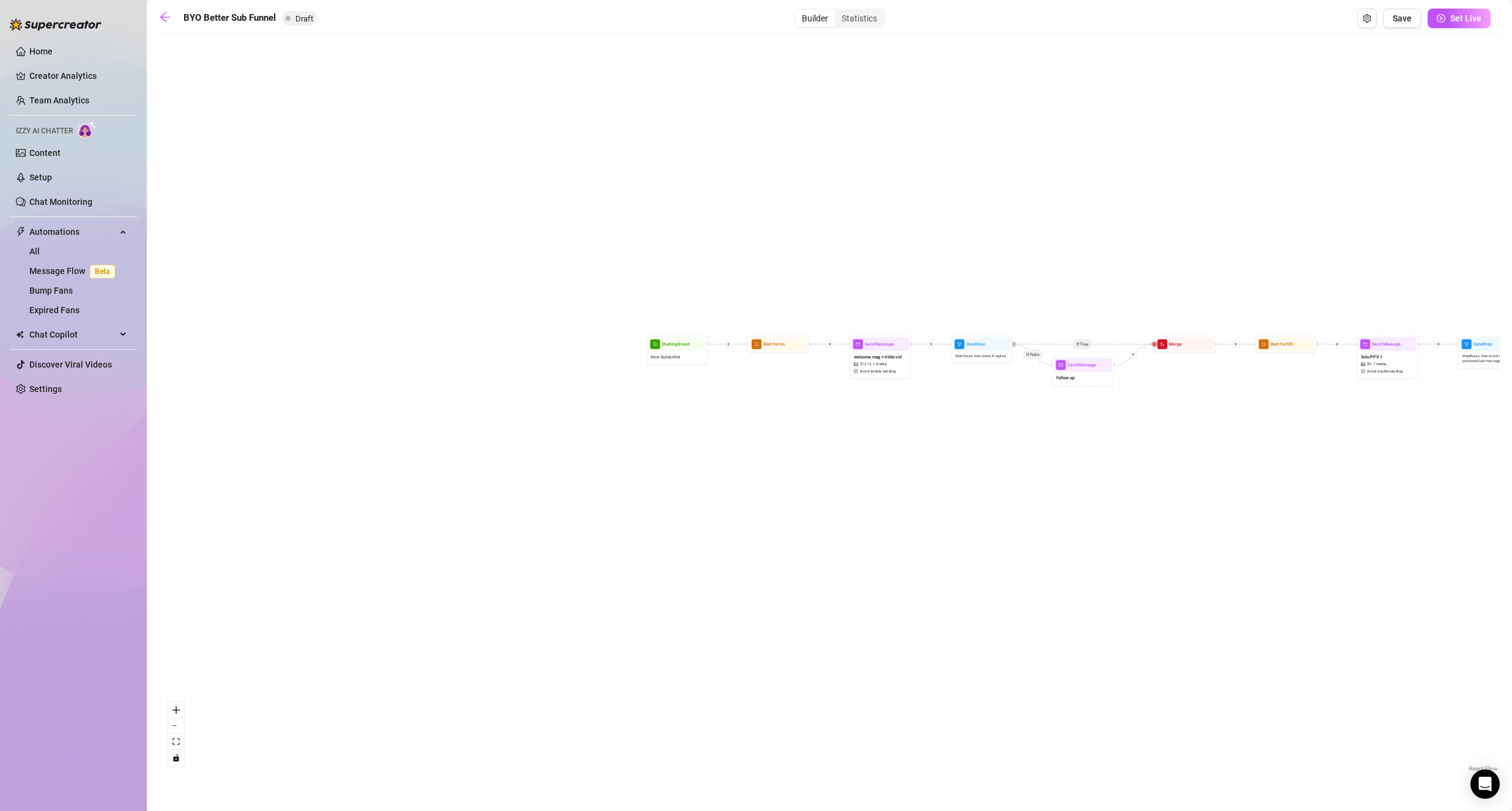
click at [866, 373] on span "Avoid double sending" at bounding box center [878, 371] width 36 height 5
click at [866, 373] on span "Avoid double sending" at bounding box center [880, 371] width 36 height 5
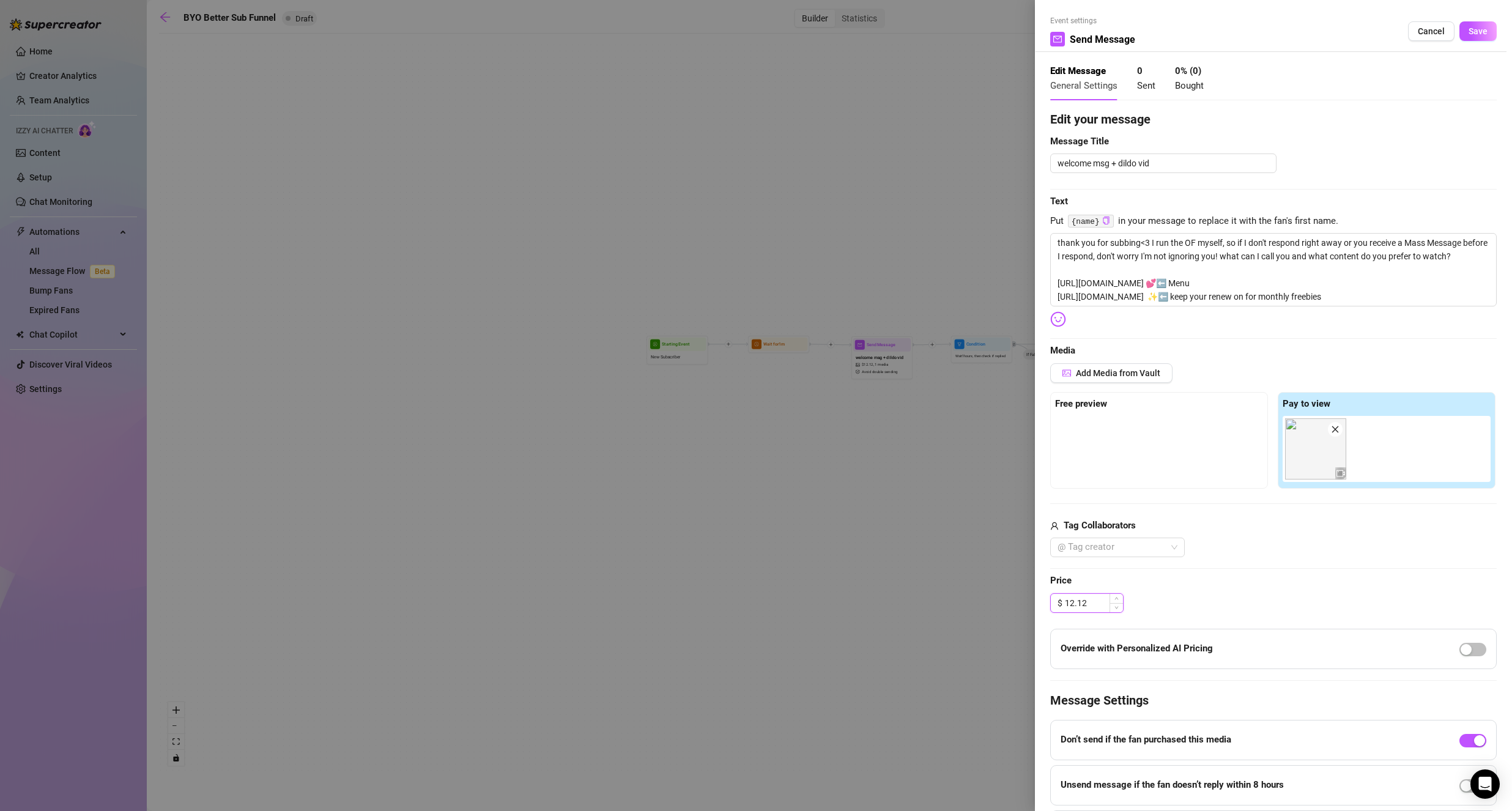
click at [1103, 608] on input "12.12" at bounding box center [1094, 603] width 58 height 18
click at [1113, 610] on span "Decrease Value" at bounding box center [1116, 606] width 14 height 11
click at [1105, 607] on input "12.10" at bounding box center [1094, 603] width 58 height 18
click at [1177, 602] on div "$ 12.00" at bounding box center [1273, 603] width 447 height 19
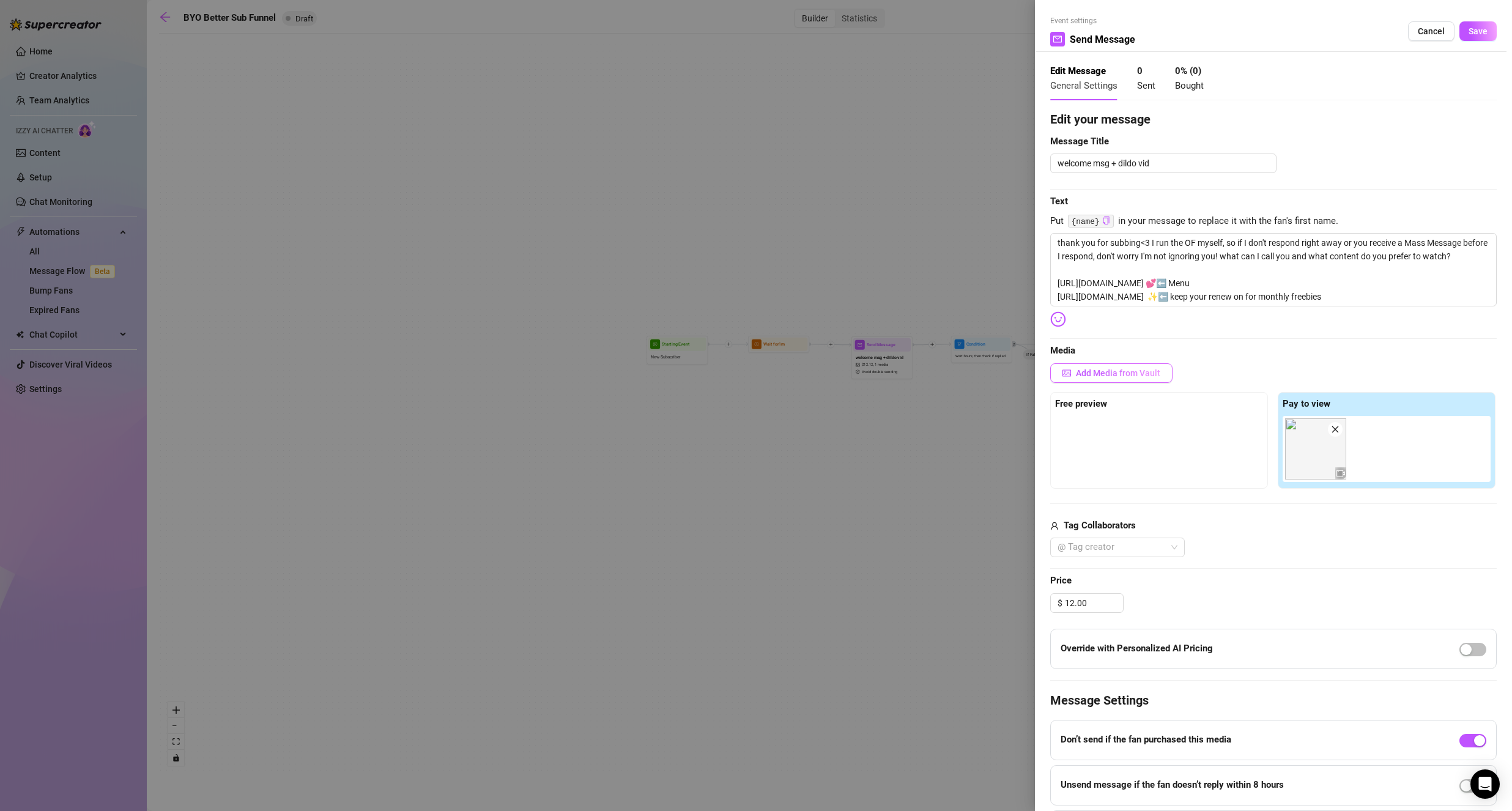
click at [1136, 377] on span "Add Media from Vault" at bounding box center [1118, 373] width 84 height 10
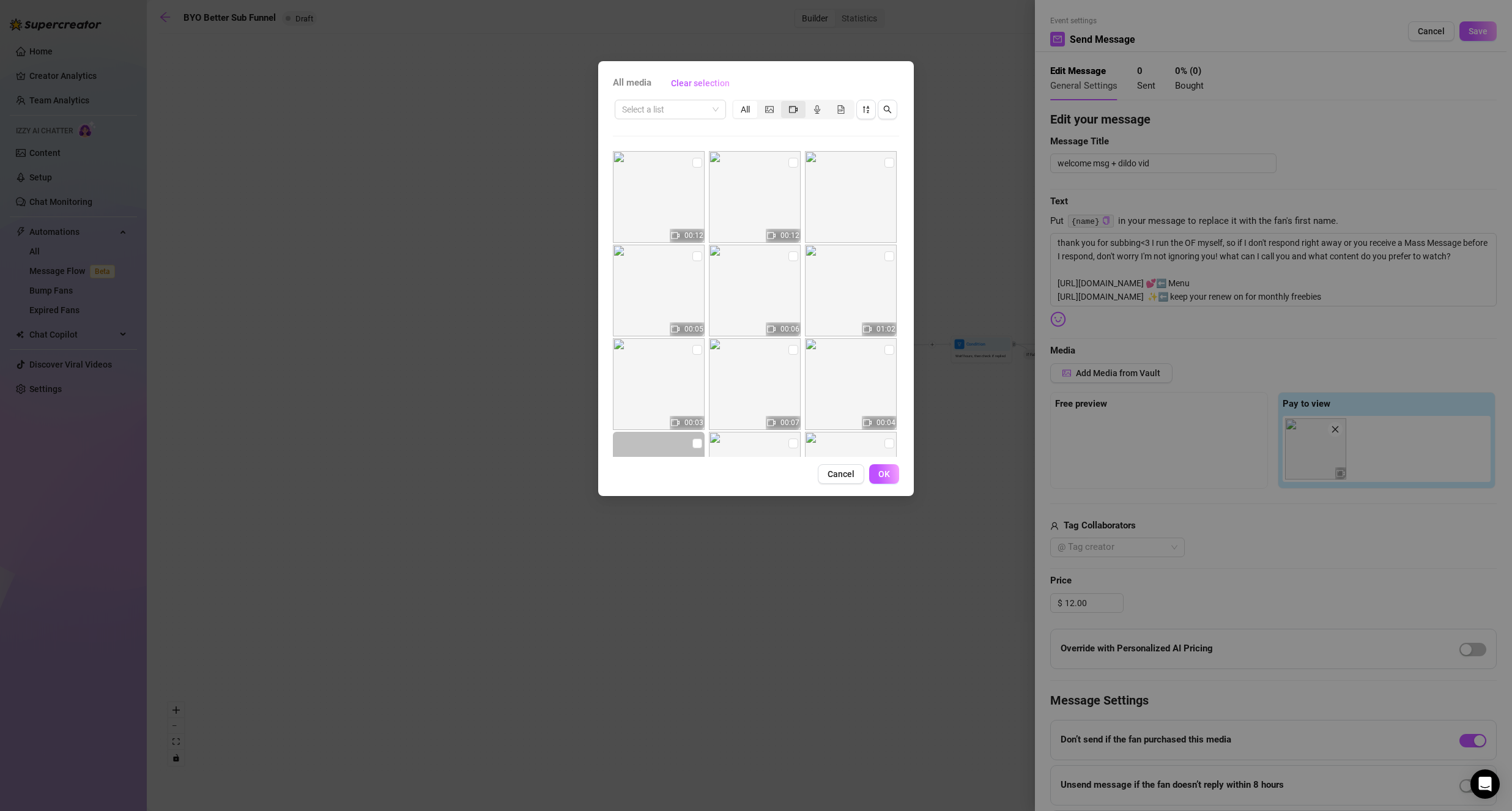
click at [804, 110] on div "All" at bounding box center [793, 110] width 120 height 17
click at [799, 110] on div "segmented control" at bounding box center [792, 110] width 24 height 17
click at [784, 102] on input "segmented control" at bounding box center [784, 102] width 0 height 0
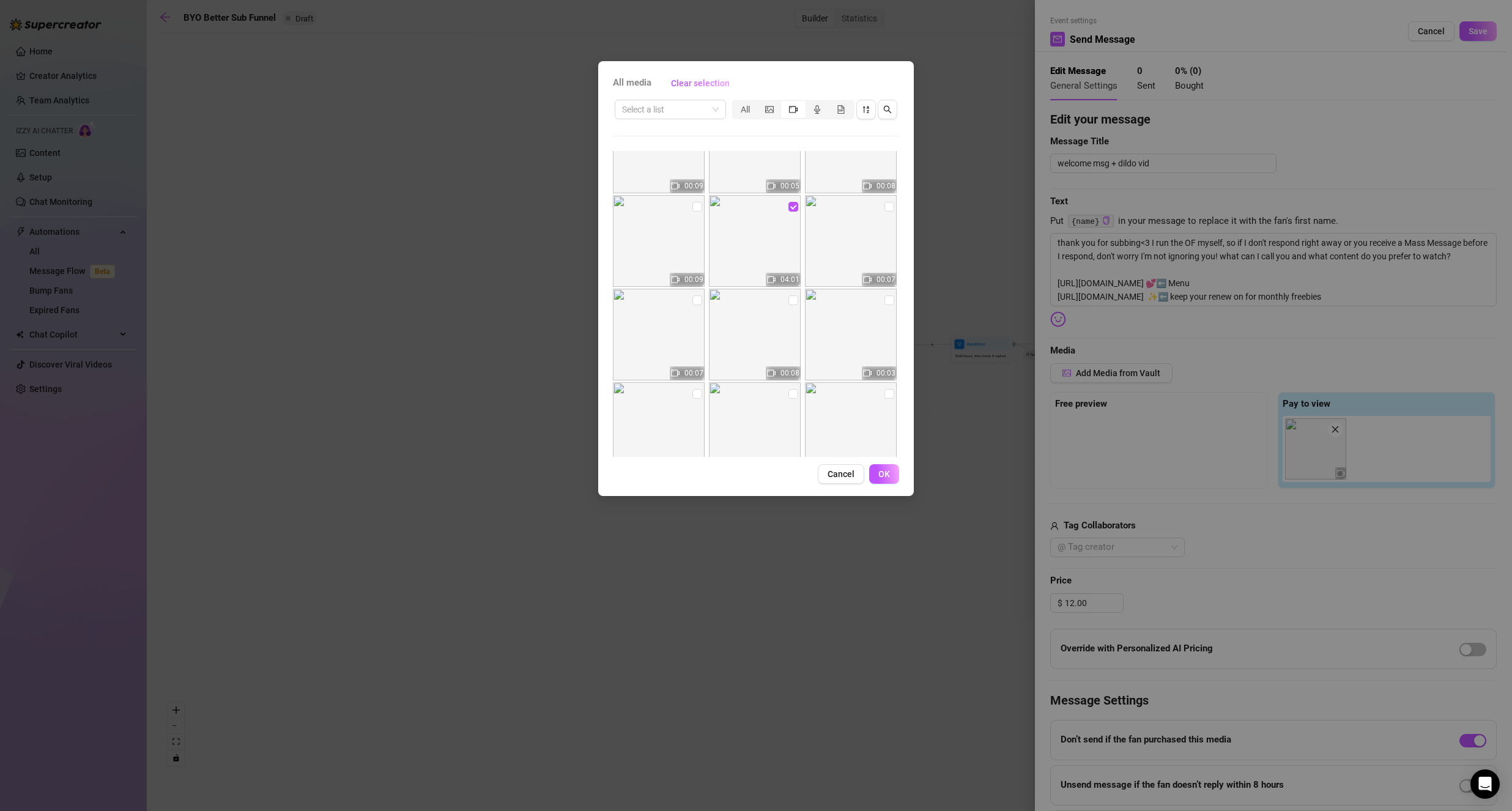
scroll to position [428, 0]
click at [696, 296] on input "checkbox" at bounding box center [697, 296] width 10 height 10
click at [886, 477] on span "OK" at bounding box center [884, 473] width 12 height 10
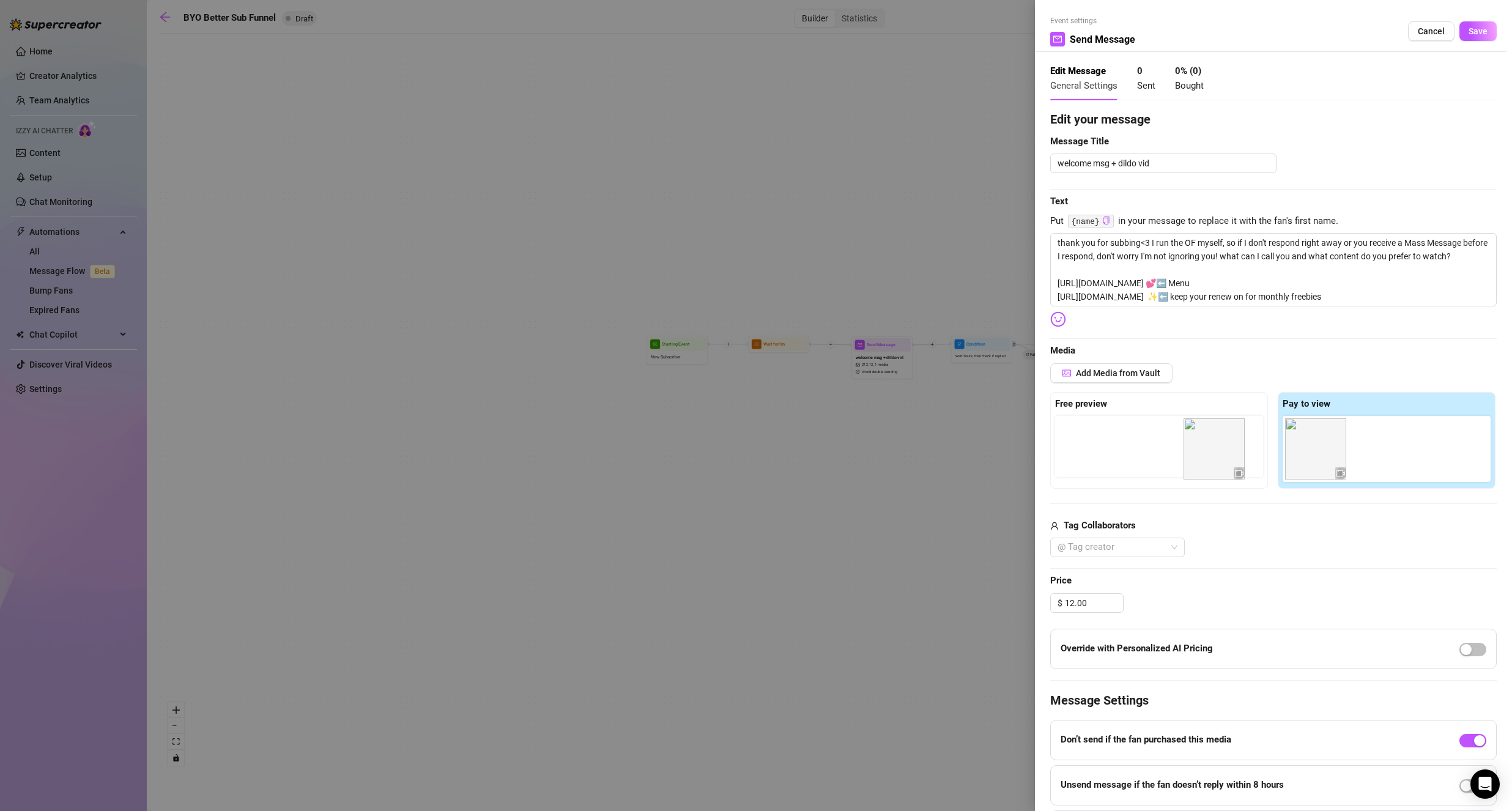
drag, startPoint x: 1375, startPoint y: 450, endPoint x: 1196, endPoint y: 453, distance: 179.0
click at [1198, 453] on div "Free preview Pay to view" at bounding box center [1273, 440] width 447 height 97
drag, startPoint x: 1395, startPoint y: 451, endPoint x: 1170, endPoint y: 444, distance: 225.1
click at [1170, 443] on div "Free preview Pay to view" at bounding box center [1273, 440] width 447 height 97
click at [1459, 34] on button "Save" at bounding box center [1478, 31] width 38 height 19
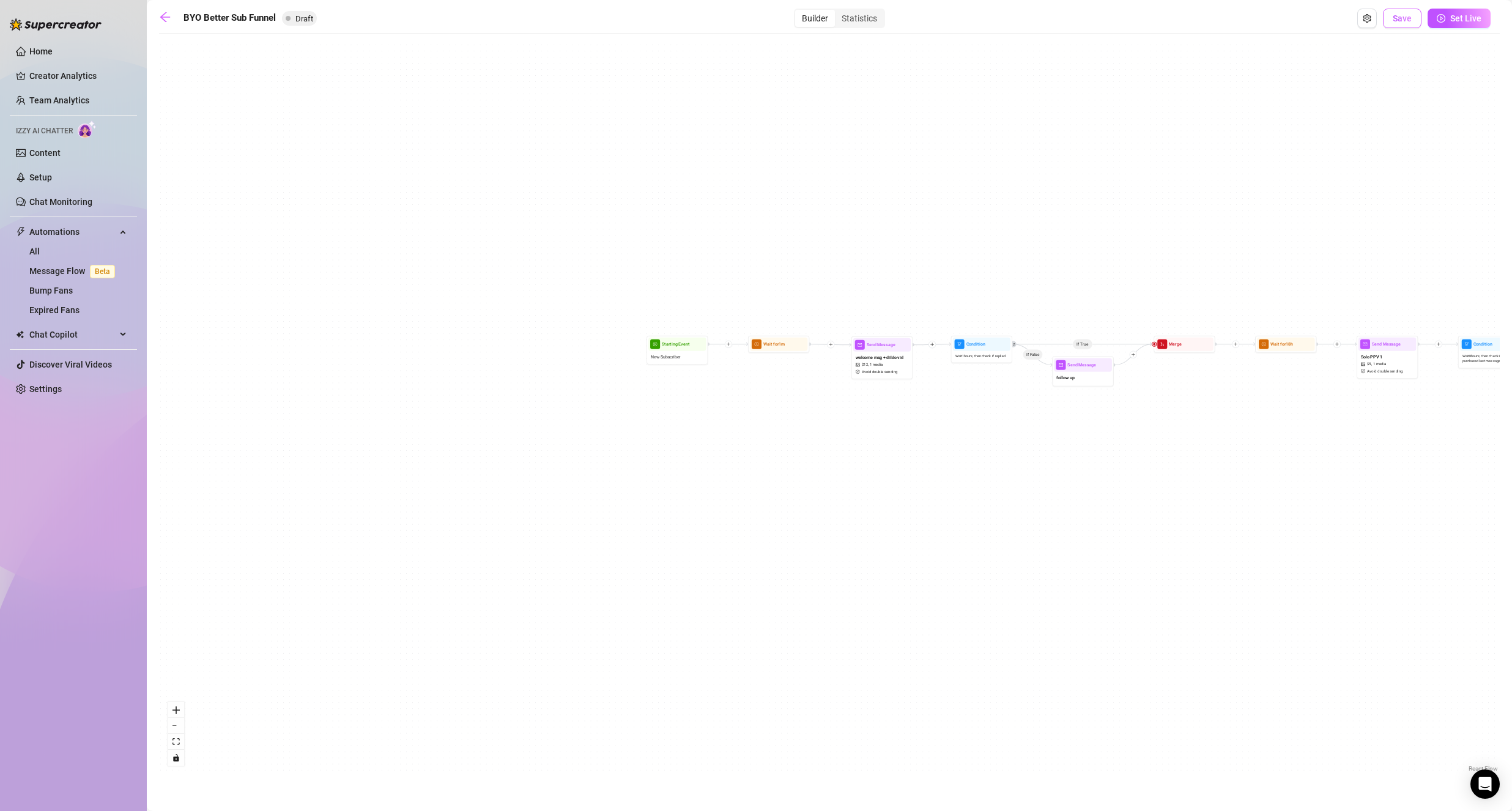
click at [1399, 8] on button "Save" at bounding box center [1402, 18] width 38 height 19
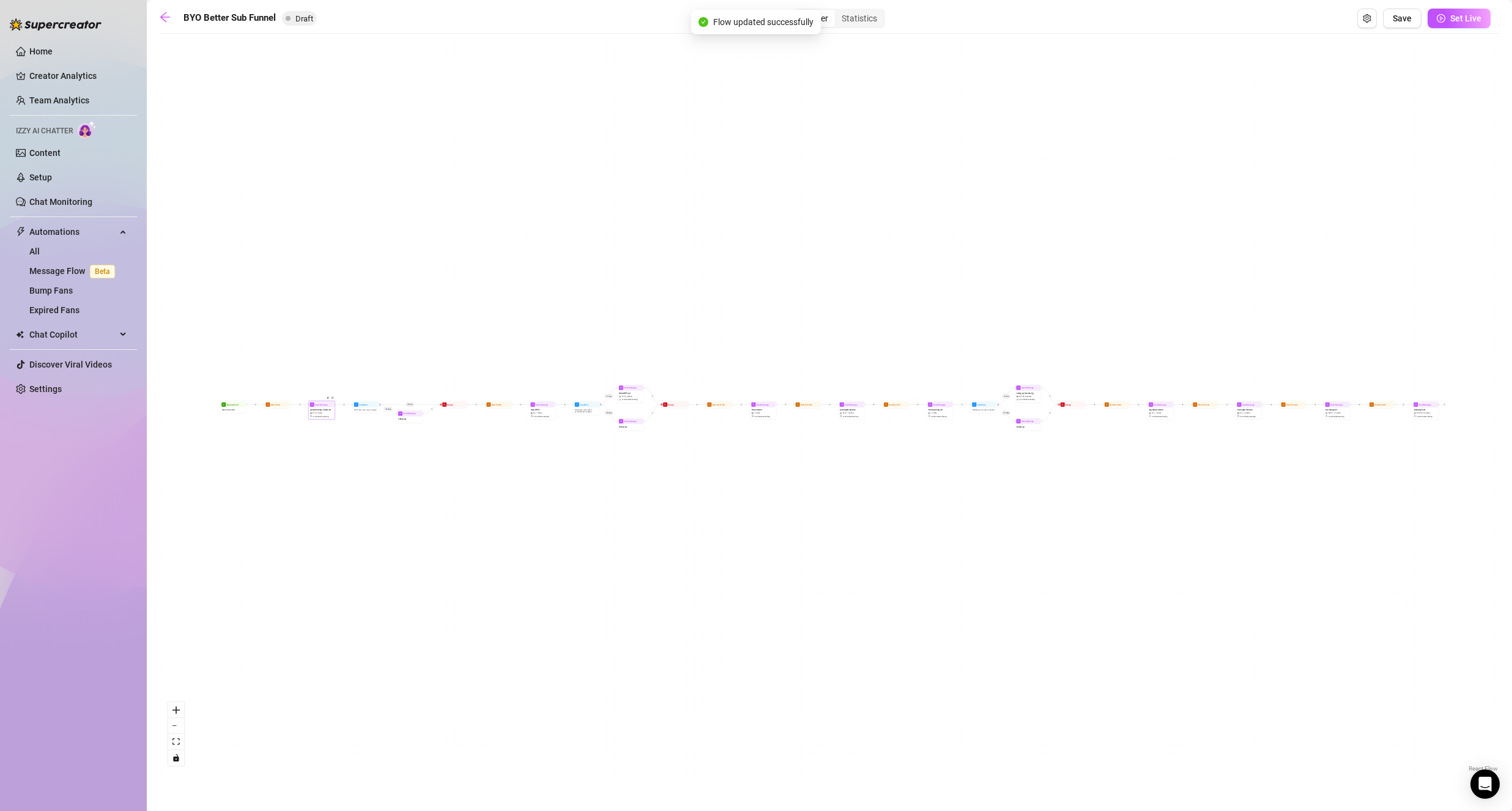
click at [327, 417] on div "welcome msg + dildo vid $ 12 , 1 media Avoid double sending" at bounding box center [321, 412] width 25 height 11
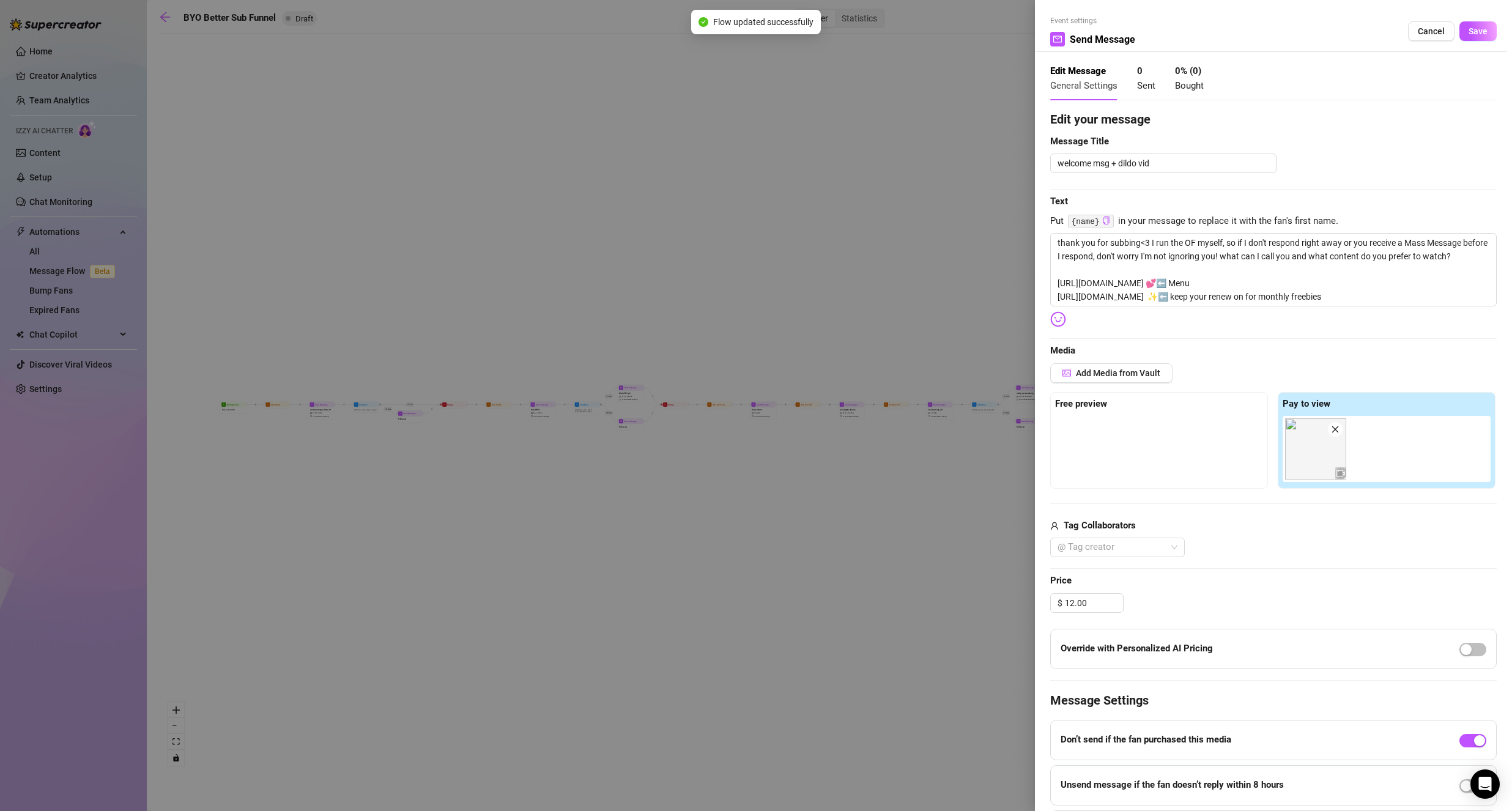
click at [1430, 33] on span "Cancel" at bounding box center [1430, 31] width 27 height 10
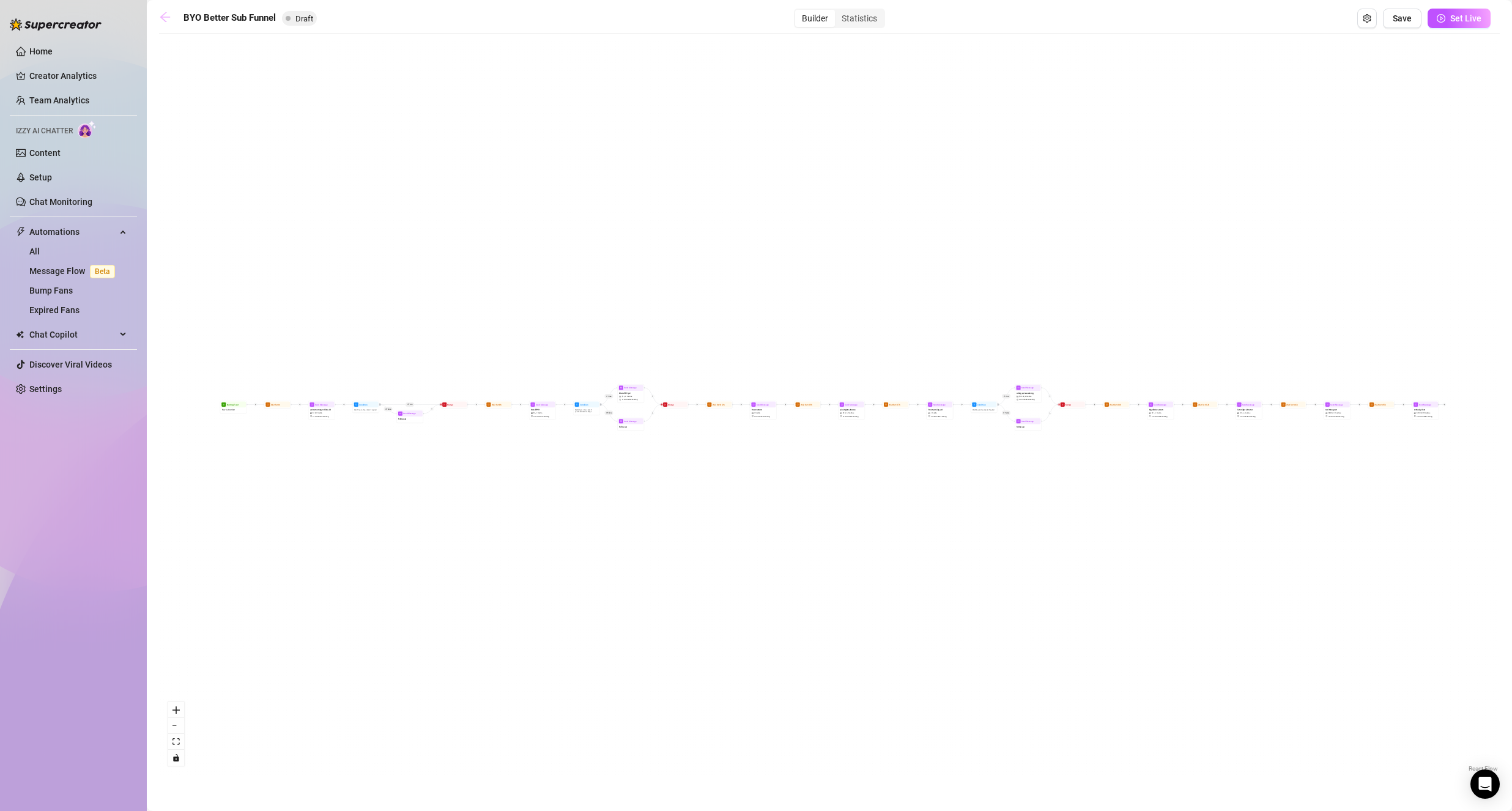
click at [171, 23] on link at bounding box center [168, 18] width 18 height 15
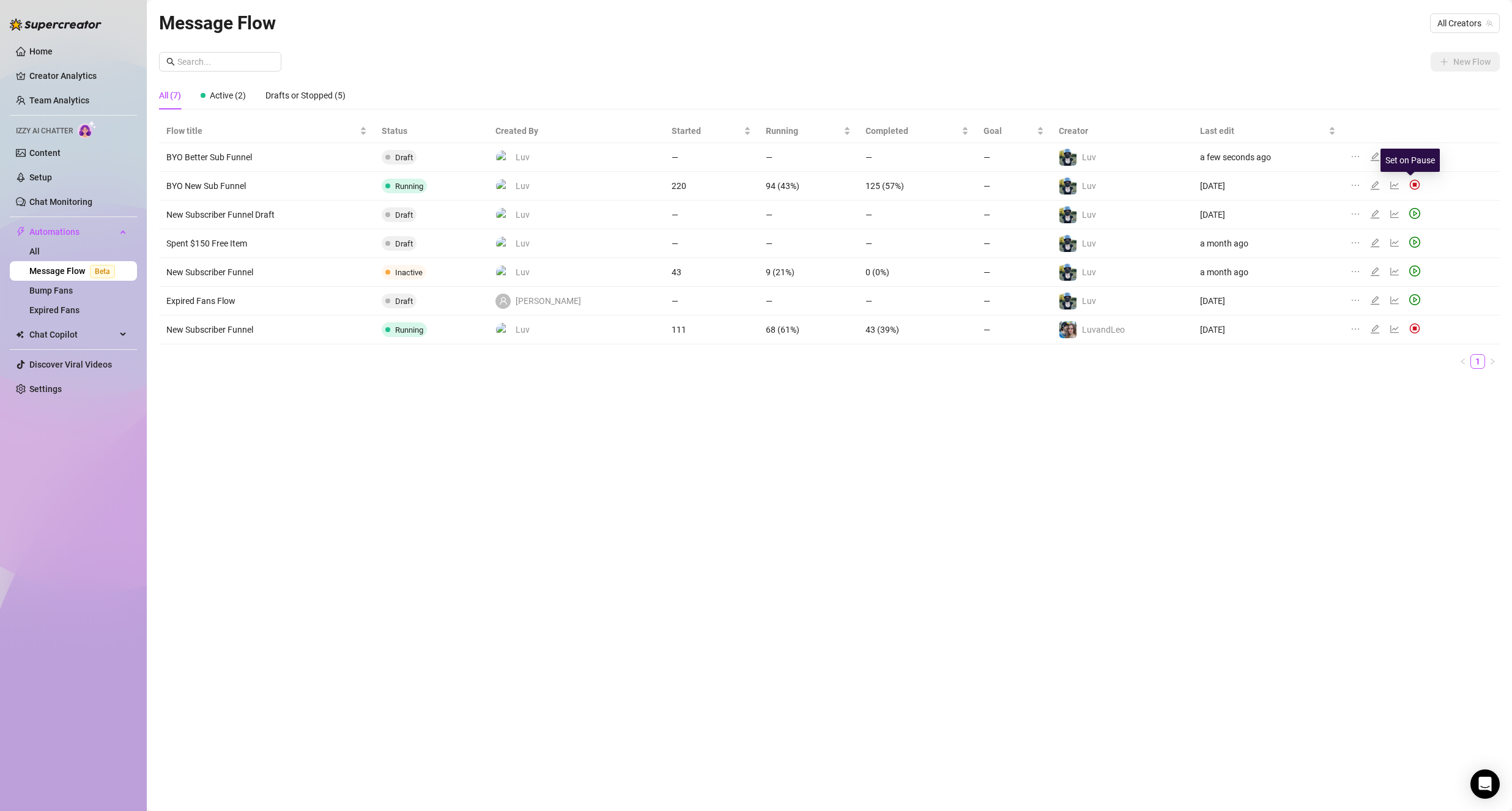
click at [1409, 185] on img at bounding box center [1414, 184] width 11 height 11
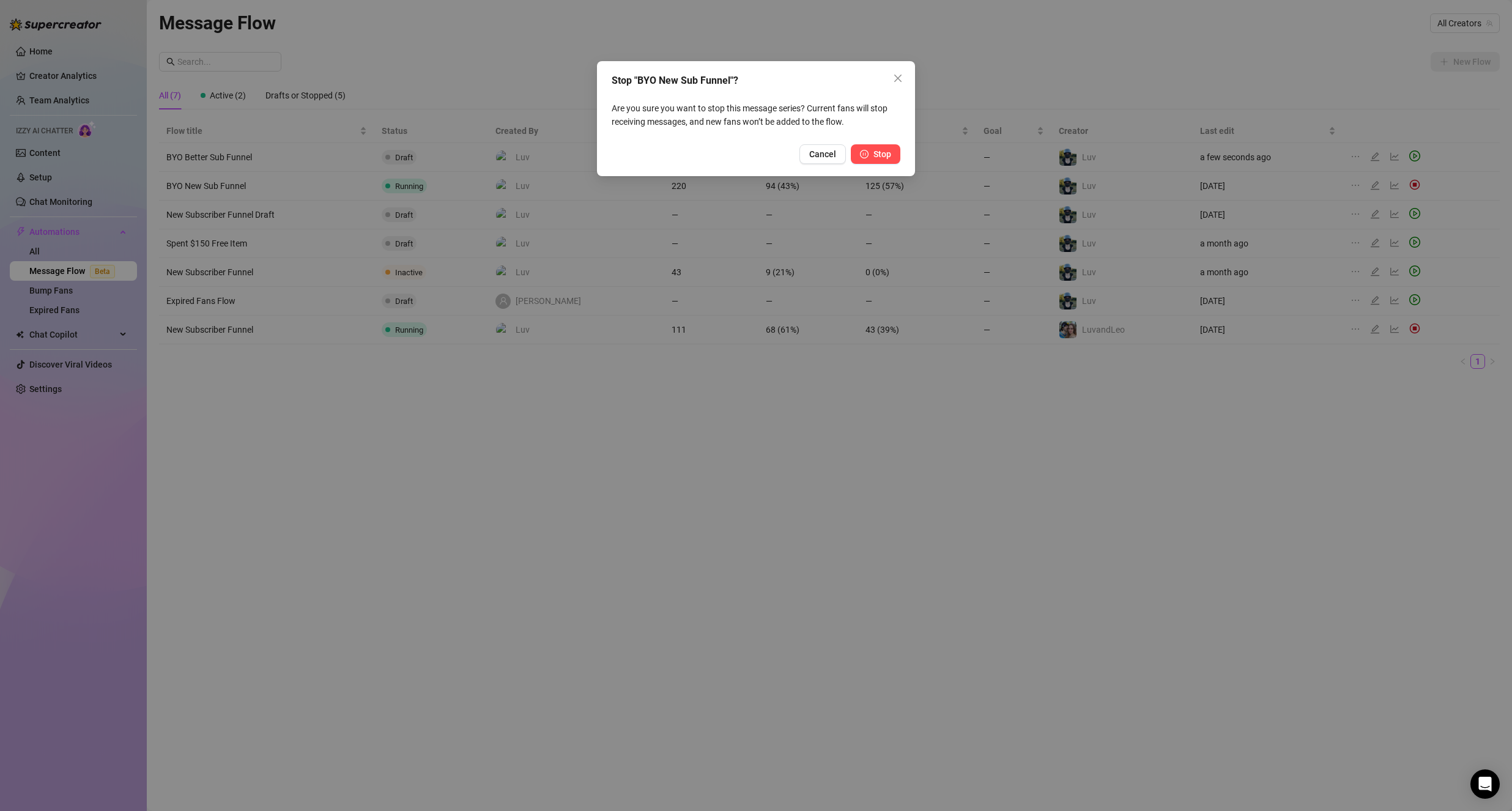
click at [866, 159] on span "button" at bounding box center [864, 154] width 8 height 10
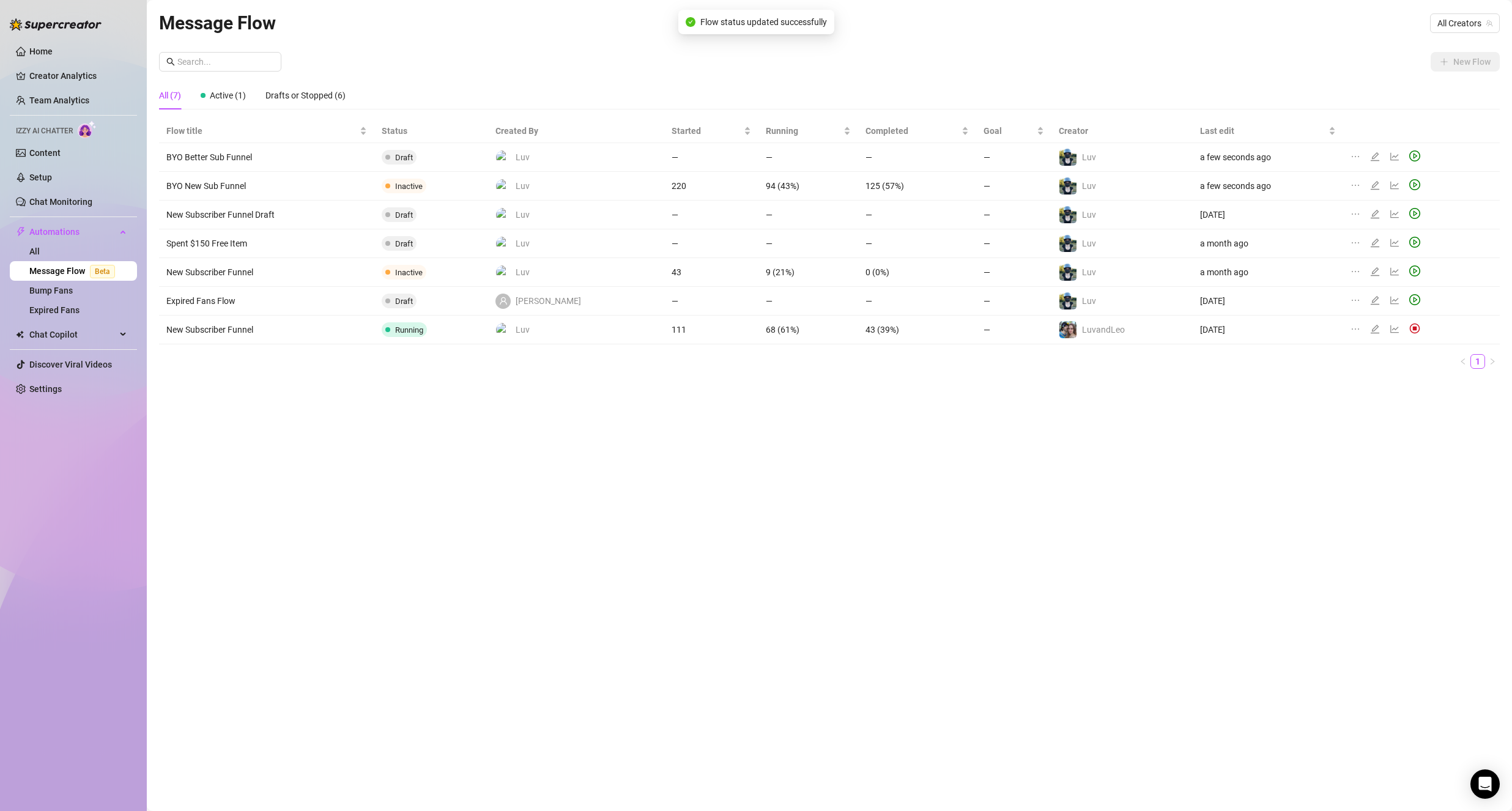
click at [1373, 159] on div at bounding box center [1377, 157] width 15 height 14
click at [1372, 157] on icon "edit" at bounding box center [1375, 156] width 10 height 10
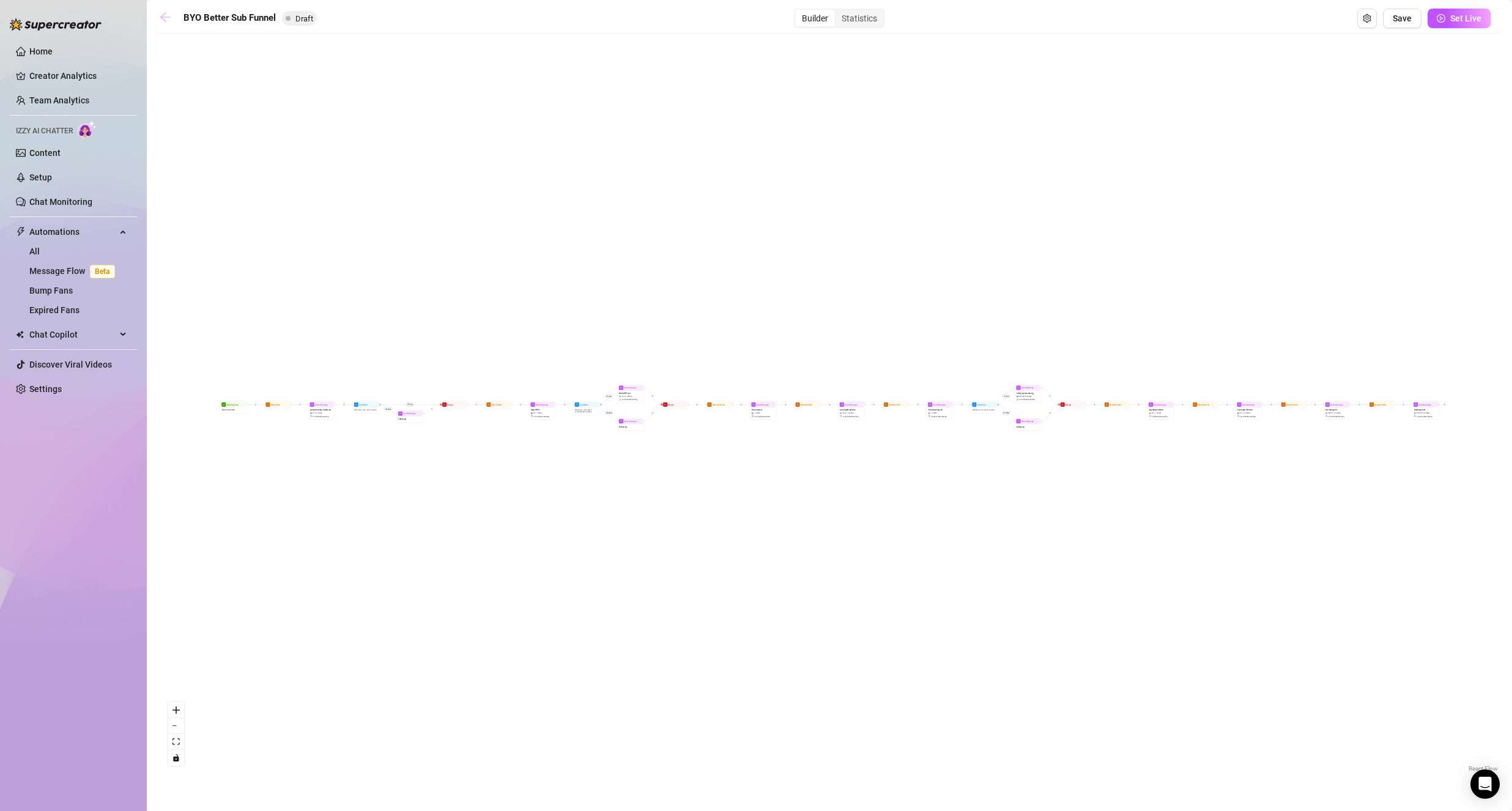
click at [167, 19] on icon "arrow-left" at bounding box center [165, 17] width 12 height 12
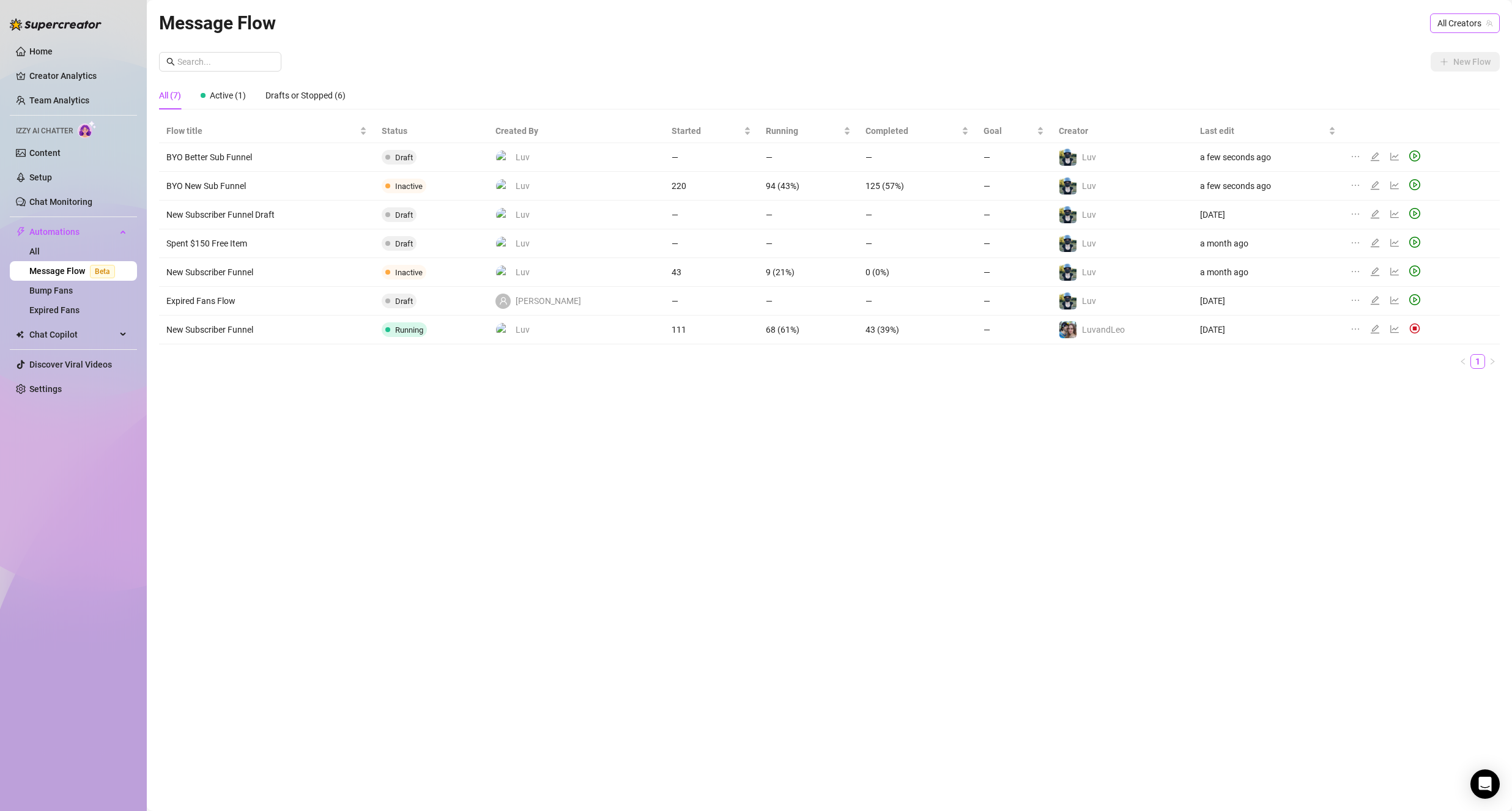
click at [1463, 12] on div "Message Flow All Creators" at bounding box center [829, 23] width 1340 height 29
click at [1463, 19] on span "All Creators" at bounding box center [1464, 23] width 55 height 18
click at [1454, 84] on div "Luv ( itsluv )" at bounding box center [1435, 88] width 110 height 15
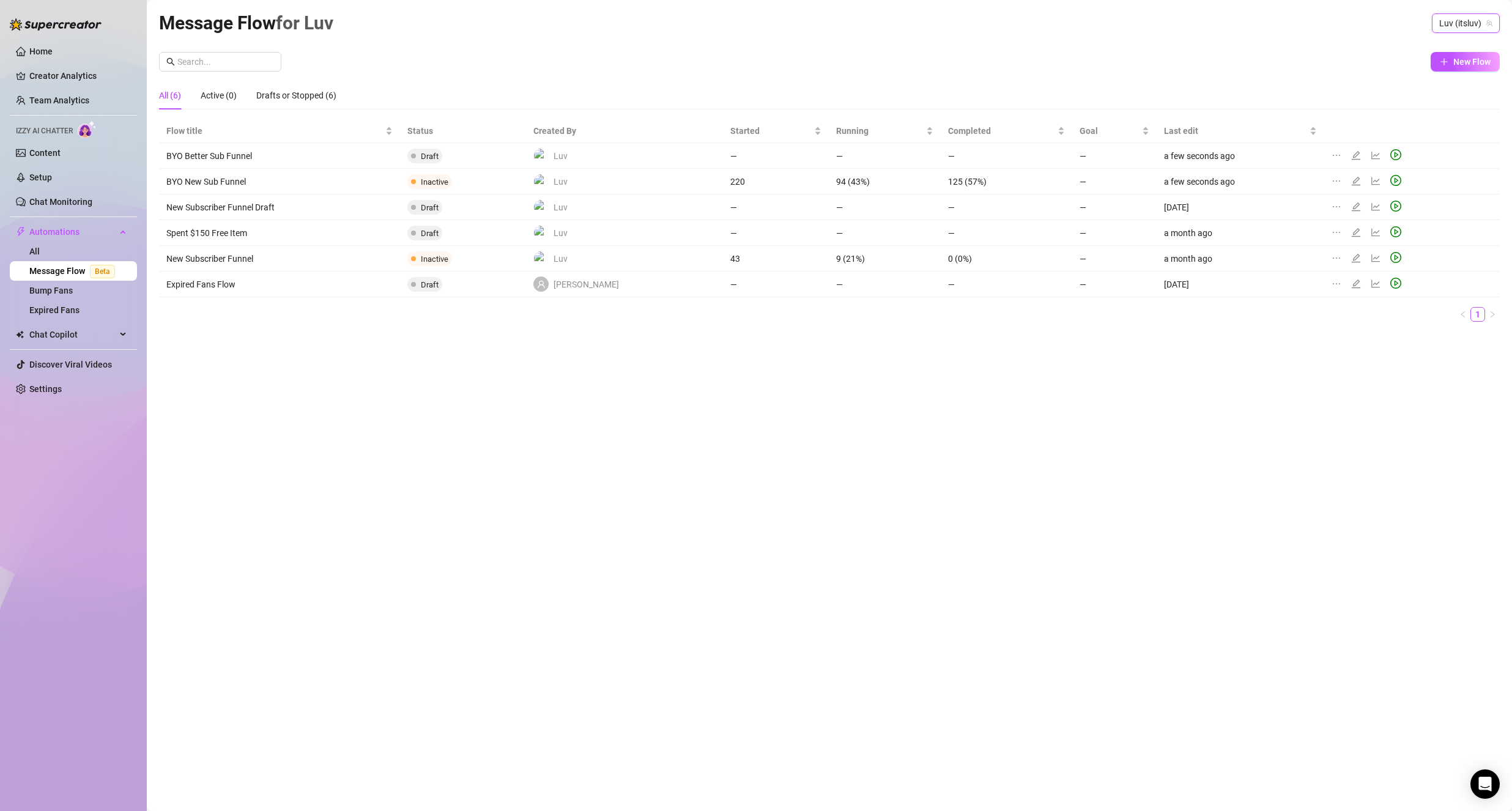
click at [1333, 102] on div "All (6) Active (0) Drafts or Stopped (6)" at bounding box center [829, 95] width 1340 height 28
click at [1351, 153] on icon "edit" at bounding box center [1355, 154] width 8 height 8
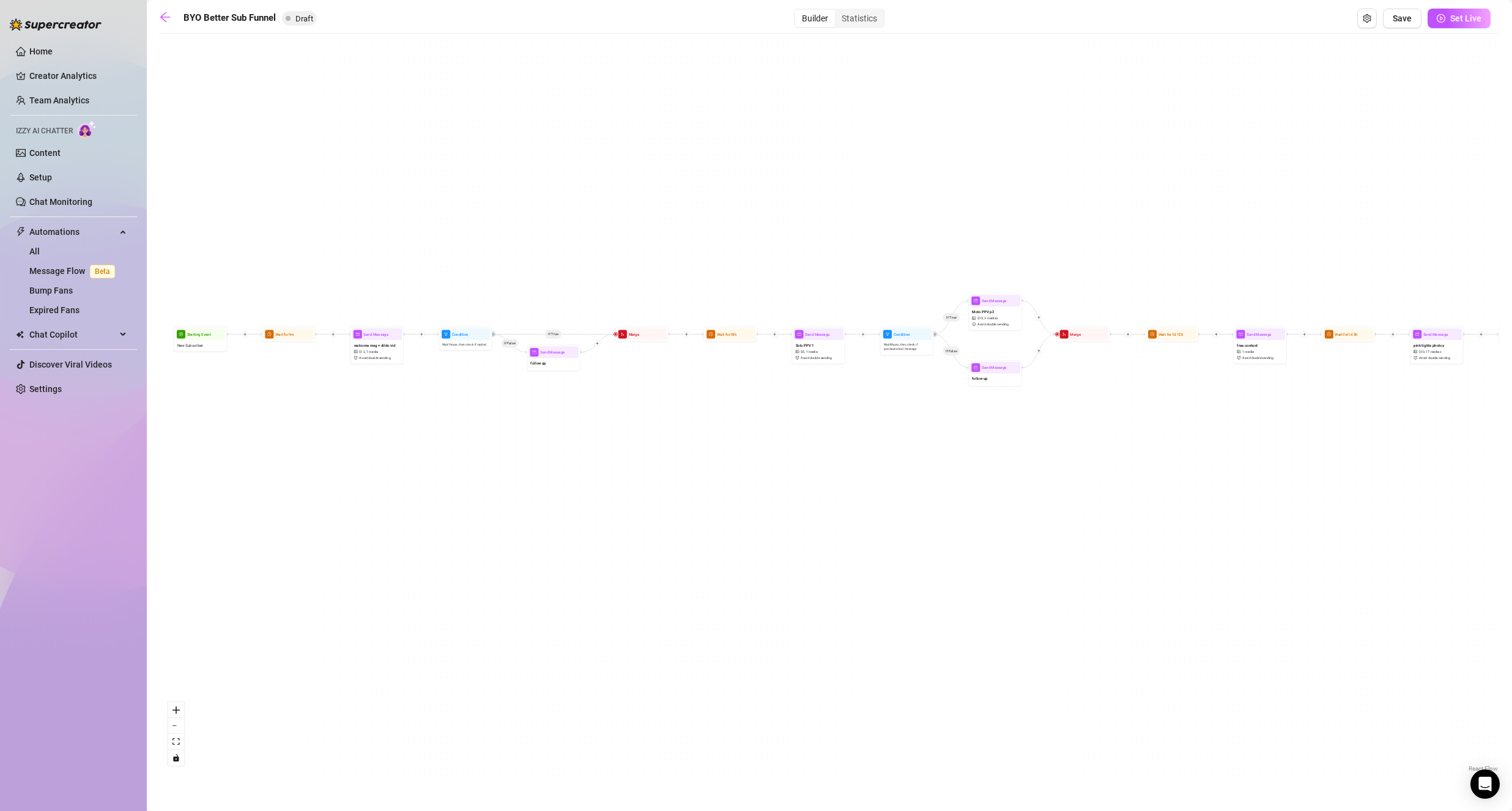
drag, startPoint x: 717, startPoint y: 296, endPoint x: 1147, endPoint y: 166, distance: 449.2
click at [1147, 166] on div "If True If False If True If False If True If False Wait for 1d 2h Send Message …" at bounding box center [829, 407] width 1340 height 735
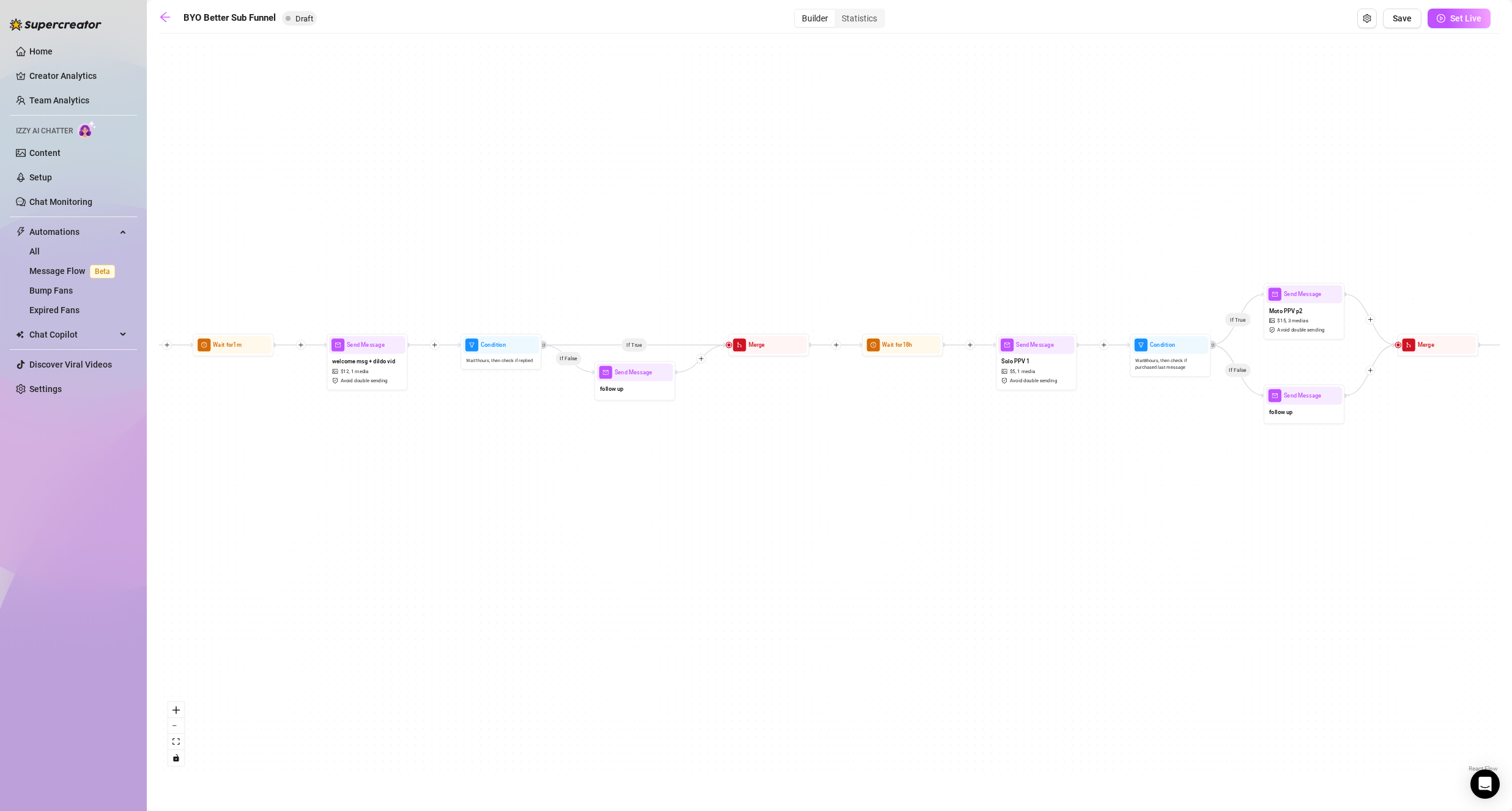
drag, startPoint x: 466, startPoint y: 290, endPoint x: 989, endPoint y: 242, distance: 525.2
click at [989, 242] on div "If True If False If True If False If True If False Wait for 1d 2h Send Message …" at bounding box center [829, 407] width 1340 height 735
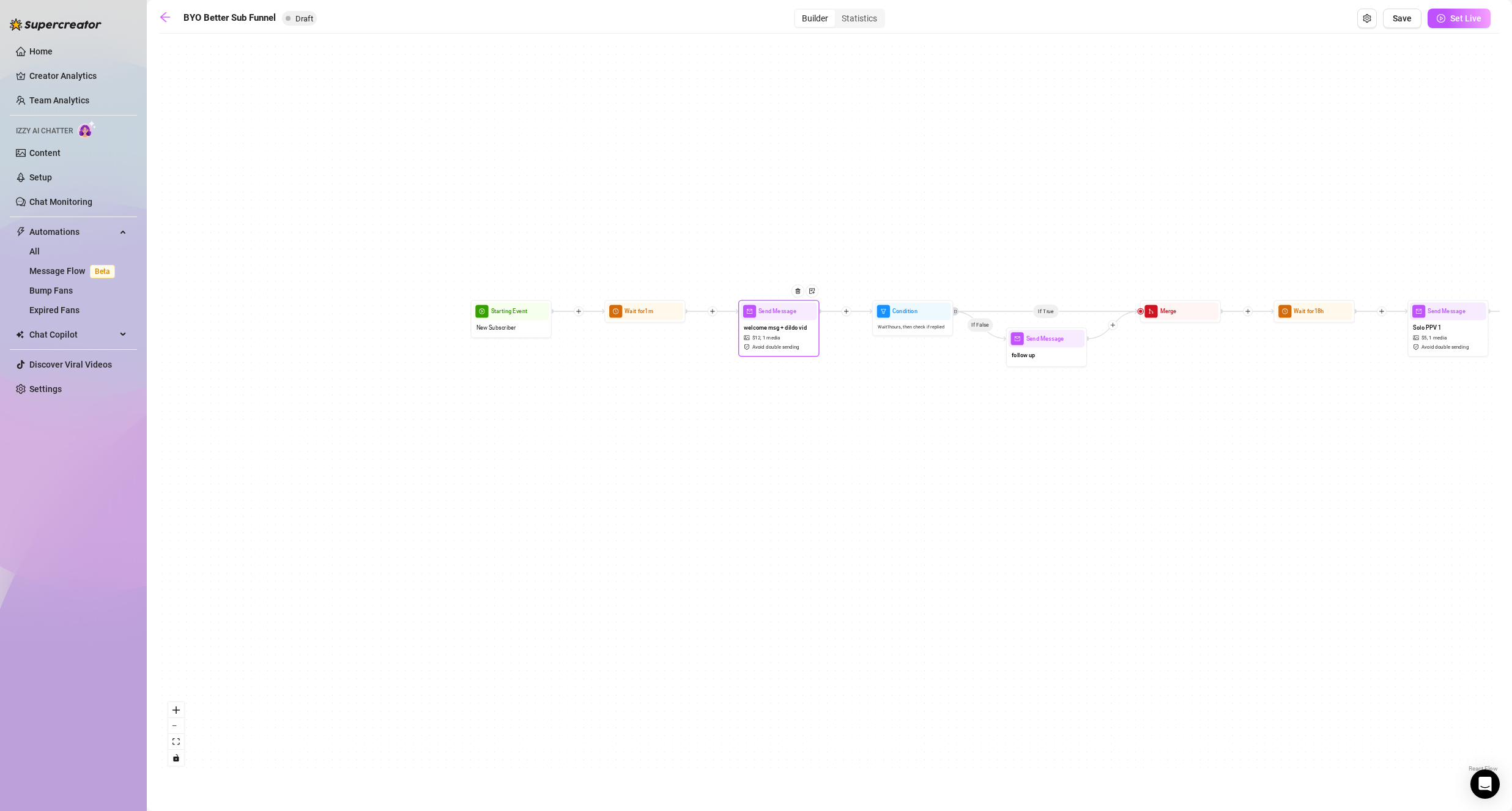
click at [749, 331] on span "welcome msg + dildo vid" at bounding box center [775, 328] width 63 height 9
click at [753, 327] on span "welcome msg + dildo vid" at bounding box center [775, 329] width 63 height 9
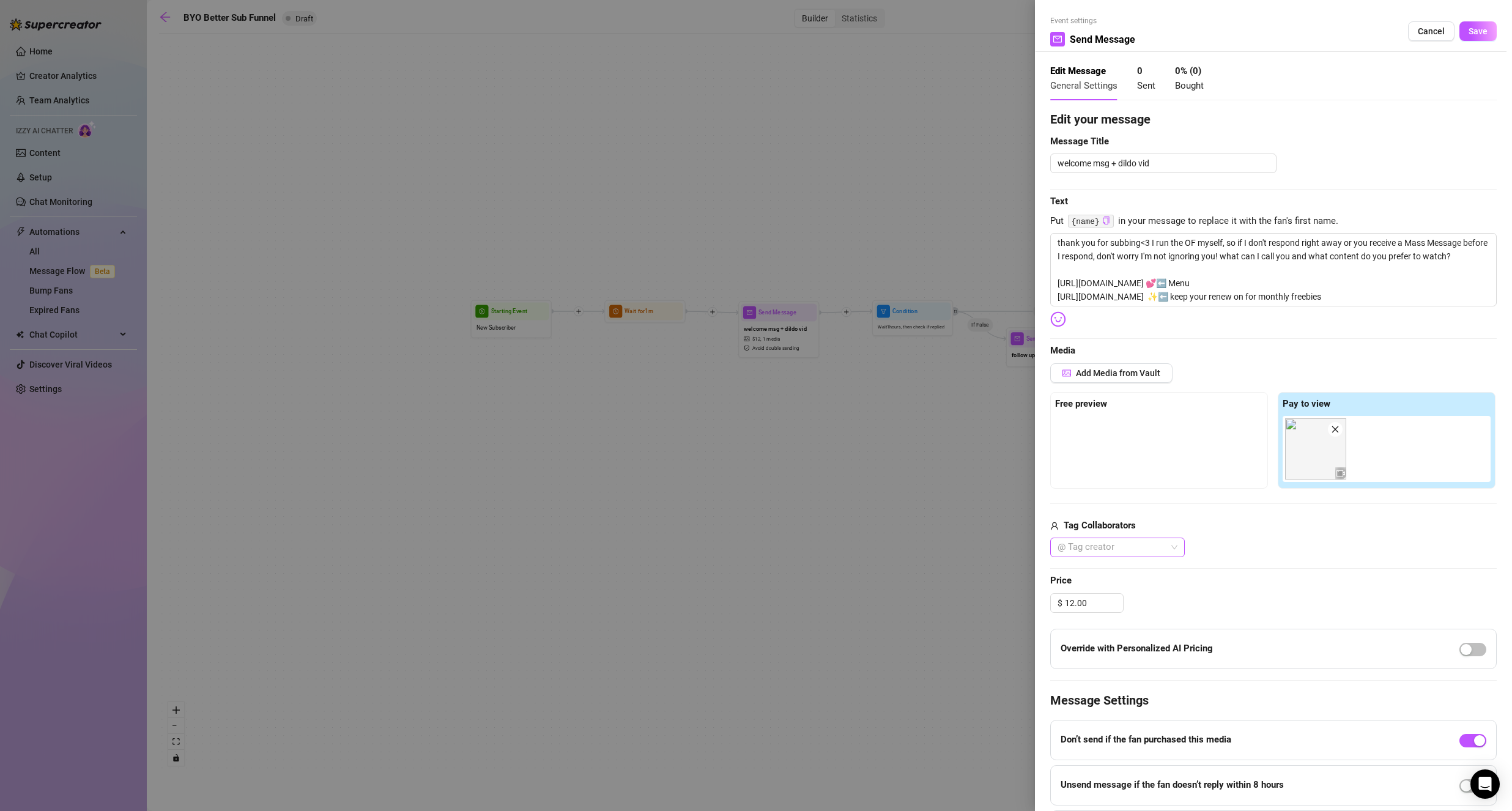
click at [1106, 551] on div at bounding box center [1111, 547] width 117 height 17
drag, startPoint x: 1139, startPoint y: 646, endPoint x: 1147, endPoint y: 575, distance: 71.4
click at [1139, 646] on div "Luv🌸💕🎀" at bounding box center [1117, 650] width 115 height 14
click at [1225, 481] on div "Free preview" at bounding box center [1159, 440] width 218 height 97
click at [1119, 368] on span "Add Media from Vault" at bounding box center [1118, 373] width 84 height 10
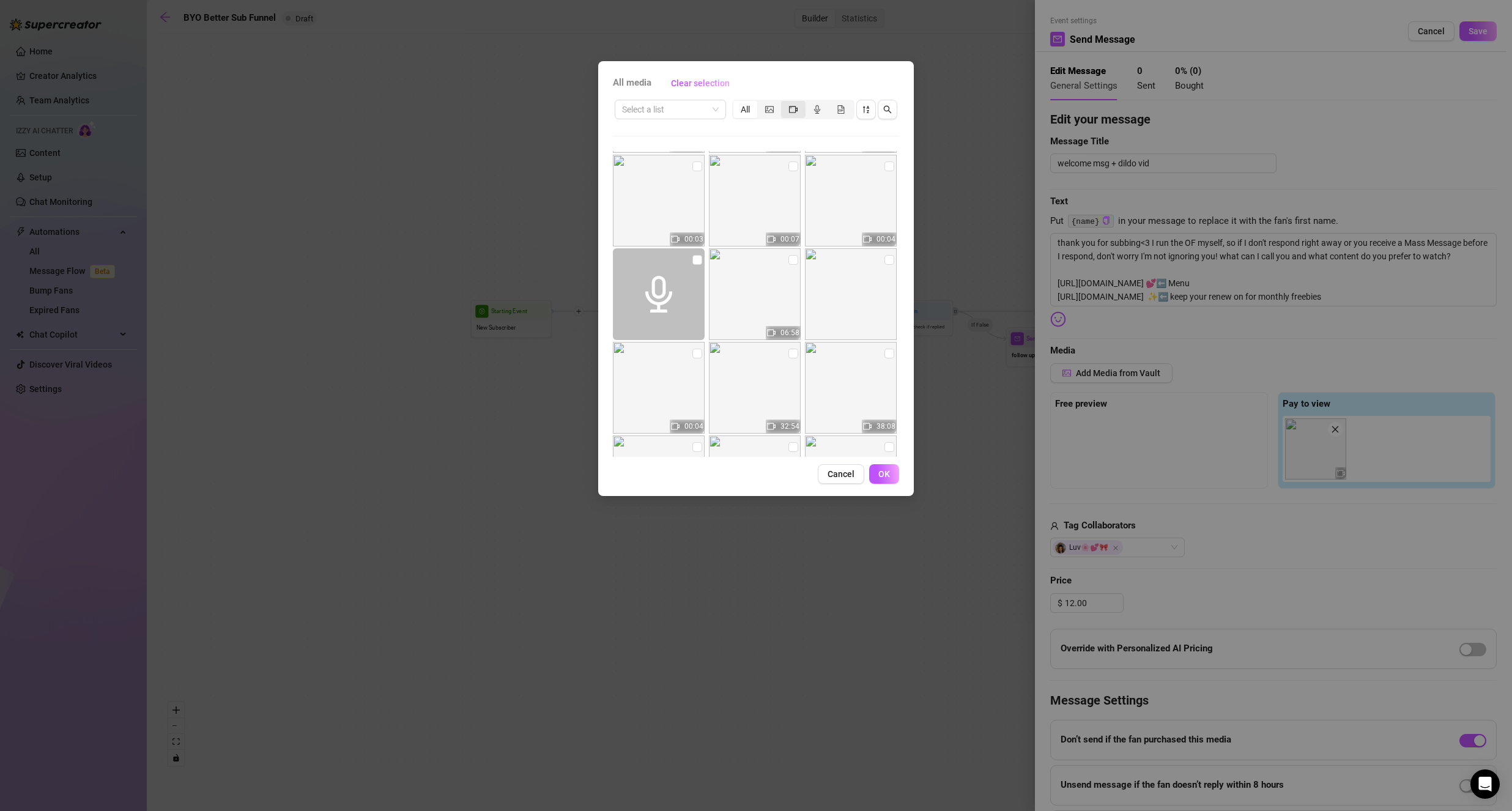
click at [788, 108] on div "segmented control" at bounding box center [792, 110] width 24 height 17
click at [784, 102] on input "segmented control" at bounding box center [784, 102] width 0 height 0
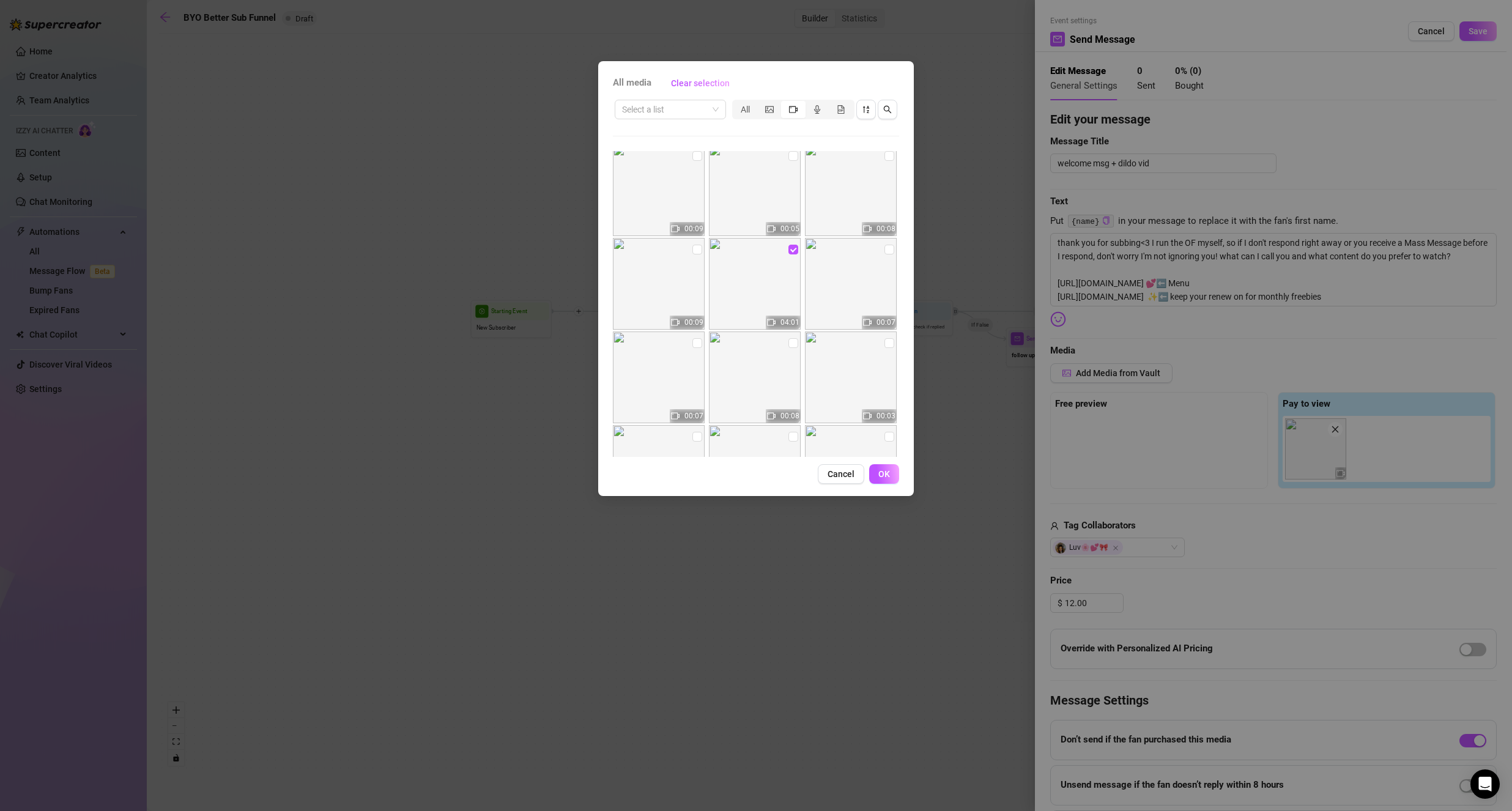
scroll to position [395, 0]
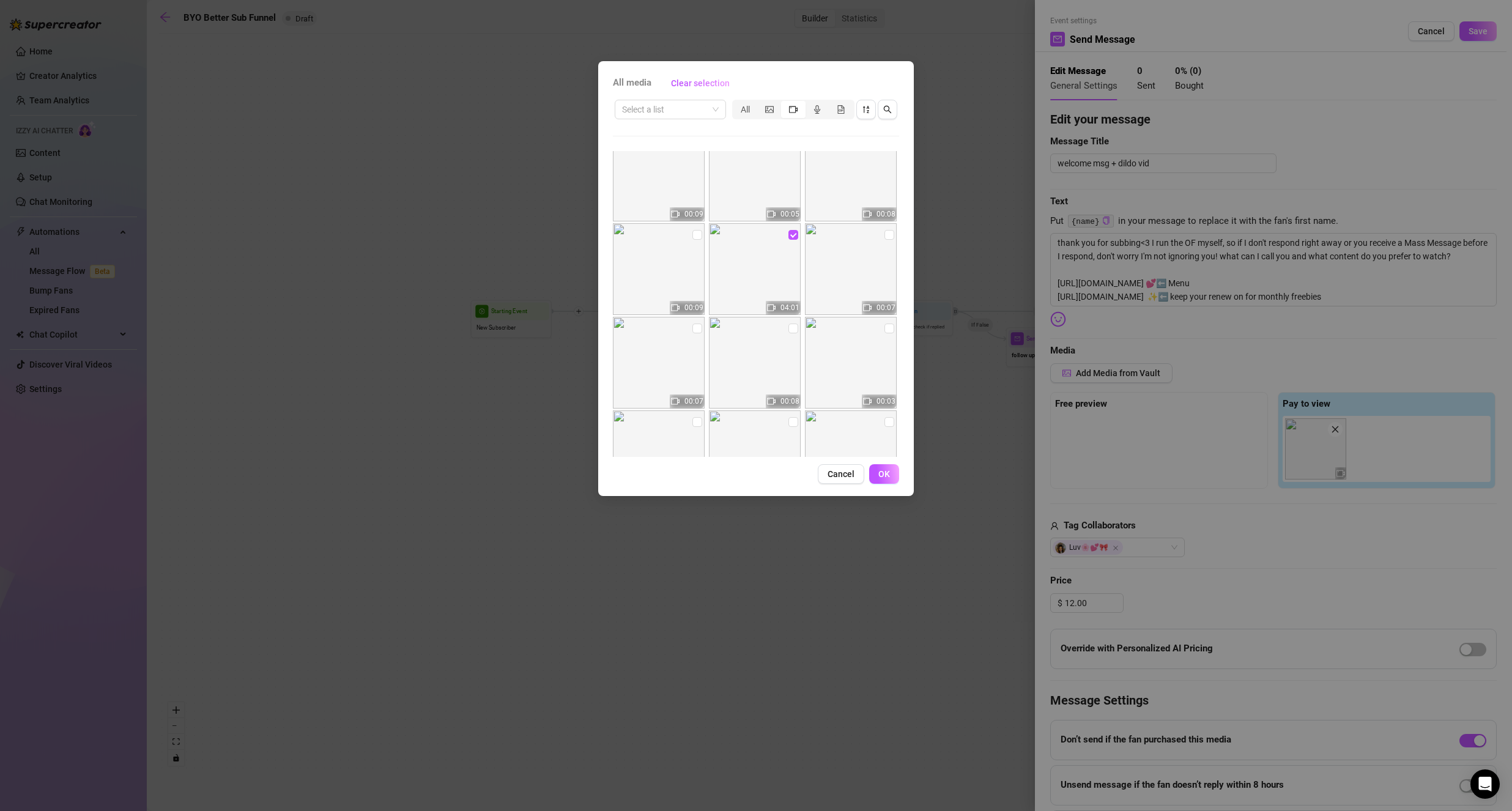
click at [694, 325] on input "checkbox" at bounding box center [697, 328] width 10 height 10
drag, startPoint x: 881, startPoint y: 471, endPoint x: 899, endPoint y: 469, distance: 18.1
click at [881, 471] on span "OK" at bounding box center [884, 473] width 12 height 10
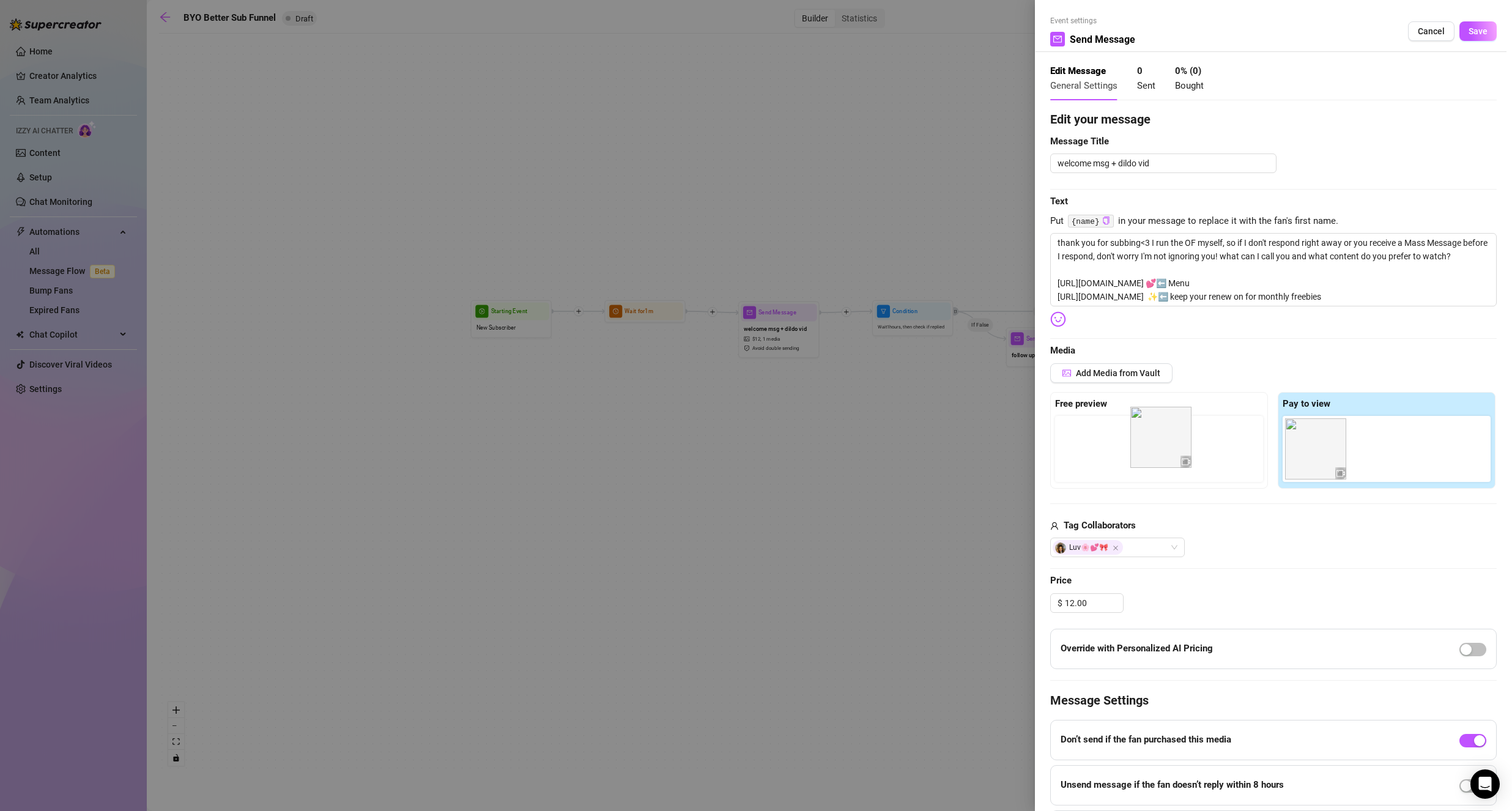
drag, startPoint x: 1372, startPoint y: 450, endPoint x: 1151, endPoint y: 443, distance: 221.1
click at [1151, 443] on div "Free preview Pay to view" at bounding box center [1273, 440] width 447 height 97
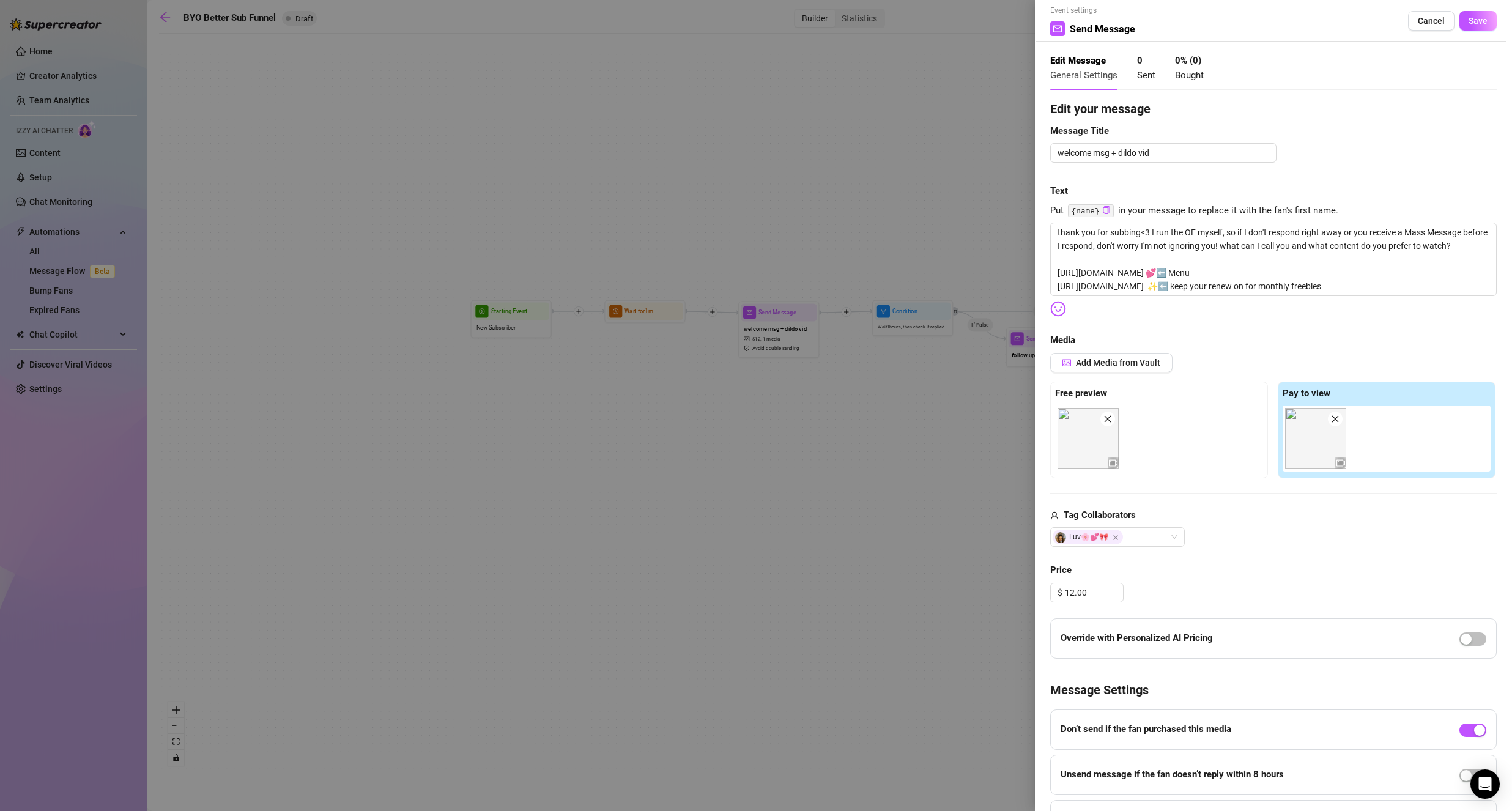
scroll to position [0, 0]
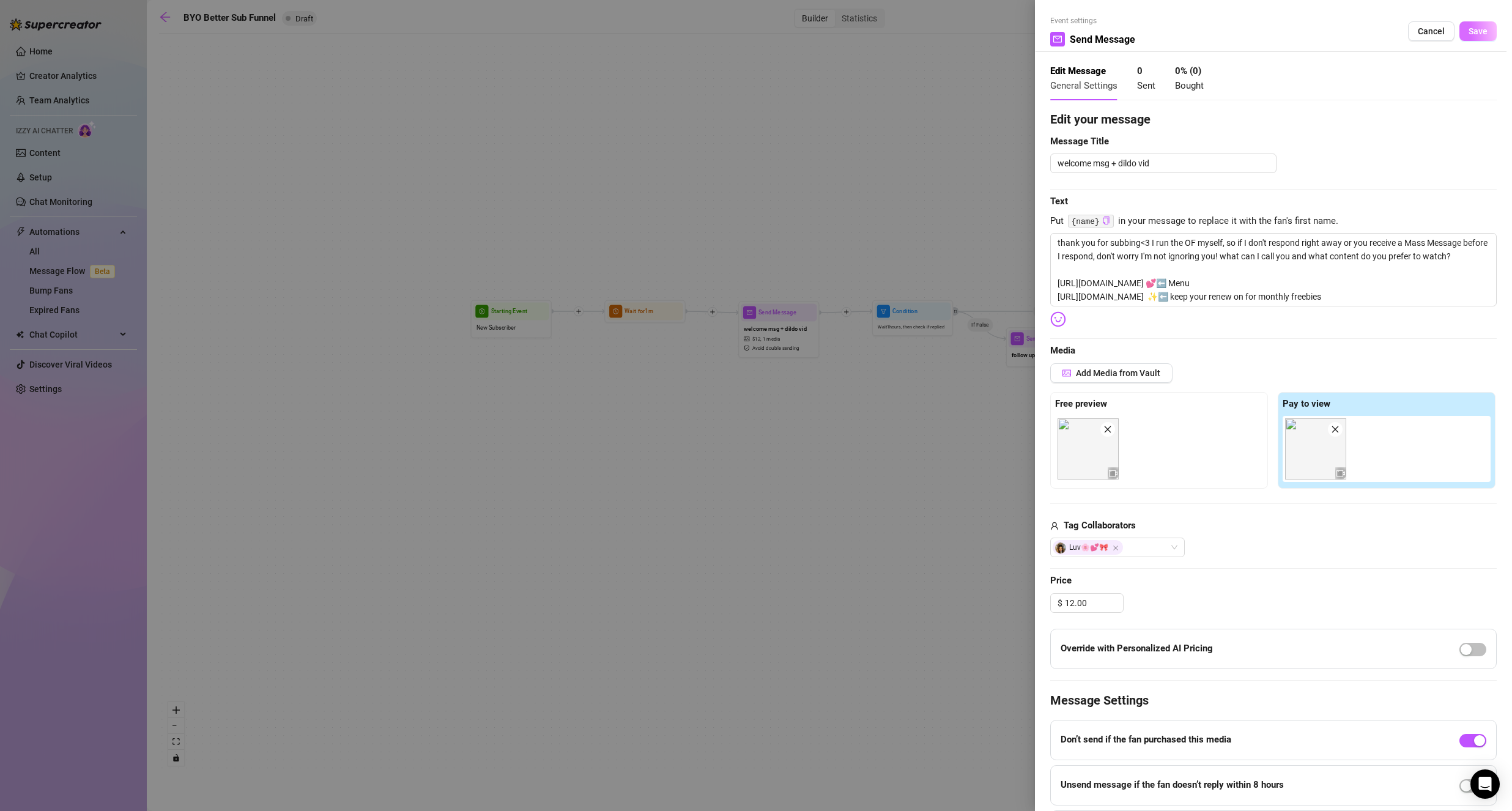
click at [1465, 37] on button "Save" at bounding box center [1478, 31] width 38 height 19
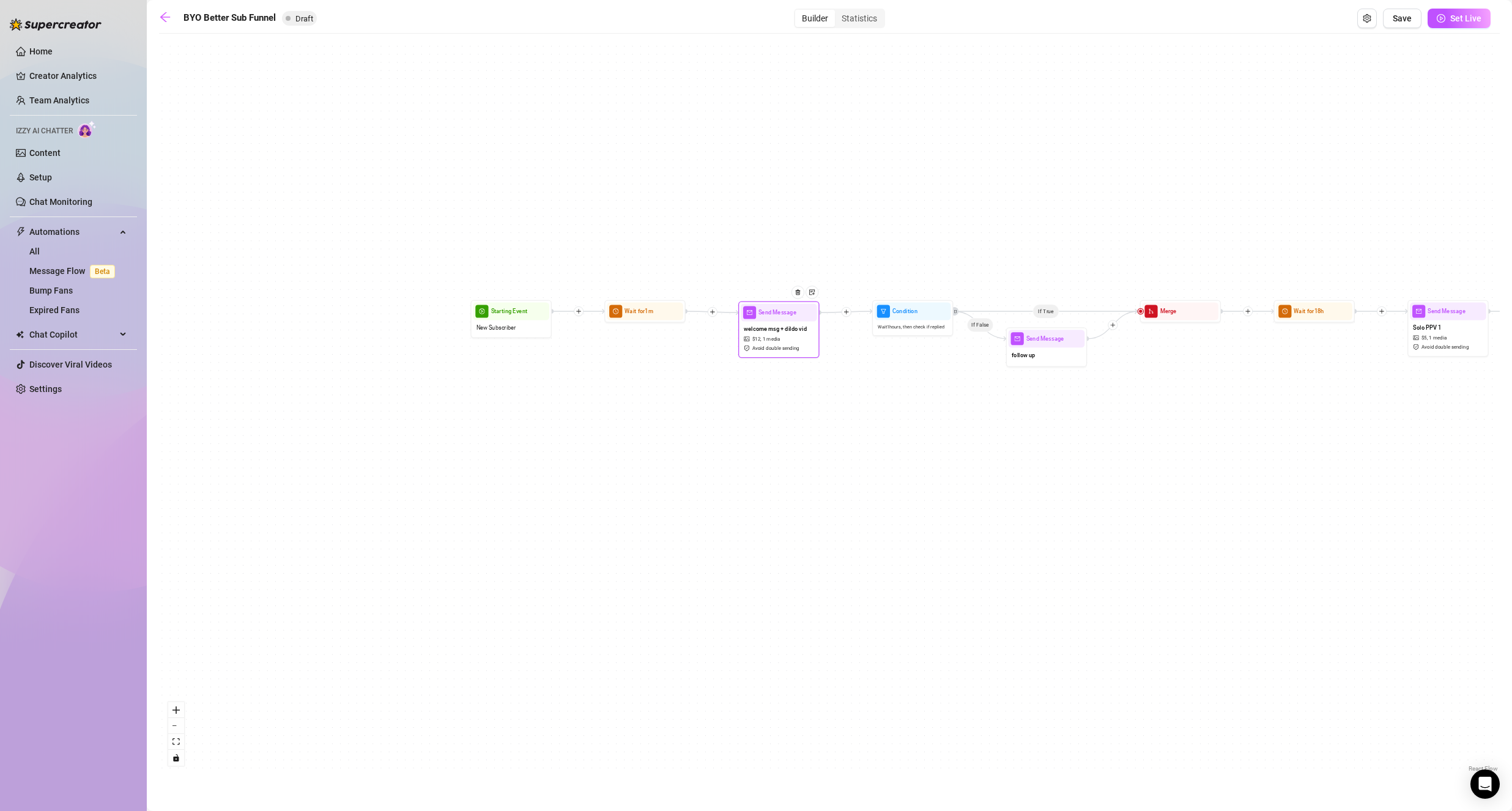
click at [774, 334] on div "welcome msg + dildo vid $ 12 , 1 media Avoid double sending" at bounding box center [779, 338] width 77 height 34
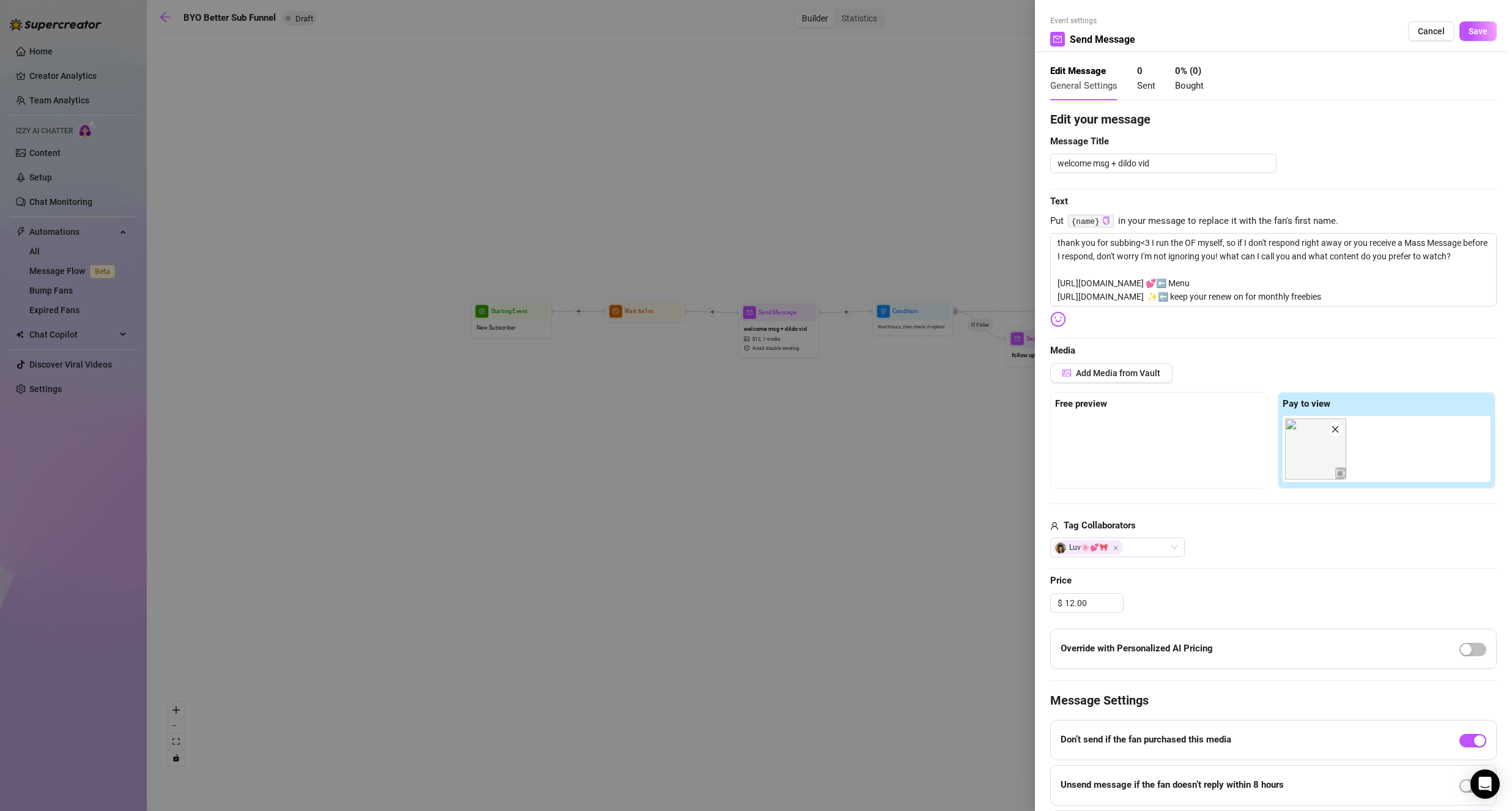
click at [1419, 25] on button "Cancel" at bounding box center [1431, 31] width 47 height 19
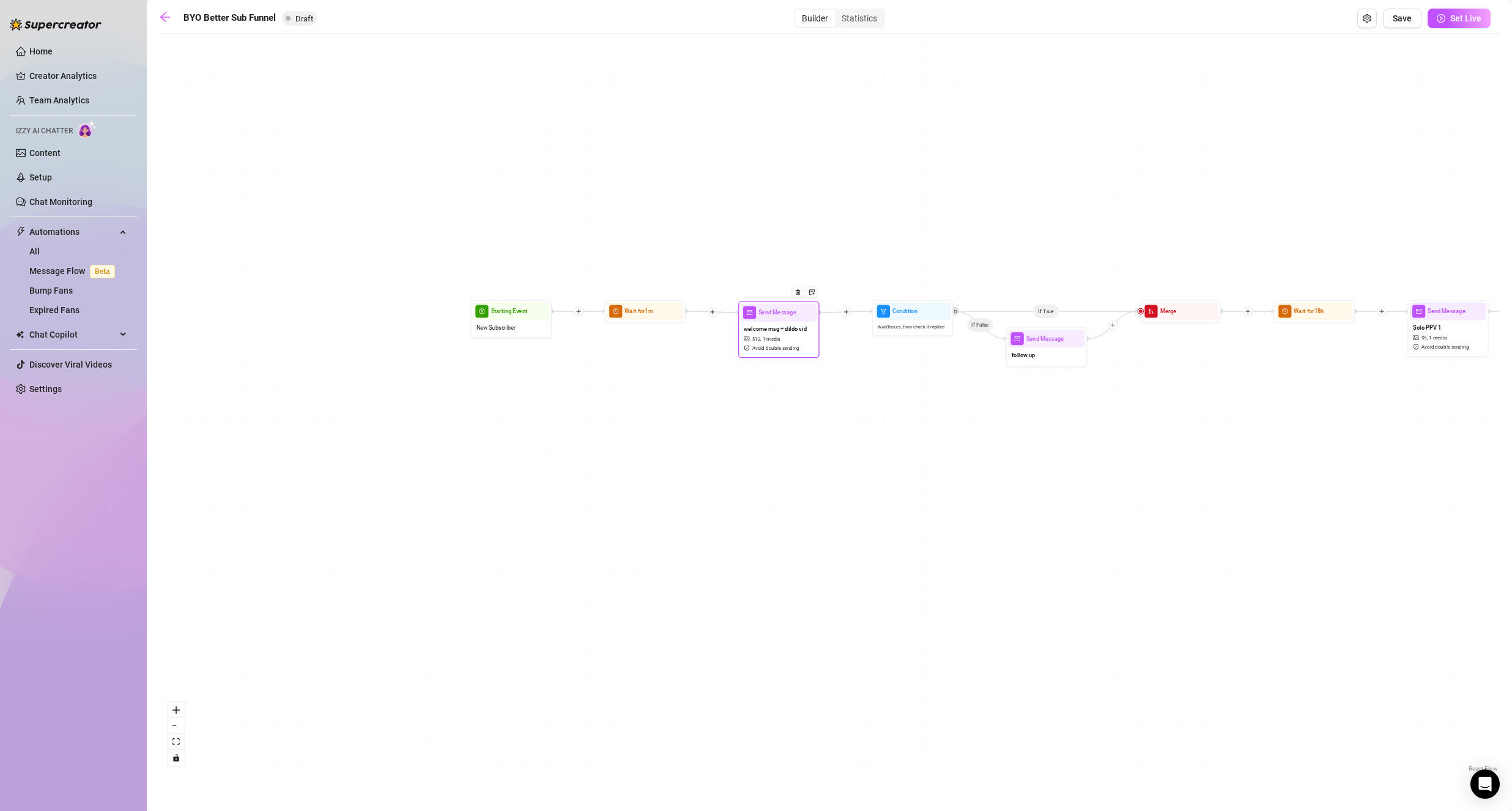
click at [791, 328] on span "welcome msg + dildo vid" at bounding box center [775, 329] width 63 height 9
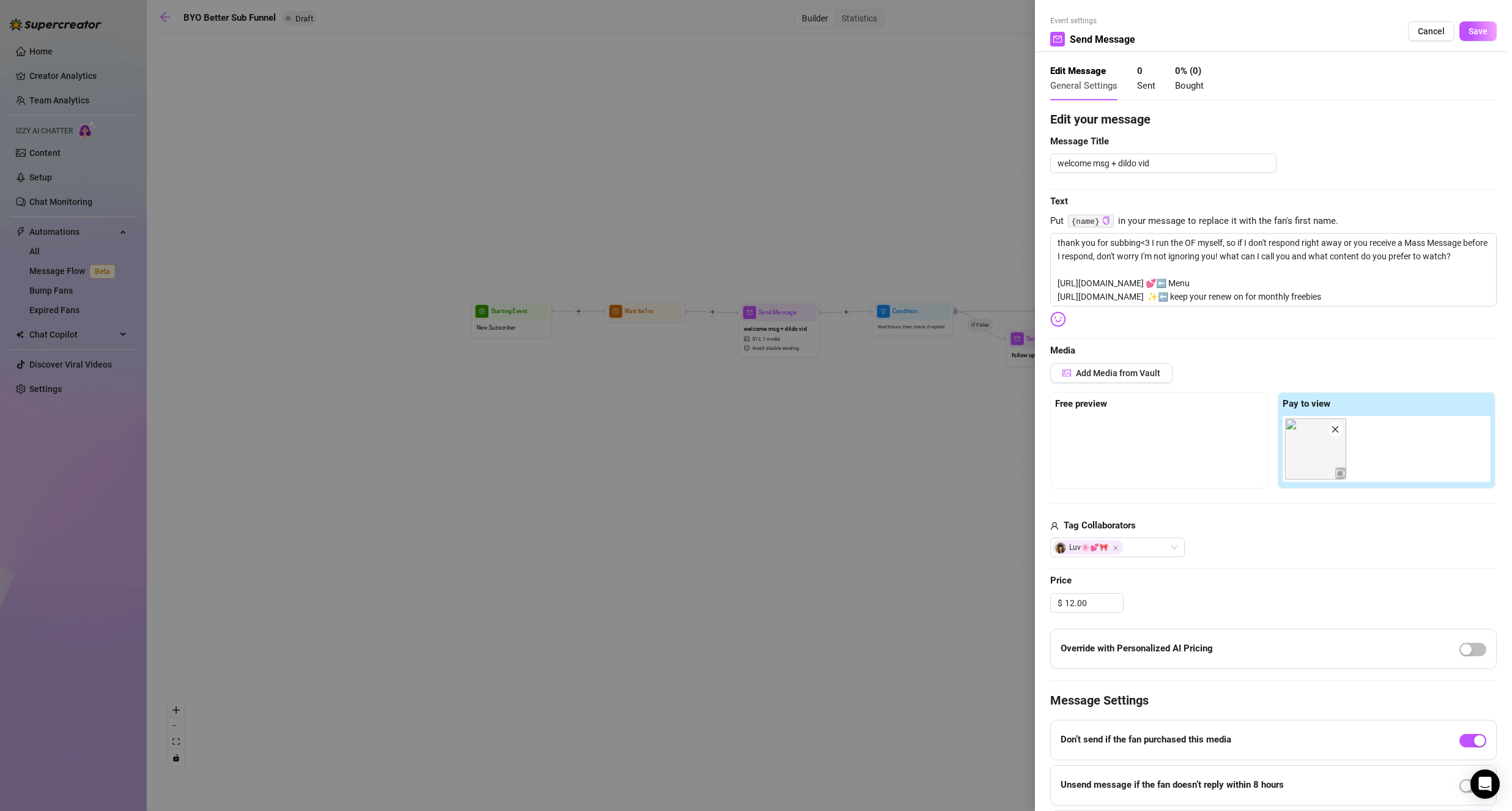
click at [1334, 430] on icon "close" at bounding box center [1334, 429] width 8 height 8
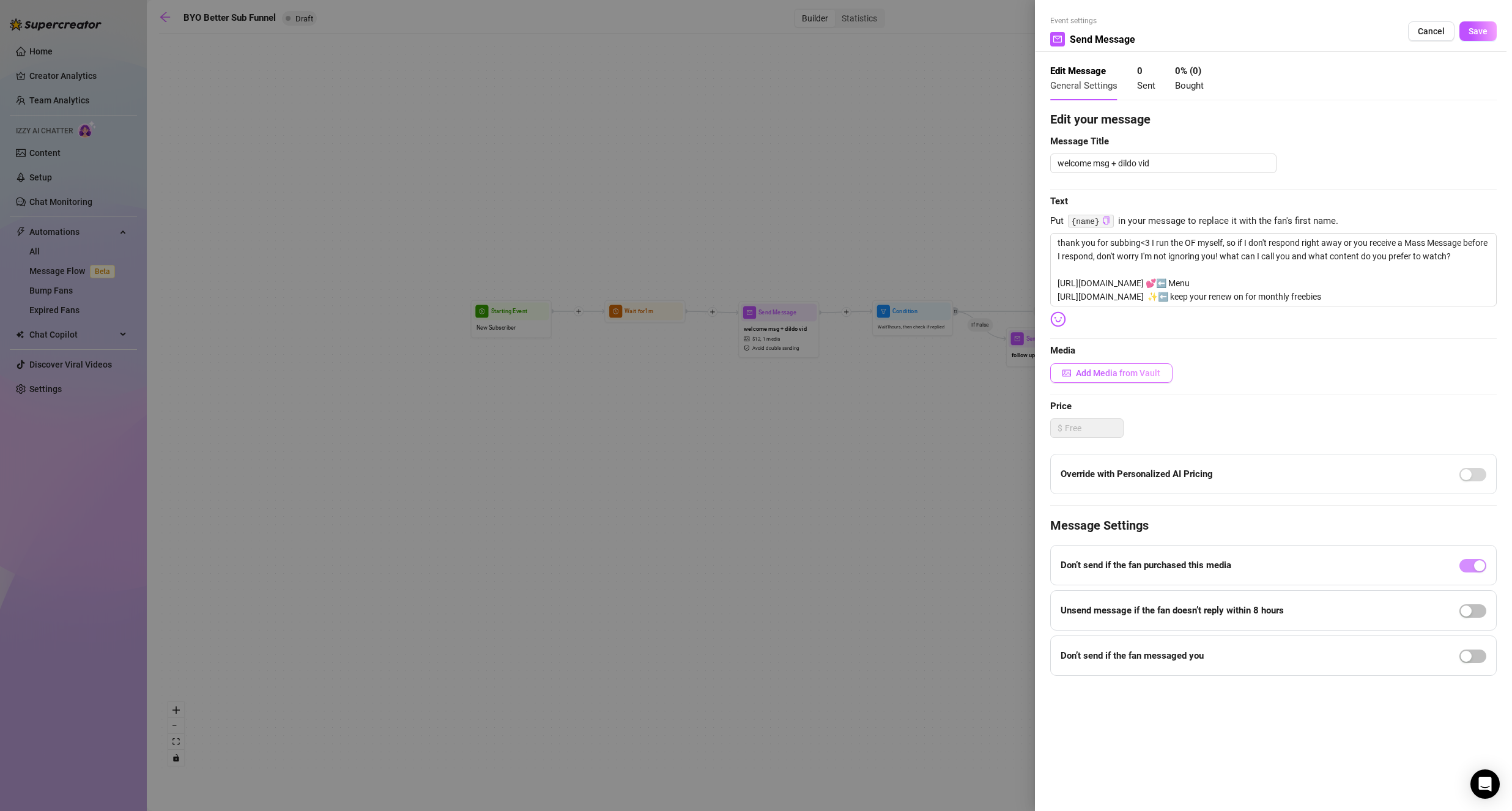
click at [1135, 371] on span "Add Media from Vault" at bounding box center [1118, 373] width 84 height 10
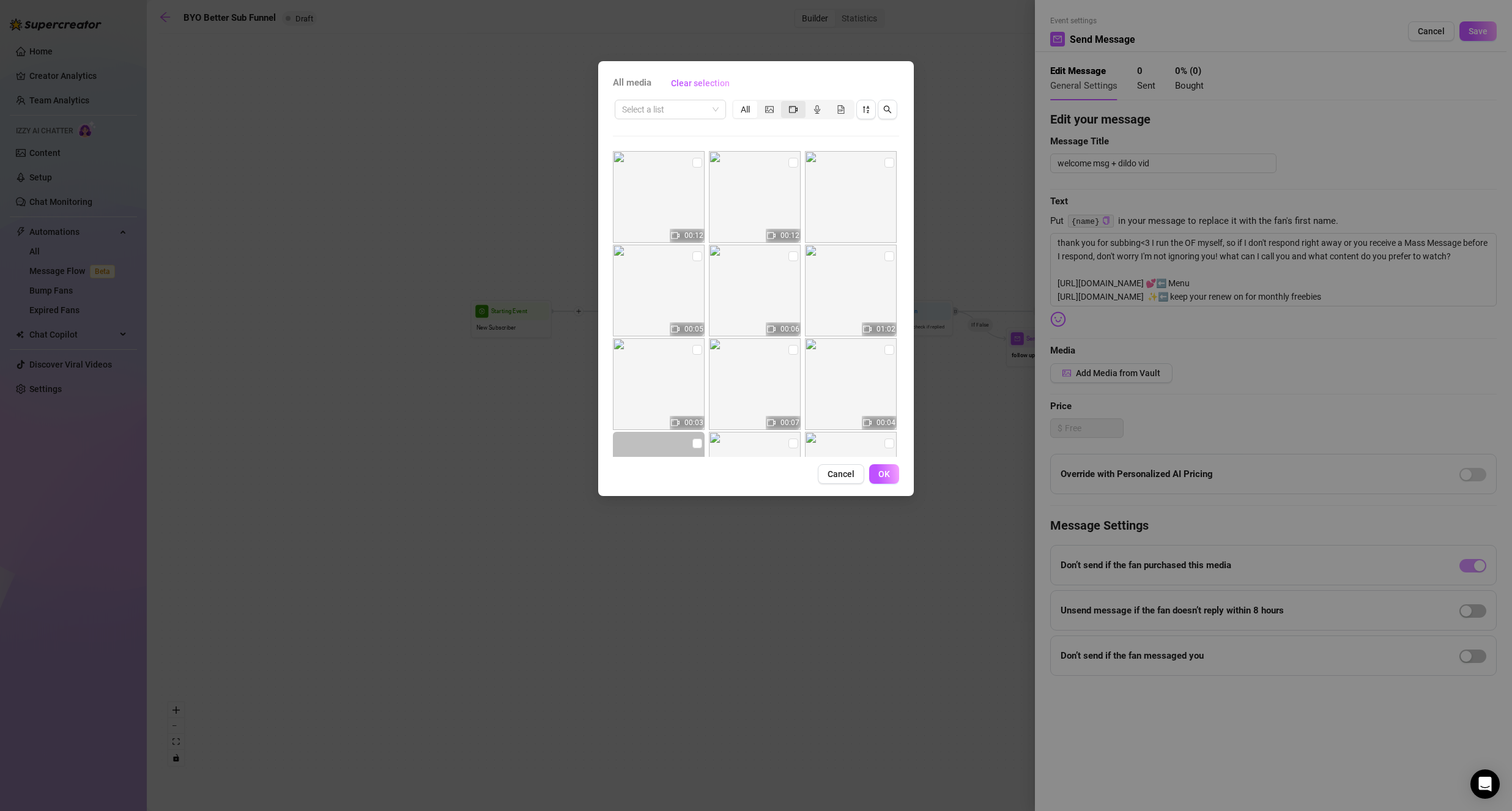
click at [789, 113] on icon "video-camera" at bounding box center [793, 109] width 8 height 8
click at [784, 102] on input "segmented control" at bounding box center [784, 102] width 0 height 0
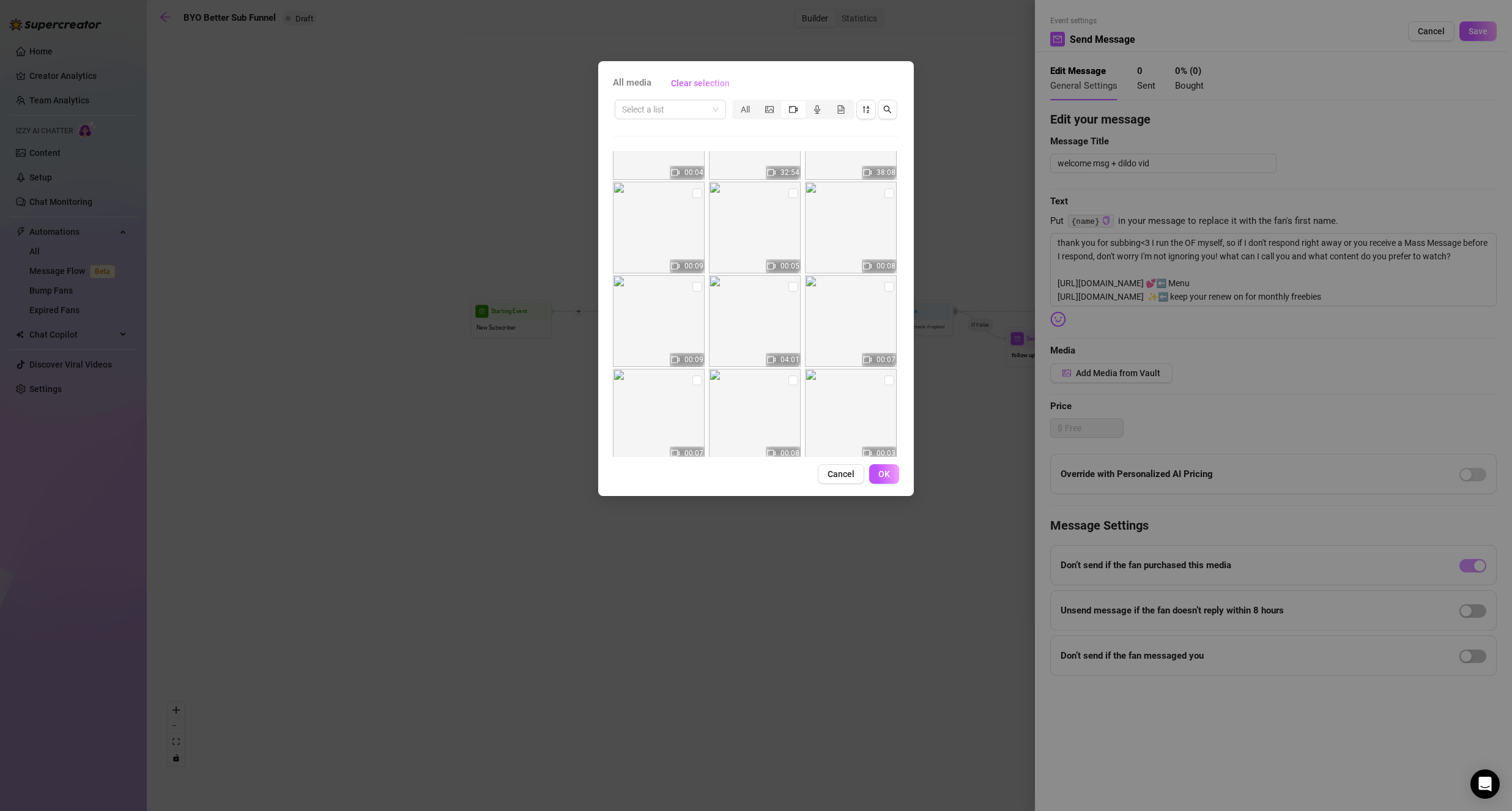
scroll to position [367, 0]
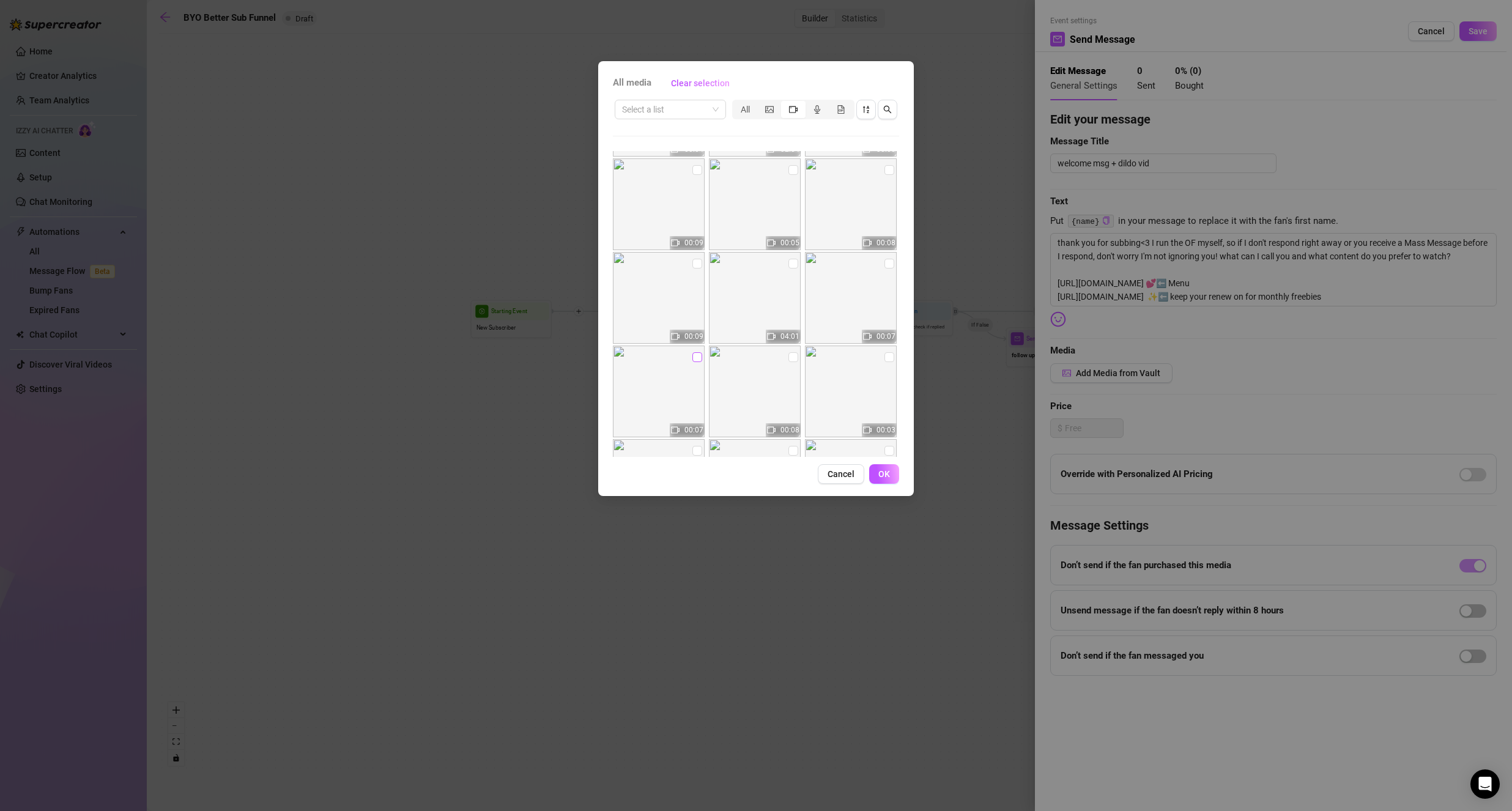
click at [692, 362] on label at bounding box center [697, 357] width 10 height 14
click at [692, 362] on input "checkbox" at bounding box center [697, 357] width 10 height 10
click at [788, 268] on label at bounding box center [793, 263] width 10 height 14
click at [788, 268] on input "checkbox" at bounding box center [793, 263] width 10 height 10
click at [884, 476] on span "OK" at bounding box center [884, 473] width 12 height 10
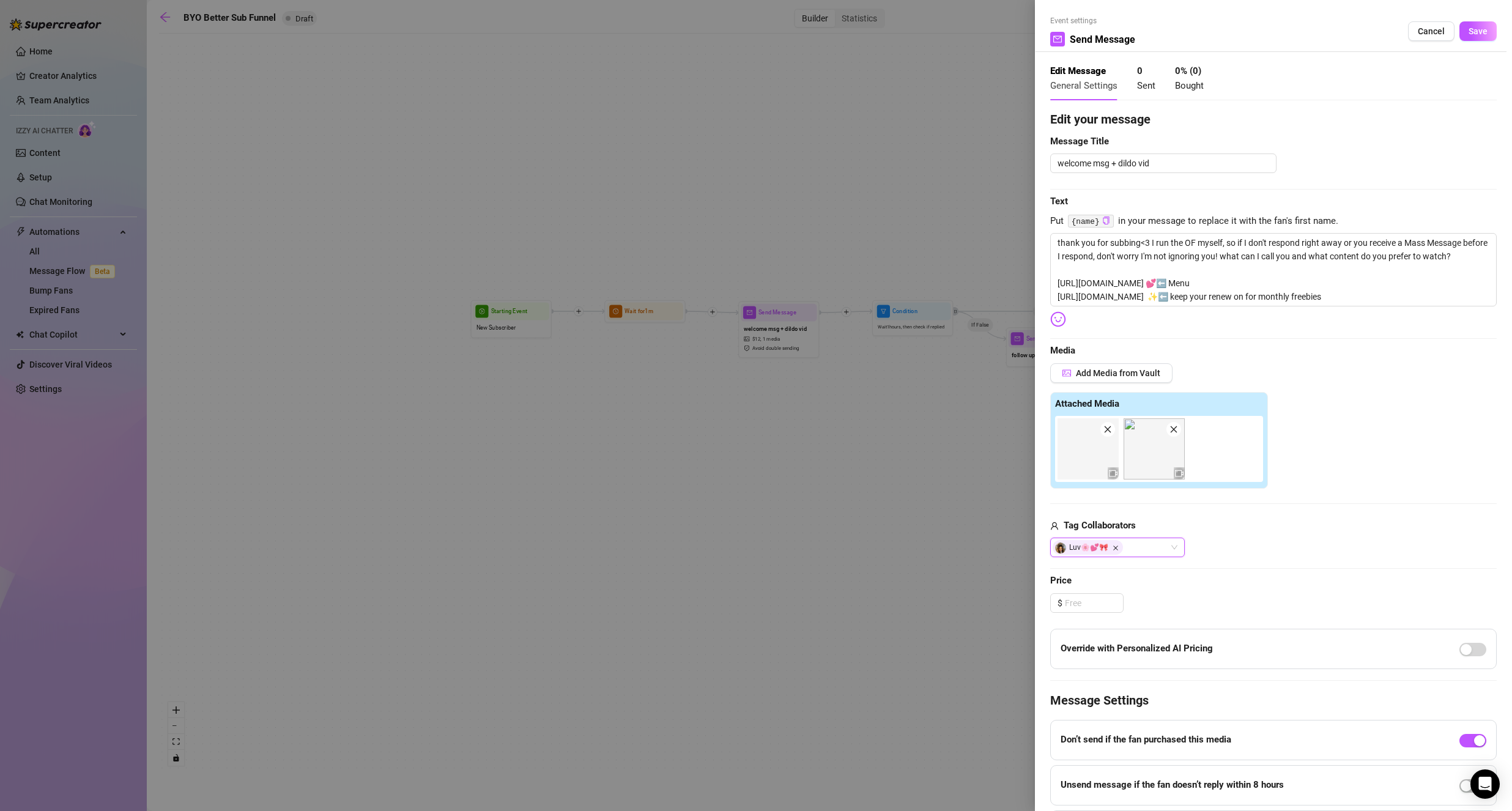
click at [1118, 547] on icon "Close" at bounding box center [1115, 547] width 6 height 6
click at [1081, 606] on input at bounding box center [1094, 603] width 58 height 18
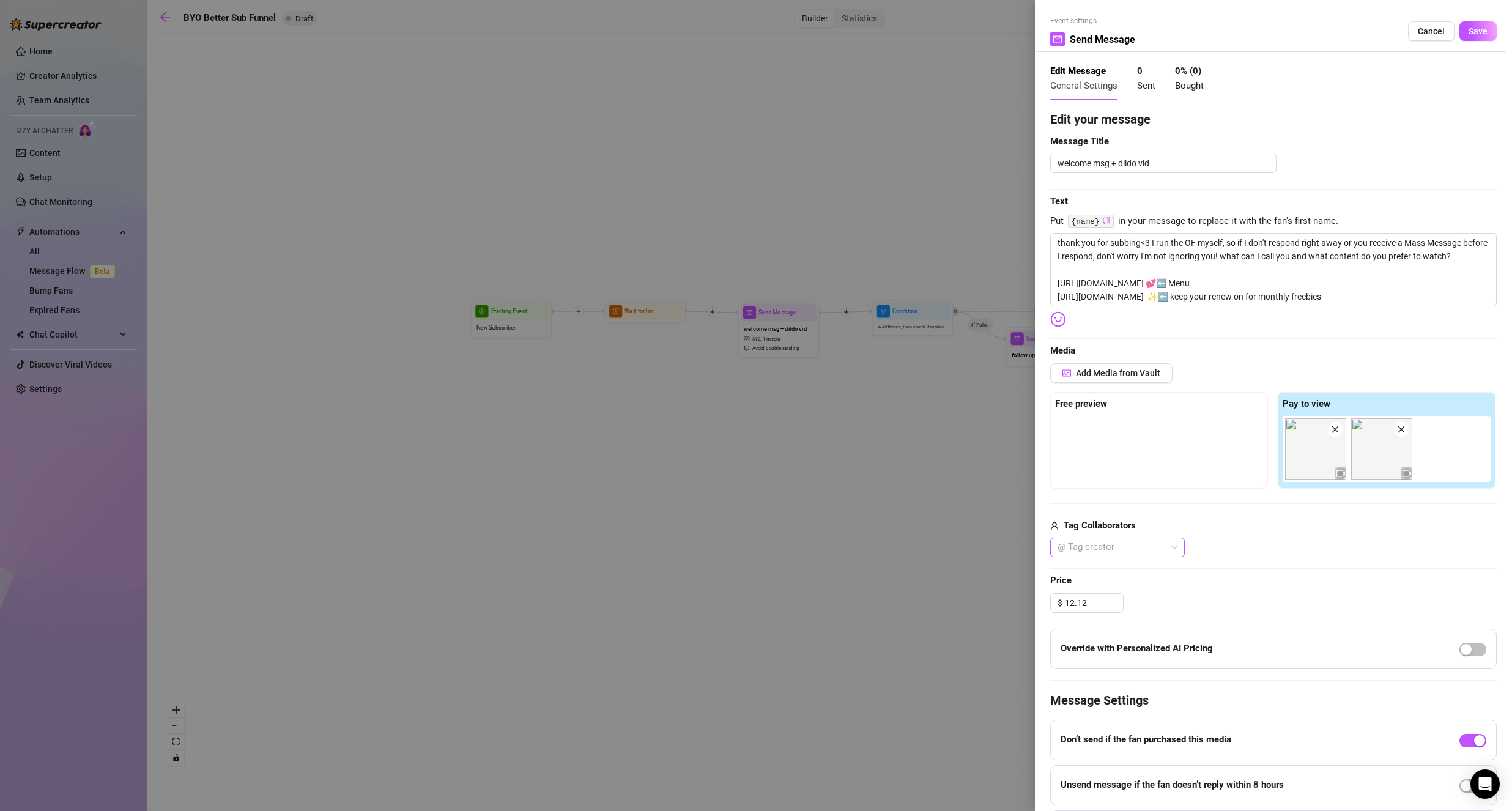
click at [1249, 554] on div "@ Tag creator" at bounding box center [1273, 547] width 447 height 19
drag, startPoint x: 1314, startPoint y: 462, endPoint x: 1177, endPoint y: 447, distance: 137.8
click at [1177, 447] on div "Free preview Pay to view" at bounding box center [1273, 440] width 447 height 97
click at [1469, 32] on span "Save" at bounding box center [1478, 31] width 19 height 10
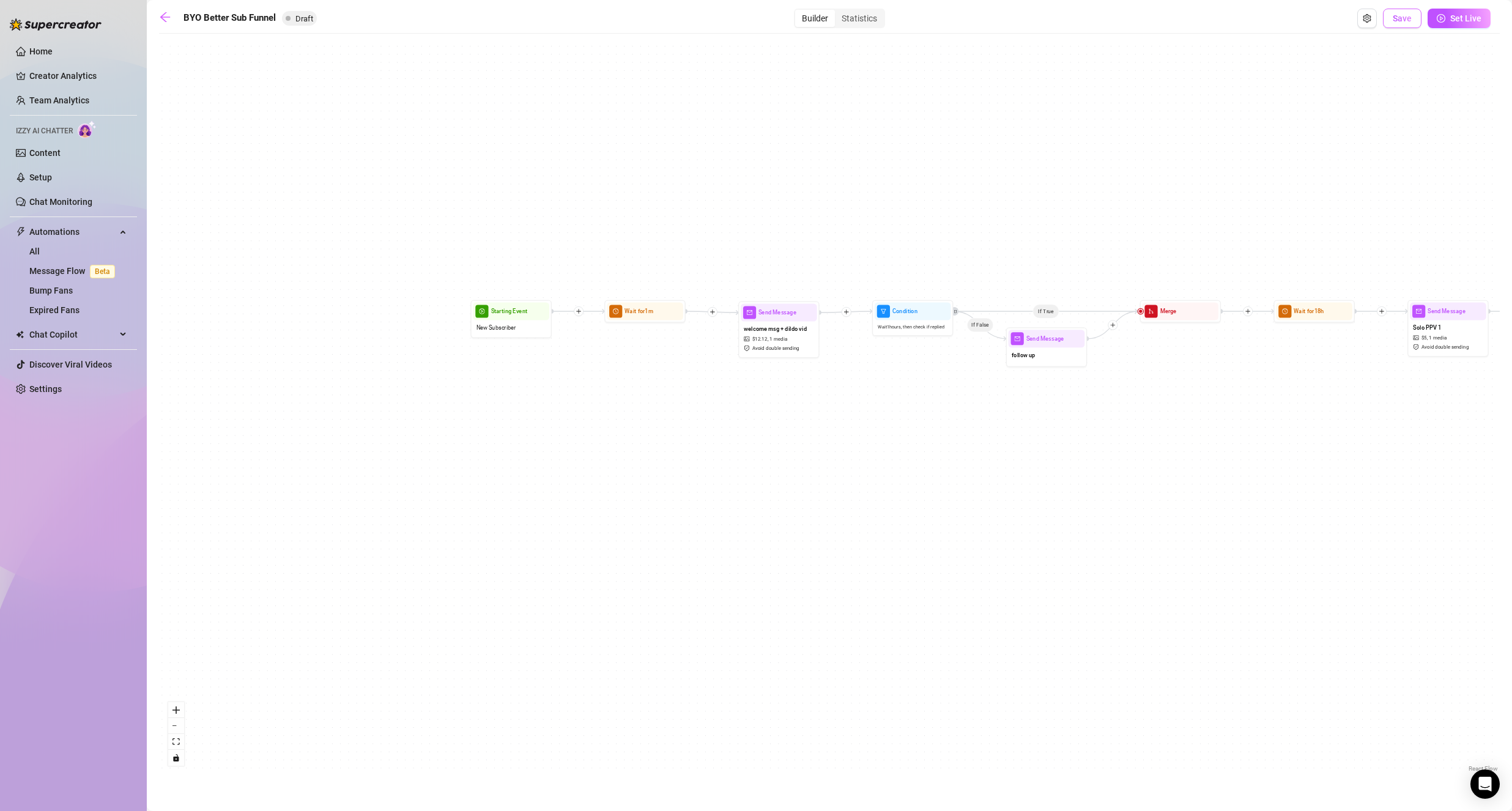
click at [1403, 11] on button "Save" at bounding box center [1402, 18] width 38 height 19
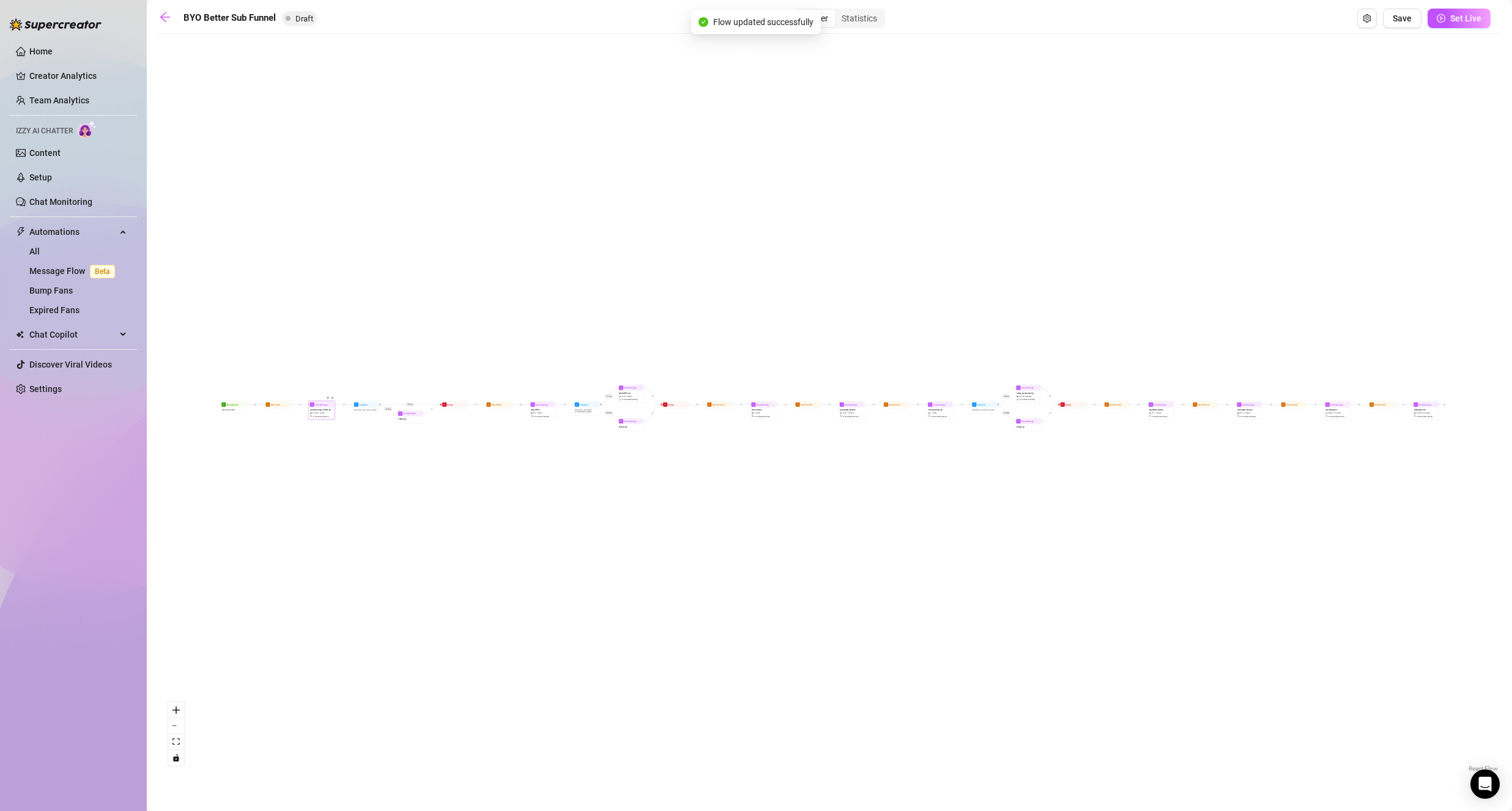
click at [318, 412] on span "1 media" at bounding box center [321, 414] width 6 height 3
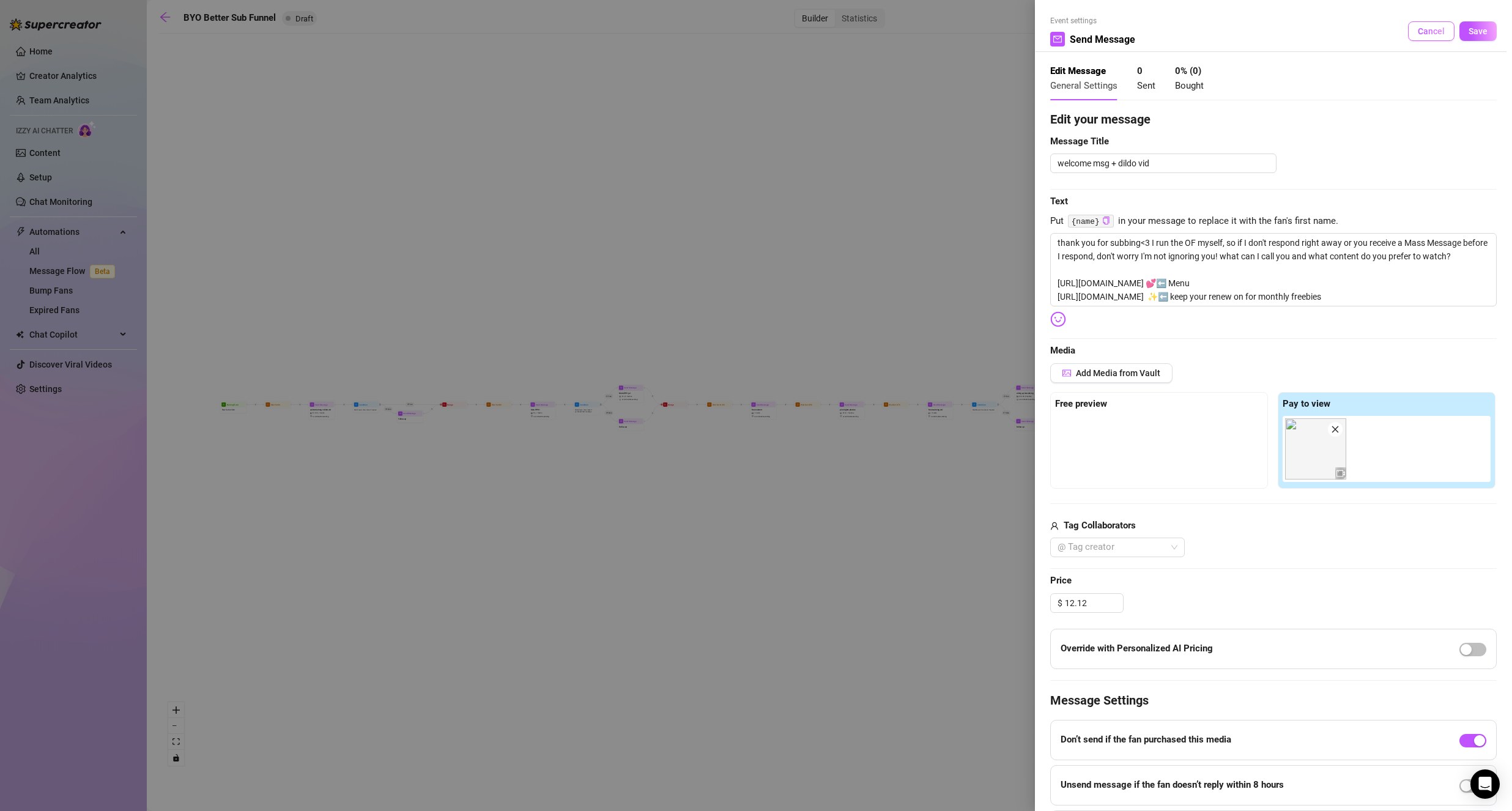
click at [1426, 30] on span "Cancel" at bounding box center [1430, 31] width 27 height 10
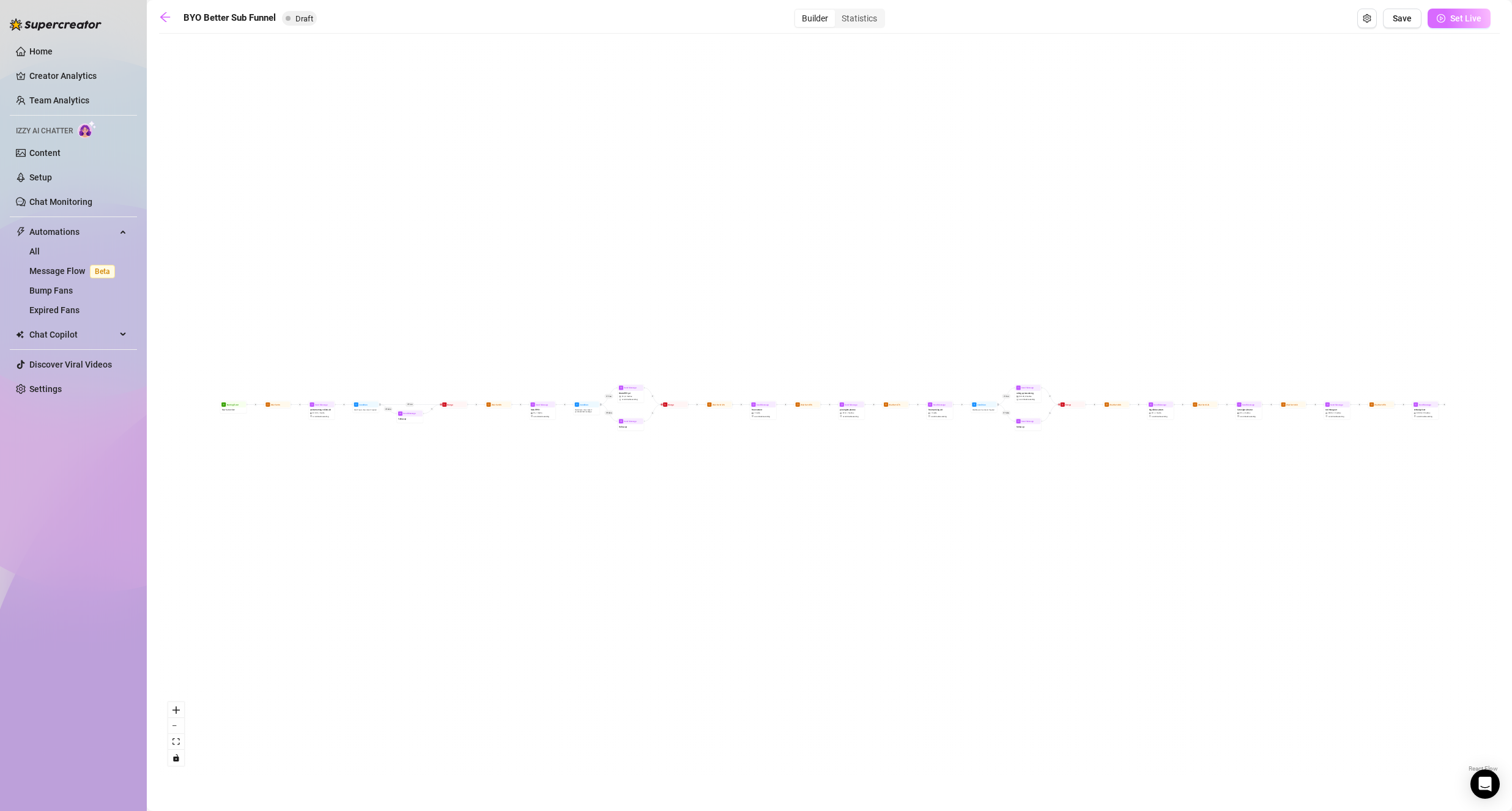
click at [1463, 12] on button "Set Live" at bounding box center [1458, 18] width 63 height 19
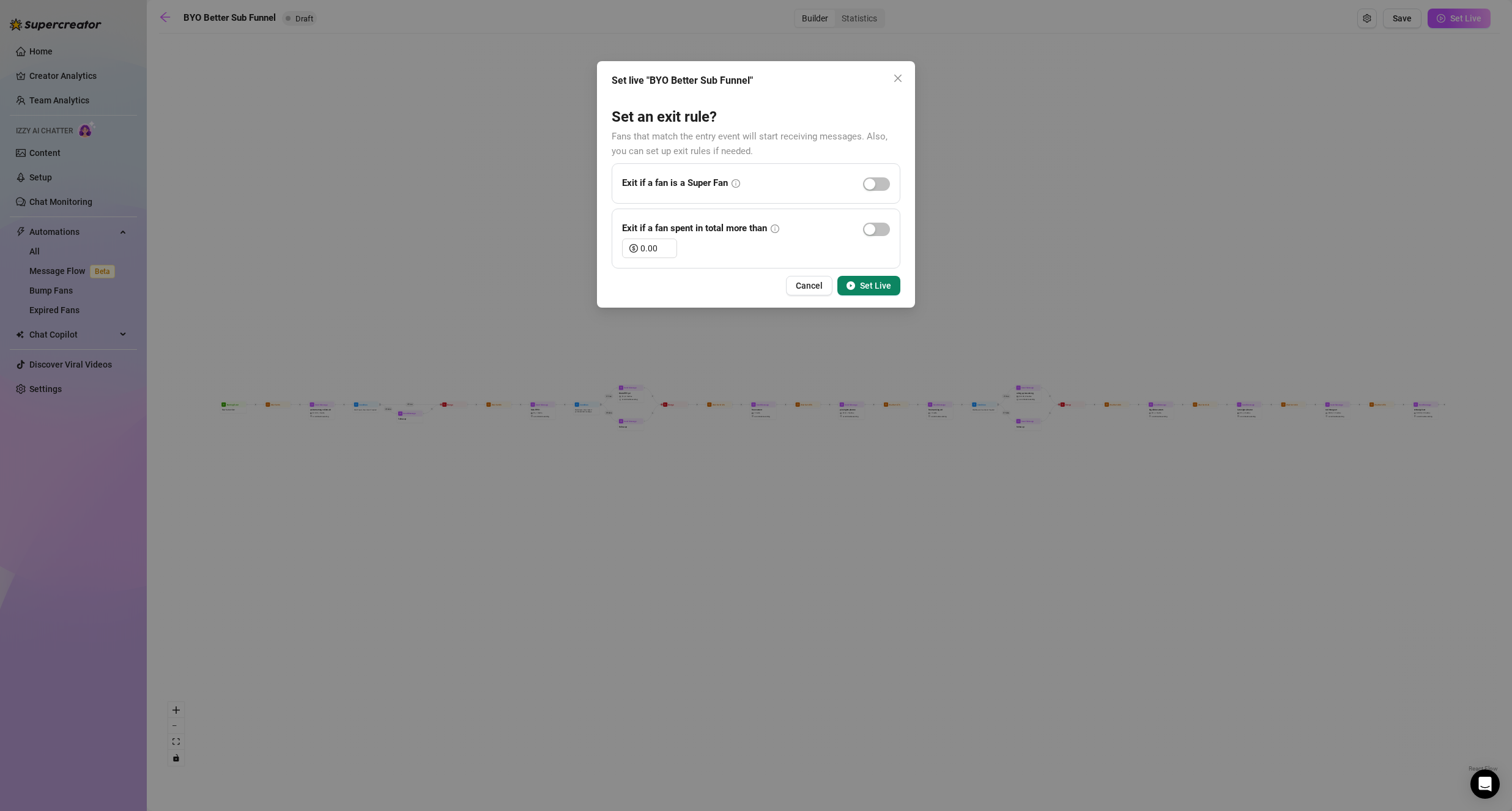
click at [873, 283] on span "Set Live" at bounding box center [875, 285] width 31 height 10
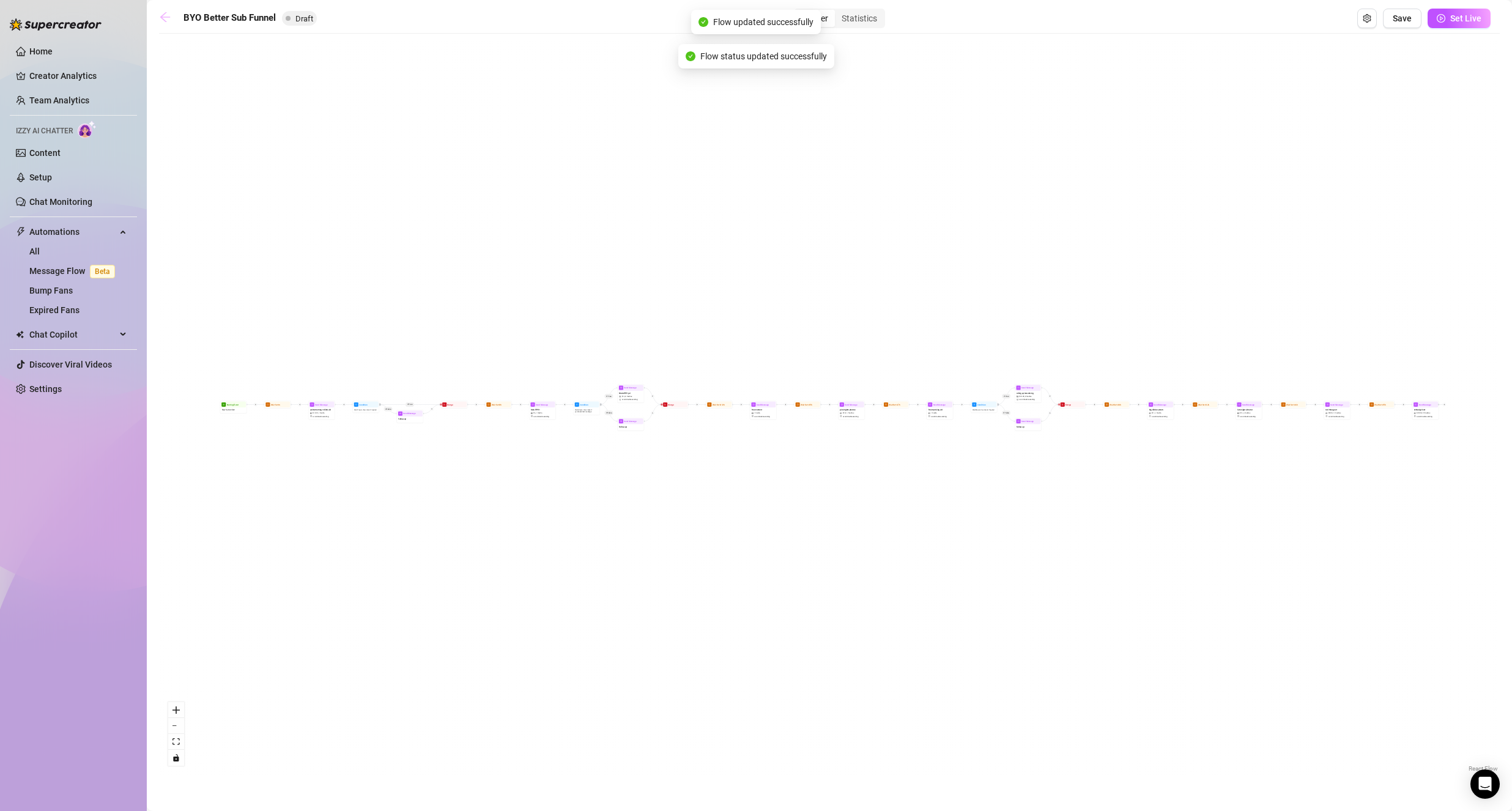
click at [166, 17] on icon "arrow-left" at bounding box center [165, 17] width 10 height 10
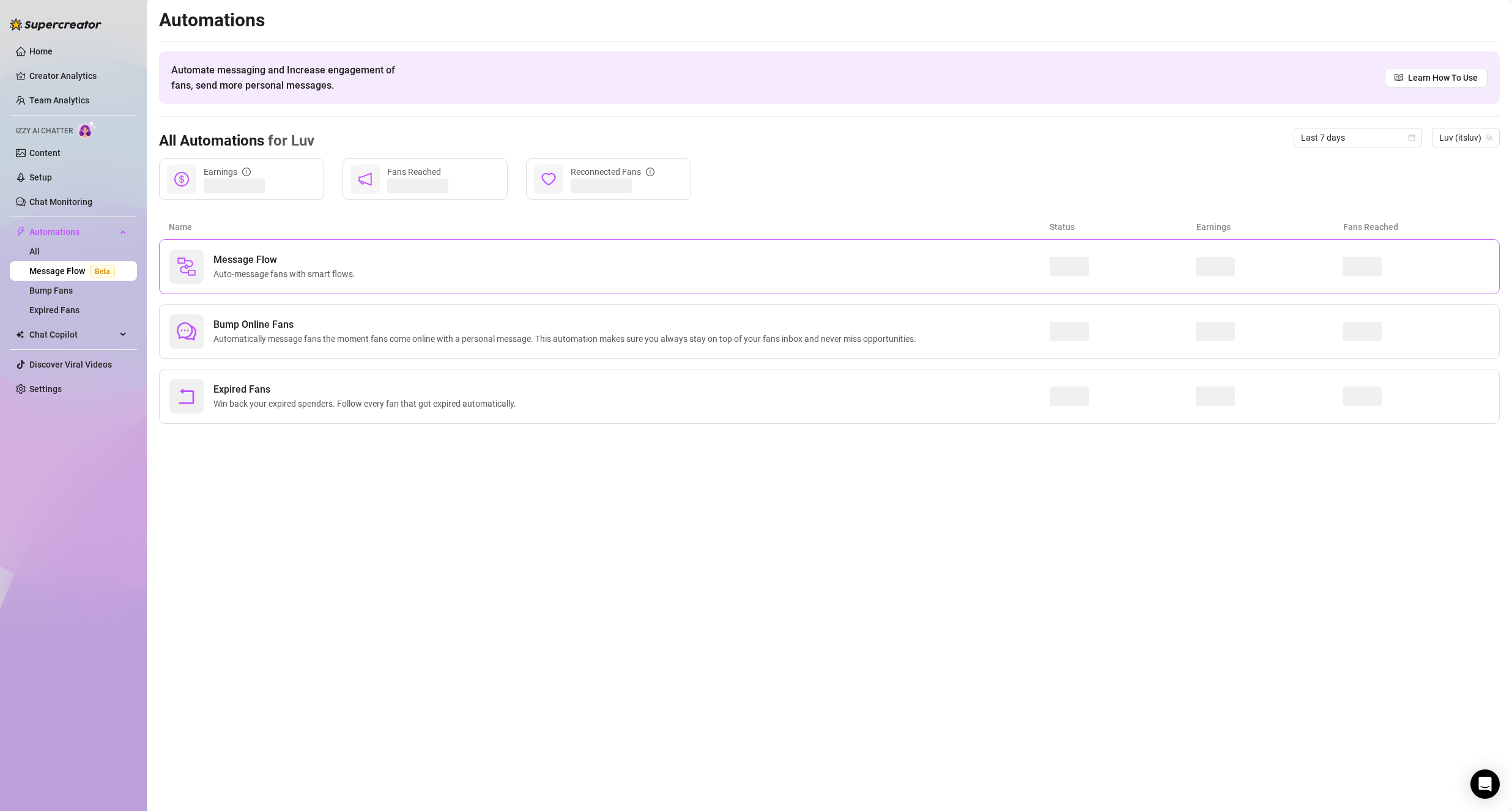
click at [274, 272] on span "Auto-message fans with smart flows." at bounding box center [287, 274] width 147 height 14
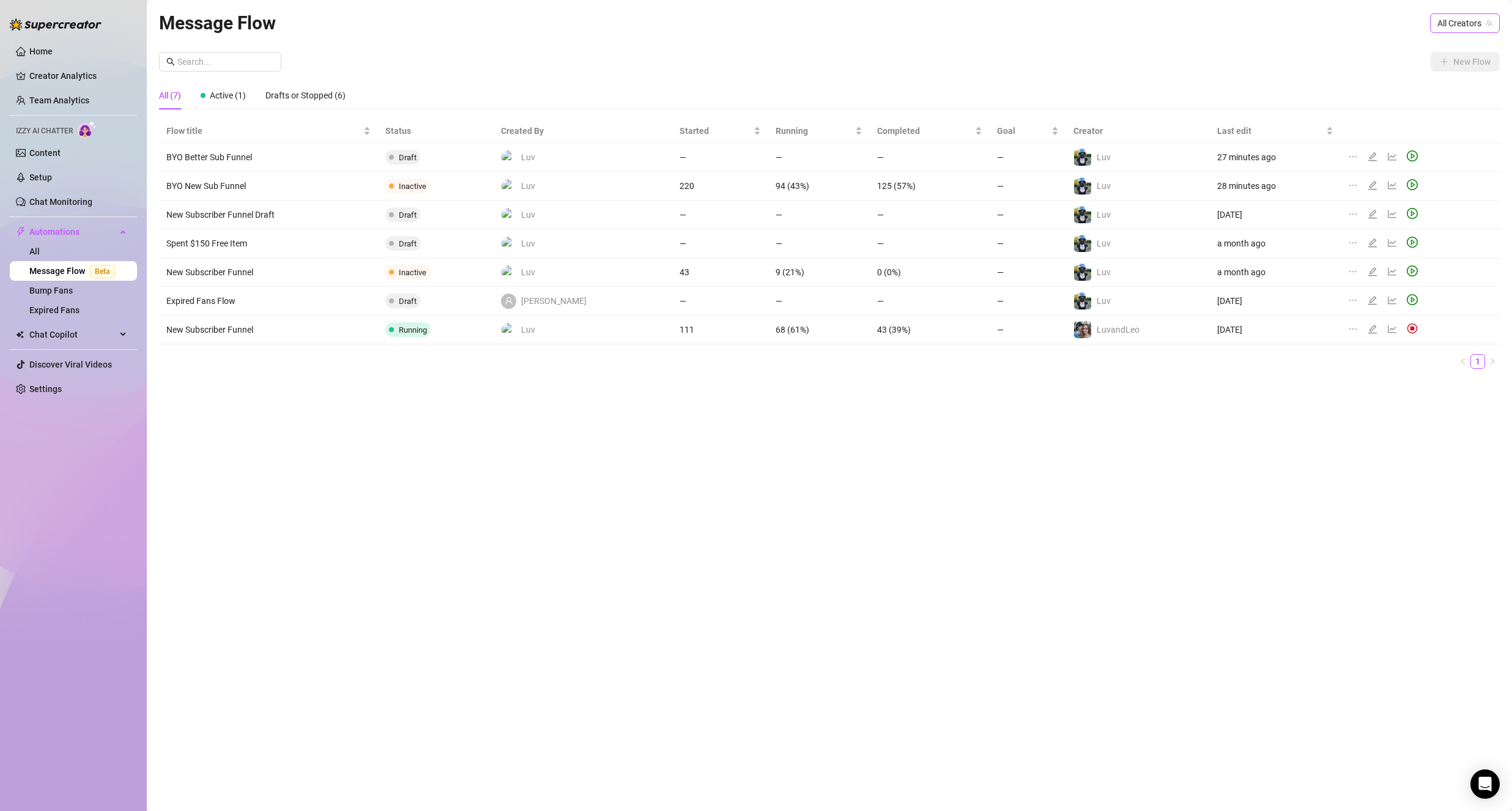
click at [1482, 18] on span "All Creators" at bounding box center [1464, 23] width 55 height 18
drag, startPoint x: 1465, startPoint y: 85, endPoint x: 1448, endPoint y: 87, distance: 17.1
click at [1464, 85] on div "Luv ( itsluv )" at bounding box center [1435, 88] width 110 height 15
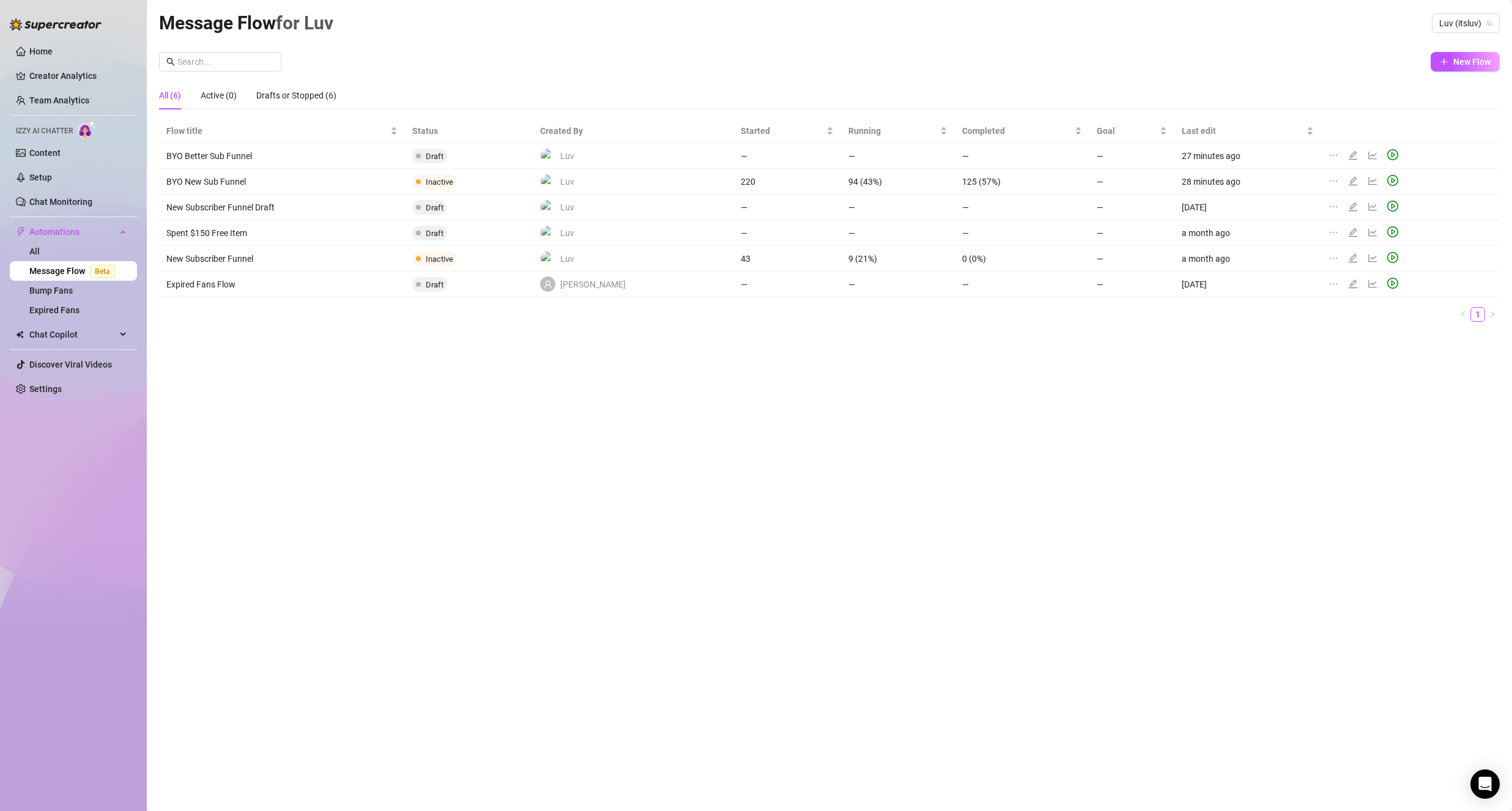
click at [1233, 75] on div "New Flow All (6) Active (0) Drafts or Stopped (6) Flow title Status Created By …" at bounding box center [829, 191] width 1340 height 279
click at [1349, 153] on icon "edit" at bounding box center [1353, 154] width 8 height 8
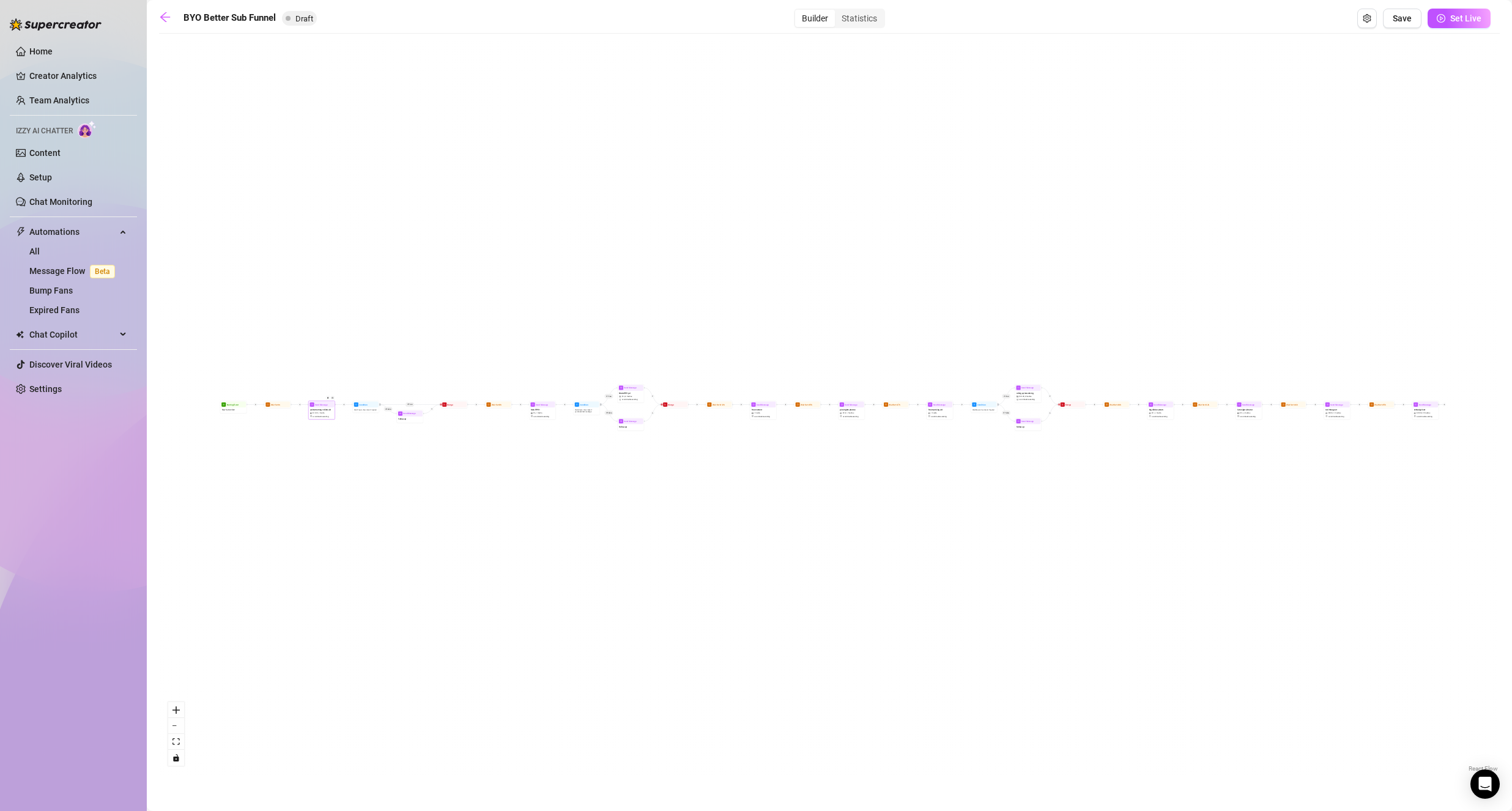
click at [325, 414] on div "welcome msg + dildo vid $ 12.12 , 1 media Avoid double sending" at bounding box center [321, 412] width 25 height 11
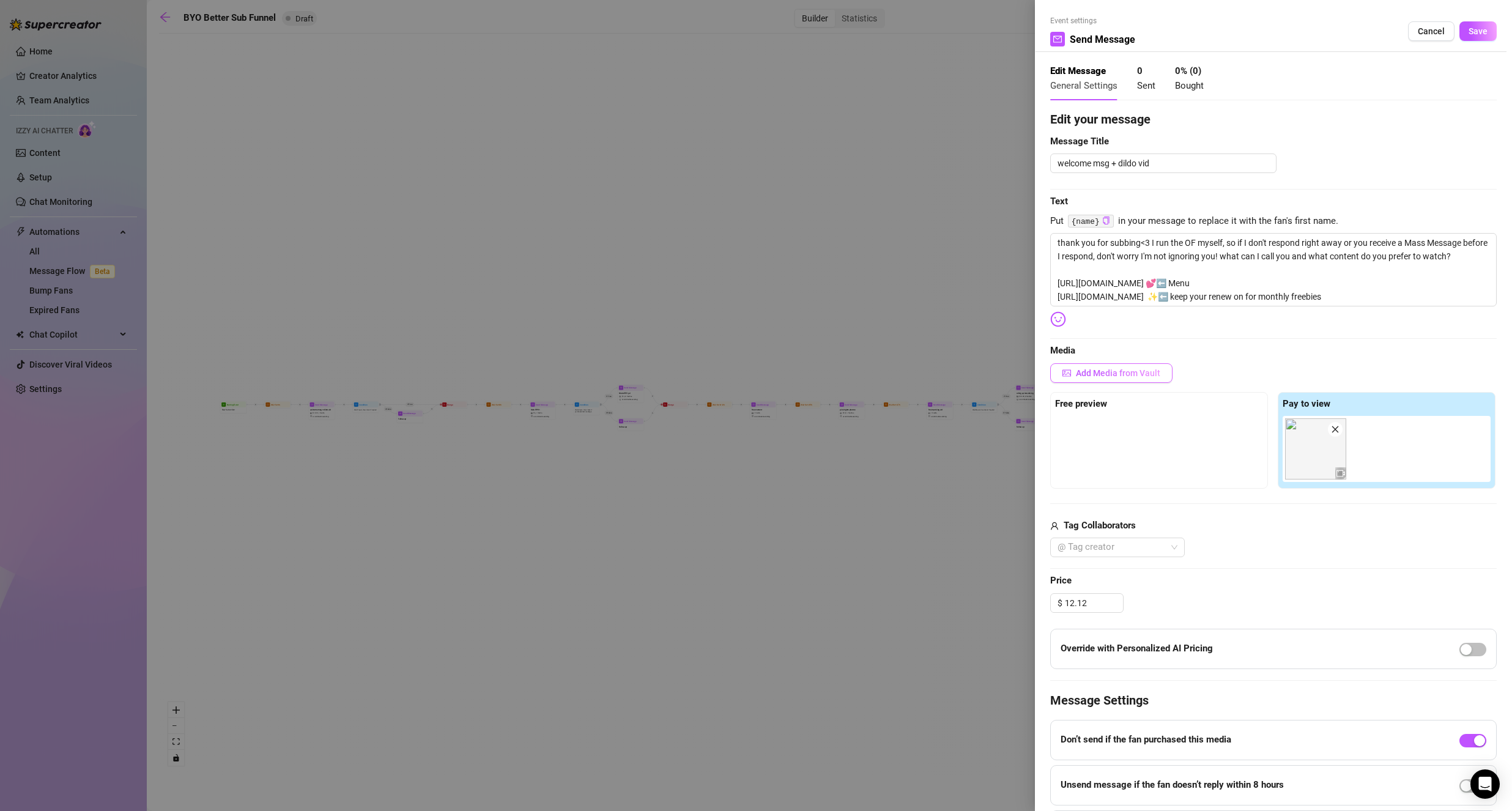
click at [1110, 373] on span "Add Media from Vault" at bounding box center [1118, 373] width 84 height 10
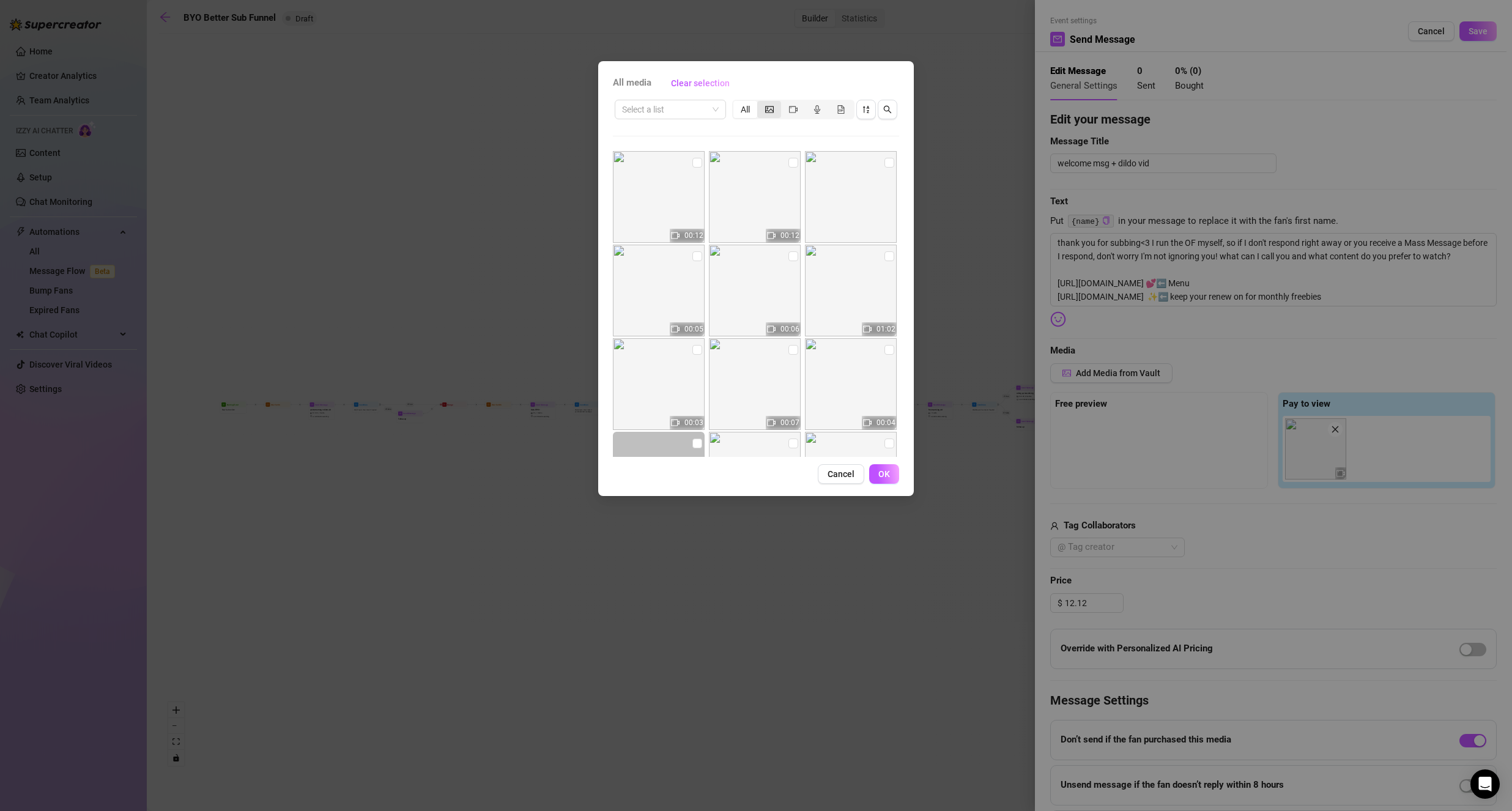
click at [779, 110] on div "segmented control" at bounding box center [769, 110] width 24 height 17
click at [760, 102] on input "segmented control" at bounding box center [760, 102] width 0 height 0
click at [840, 482] on button "Cancel" at bounding box center [841, 474] width 47 height 19
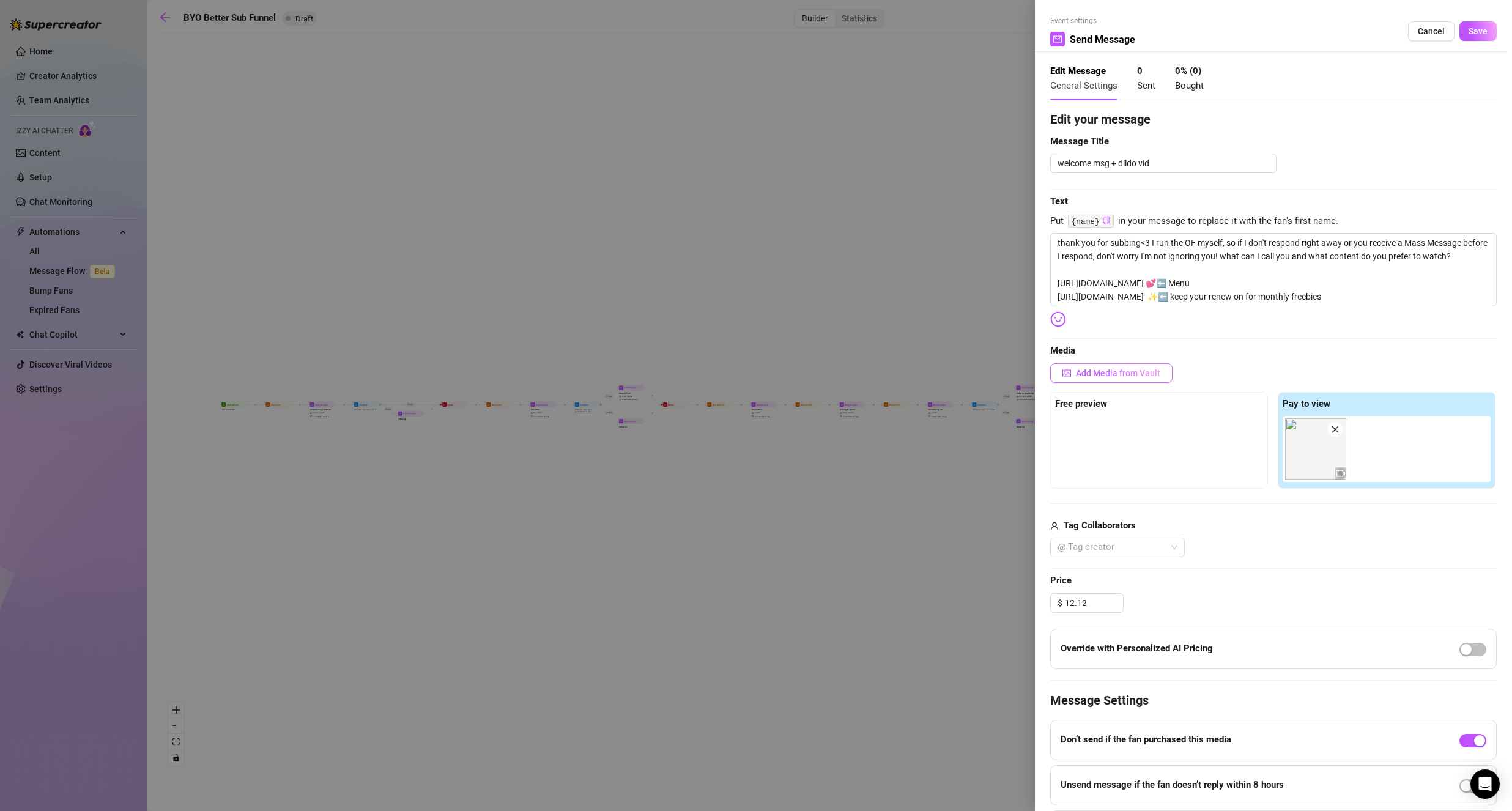
click at [1143, 377] on span "Add Media from Vault" at bounding box center [1118, 373] width 84 height 10
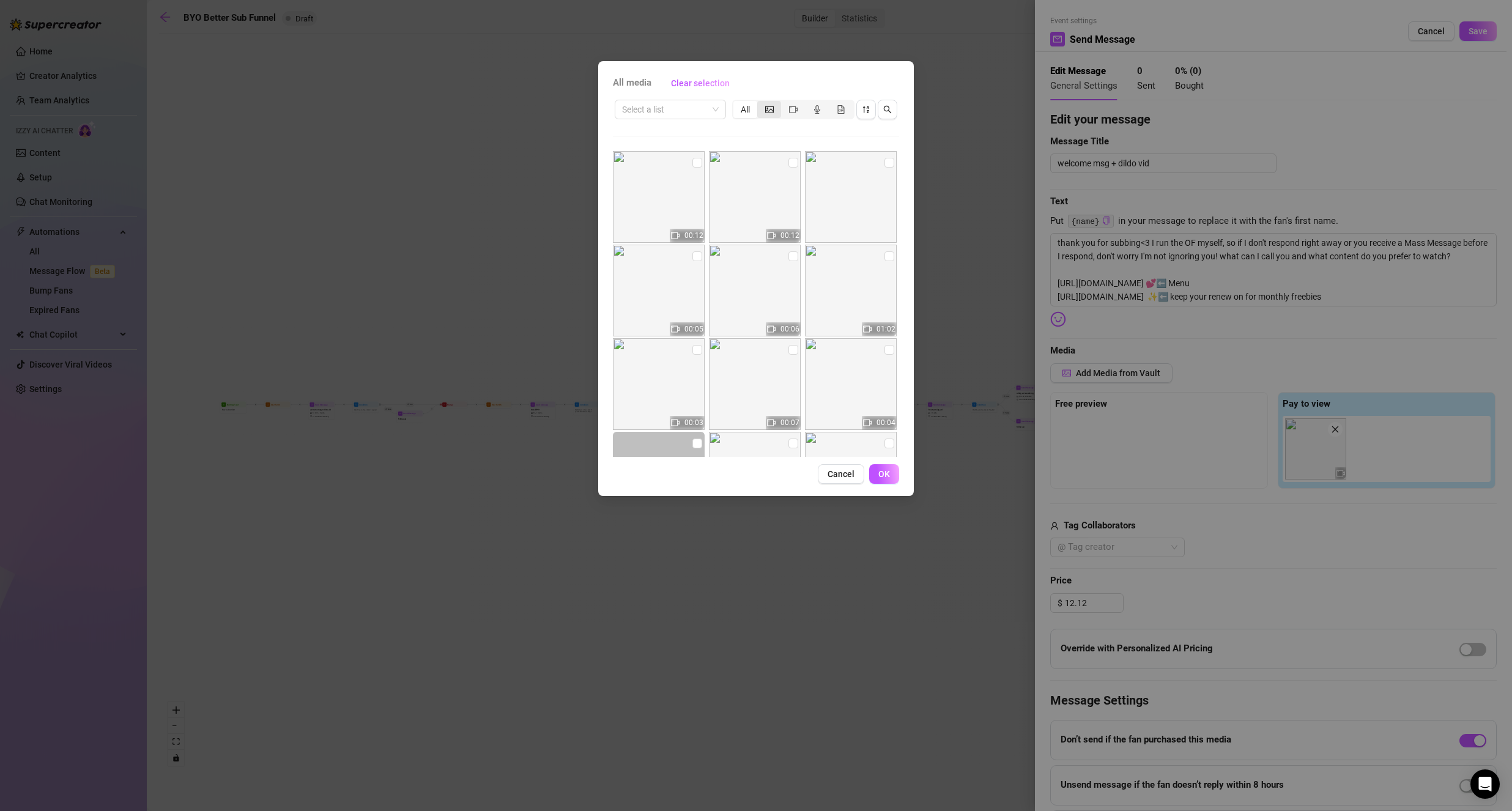
click at [770, 112] on icon "picture" at bounding box center [769, 109] width 8 height 8
click at [760, 102] on input "segmented control" at bounding box center [760, 102] width 0 height 0
drag, startPoint x: 835, startPoint y: 473, endPoint x: 940, endPoint y: 428, distance: 114.2
click at [834, 474] on span "Cancel" at bounding box center [840, 473] width 27 height 10
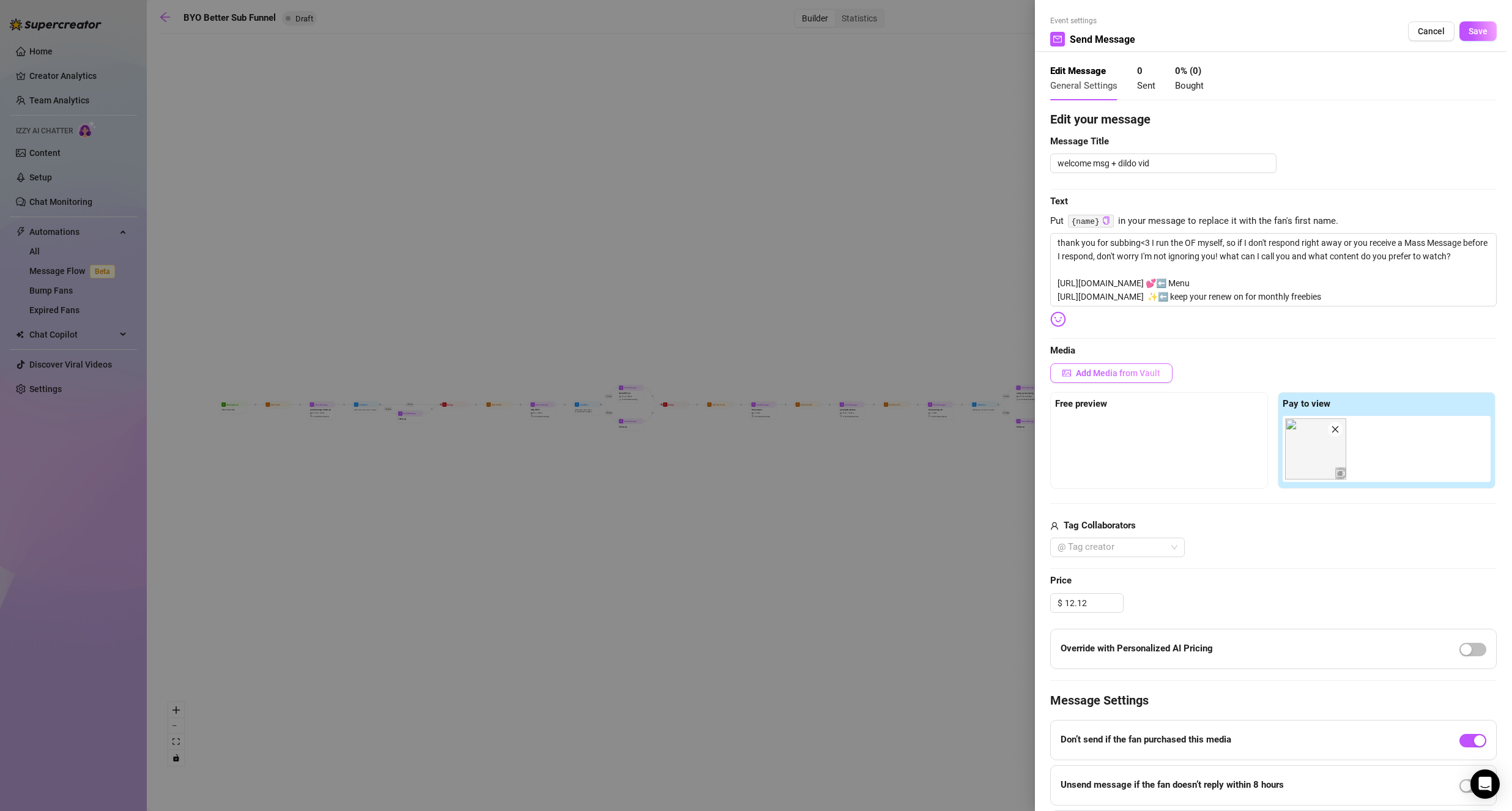
click at [1094, 377] on span "Add Media from Vault" at bounding box center [1118, 373] width 84 height 10
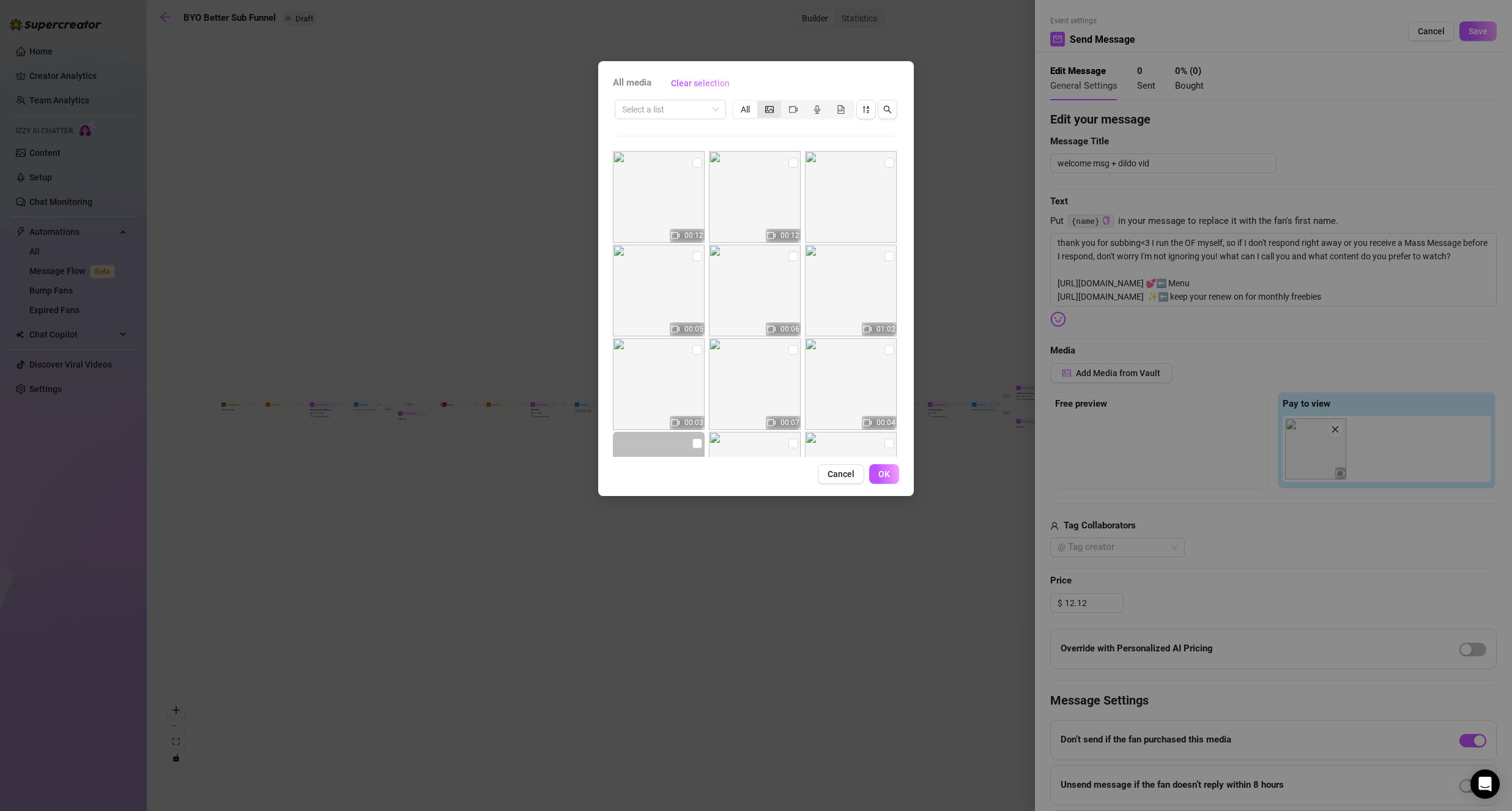
click at [763, 106] on div "segmented control" at bounding box center [769, 110] width 24 height 17
click at [760, 102] on input "segmented control" at bounding box center [760, 102] width 0 height 0
click at [844, 468] on button "Cancel" at bounding box center [841, 474] width 47 height 19
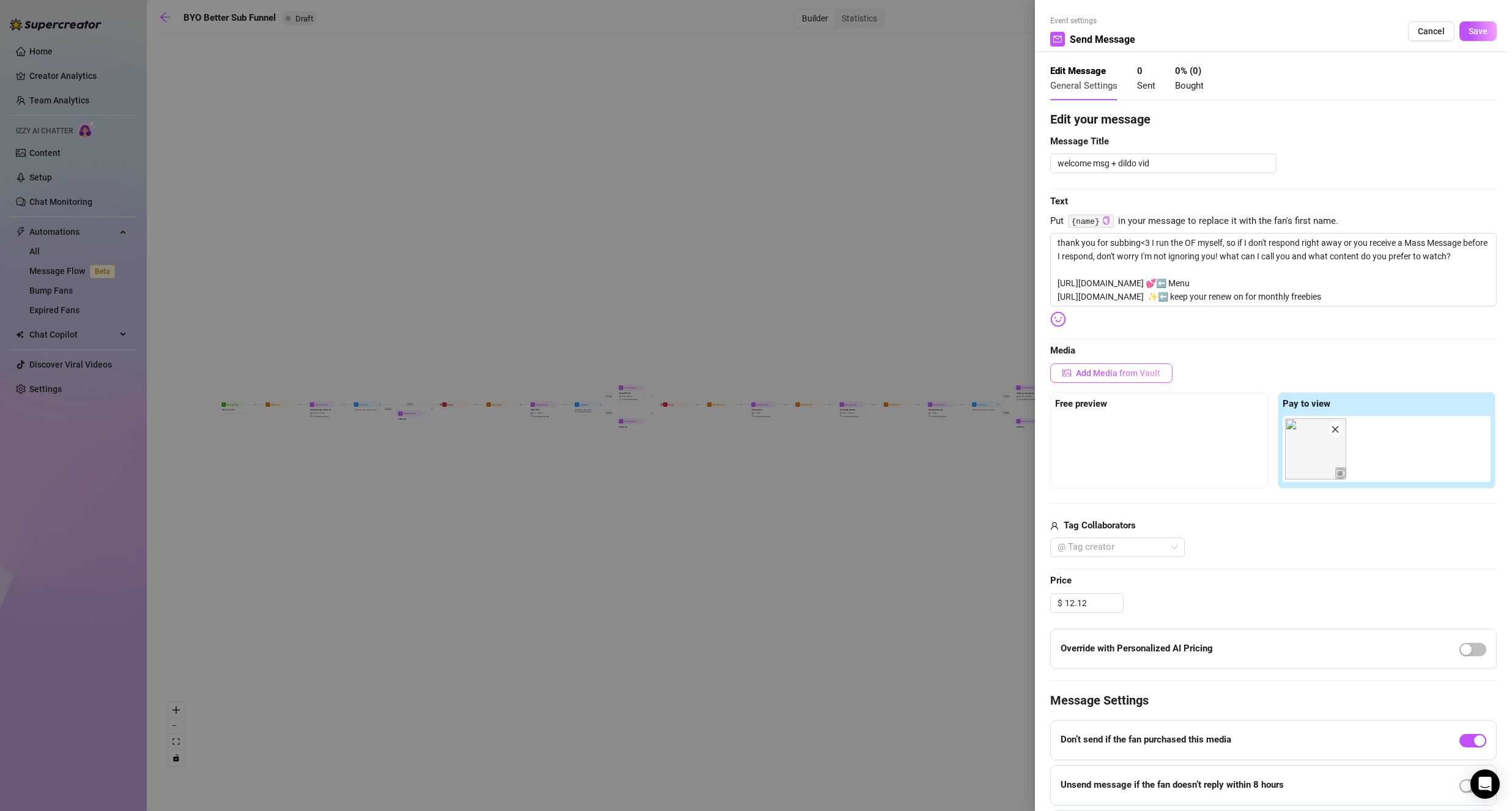
click at [1070, 376] on icon "picture" at bounding box center [1066, 373] width 8 height 8
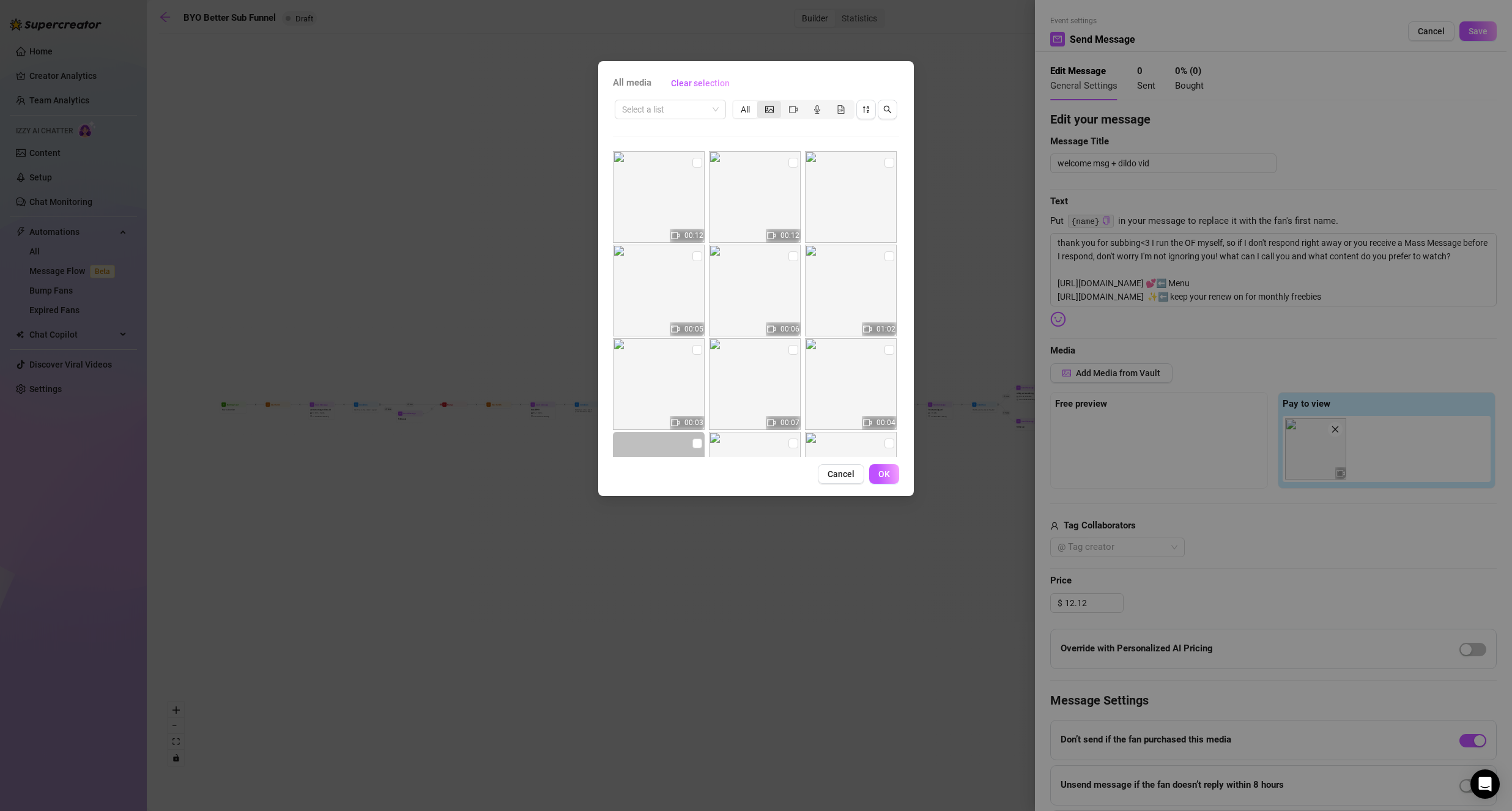
click at [767, 110] on icon "picture" at bounding box center [769, 109] width 8 height 8
click at [760, 102] on input "segmented control" at bounding box center [760, 102] width 0 height 0
click at [827, 476] on button "Cancel" at bounding box center [841, 474] width 47 height 19
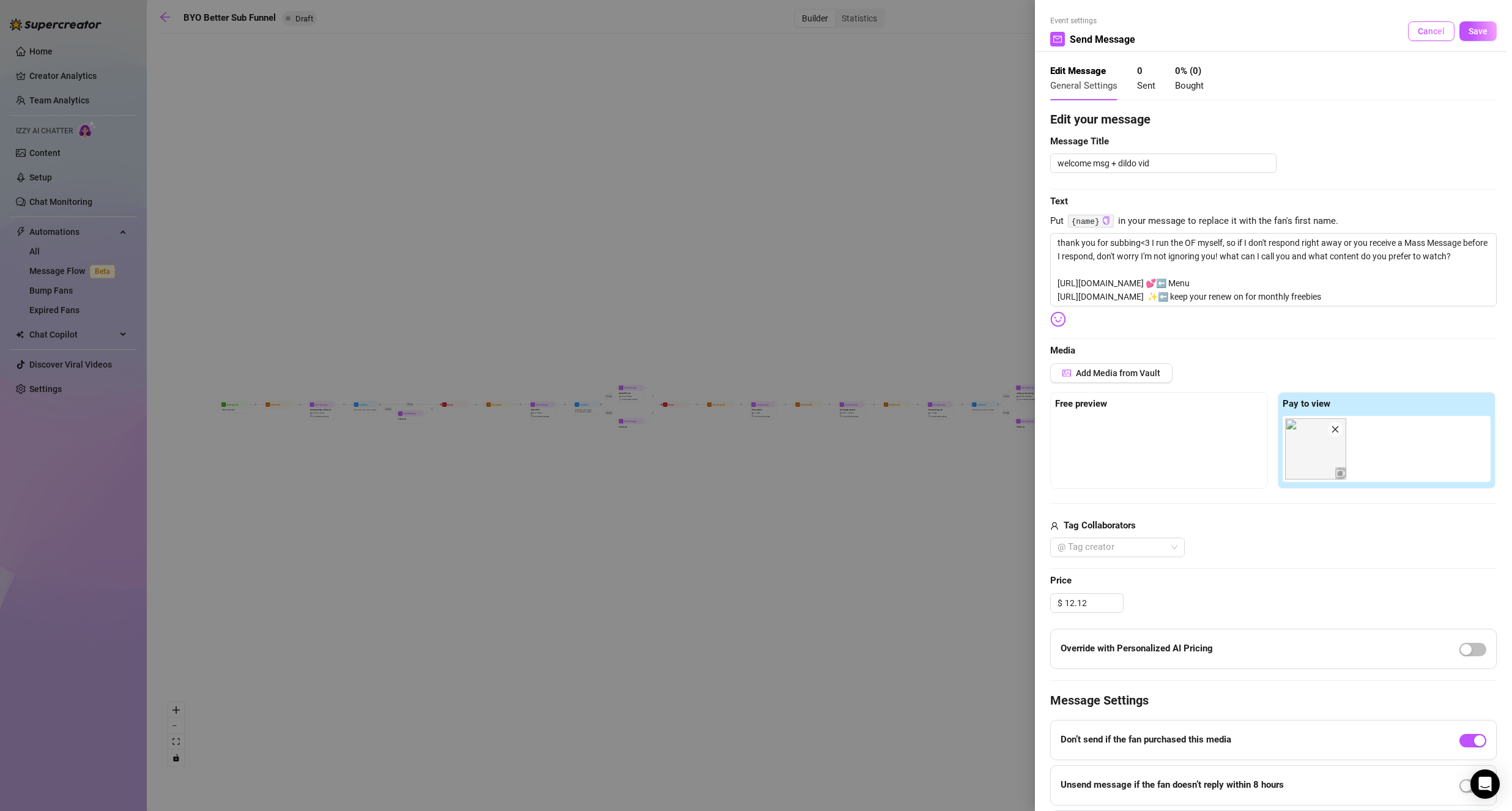
drag, startPoint x: 1425, startPoint y: 30, endPoint x: 1362, endPoint y: 71, distance: 75.2
click at [1424, 30] on span "Cancel" at bounding box center [1430, 31] width 27 height 10
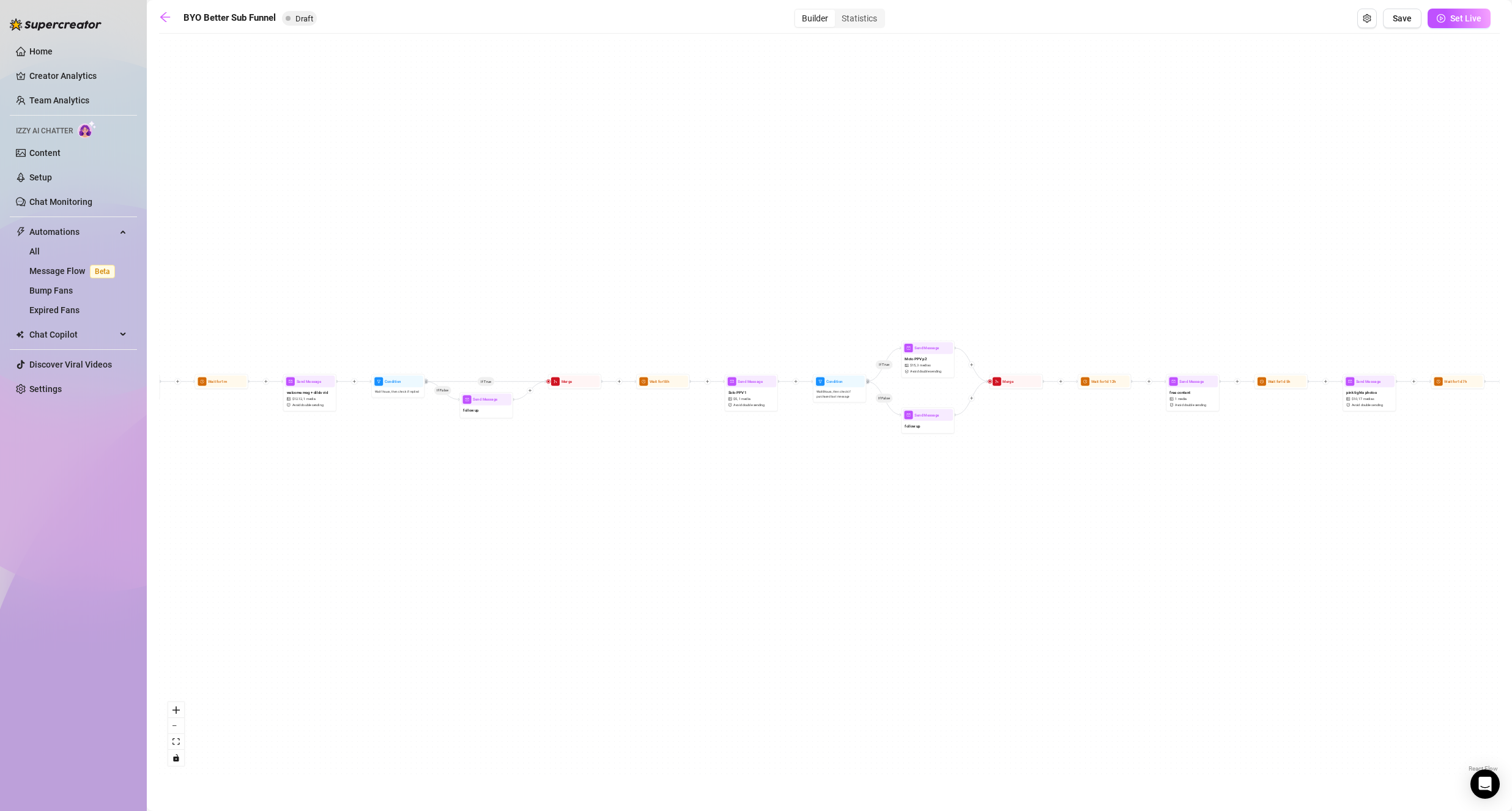
drag, startPoint x: 416, startPoint y: 548, endPoint x: 701, endPoint y: 531, distance: 285.5
click at [707, 539] on div "If True If False If True If False If True If False Wait for 1d 2h Send Message …" at bounding box center [829, 407] width 1340 height 735
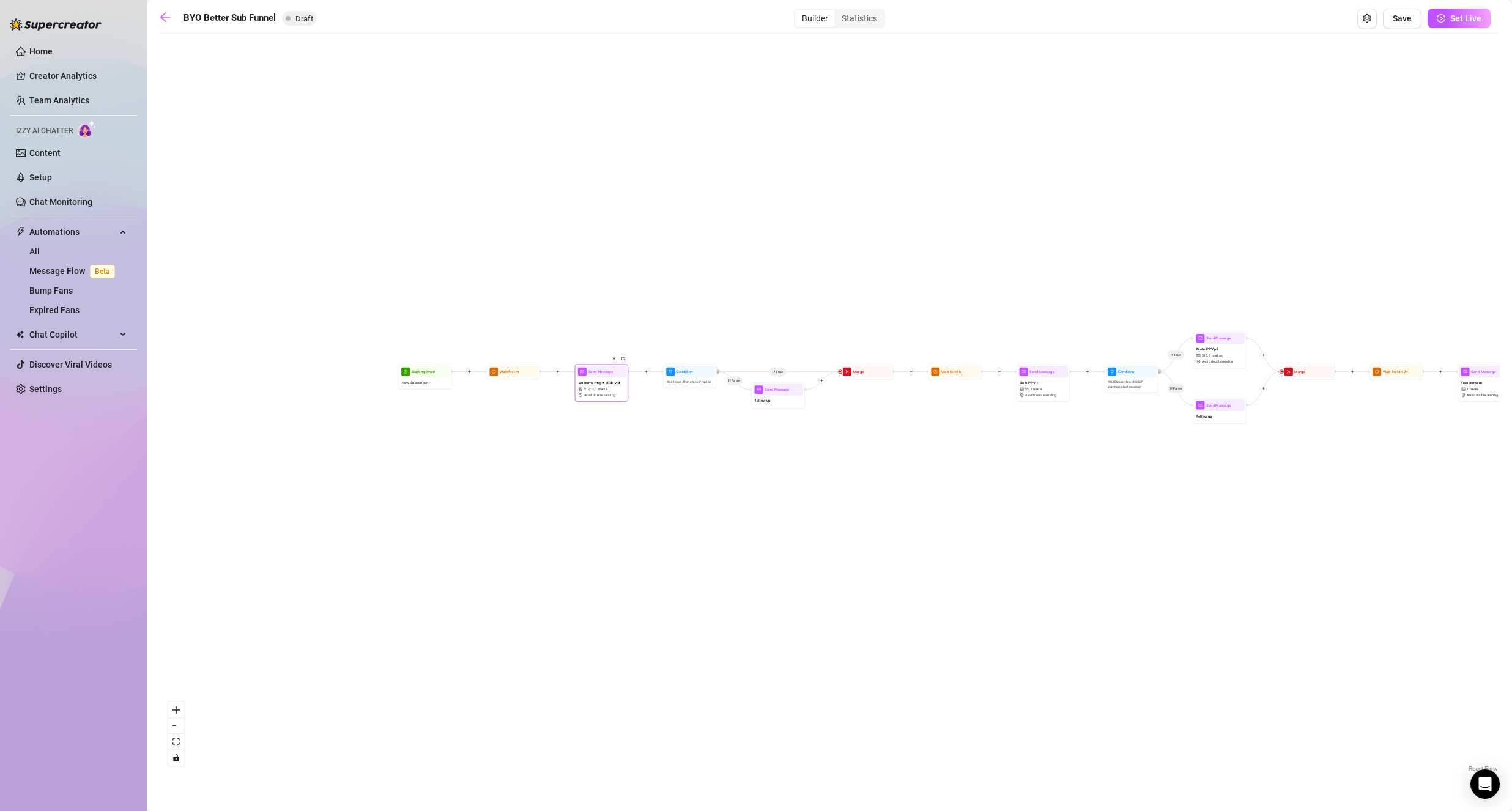
click at [590, 389] on span "$ 12.12 ," at bounding box center [589, 389] width 10 height 5
click at [592, 382] on span "welcome msg + dildo vid" at bounding box center [599, 382] width 41 height 6
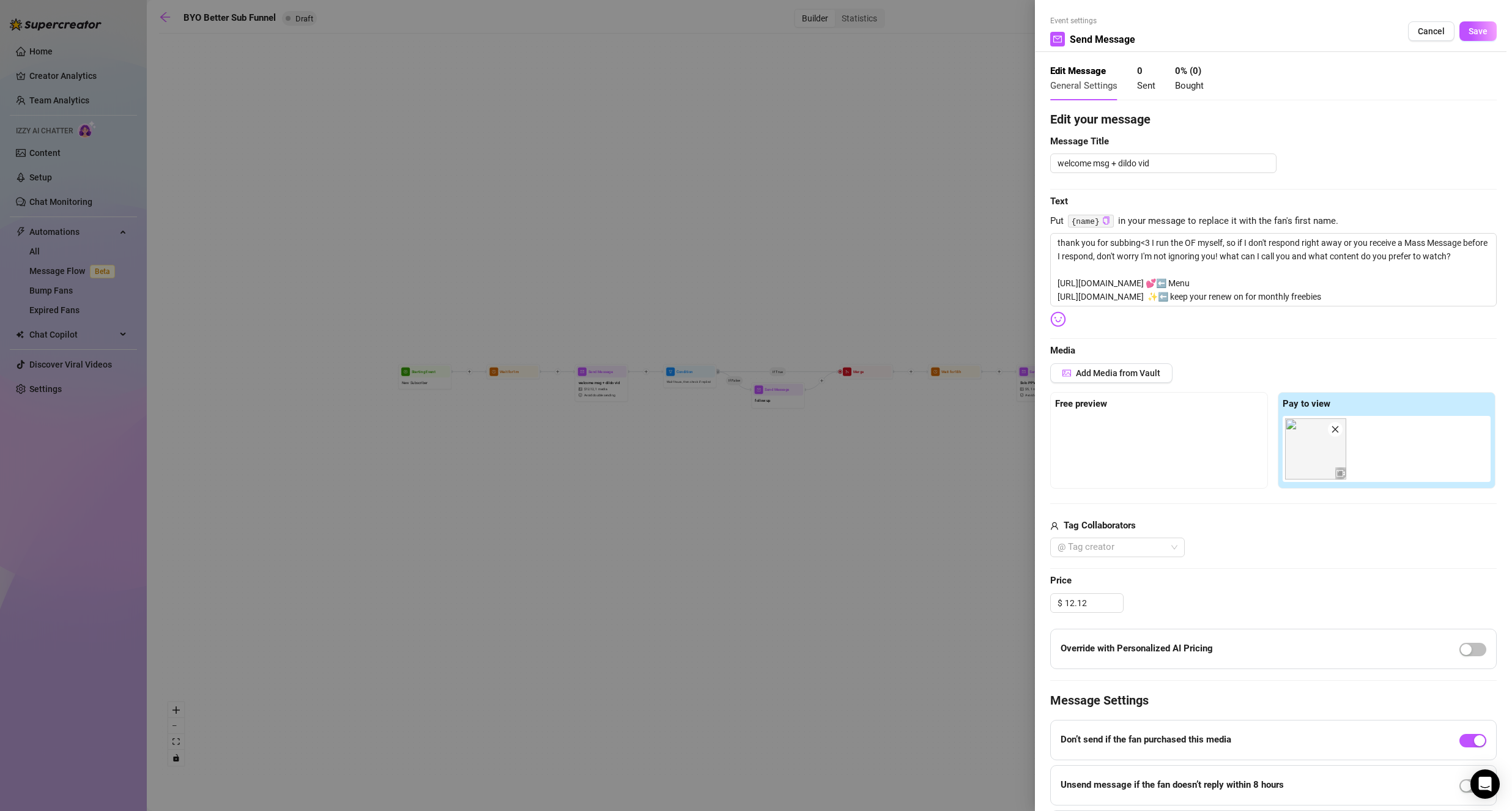
click at [1122, 385] on div "Add Media from Vault" at bounding box center [1273, 377] width 447 height 29
click at [1122, 375] on span "Add Media from Vault" at bounding box center [1118, 373] width 84 height 10
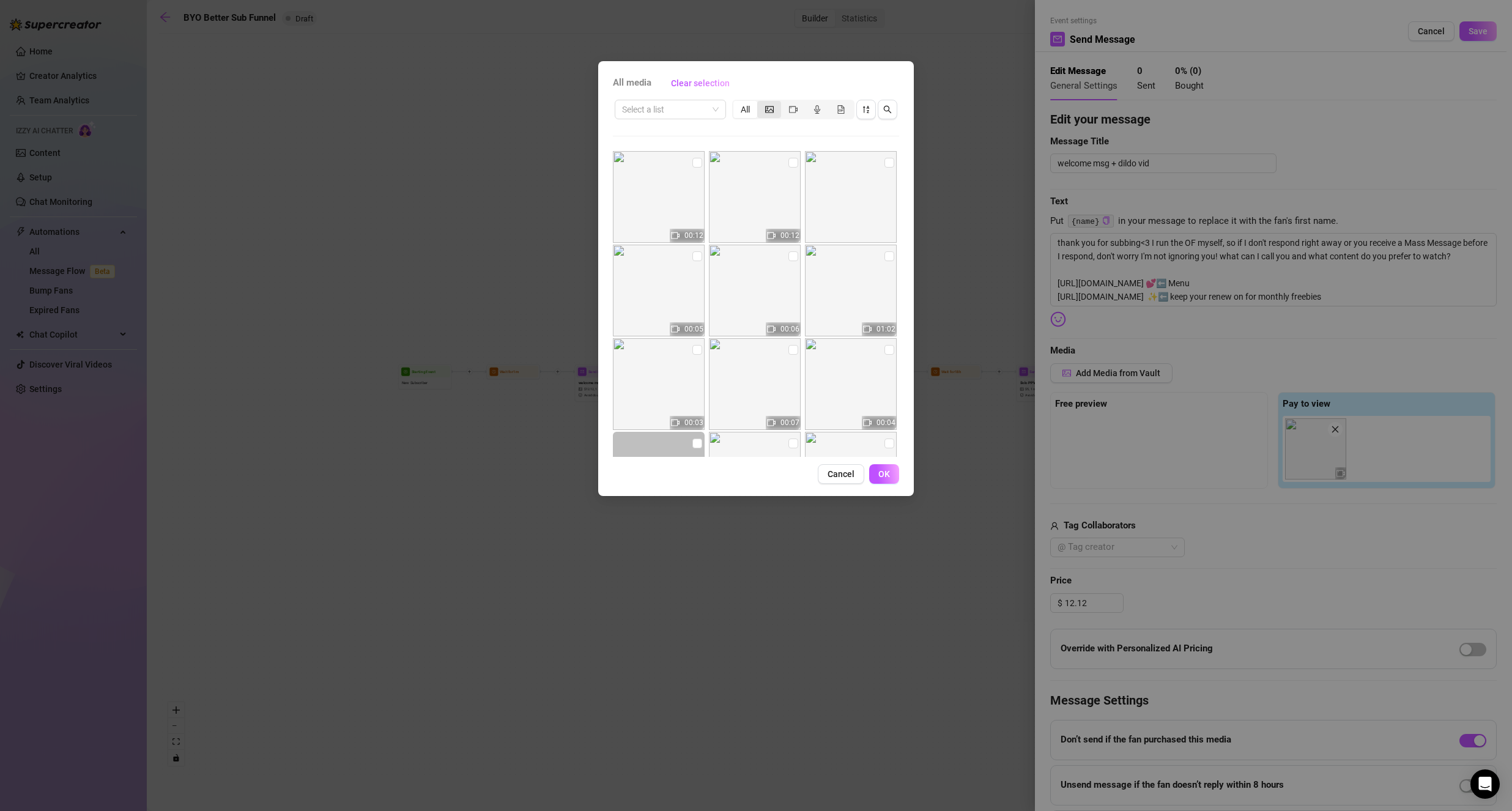
click at [767, 105] on icon "picture" at bounding box center [769, 109] width 8 height 8
click at [760, 102] on input "segmented control" at bounding box center [760, 102] width 0 height 0
click at [837, 478] on span "Cancel" at bounding box center [840, 473] width 27 height 10
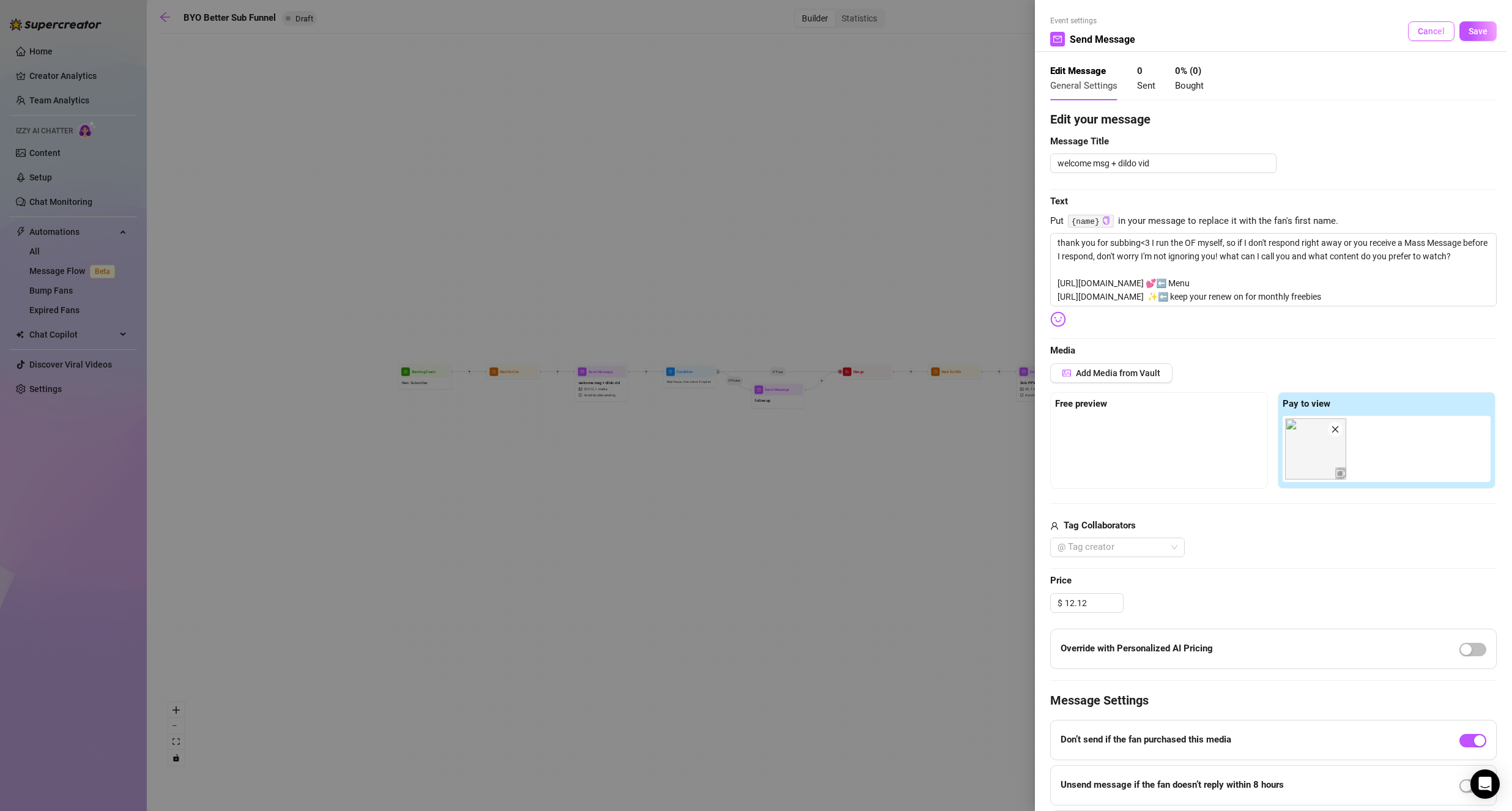
click at [1434, 37] on button "Cancel" at bounding box center [1431, 31] width 47 height 19
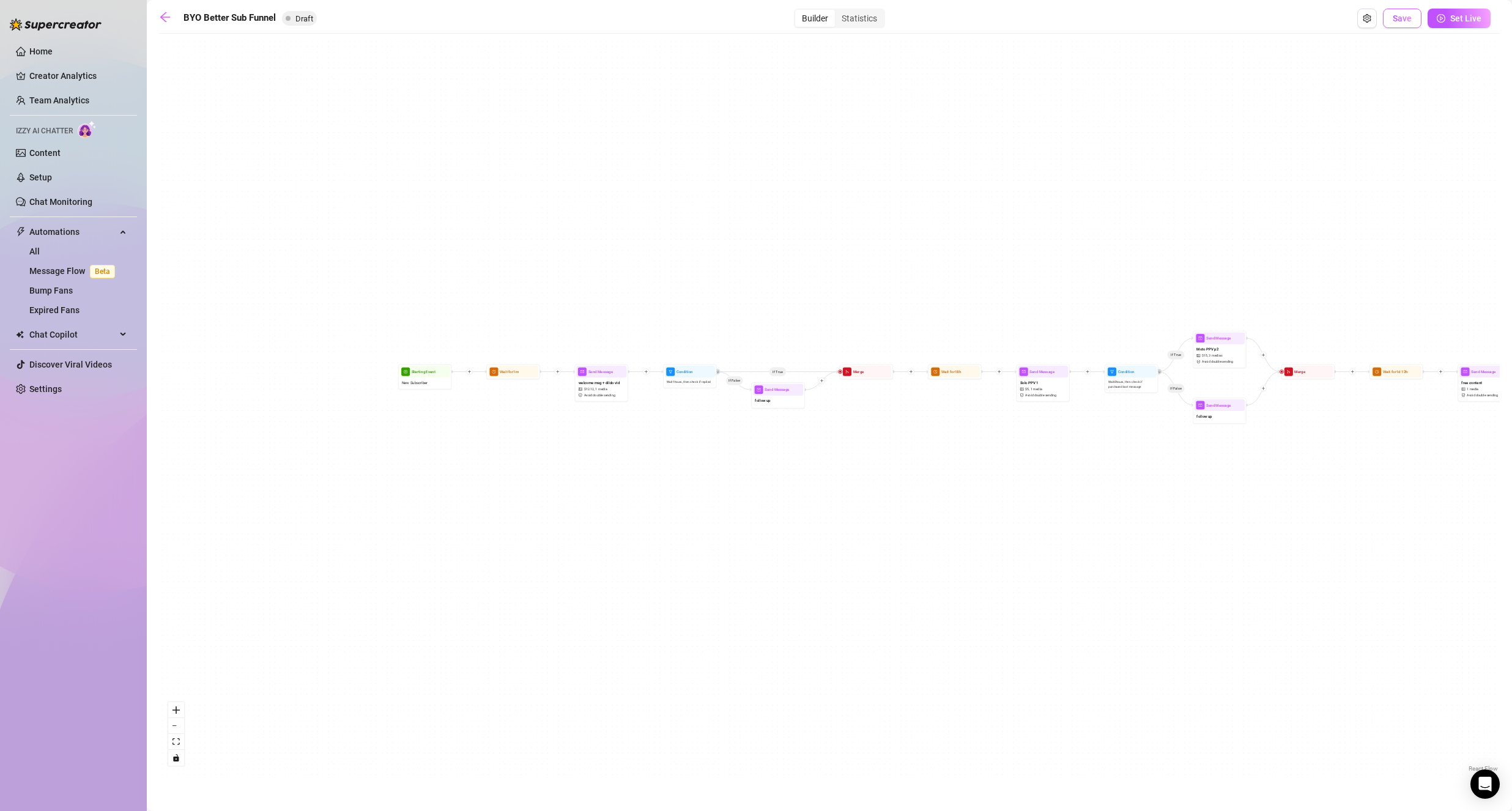
click at [1396, 24] on button "Save" at bounding box center [1402, 18] width 38 height 19
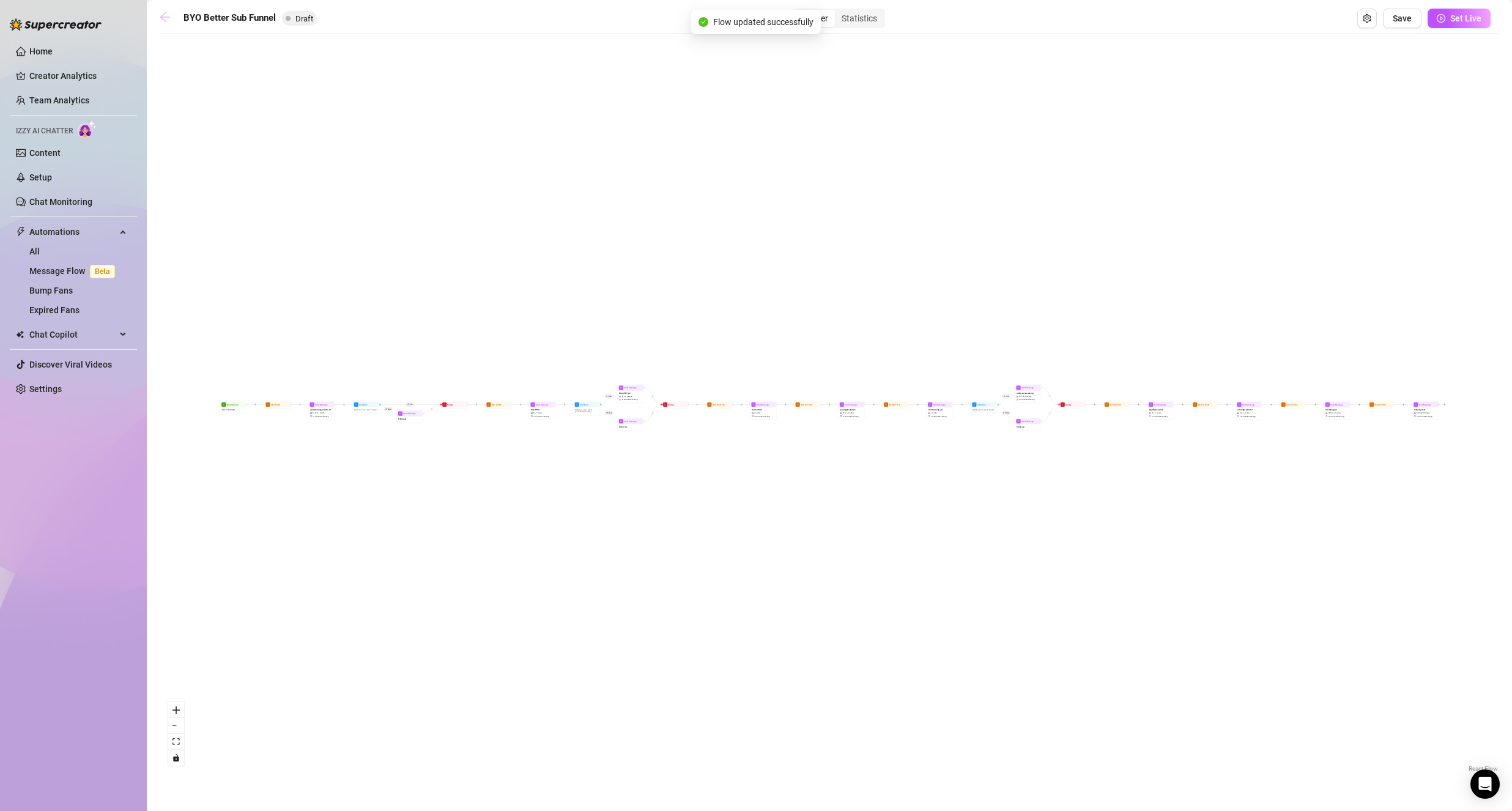
click at [168, 25] on link at bounding box center [168, 18] width 18 height 15
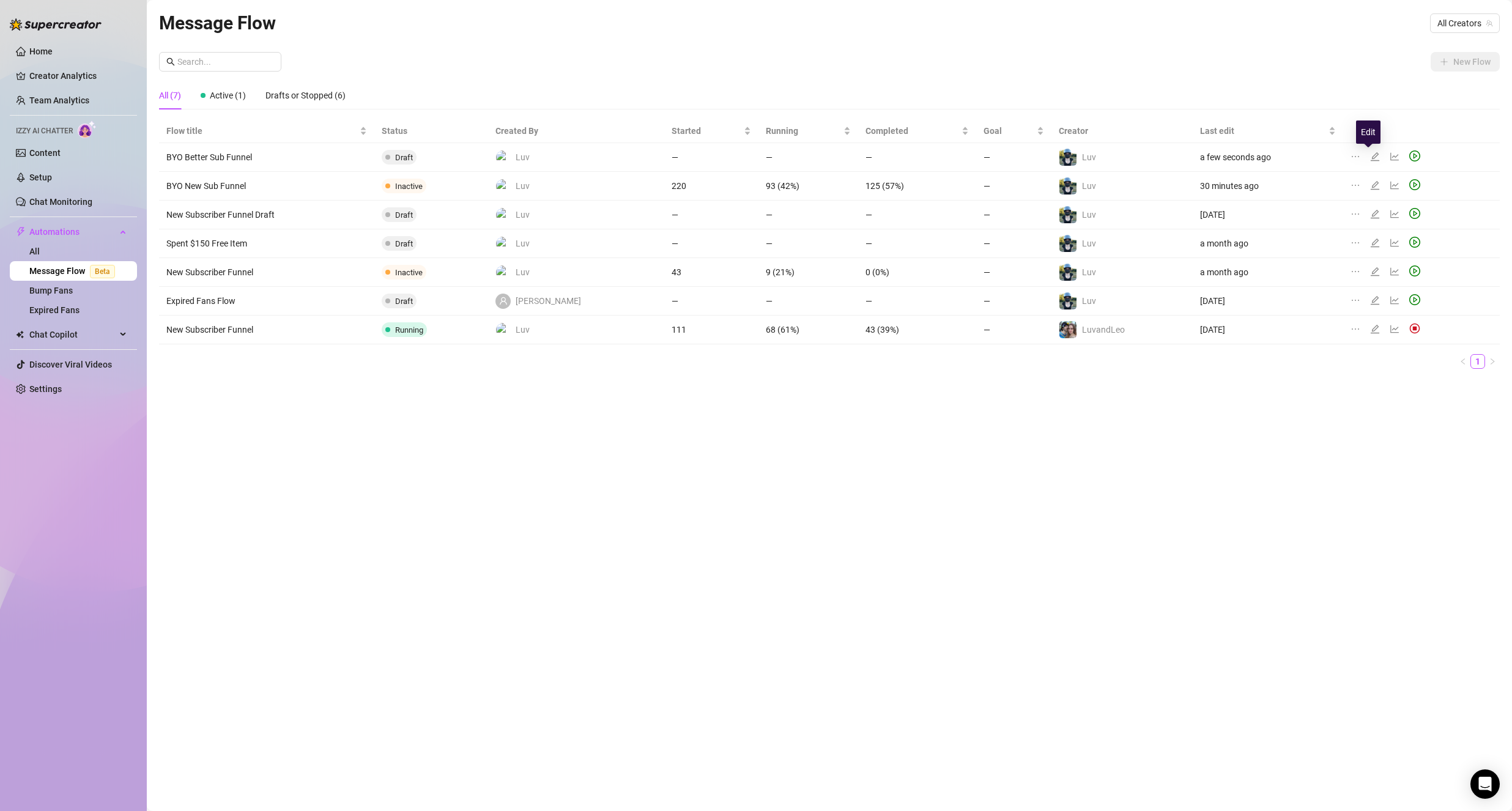
click at [1371, 157] on icon "edit" at bounding box center [1375, 156] width 10 height 10
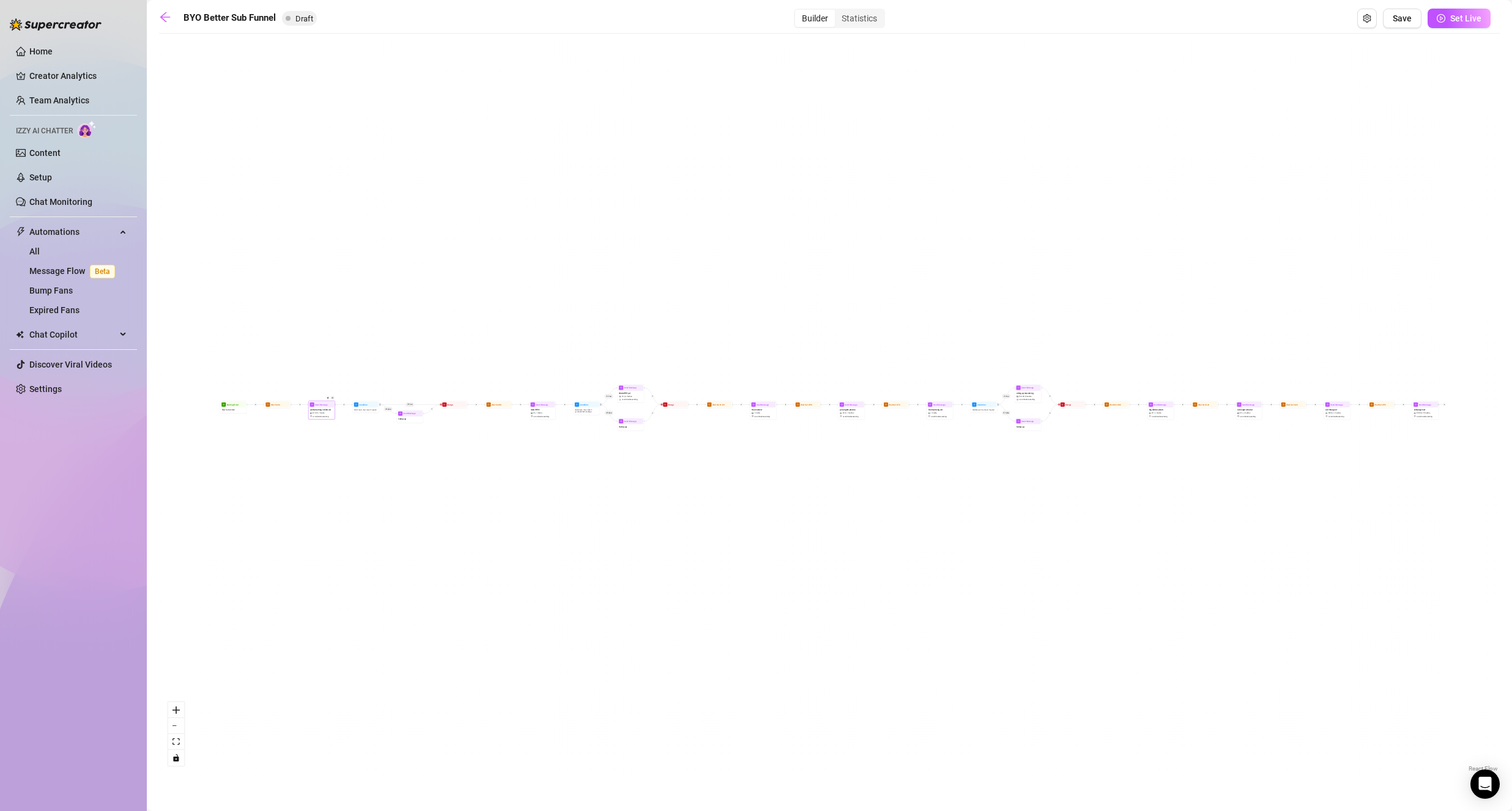
click at [334, 413] on div "welcome msg + dildo vid $ 12.12 , 1 media Avoid double sending" at bounding box center [321, 412] width 25 height 11
click at [333, 413] on div "welcome msg + dildo vid $ 12.12 , 1 media Avoid double sending" at bounding box center [324, 412] width 25 height 11
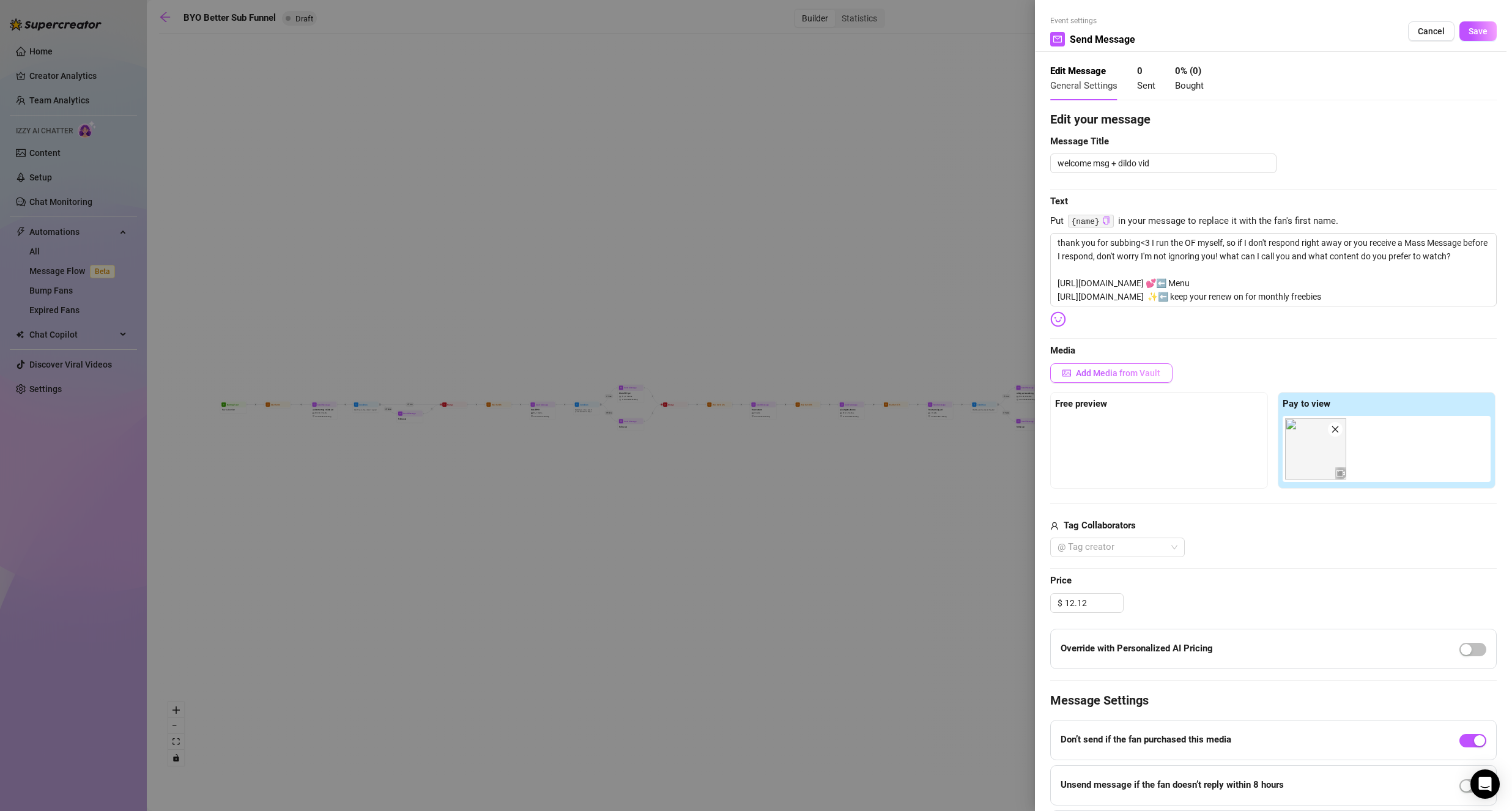
click at [1069, 370] on icon "picture" at bounding box center [1066, 373] width 8 height 6
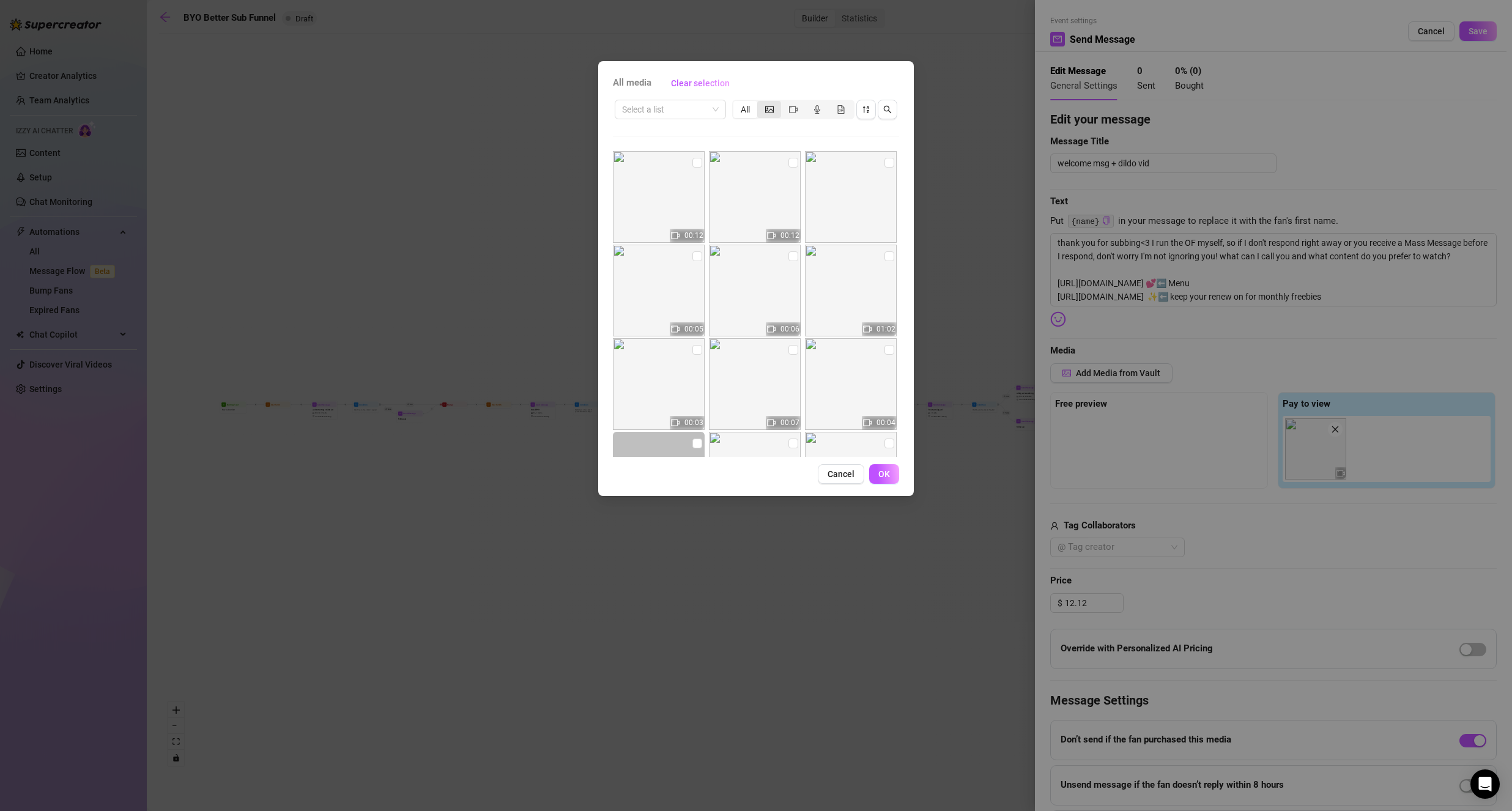
click at [773, 107] on icon "picture" at bounding box center [769, 109] width 8 height 6
click at [760, 102] on input "segmented control" at bounding box center [760, 102] width 0 height 0
click at [842, 480] on button "Cancel" at bounding box center [841, 474] width 47 height 19
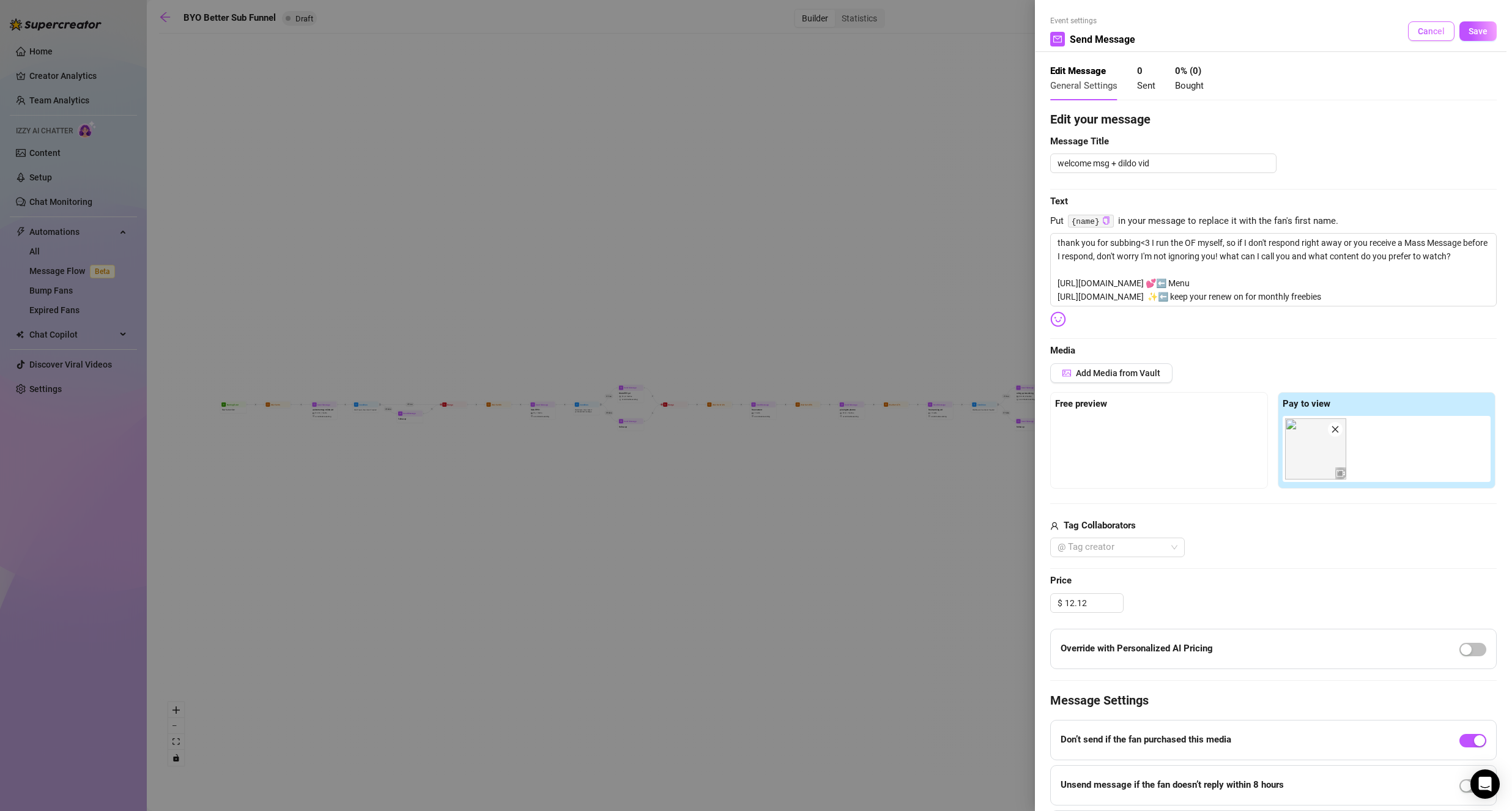
click at [1436, 27] on button "Cancel" at bounding box center [1431, 31] width 47 height 19
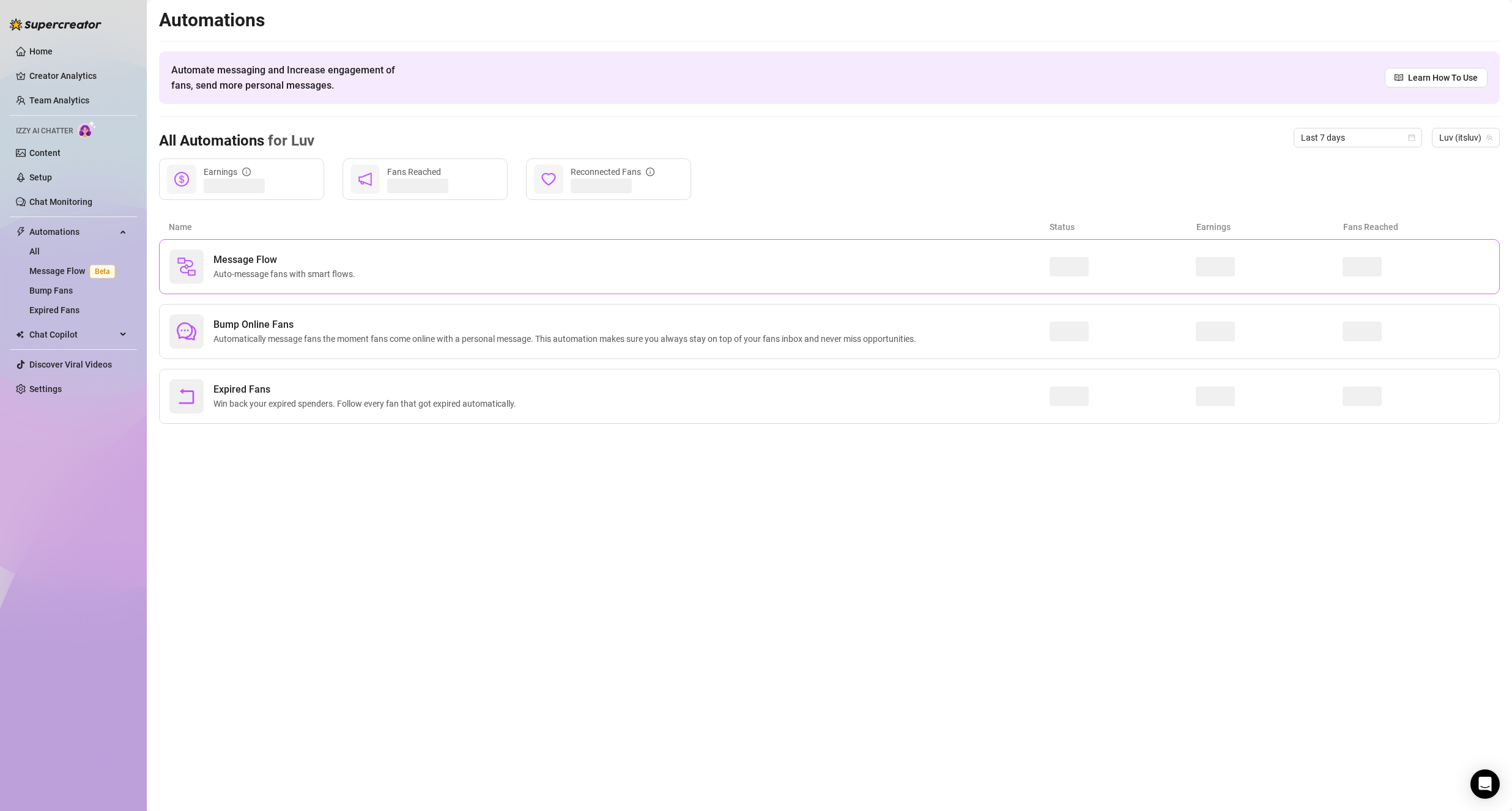
click at [421, 271] on div "Message Flow Auto-message fans with smart flows." at bounding box center [609, 266] width 880 height 34
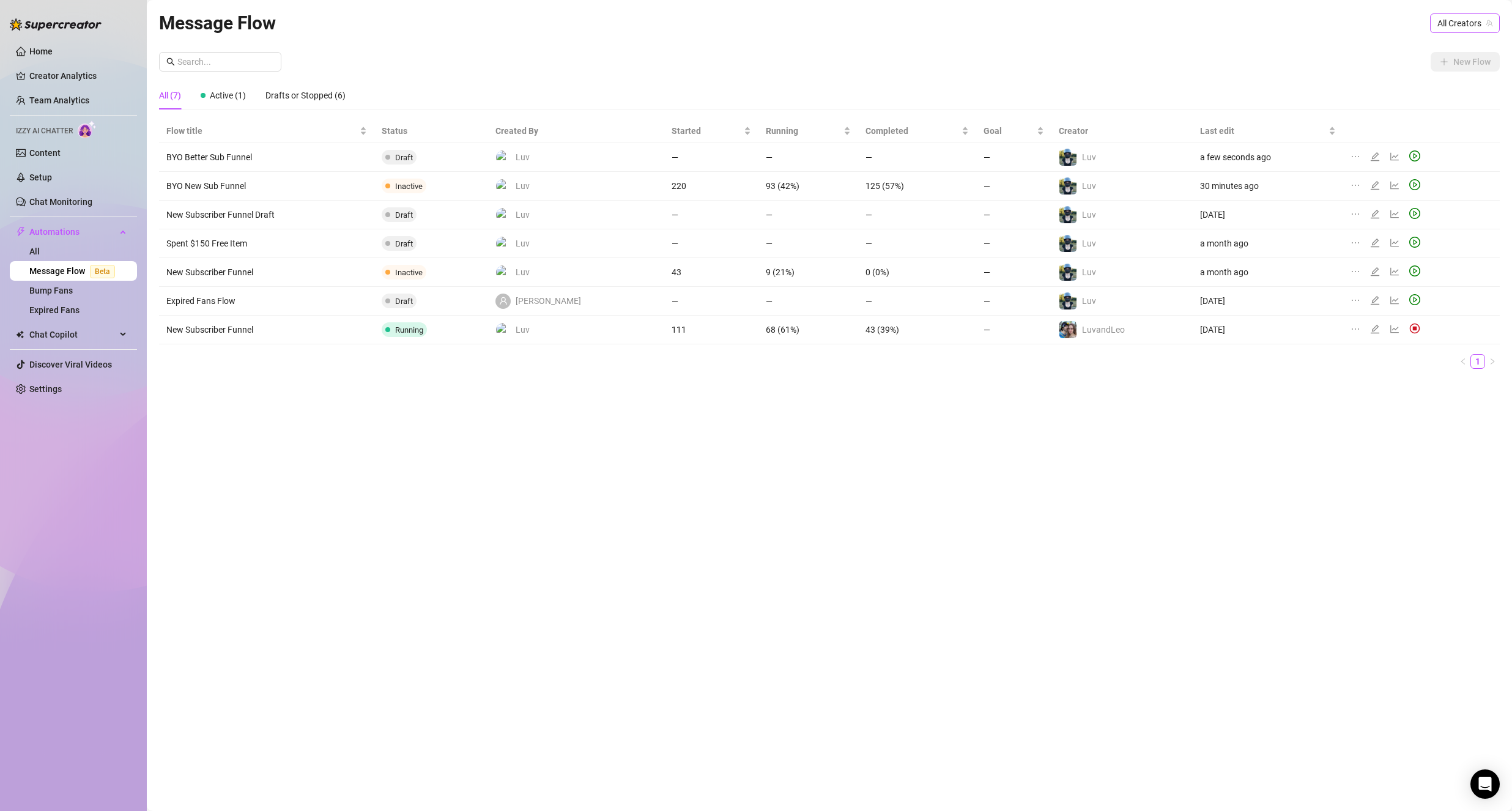
click at [1472, 25] on span "All Creators" at bounding box center [1464, 23] width 55 height 18
click at [1467, 79] on div "Luv ( itsluv )" at bounding box center [1434, 89] width 124 height 21
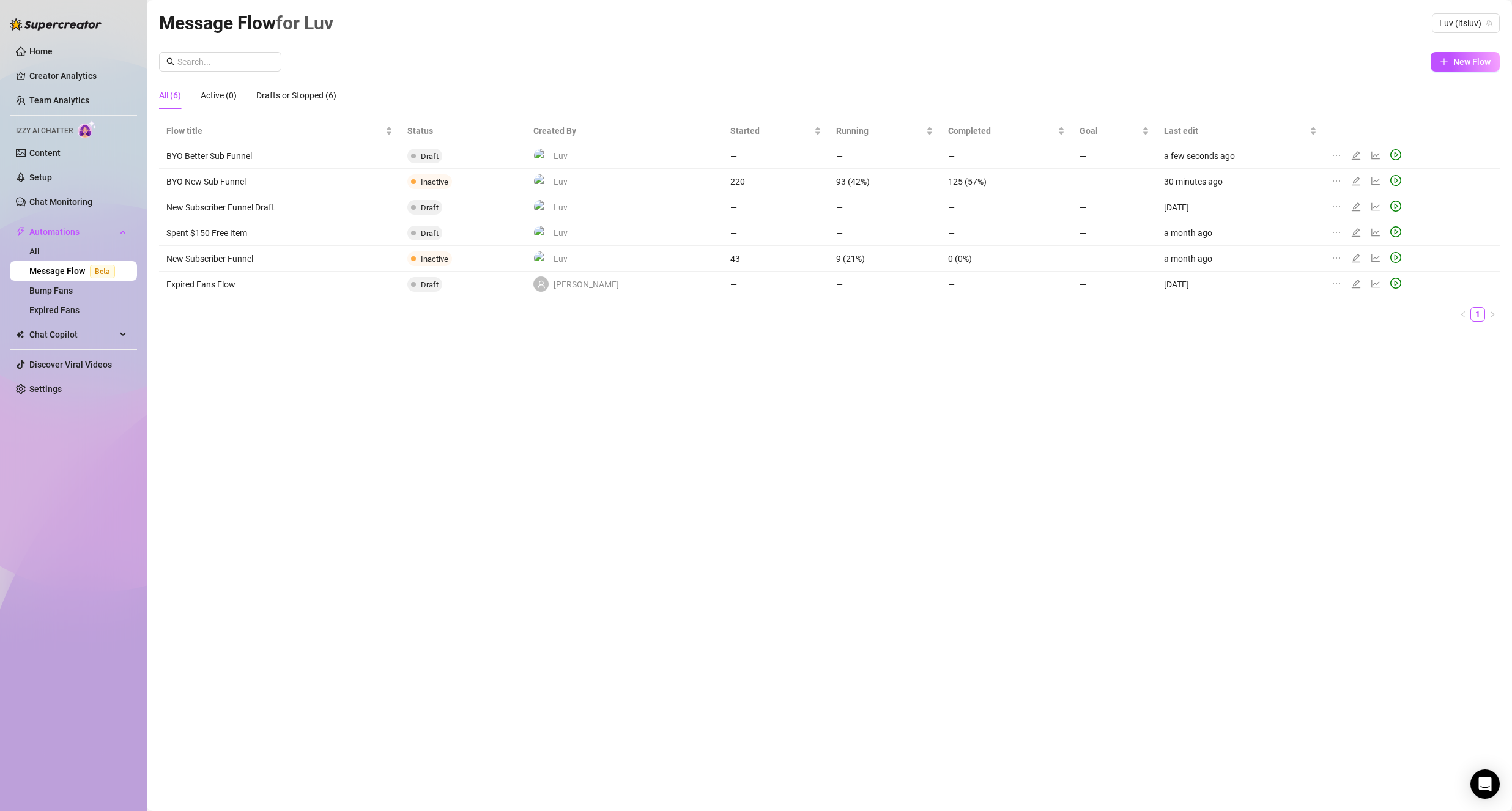
drag, startPoint x: 1284, startPoint y: 87, endPoint x: 1375, endPoint y: 129, distance: 100.2
click at [1289, 89] on div "All (6) Active (0) Drafts or Stopped (6)" at bounding box center [829, 95] width 1340 height 28
click at [1351, 155] on icon "edit" at bounding box center [1355, 155] width 10 height 10
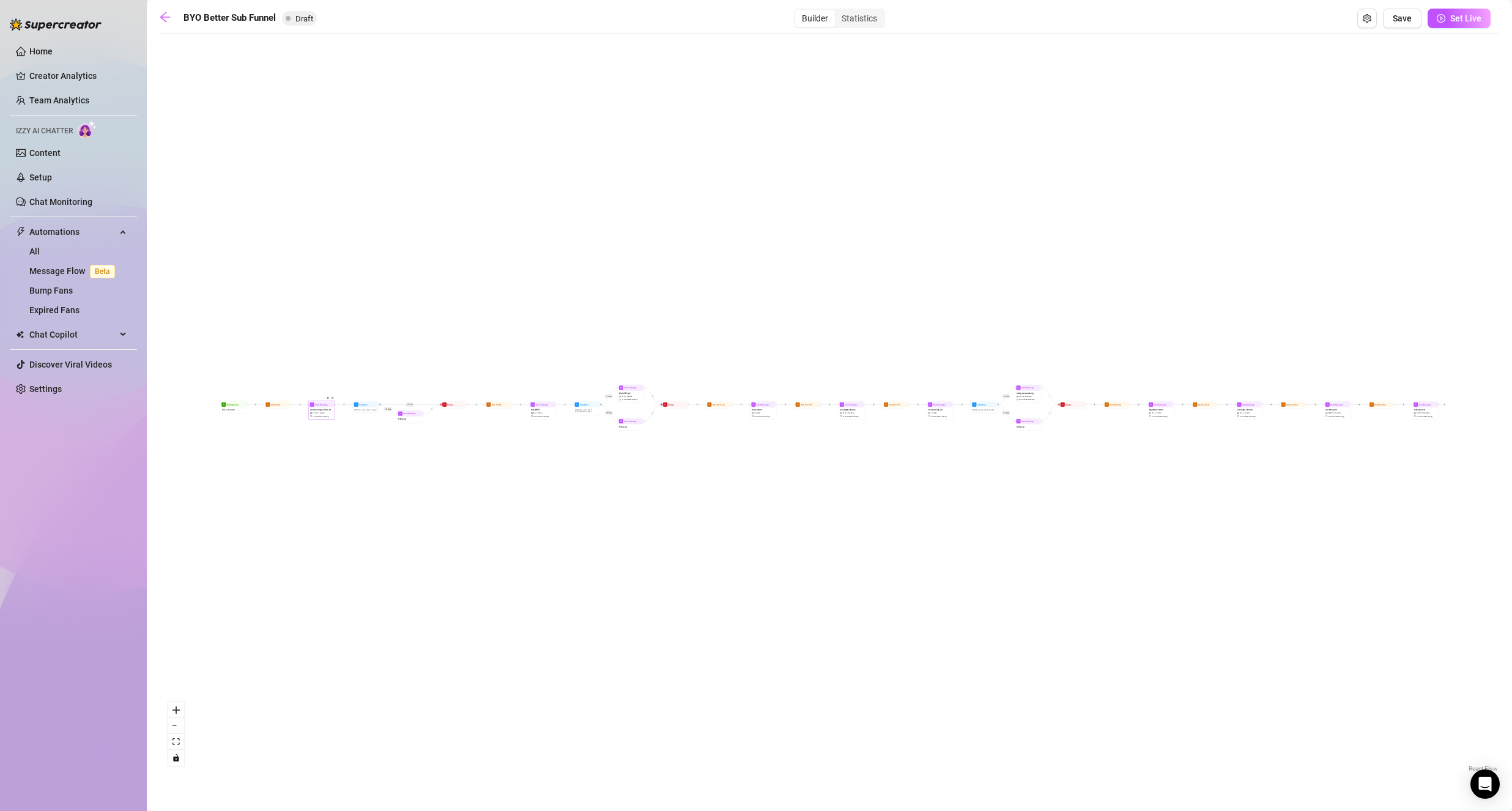
click at [326, 410] on span "welcome msg + dildo vid" at bounding box center [320, 410] width 21 height 3
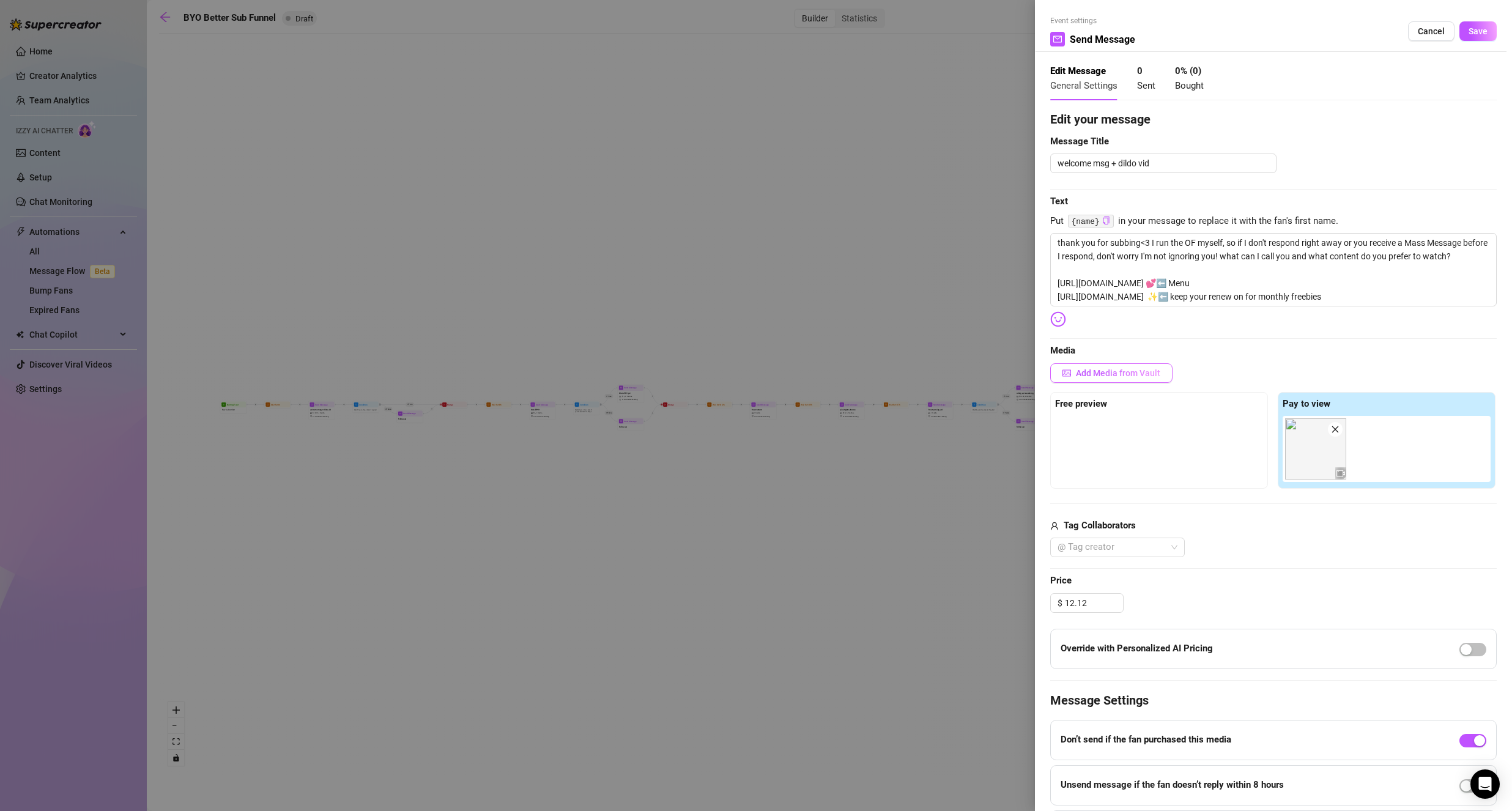
click at [1093, 366] on button "Add Media from Vault" at bounding box center [1111, 373] width 123 height 19
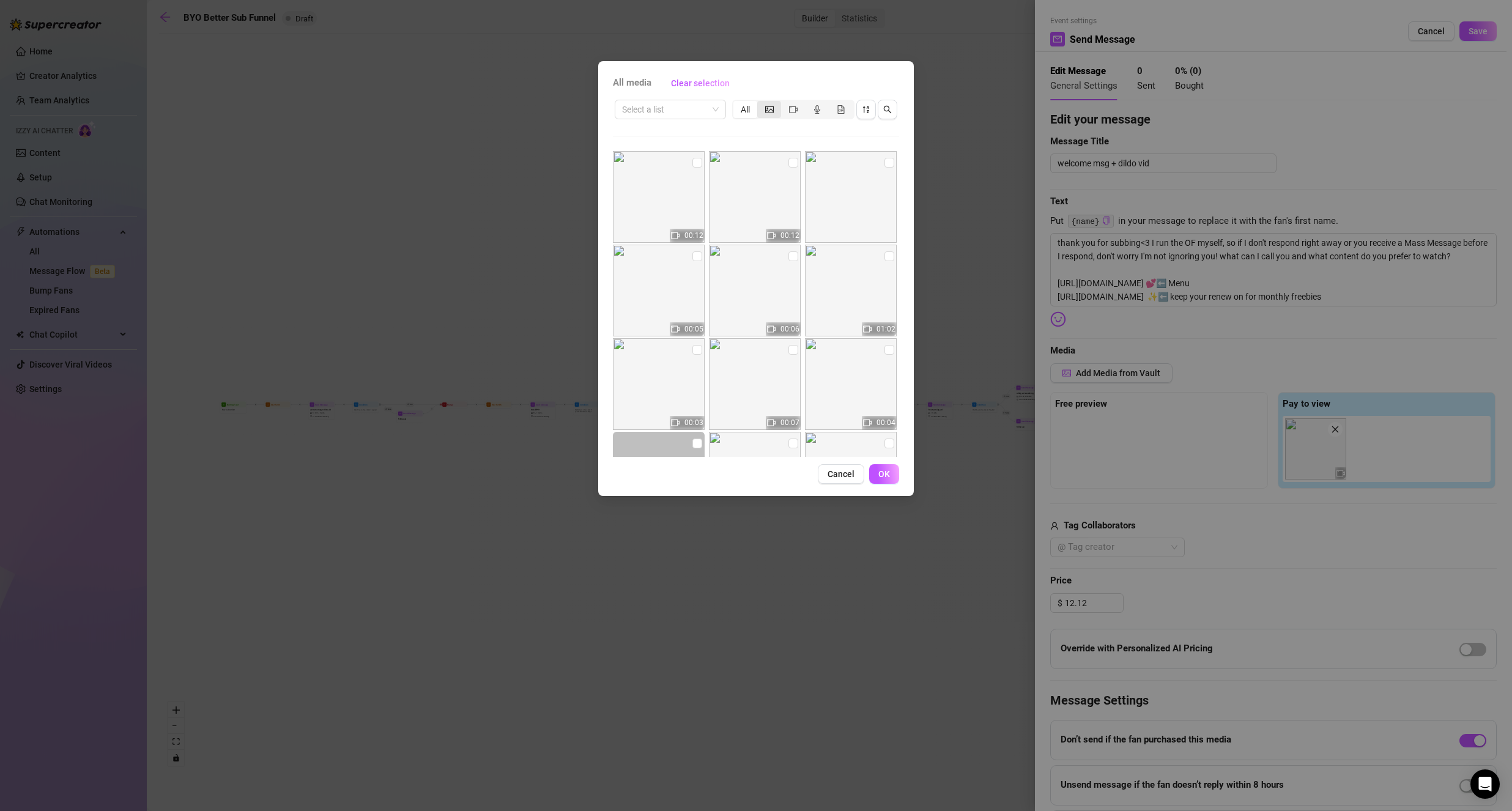
click at [767, 112] on icon "picture" at bounding box center [769, 109] width 8 height 8
click at [760, 102] on input "segmented control" at bounding box center [760, 102] width 0 height 0
click at [695, 110] on input "search" at bounding box center [665, 110] width 86 height 18
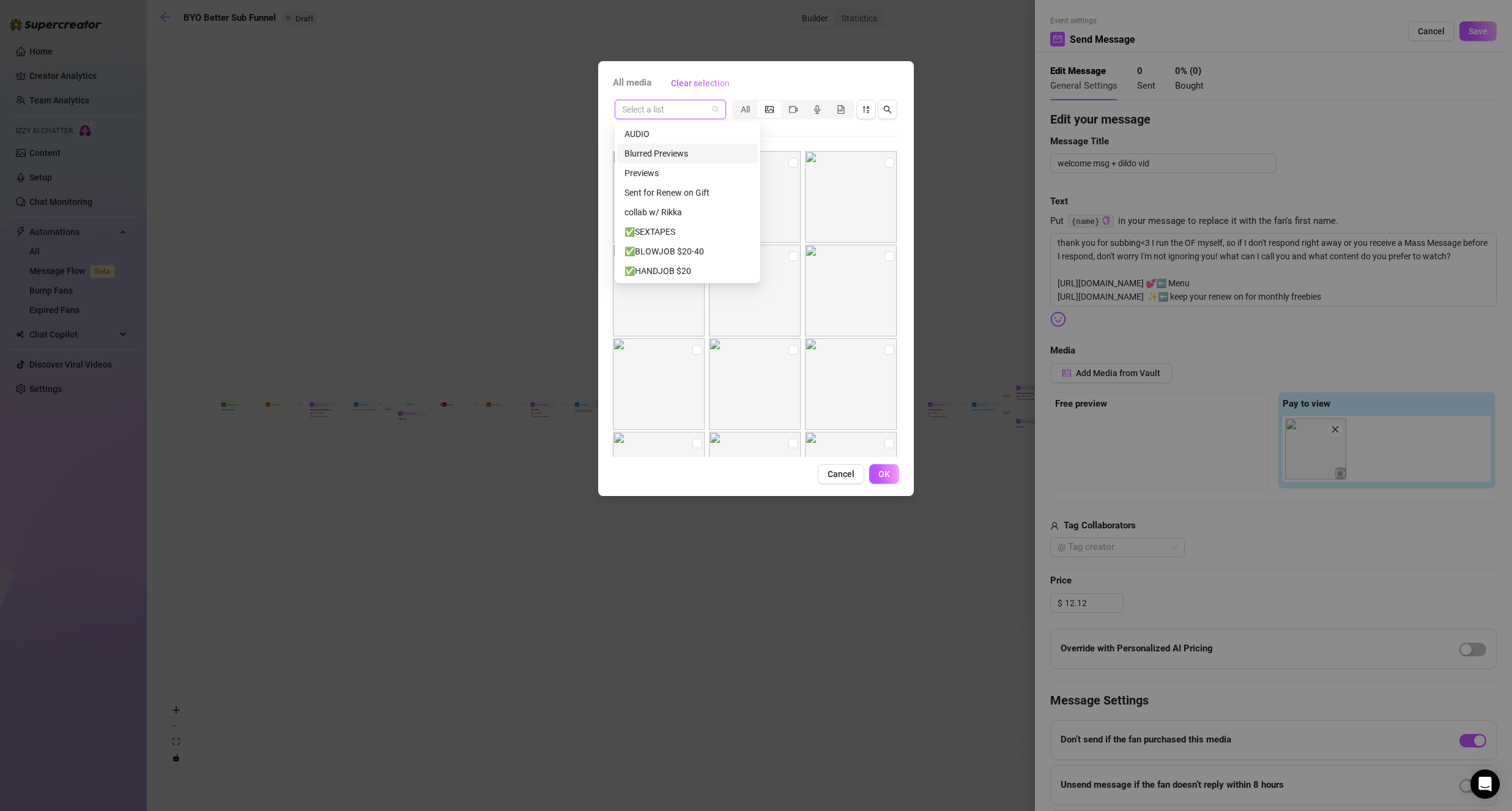
click at [731, 158] on div "Blurred Previews" at bounding box center [687, 153] width 126 height 14
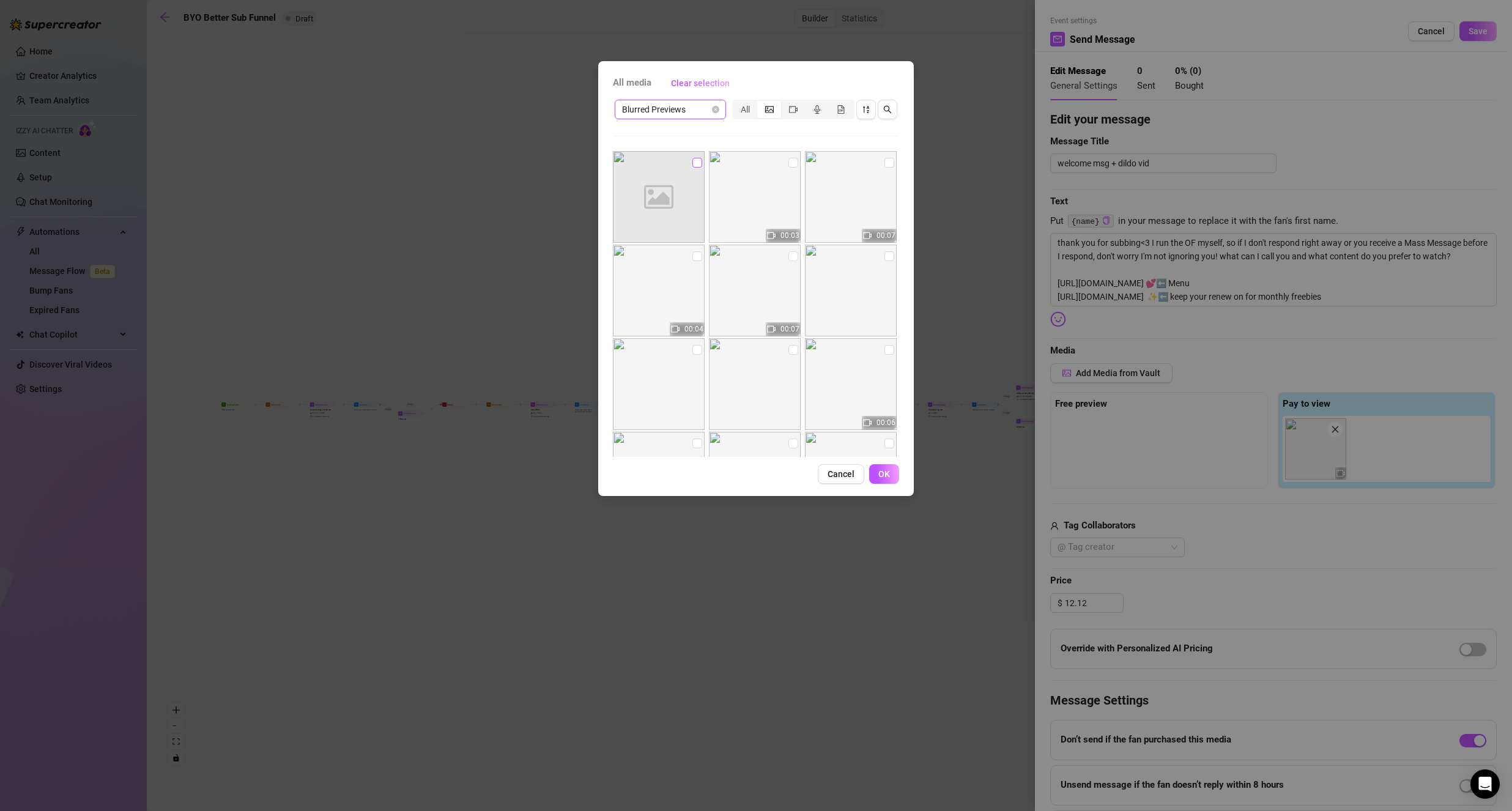
click at [696, 165] on input "checkbox" at bounding box center [697, 162] width 10 height 10
click at [884, 471] on span "OK" at bounding box center [884, 473] width 12 height 10
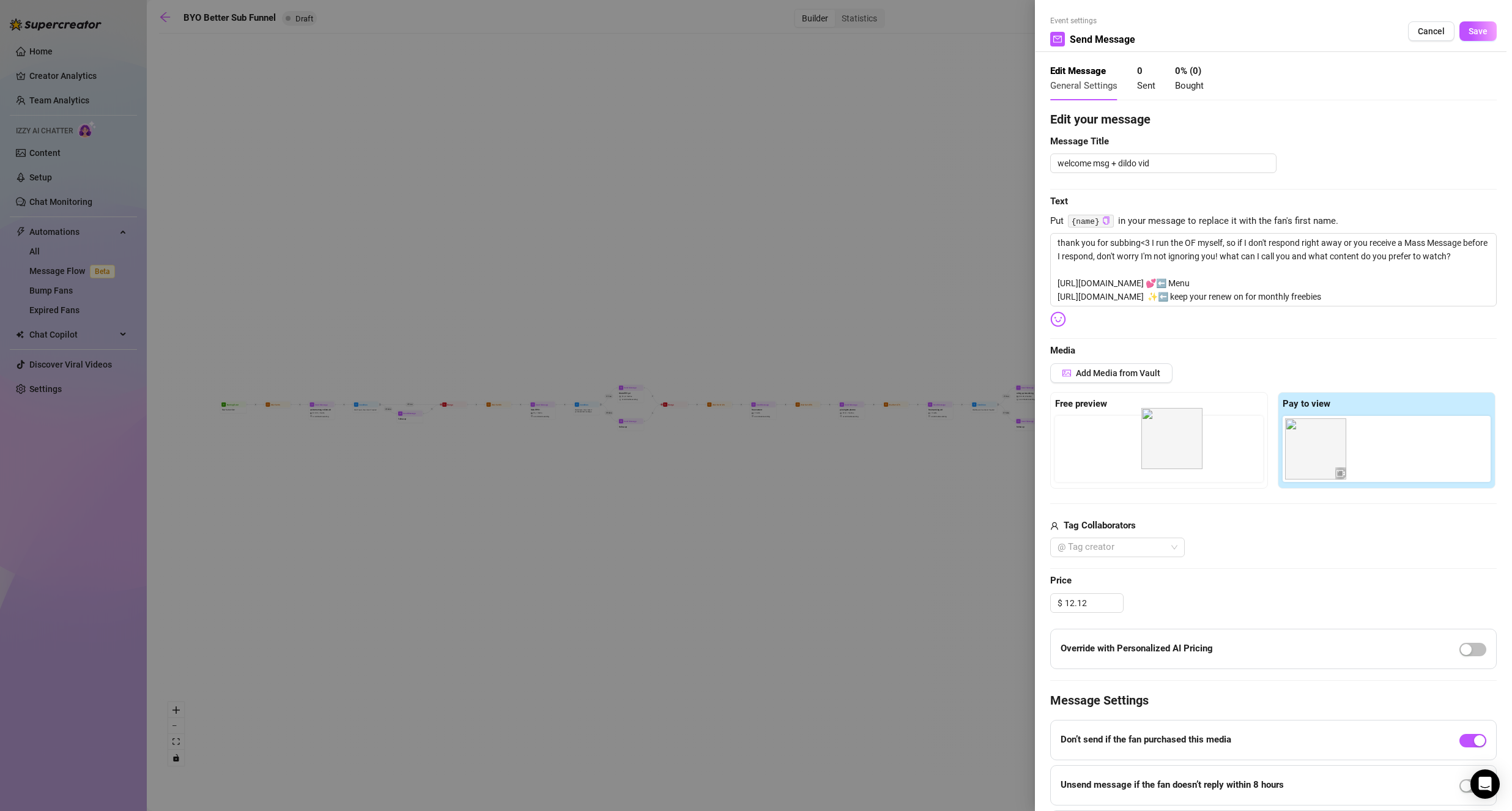
drag, startPoint x: 1373, startPoint y: 456, endPoint x: 1162, endPoint y: 447, distance: 211.2
click at [1162, 447] on div "Free preview Pay to view" at bounding box center [1273, 440] width 447 height 97
click at [1469, 33] on span "Save" at bounding box center [1478, 31] width 19 height 10
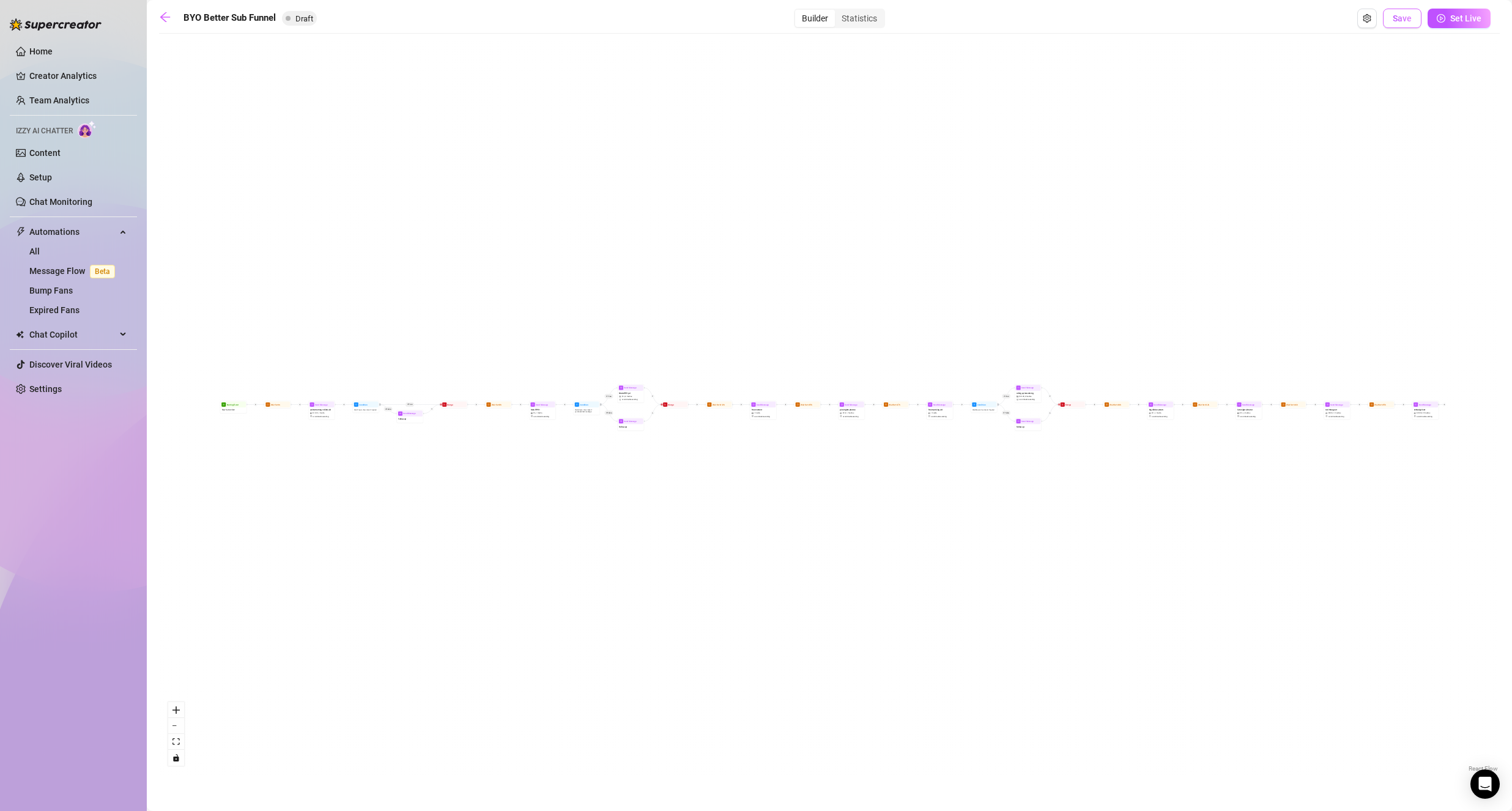
click at [1406, 27] on button "Save" at bounding box center [1402, 18] width 38 height 19
click at [314, 418] on div "welcome msg + dildo vid $ 12.12 , 1 media Avoid double sending" at bounding box center [321, 412] width 25 height 11
click at [314, 417] on div "welcome msg + dildo vid $ 12.12 , 1 media Avoid double sending" at bounding box center [321, 412] width 25 height 11
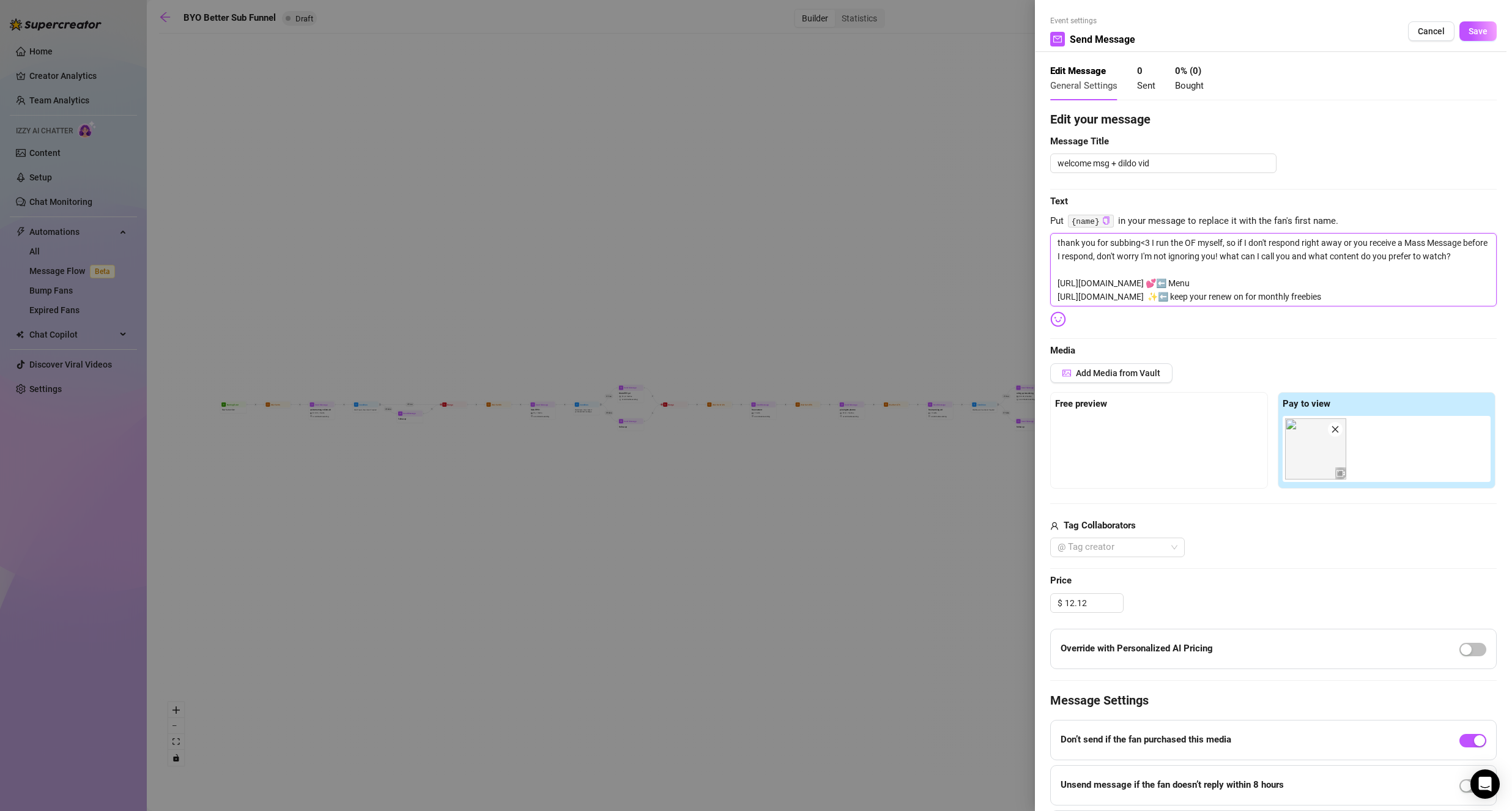
click at [1109, 274] on textarea "thank you for subbing<3 I run the OF myself, so if I don't respond right away o…" at bounding box center [1273, 269] width 447 height 73
click at [1426, 30] on span "Cancel" at bounding box center [1430, 31] width 27 height 10
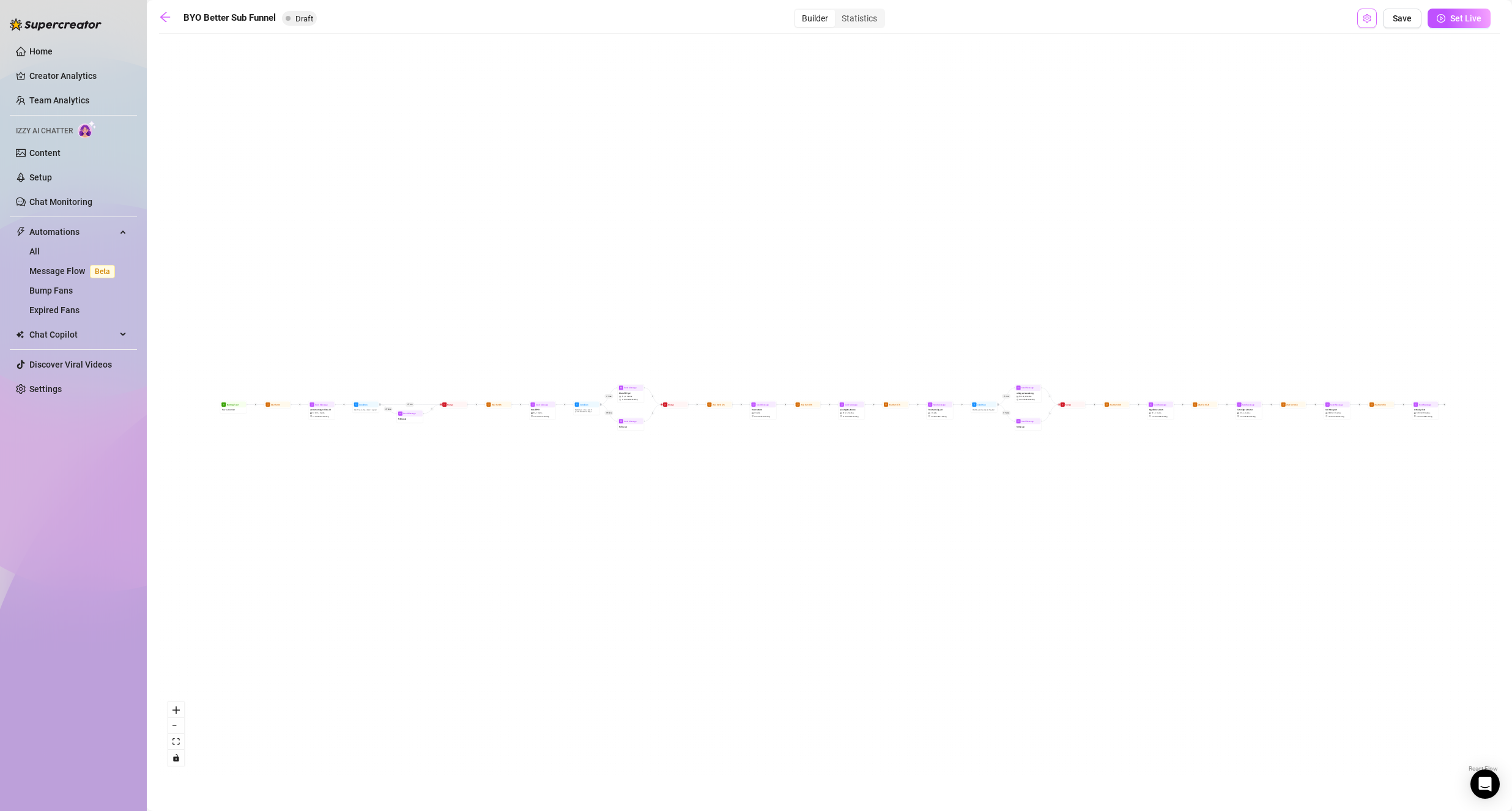
click at [1360, 23] on button "Open Exit Rules" at bounding box center [1367, 18] width 19 height 19
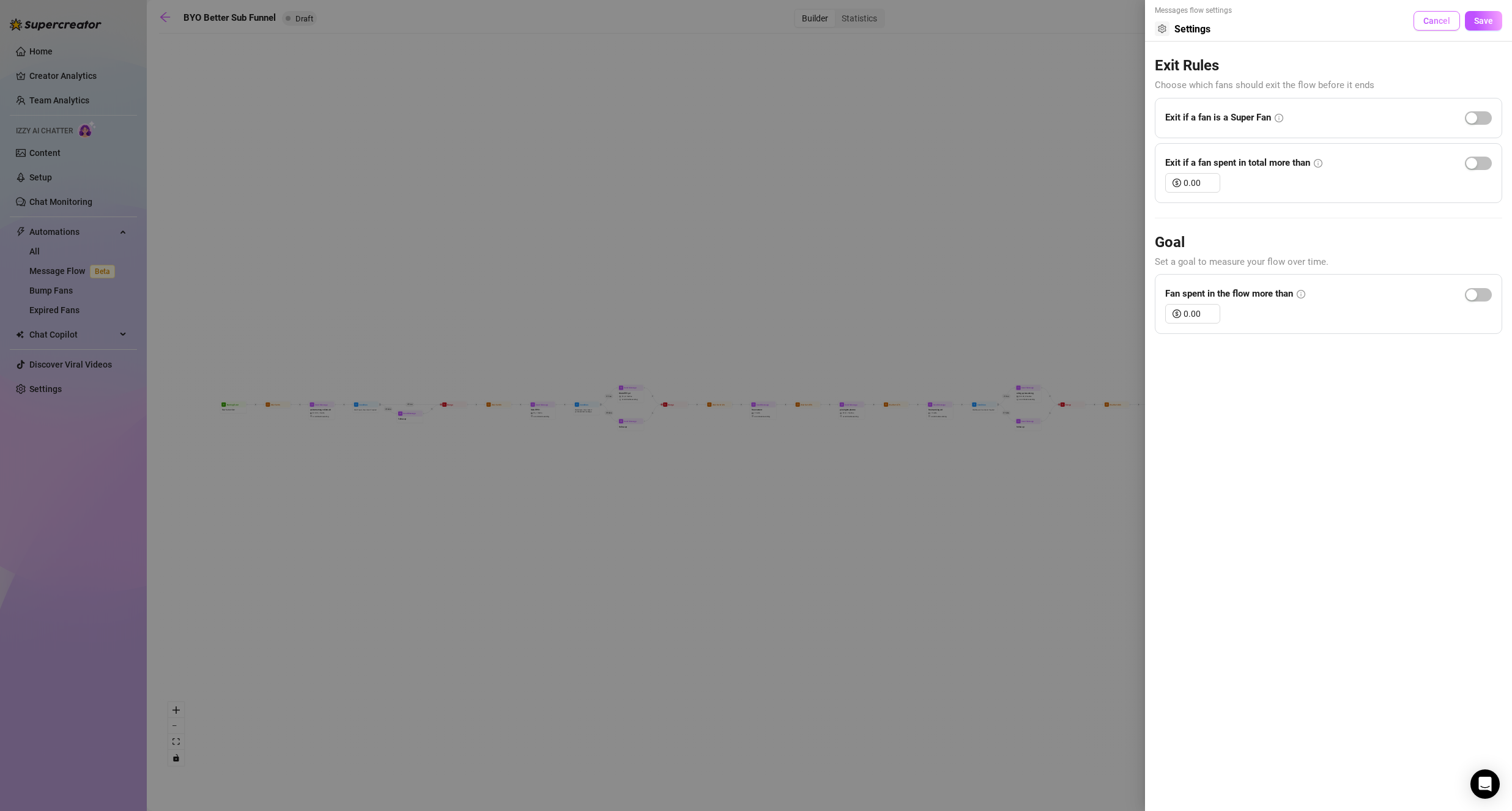
click at [1435, 20] on span "Cancel" at bounding box center [1436, 21] width 27 height 10
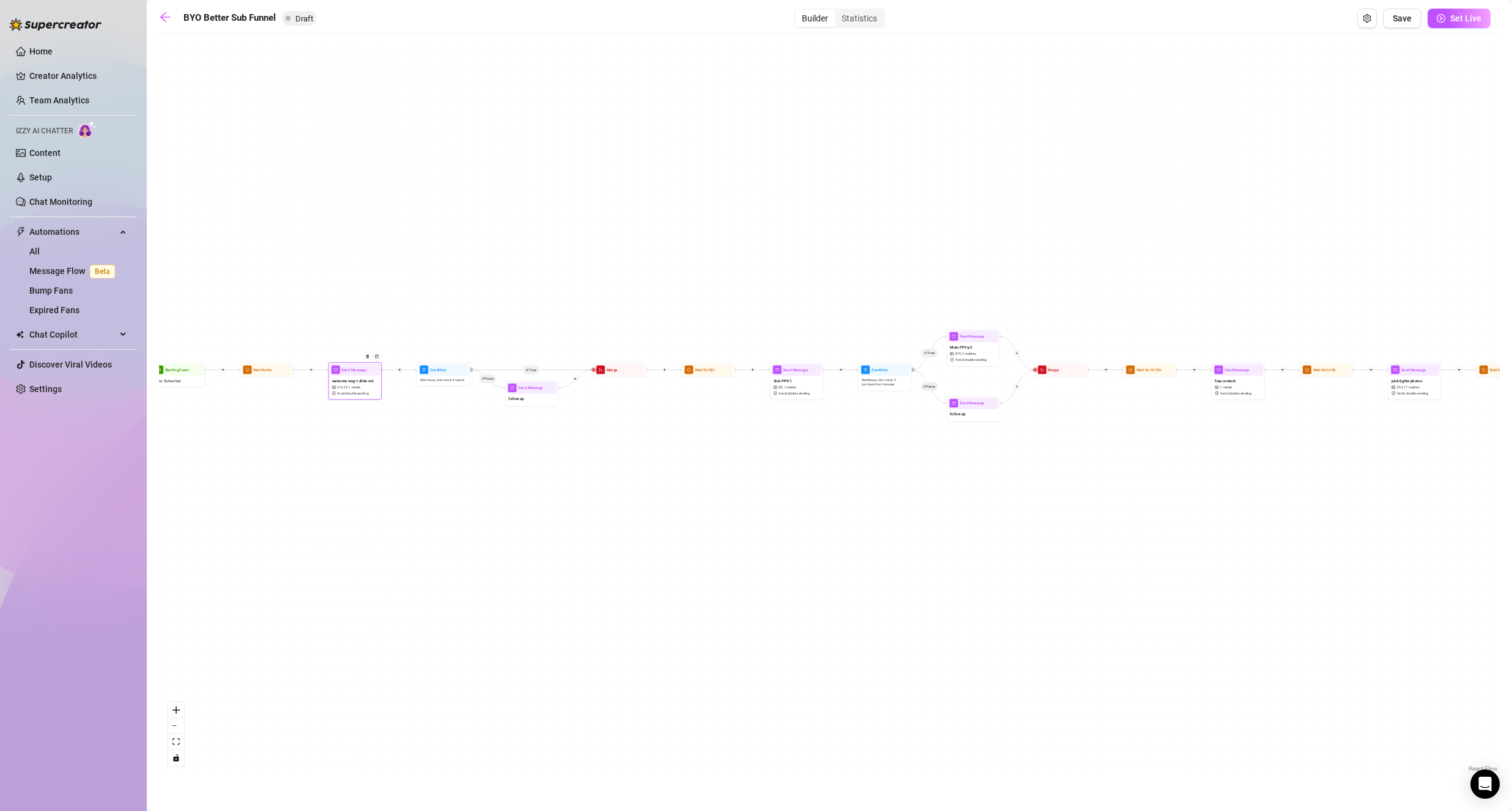
click at [369, 390] on div "welcome msg + dildo vid $ 12.12 , 1 media Avoid double sending" at bounding box center [354, 386] width 50 height 23
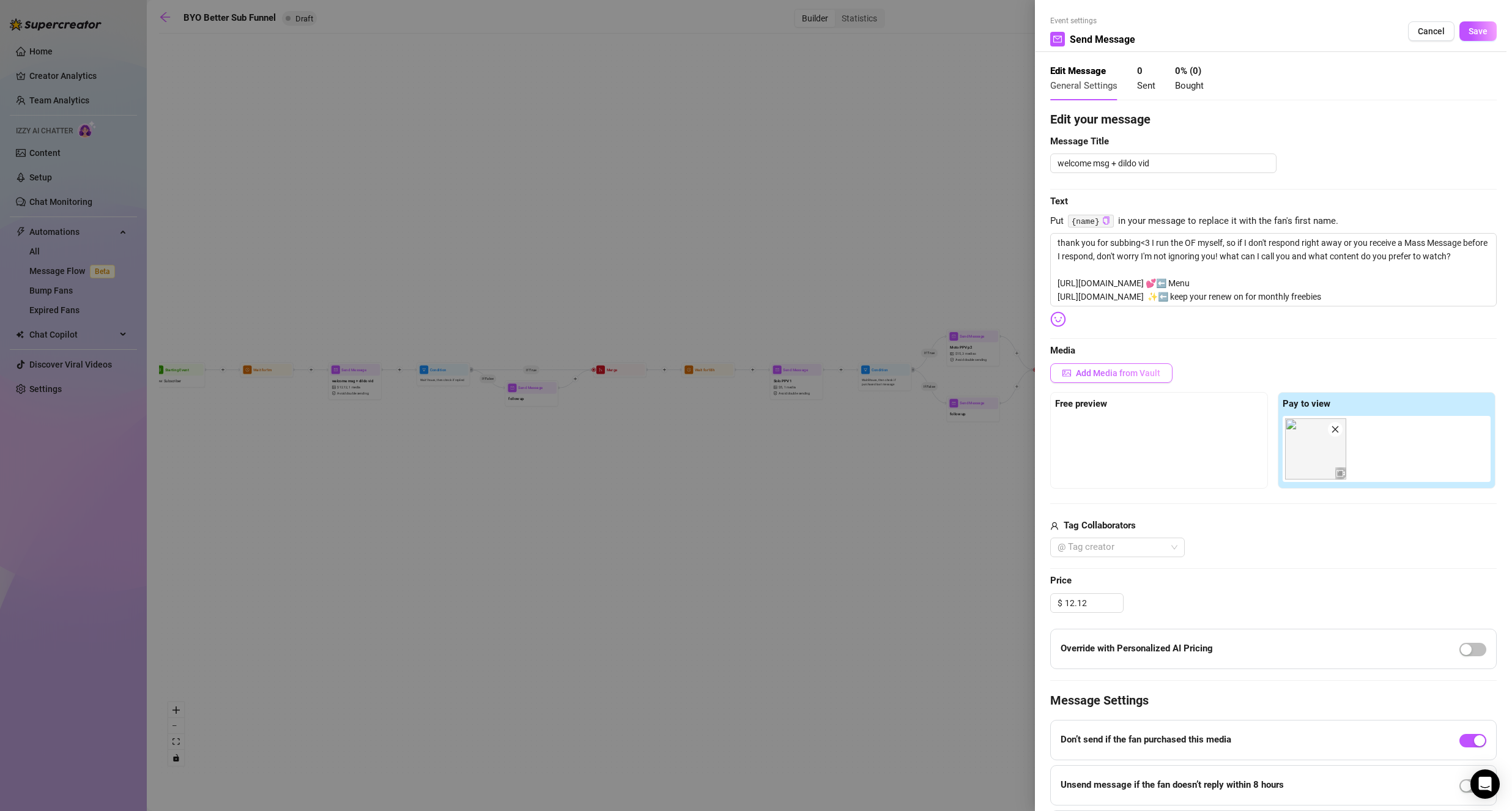
click at [1107, 377] on span "Add Media from Vault" at bounding box center [1118, 373] width 84 height 10
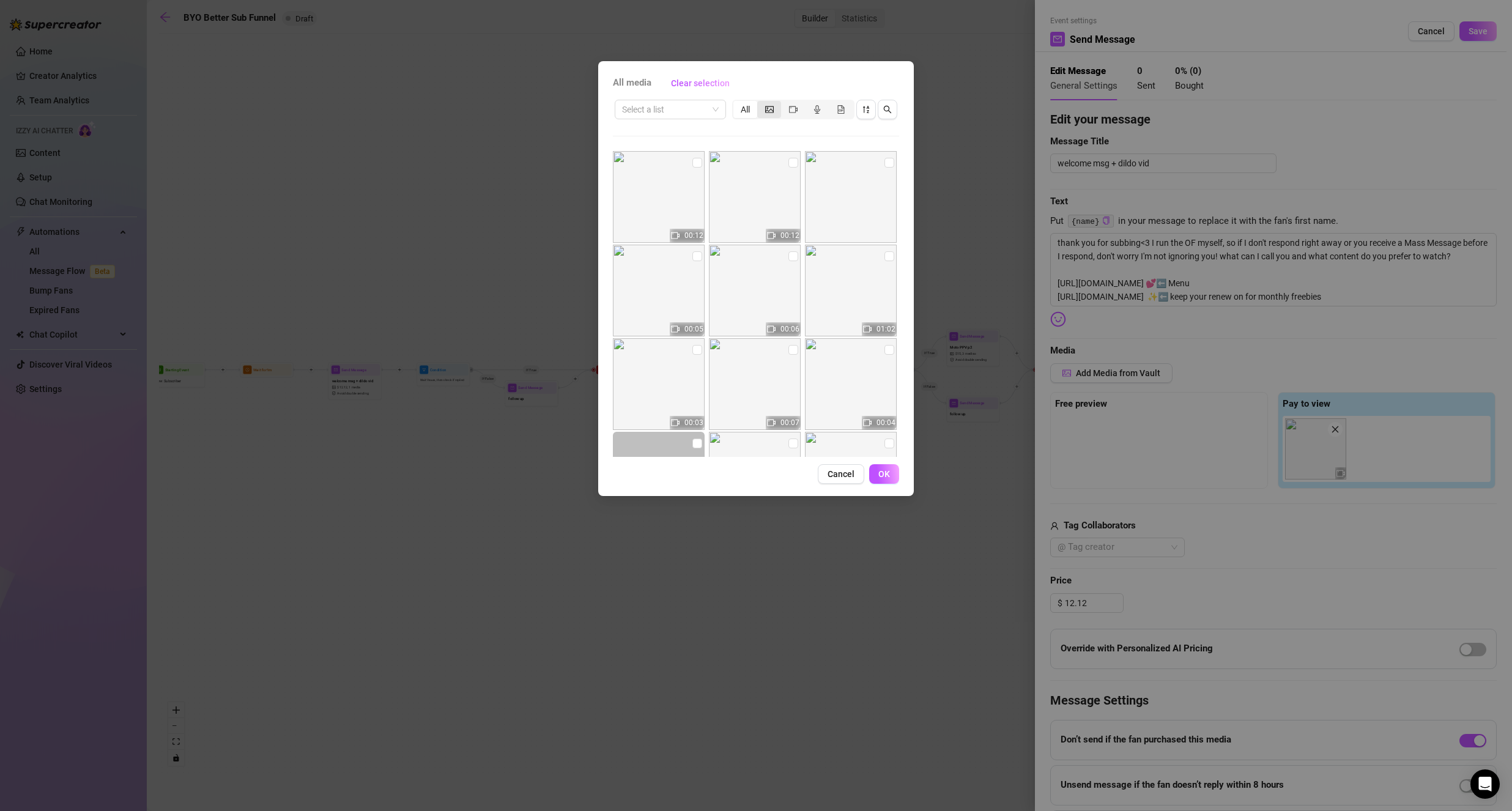
click at [772, 109] on icon "picture" at bounding box center [769, 109] width 8 height 8
click at [760, 102] on input "segmented control" at bounding box center [760, 102] width 0 height 0
click at [707, 113] on input "search" at bounding box center [665, 110] width 86 height 18
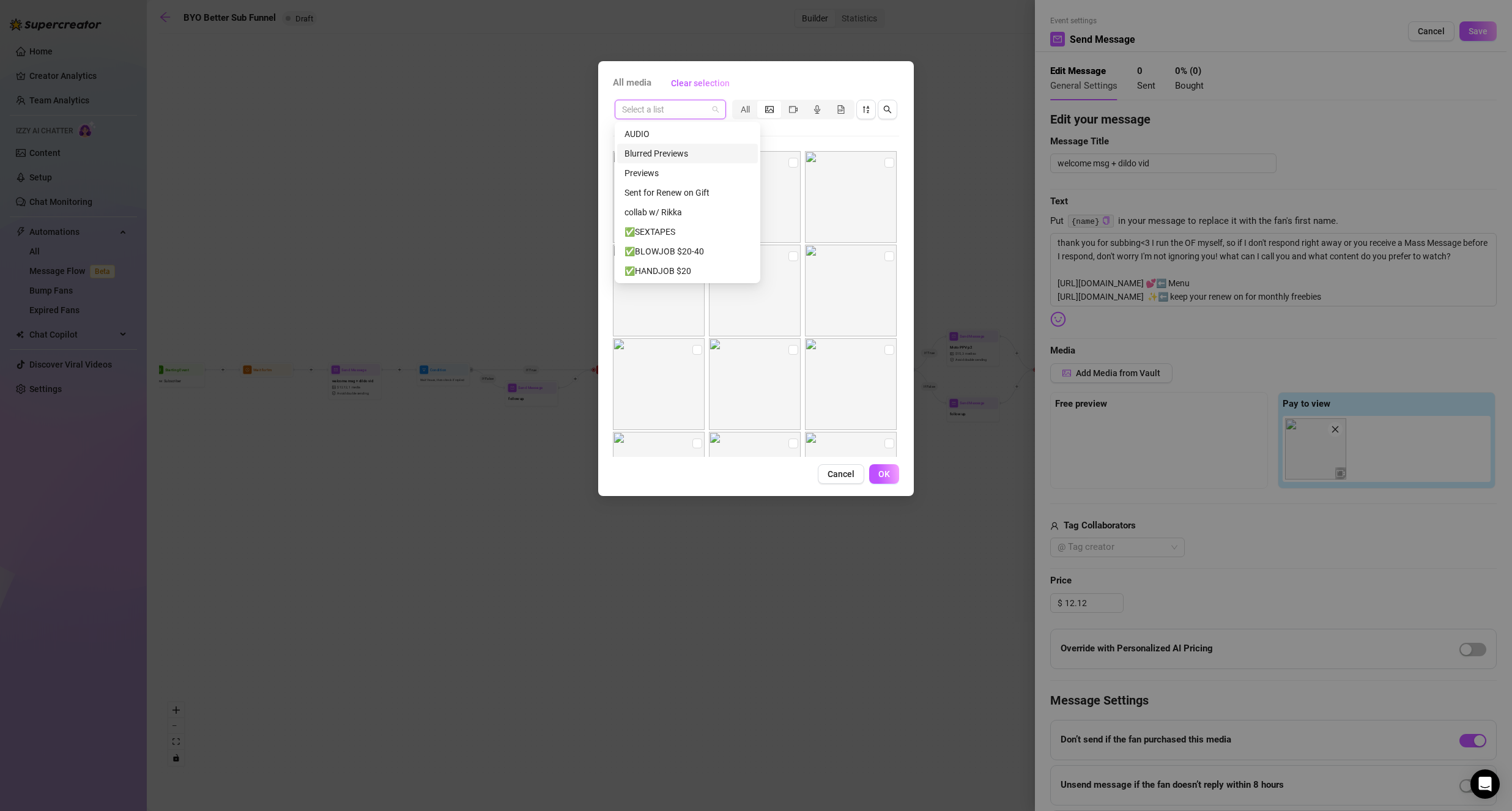
click at [677, 158] on div "Blurred Previews" at bounding box center [687, 153] width 126 height 14
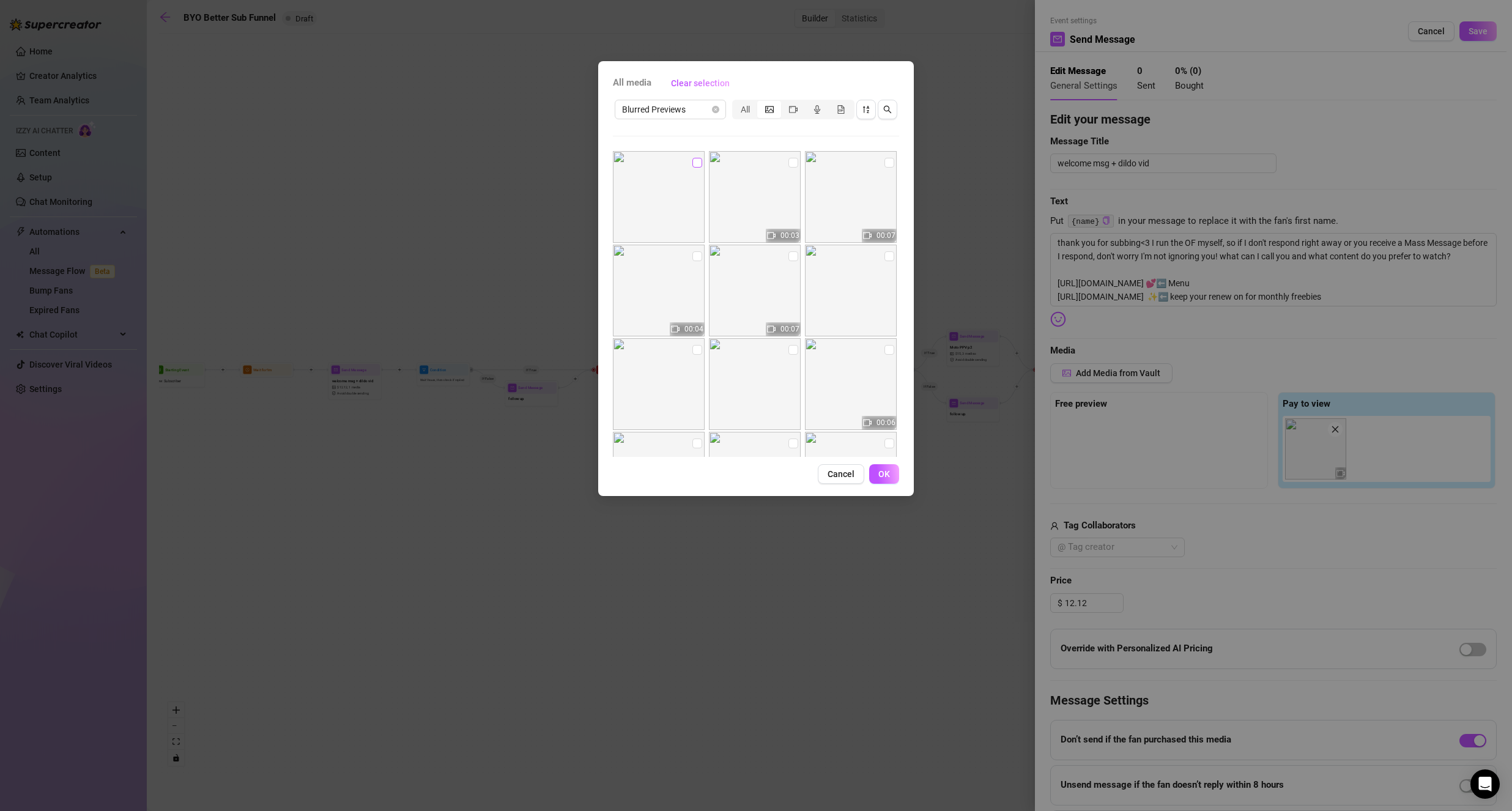
click at [692, 159] on input "checkbox" at bounding box center [697, 162] width 10 height 10
click at [877, 474] on button "OK" at bounding box center [884, 474] width 30 height 19
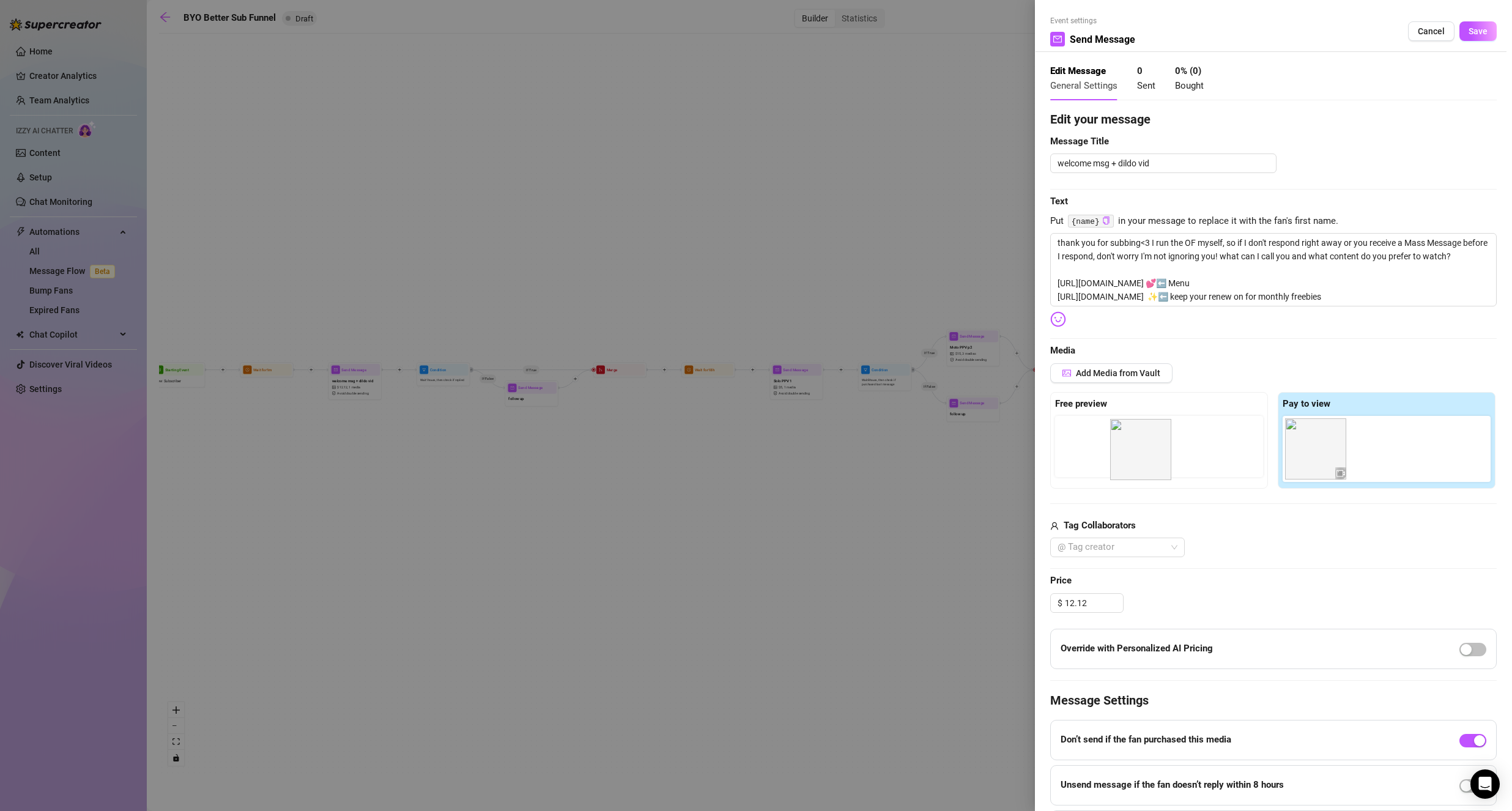
drag, startPoint x: 1371, startPoint y: 464, endPoint x: 1118, endPoint y: 464, distance: 253.0
click at [1115, 464] on div "Free preview Pay to view" at bounding box center [1273, 440] width 447 height 97
click at [1471, 30] on span "Save" at bounding box center [1478, 31] width 19 height 10
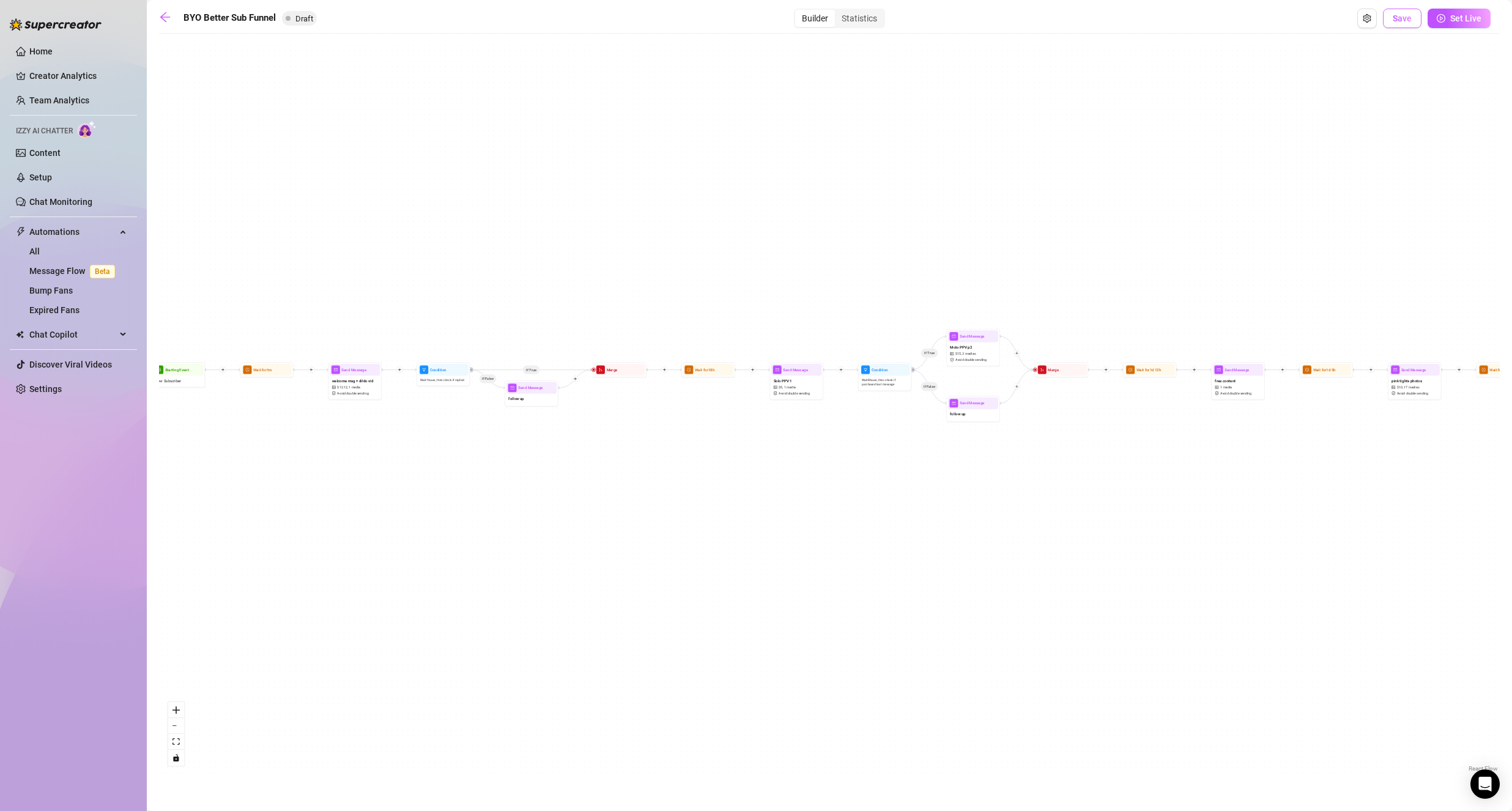
click at [1396, 18] on span "Save" at bounding box center [1402, 18] width 19 height 10
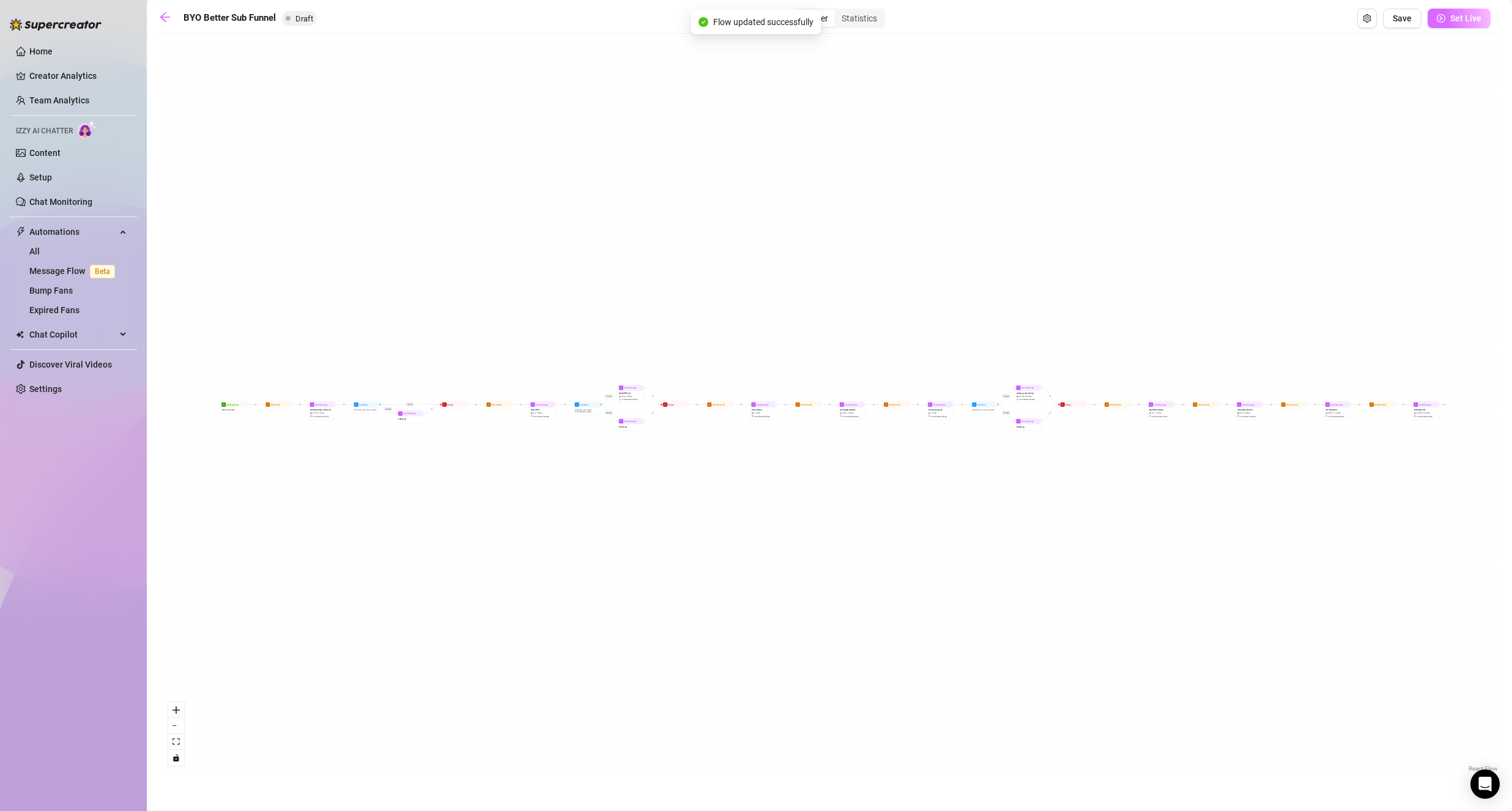
click at [1478, 20] on span "Set Live" at bounding box center [1465, 18] width 31 height 10
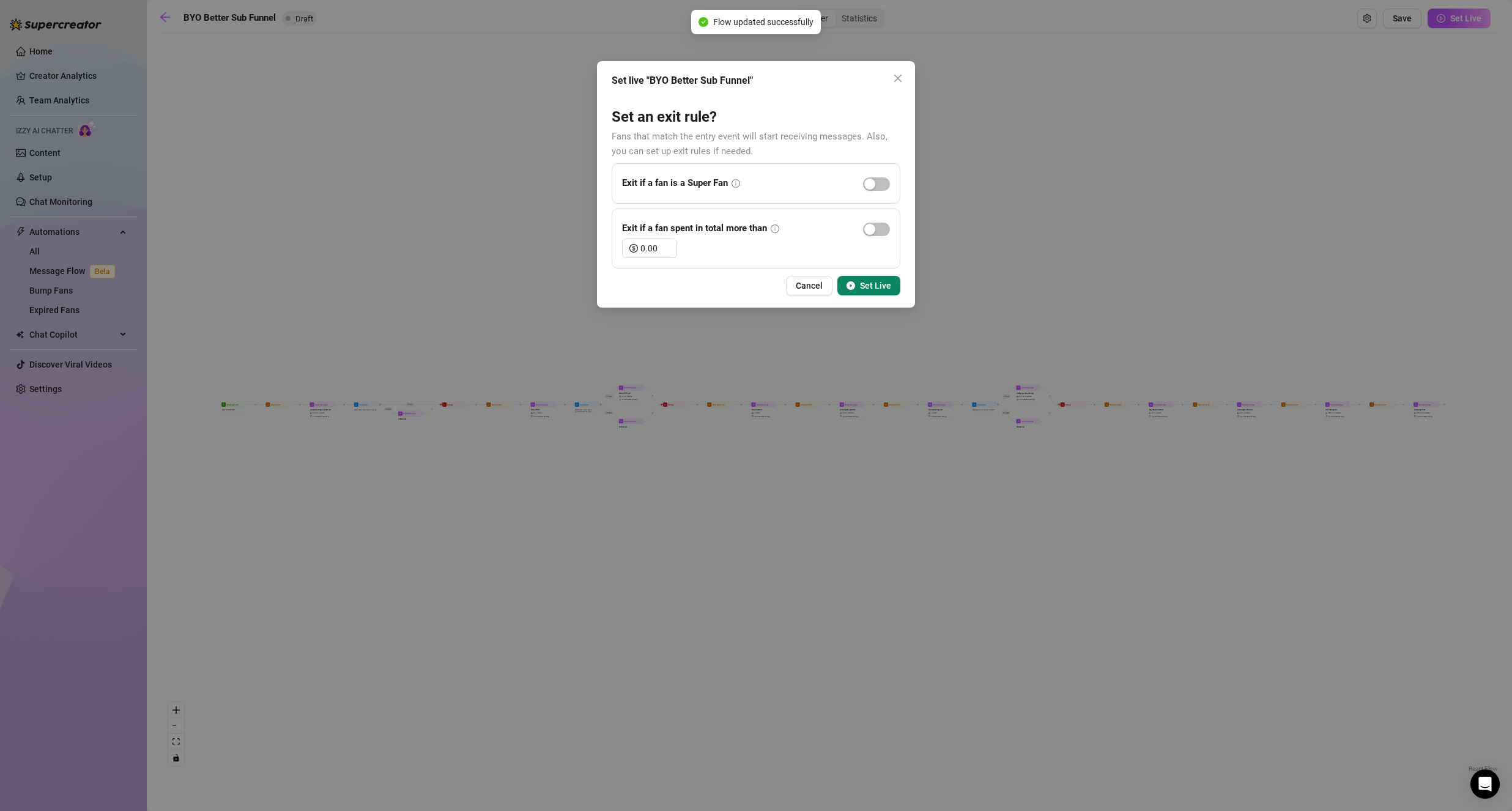
click at [873, 285] on span "Set Live" at bounding box center [875, 285] width 31 height 10
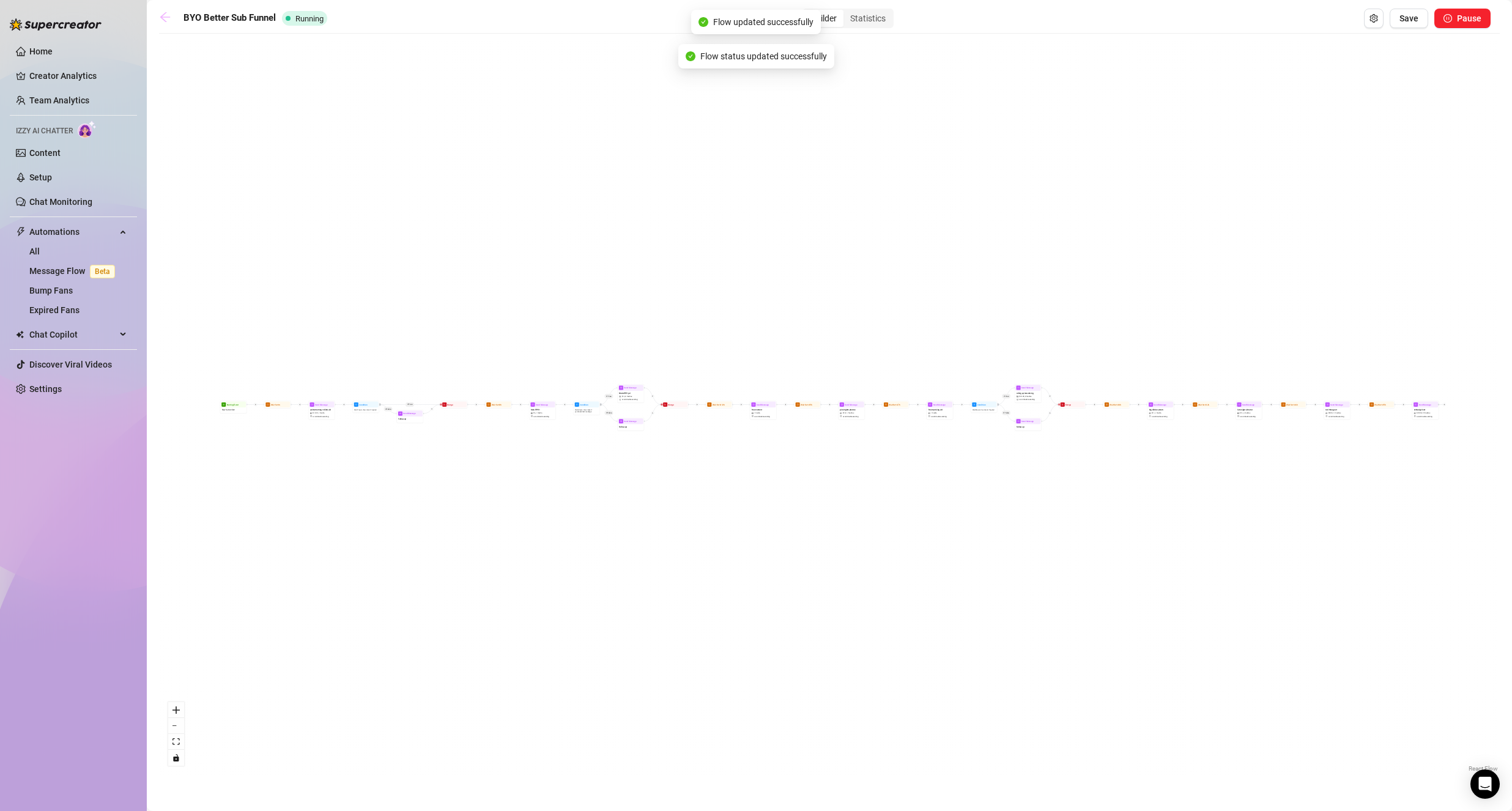
click at [169, 14] on icon "arrow-left" at bounding box center [165, 17] width 12 height 12
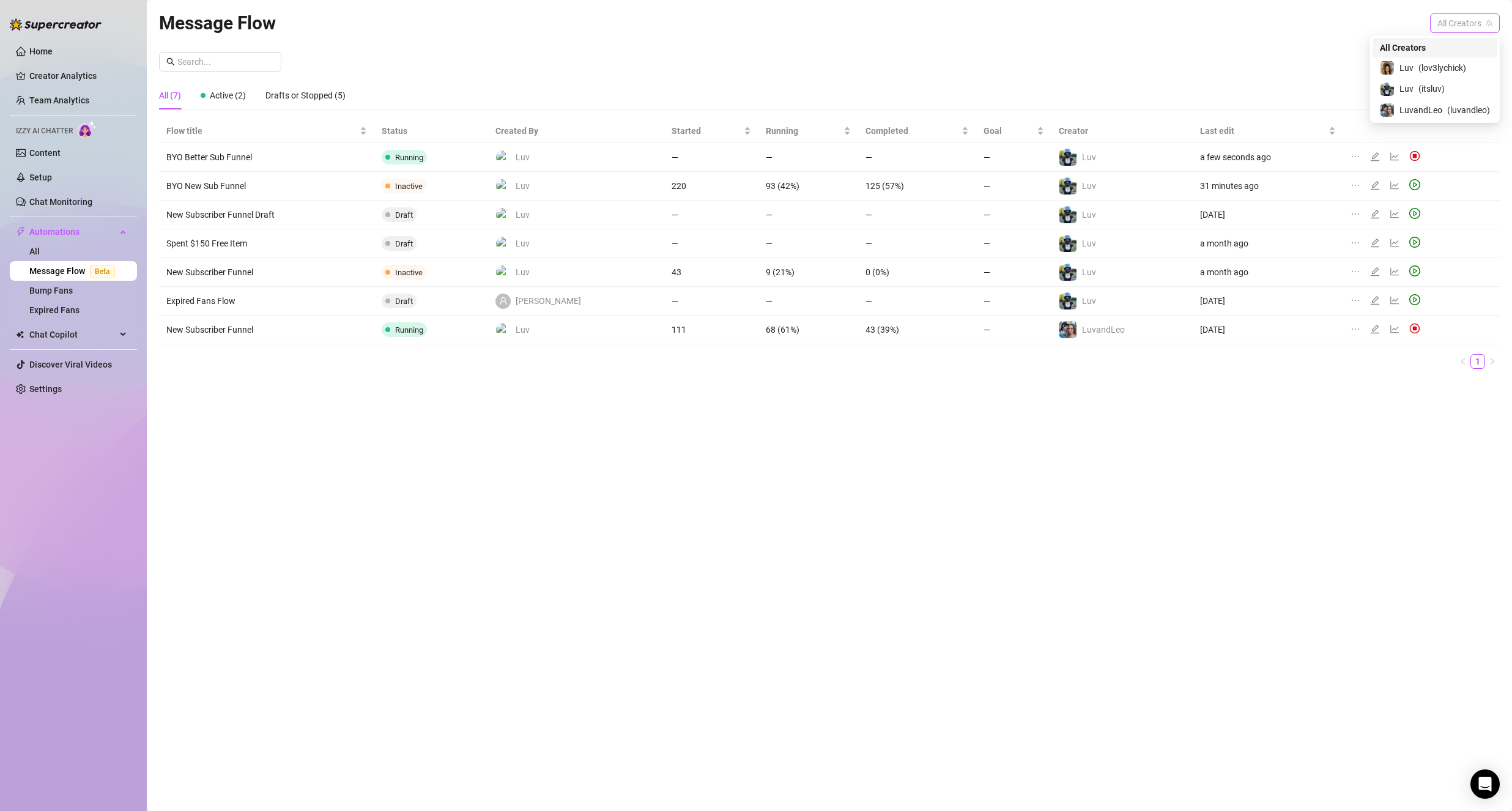
click at [1468, 21] on span "All Creators" at bounding box center [1464, 23] width 55 height 18
click at [1453, 88] on div "Luv ( itsluv )" at bounding box center [1435, 88] width 110 height 15
